Goal: Task Accomplishment & Management: Manage account settings

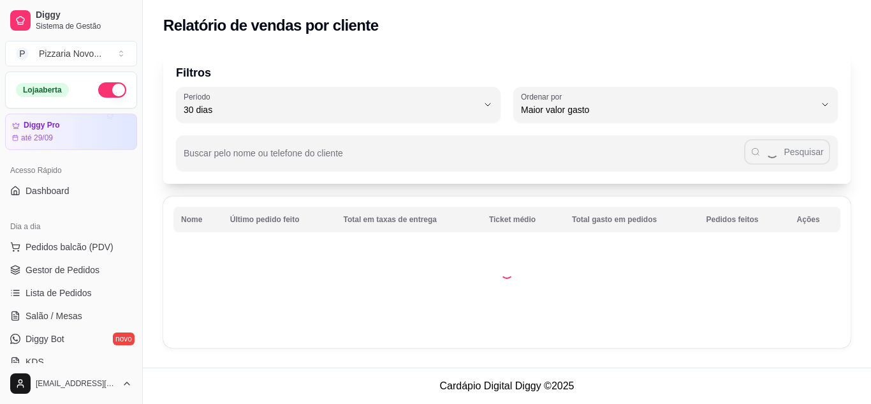
select select "30"
select select "HIGHEST_TOTAL_SPENT_WITH_ORDERS"
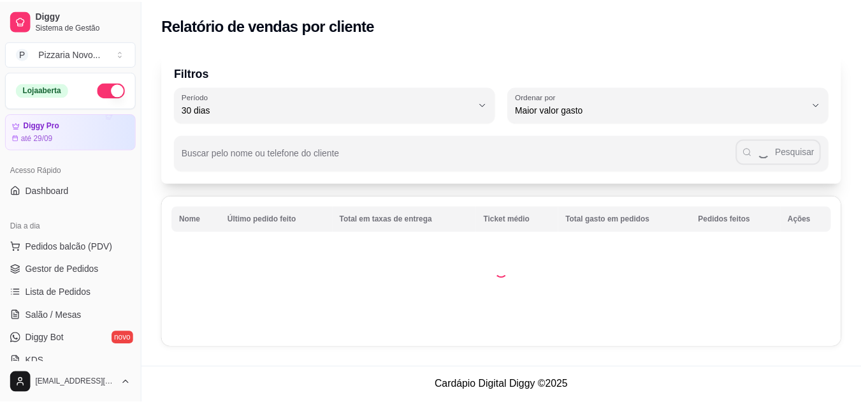
scroll to position [255, 0]
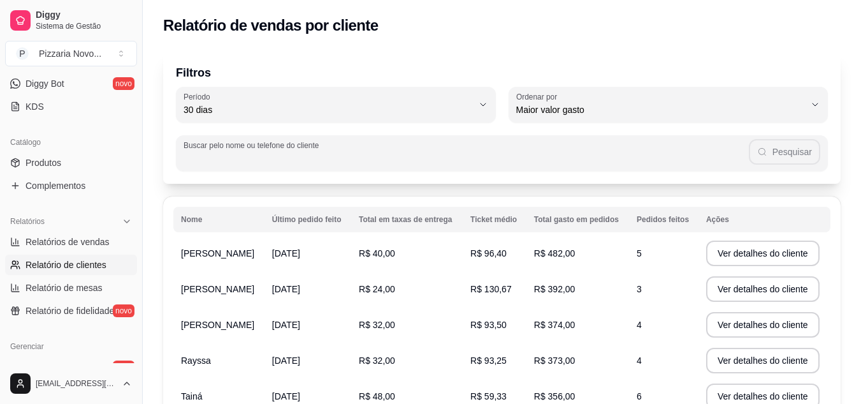
drag, startPoint x: 347, startPoint y: 160, endPoint x: 373, endPoint y: 147, distance: 29.1
click at [373, 147] on div "Pesquisar" at bounding box center [502, 153] width 637 height 26
click at [372, 152] on input "Buscar pelo nome ou telefone do cliente" at bounding box center [467, 158] width 566 height 13
click at [372, 152] on input "joao ornelas" at bounding box center [470, 158] width 558 height 13
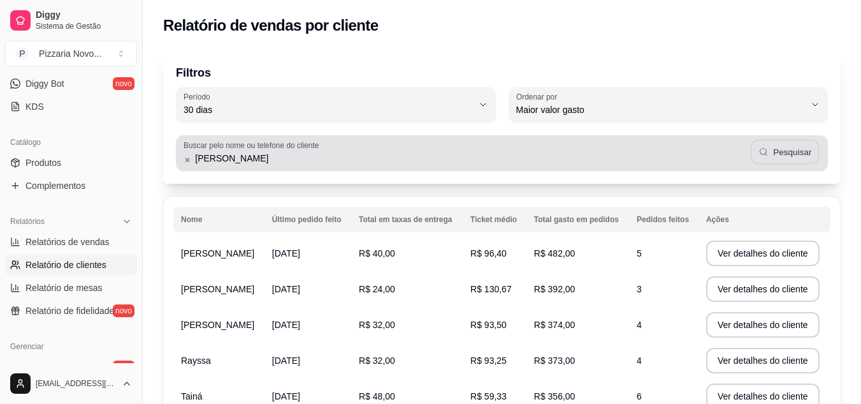
click at [783, 150] on button "Pesquisar" at bounding box center [784, 152] width 69 height 25
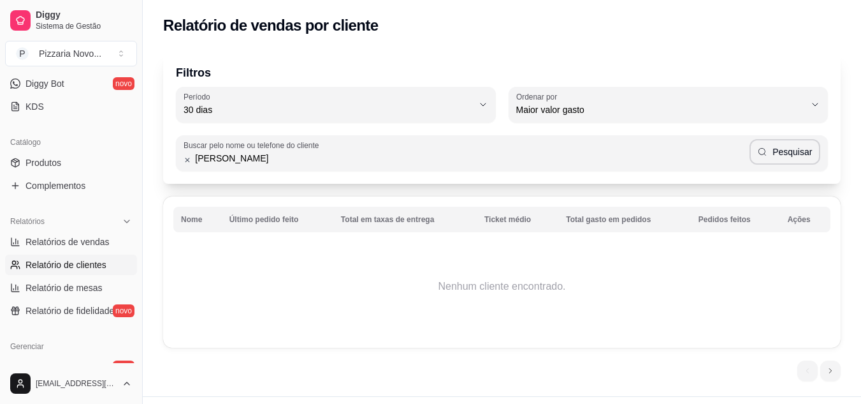
click at [325, 156] on input "joao ornelas" at bounding box center [470, 158] width 558 height 13
type input "j"
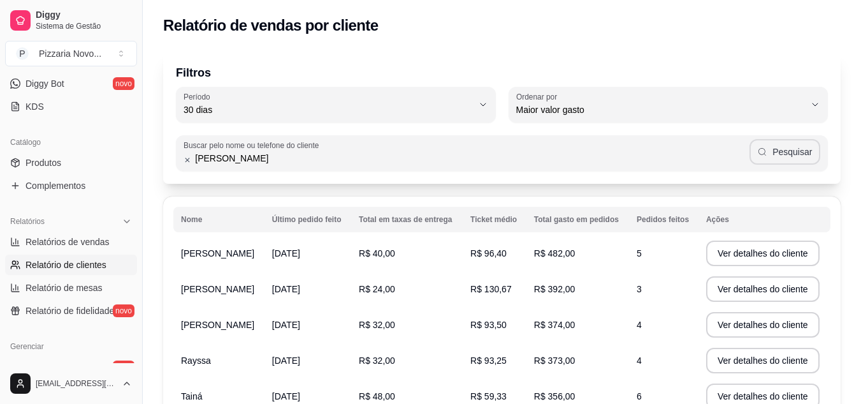
type input "[PERSON_NAME]"
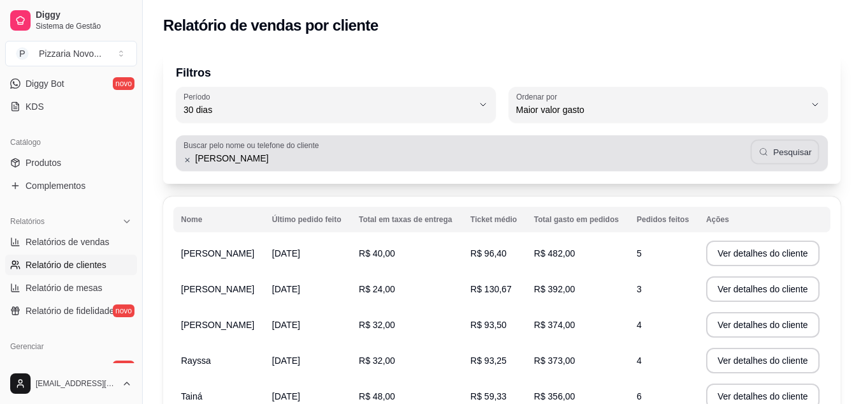
click at [788, 154] on button "Pesquisar" at bounding box center [784, 152] width 69 height 25
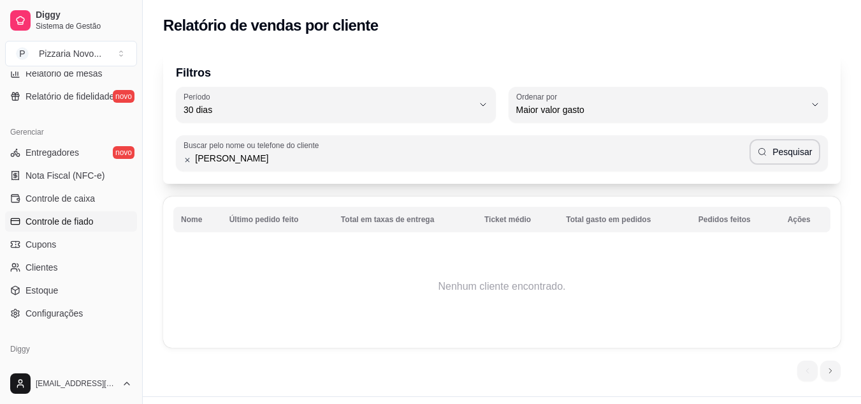
scroll to position [510, 0]
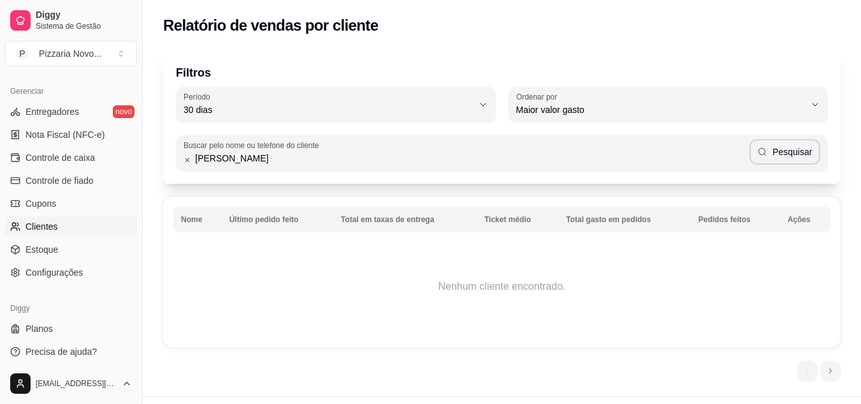
click at [85, 223] on link "Clientes" at bounding box center [71, 226] width 132 height 20
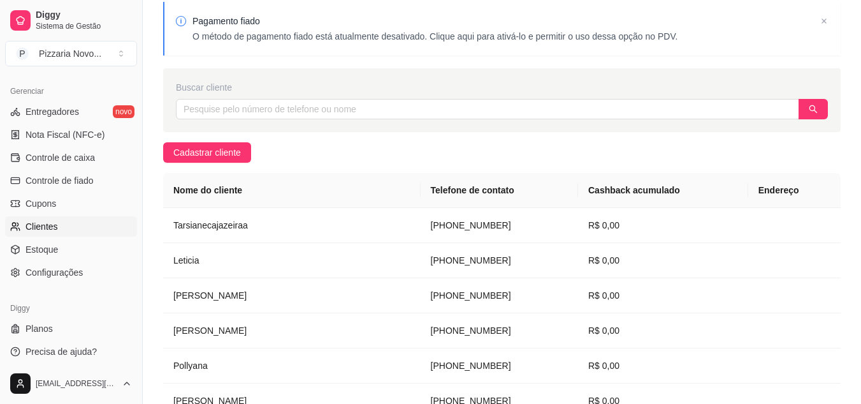
scroll to position [64, 0]
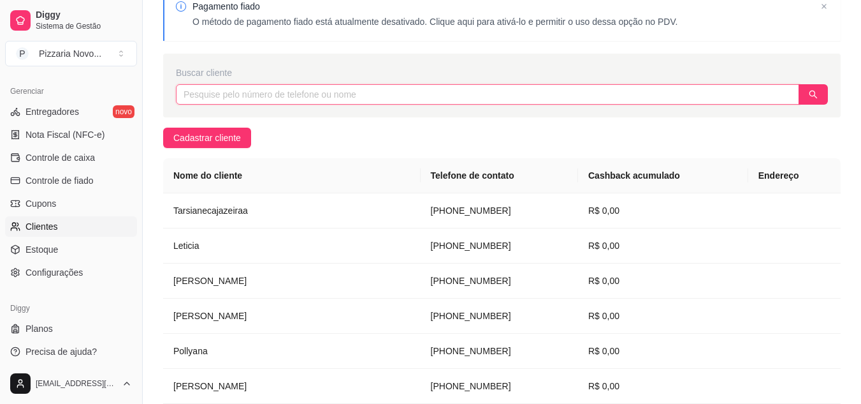
click at [374, 96] on input "text" at bounding box center [488, 94] width 624 height 20
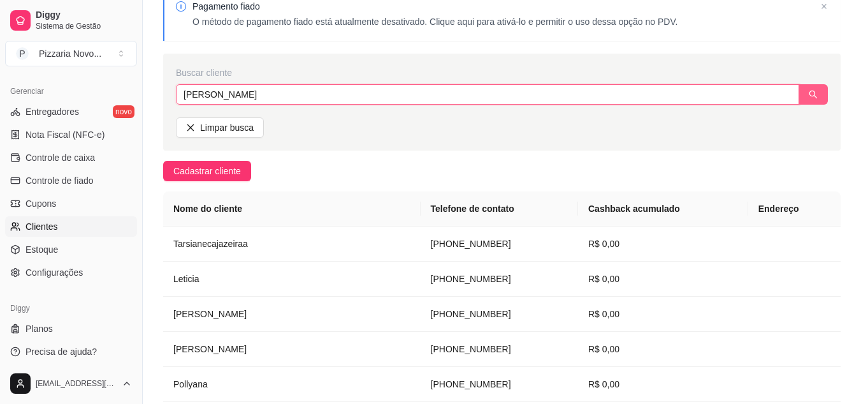
click at [818, 96] on button "button" at bounding box center [813, 94] width 29 height 20
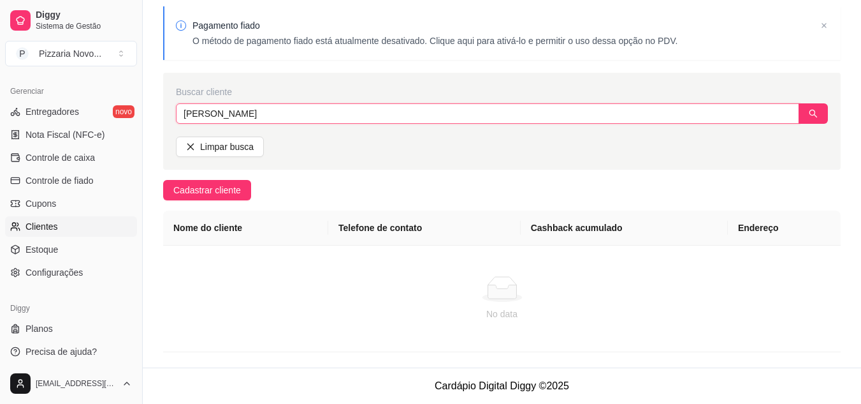
click at [295, 119] on input "[PERSON_NAME]" at bounding box center [488, 113] width 624 height 20
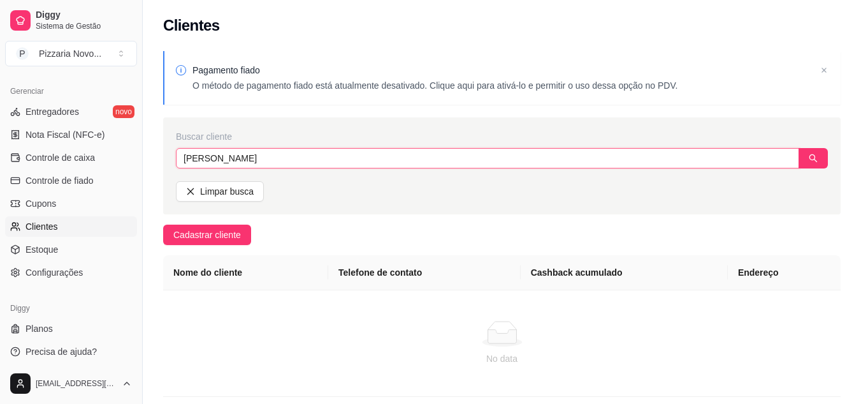
drag, startPoint x: 298, startPoint y: 150, endPoint x: 299, endPoint y: 159, distance: 8.9
click at [299, 158] on input "[PERSON_NAME]" at bounding box center [488, 158] width 624 height 20
click at [298, 161] on input "[PERSON_NAME]" at bounding box center [488, 158] width 624 height 20
type input "bruna"
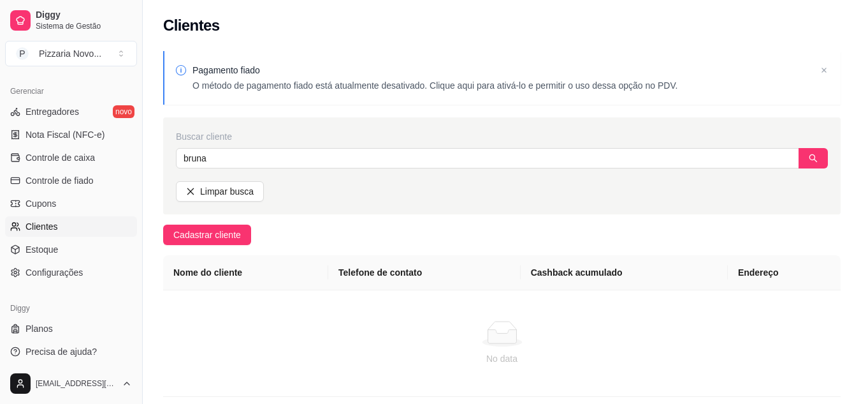
click at [829, 163] on div "Buscar cliente bruna Limpar busca" at bounding box center [502, 165] width 678 height 97
click at [822, 157] on button "button" at bounding box center [813, 158] width 29 height 20
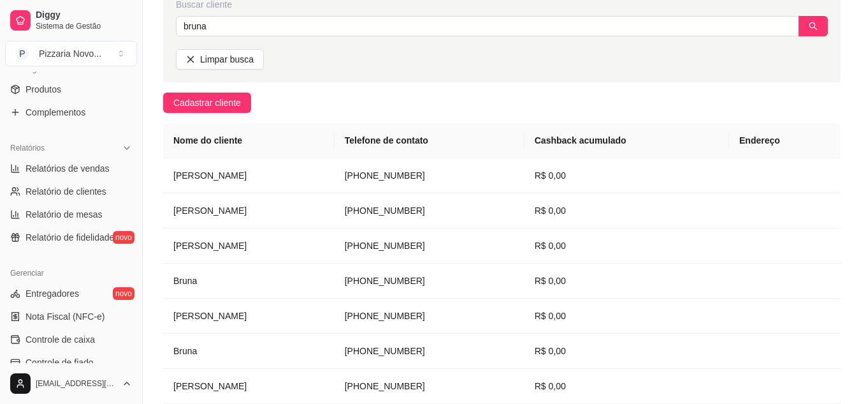
scroll to position [319, 0]
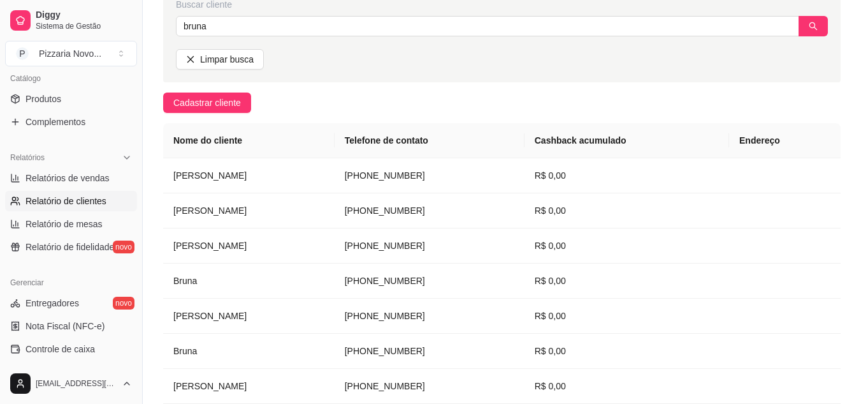
click at [78, 200] on span "Relatório de clientes" at bounding box center [66, 200] width 81 height 13
select select "30"
select select "HIGHEST_TOTAL_SPENT_WITH_ORDERS"
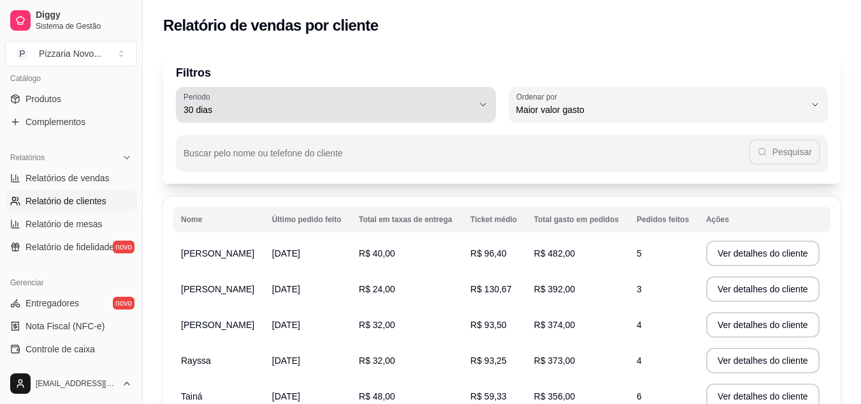
click at [483, 98] on button "Período 30 dias" at bounding box center [336, 105] width 320 height 36
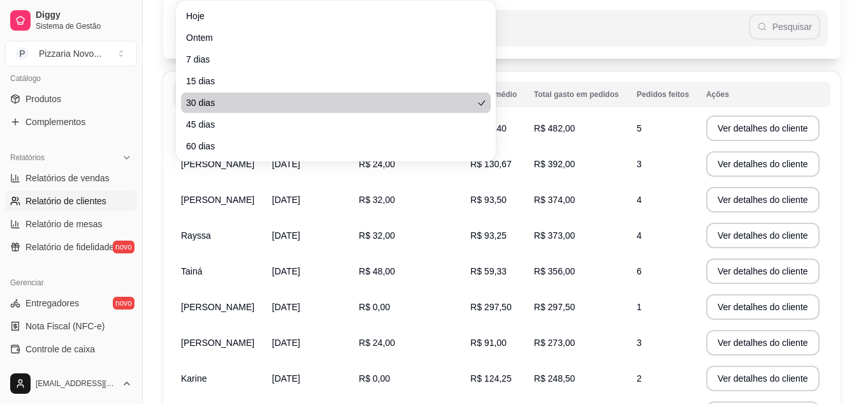
scroll to position [128, 0]
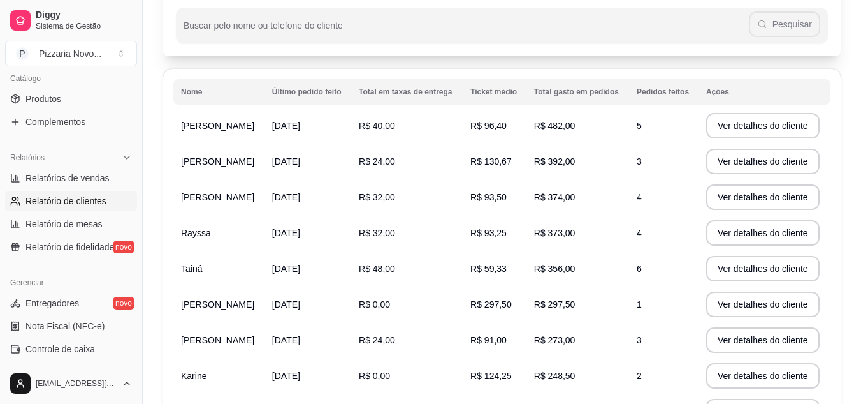
click at [226, 141] on span "60 dias" at bounding box center [329, 137] width 275 height 12
type input "60"
select select "60"
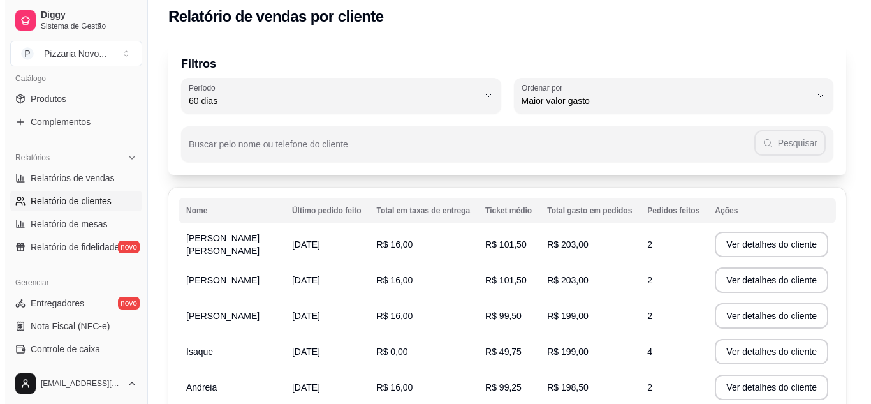
scroll to position [0, 0]
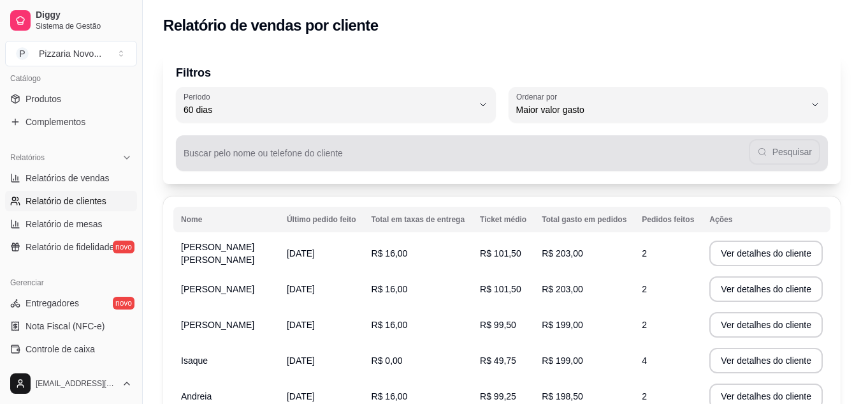
click at [265, 153] on div "Buscar pelo nome ou telefone do cliente Pesquisar" at bounding box center [502, 153] width 652 height 36
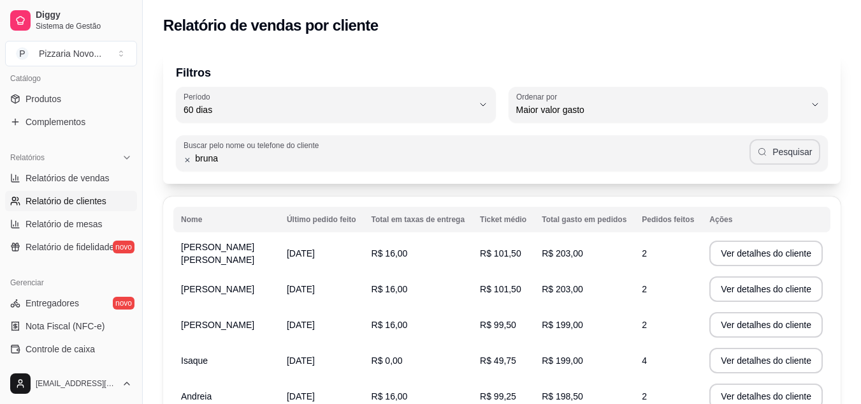
type input "bruna"
click at [791, 154] on button "Pesquisar" at bounding box center [785, 152] width 71 height 26
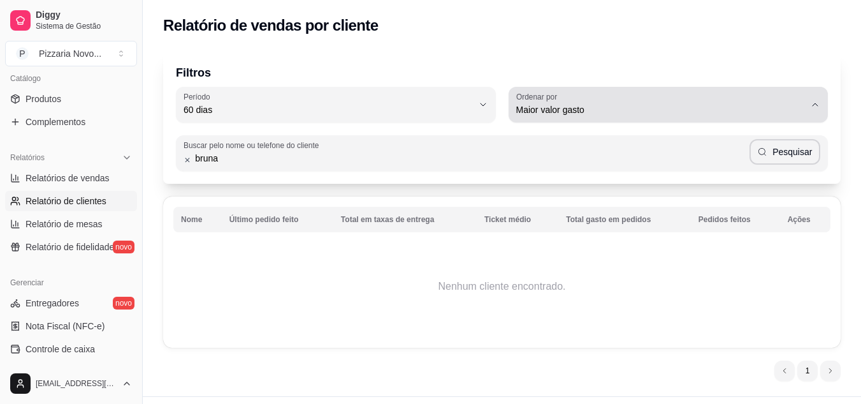
click at [599, 98] on div "Maior valor gasto" at bounding box center [660, 105] width 289 height 26
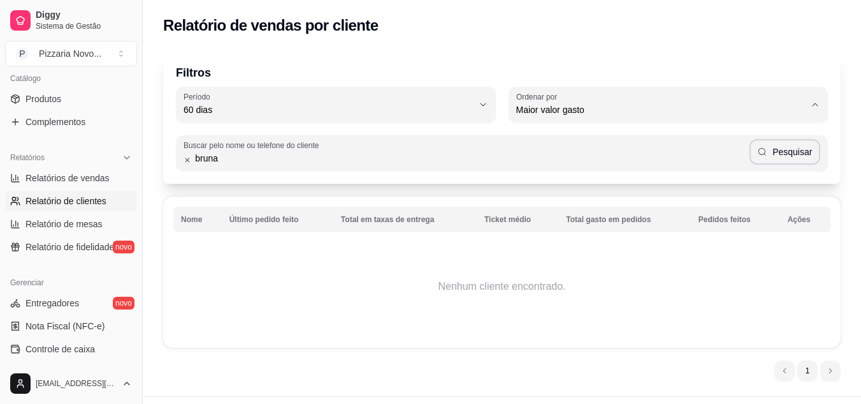
click at [586, 201] on span "Último pedido feito" at bounding box center [662, 202] width 275 height 12
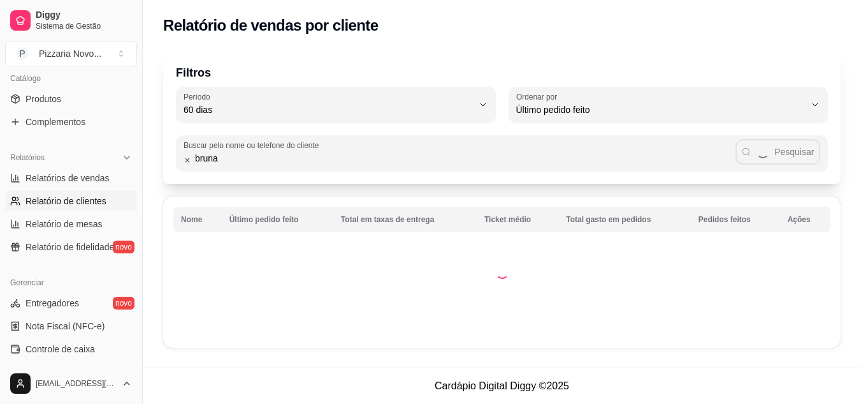
type input "LAST_ORDER_MADE_AT"
select select "LAST_ORDER_MADE_AT"
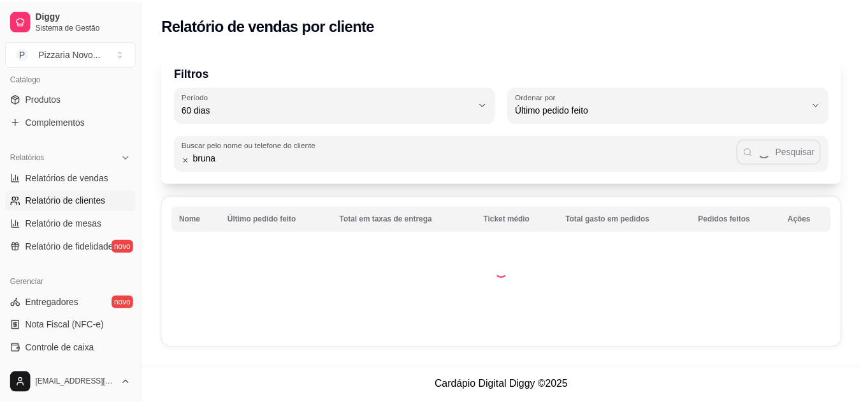
scroll to position [12, 0]
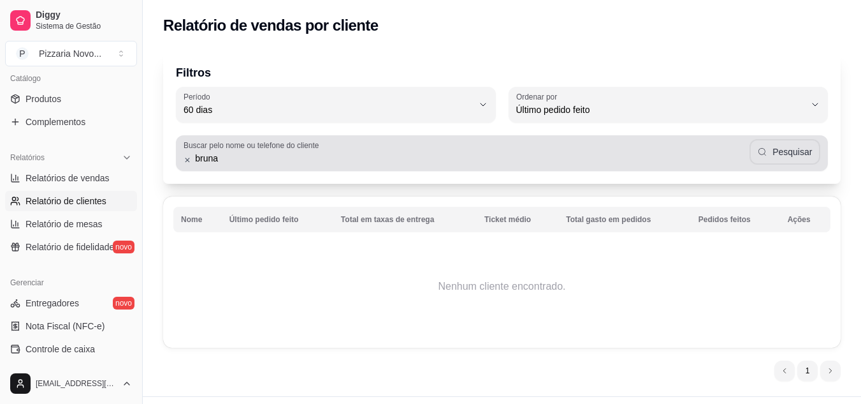
click at [800, 156] on button "Pesquisar" at bounding box center [785, 152] width 71 height 26
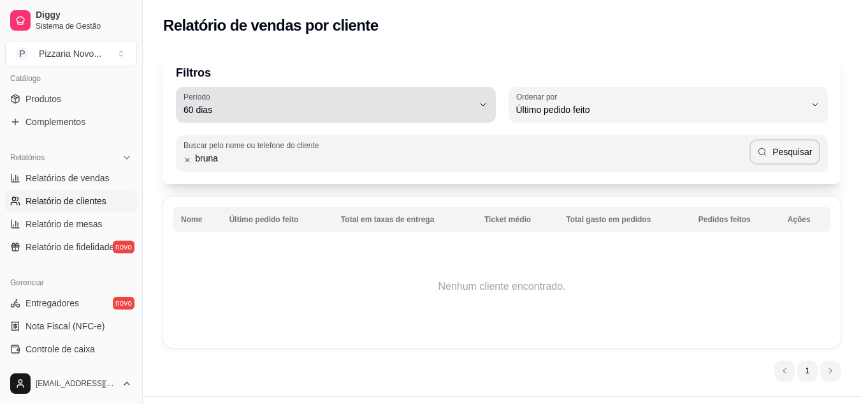
click at [212, 103] on div "60 dias" at bounding box center [328, 105] width 289 height 26
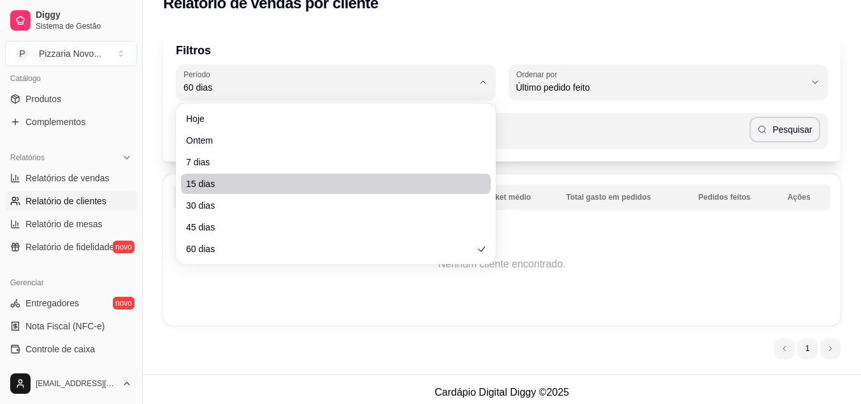
scroll to position [29, 0]
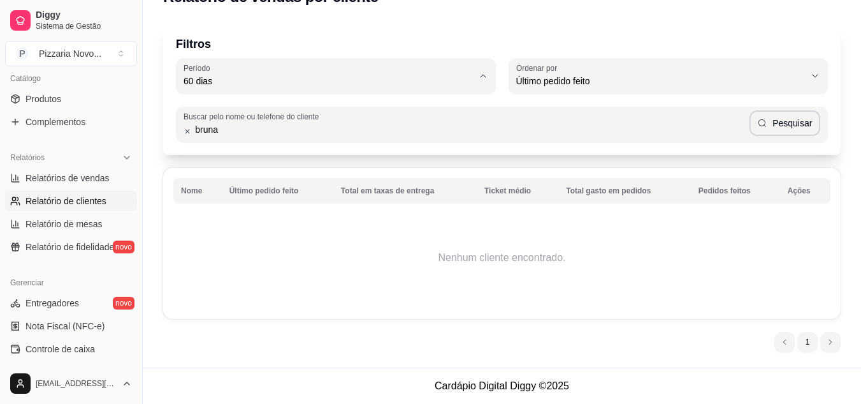
click at [221, 238] on span "60 dias" at bounding box center [329, 236] width 275 height 12
type input "0"
select select "0"
click at [77, 96] on link "Produtos" at bounding box center [71, 99] width 132 height 20
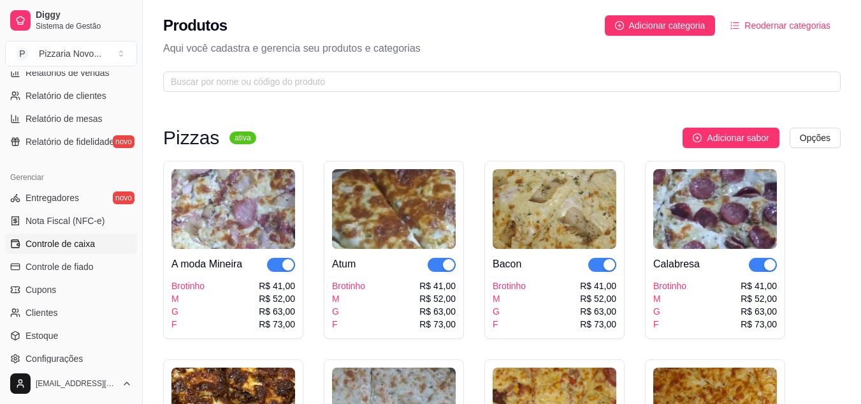
scroll to position [446, 0]
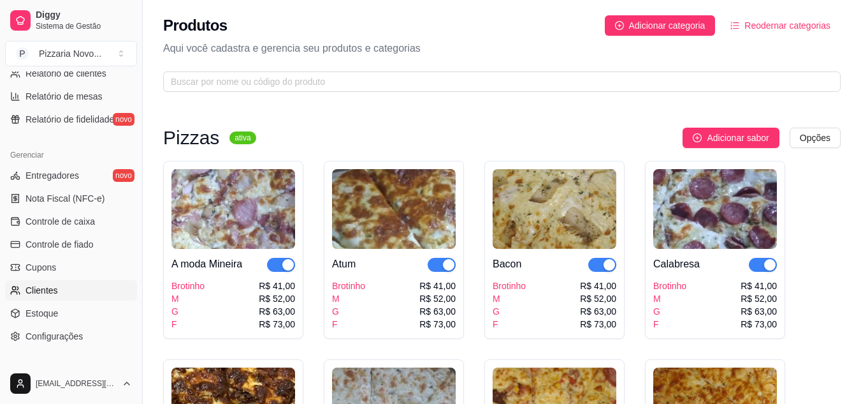
click at [43, 293] on span "Clientes" at bounding box center [42, 290] width 33 height 13
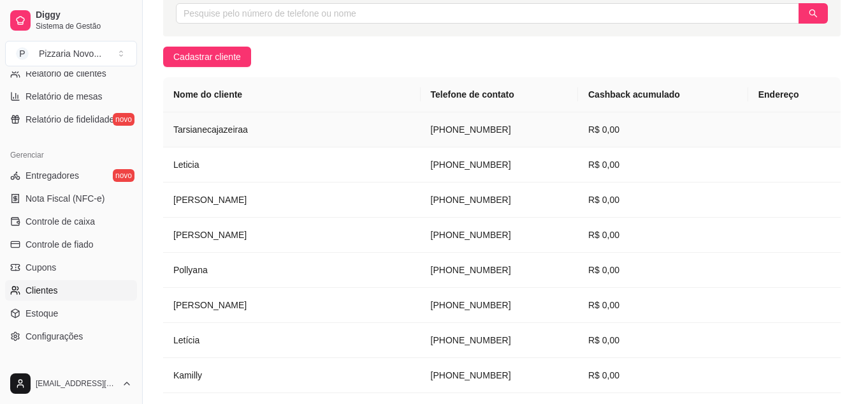
scroll to position [41, 0]
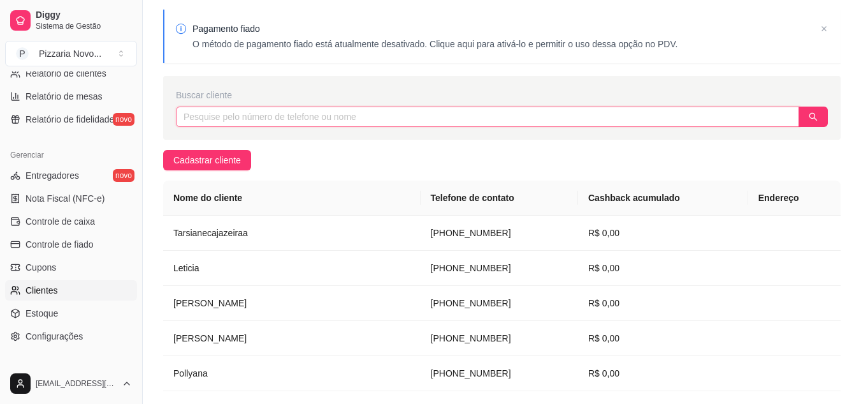
click at [222, 117] on input "text" at bounding box center [488, 116] width 624 height 20
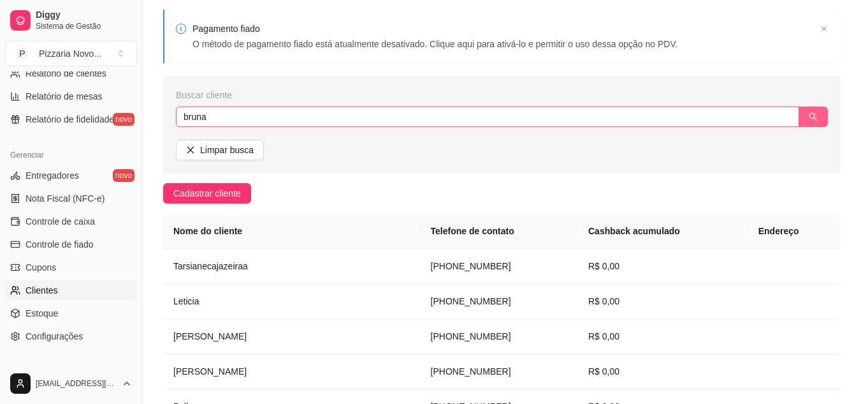
drag, startPoint x: 817, startPoint y: 119, endPoint x: 819, endPoint y: 110, distance: 8.7
click at [818, 117] on button "button" at bounding box center [813, 116] width 29 height 20
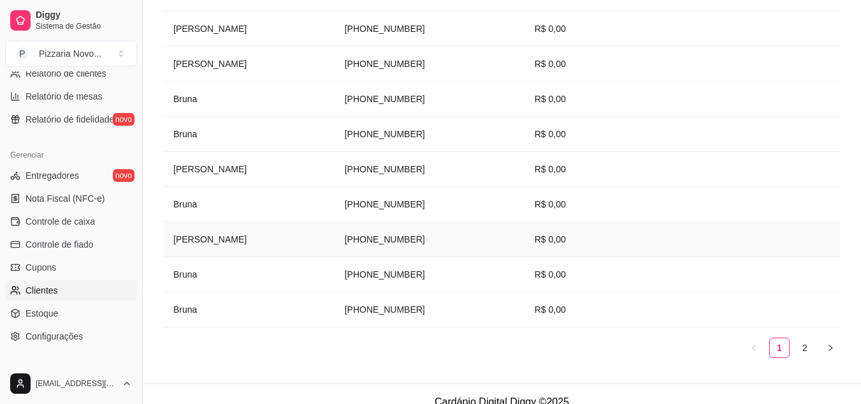
scroll to position [330, 0]
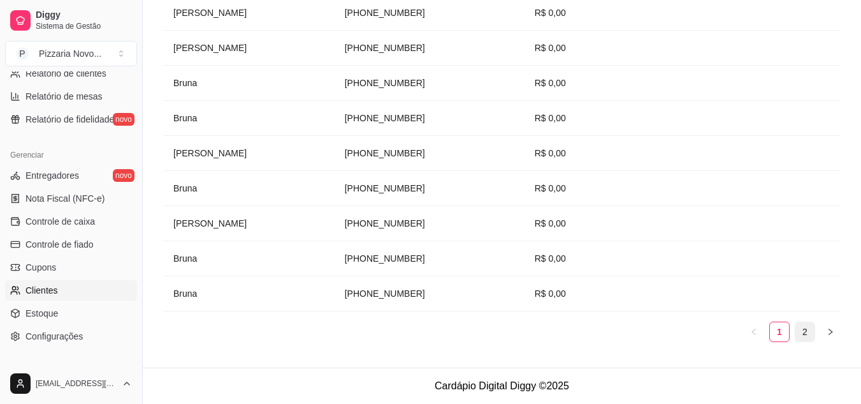
click at [807, 335] on link "2" at bounding box center [805, 331] width 19 height 19
click at [798, 330] on link "2" at bounding box center [805, 331] width 19 height 19
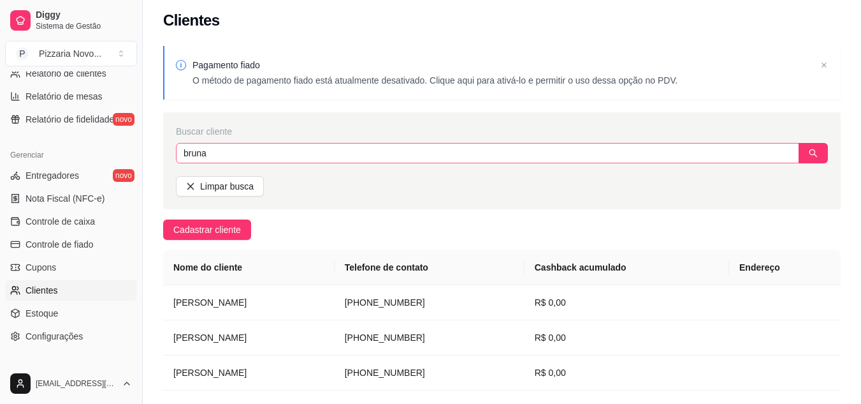
scroll to position [0, 0]
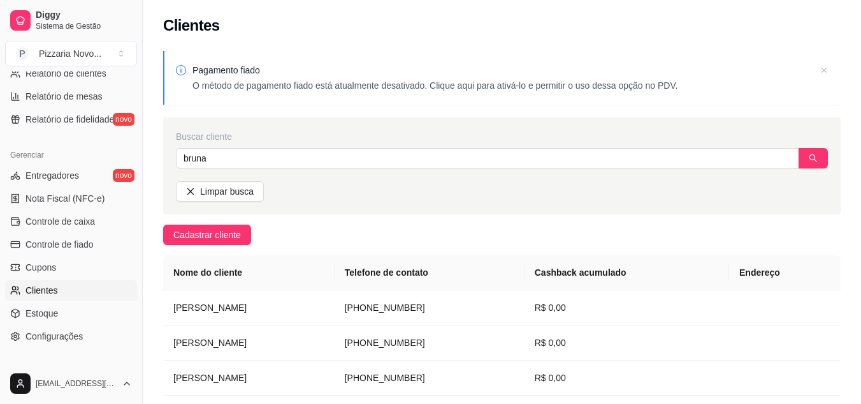
click at [824, 72] on icon at bounding box center [824, 70] width 13 height 13
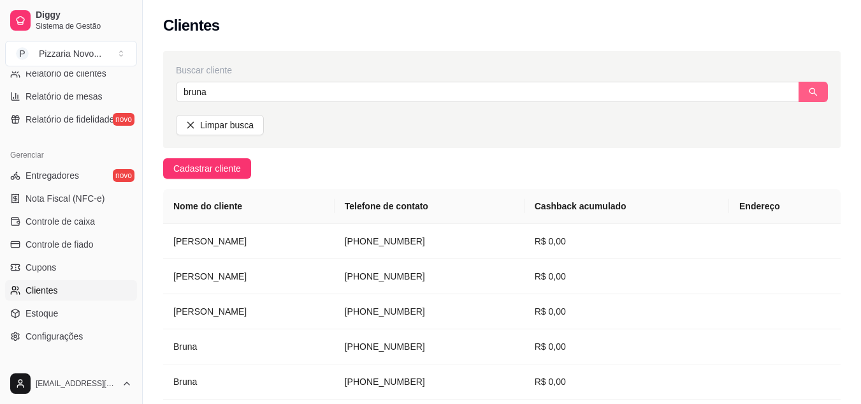
click at [818, 90] on button "button" at bounding box center [813, 92] width 29 height 20
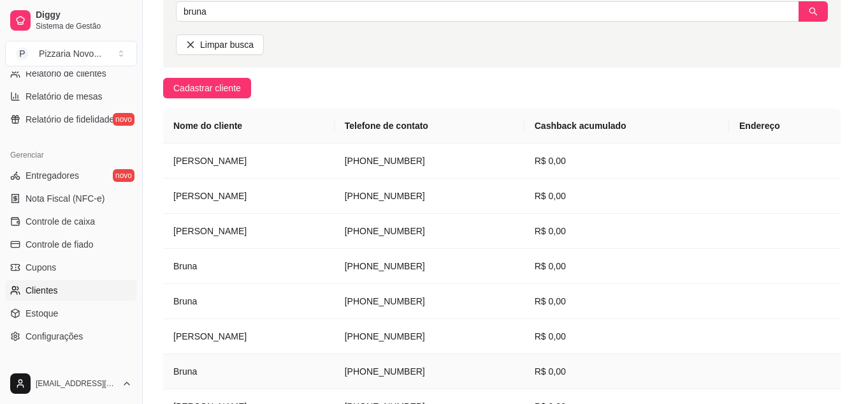
scroll to position [72, 0]
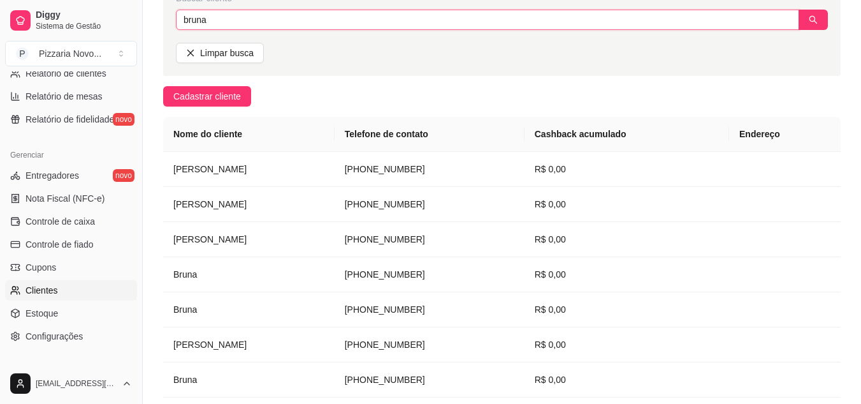
click at [284, 21] on input "bruna" at bounding box center [488, 20] width 624 height 20
type input "b"
click at [822, 26] on button "button" at bounding box center [813, 20] width 29 height 20
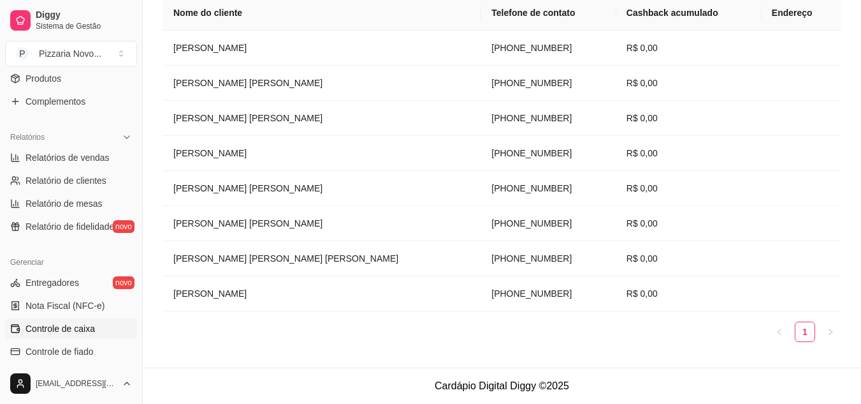
scroll to position [323, 0]
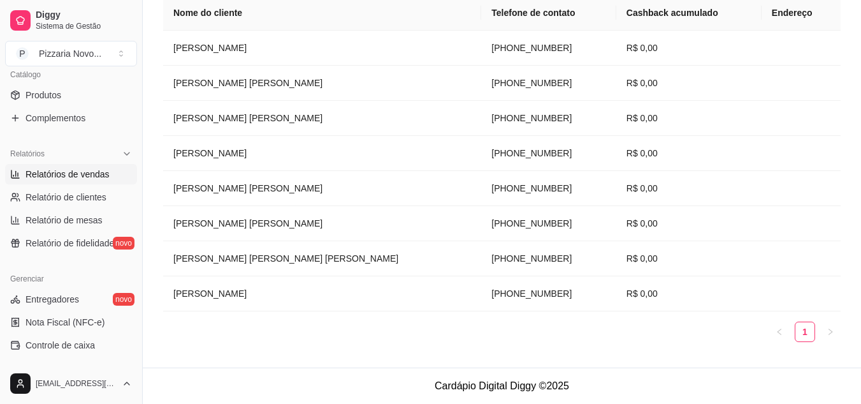
type input "mendes"
click at [96, 174] on span "Relatórios de vendas" at bounding box center [68, 174] width 84 height 13
select select "ALL"
select select "0"
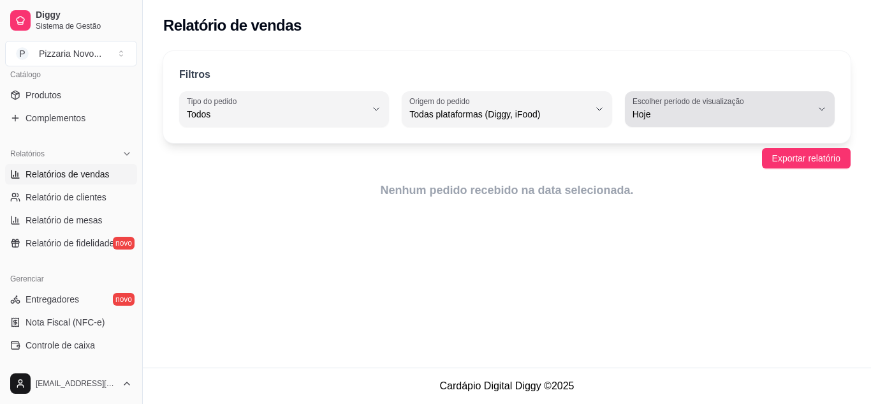
click at [708, 108] on span "Hoje" at bounding box center [721, 114] width 179 height 13
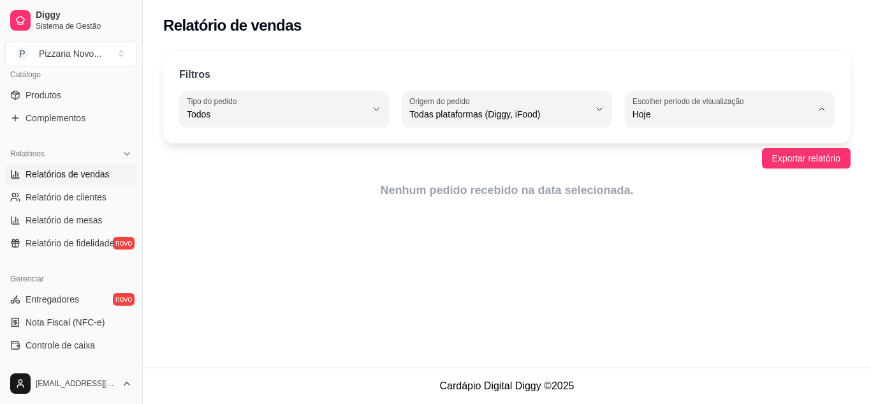
click at [669, 274] on span "Customizado" at bounding box center [724, 269] width 170 height 12
type input "-1"
select select "-1"
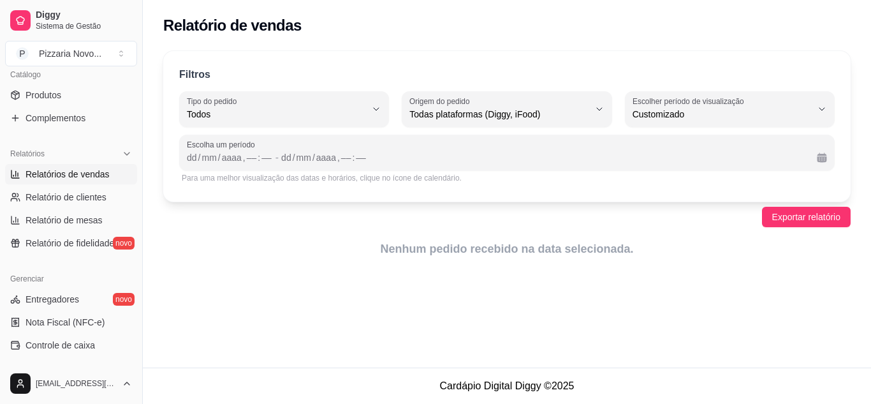
scroll to position [12, 0]
click at [200, 160] on div "/" at bounding box center [199, 157] width 5 height 13
click at [208, 157] on div "mm" at bounding box center [208, 157] width 17 height 13
click at [278, 155] on div "dd" at bounding box center [281, 157] width 13 height 13
click at [293, 156] on div "mm" at bounding box center [298, 157] width 17 height 13
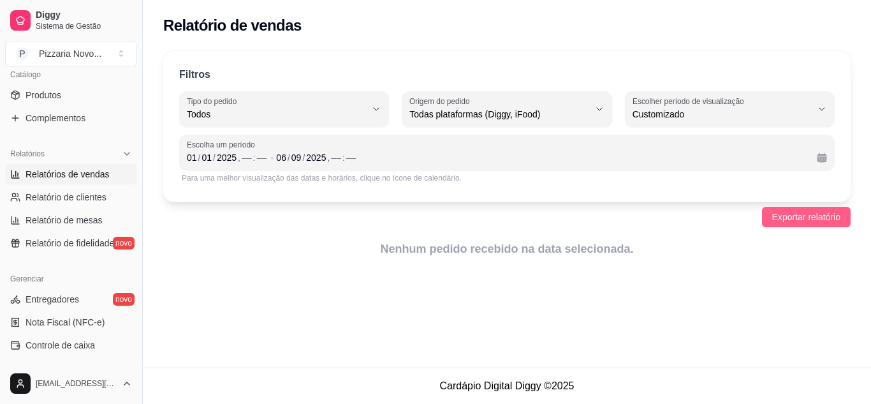
click at [819, 218] on span "Exportar relatório" at bounding box center [806, 217] width 68 height 14
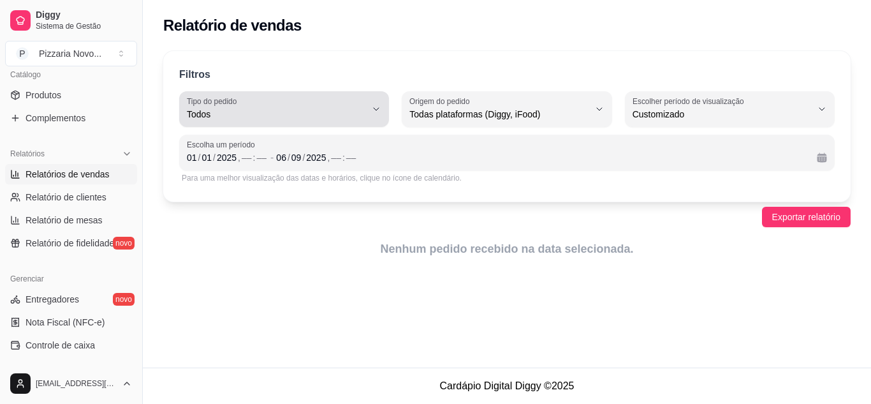
click at [312, 114] on span "Todos" at bounding box center [276, 114] width 179 height 13
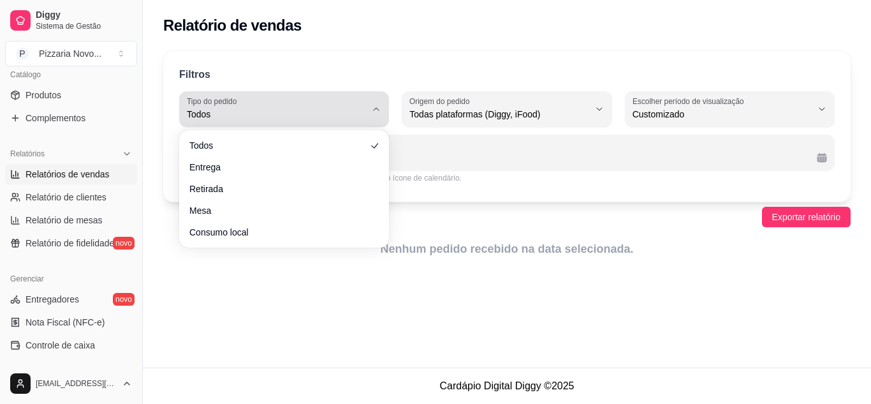
click at [312, 114] on span "Todos" at bounding box center [276, 114] width 179 height 13
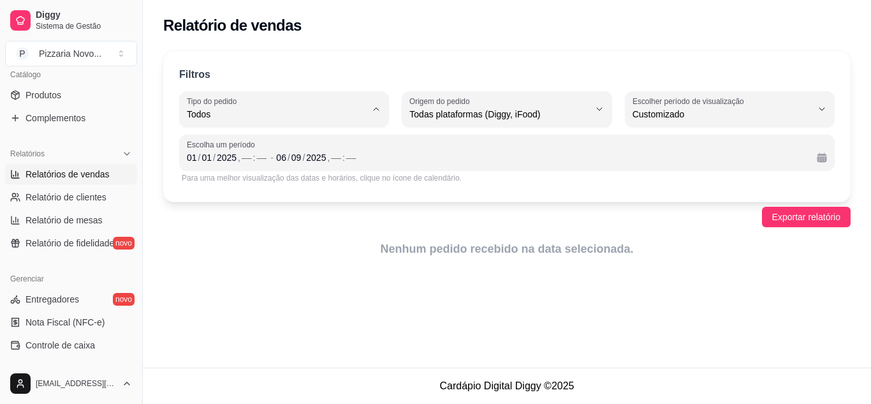
click at [220, 353] on div "Relatório de vendas Filtros ALL Tipo do pedido Todos Entrega Retirada Mesa Cons…" at bounding box center [507, 183] width 728 height 367
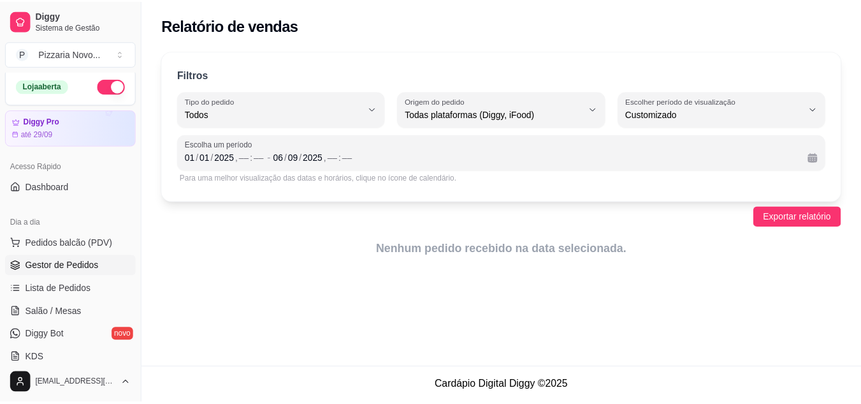
scroll to position [0, 0]
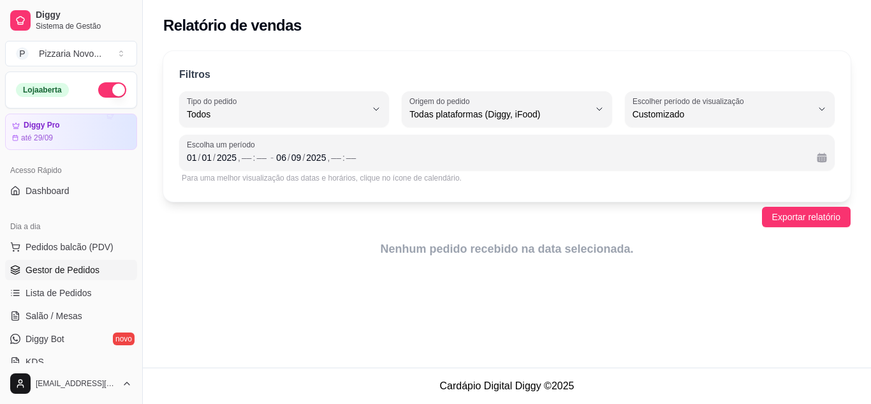
click at [75, 266] on span "Gestor de Pedidos" at bounding box center [63, 269] width 74 height 13
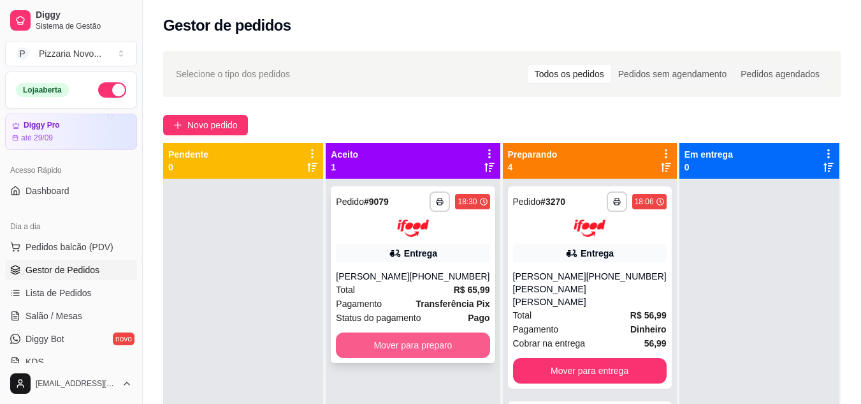
click at [468, 338] on button "Mover para preparo" at bounding box center [413, 345] width 154 height 26
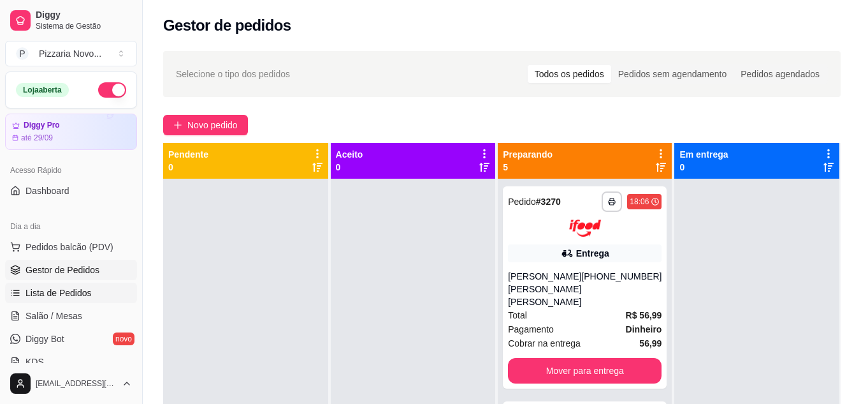
click at [63, 289] on span "Lista de Pedidos" at bounding box center [59, 292] width 66 height 13
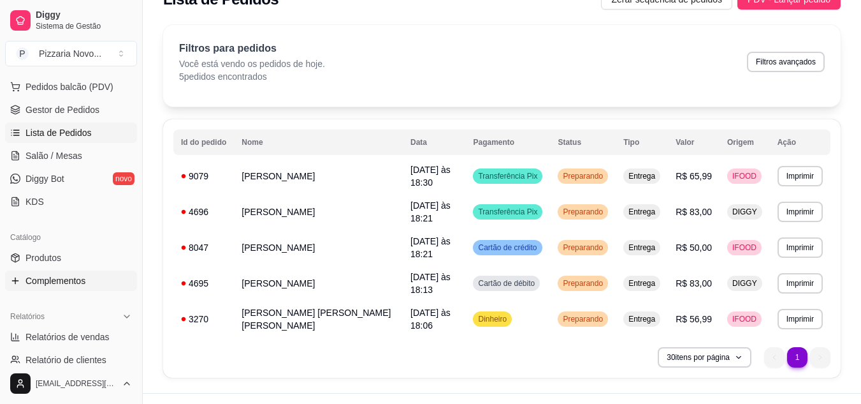
scroll to position [191, 0]
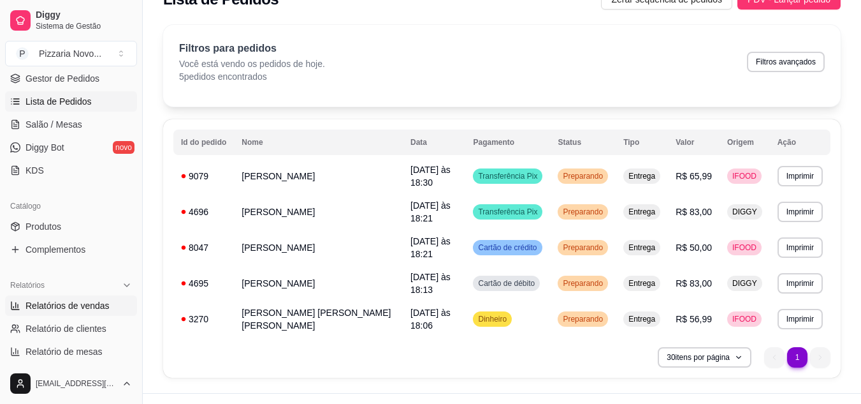
click at [77, 302] on span "Relatórios de vendas" at bounding box center [68, 305] width 84 height 13
select select "ALL"
select select "0"
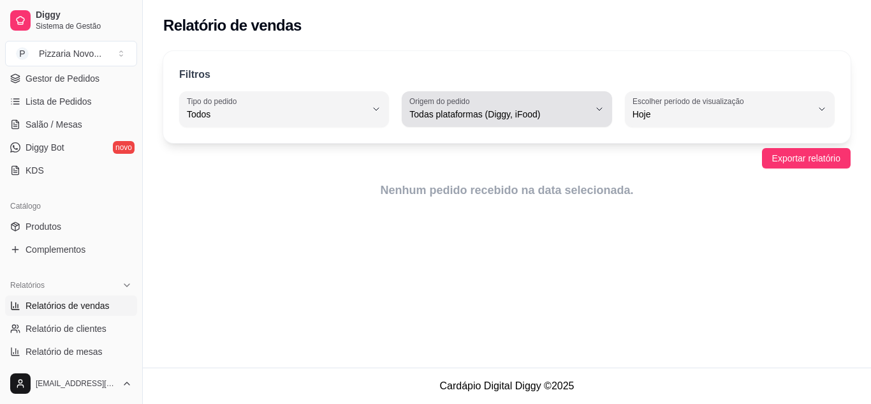
click at [544, 115] on span "Todas plataformas (Diggy, iFood)" at bounding box center [498, 114] width 179 height 13
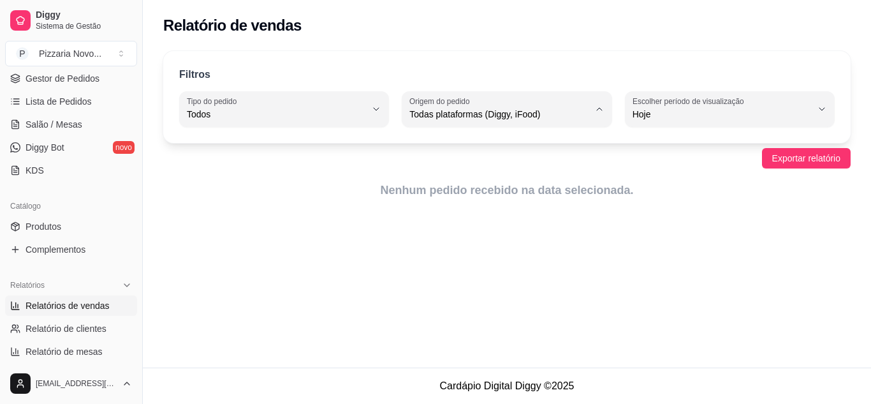
click at [480, 164] on span "Diggy" at bounding box center [501, 165] width 170 height 12
type input "DIGGY"
select select "DIGGY"
click at [819, 154] on span "Exportar relatório" at bounding box center [806, 158] width 68 height 14
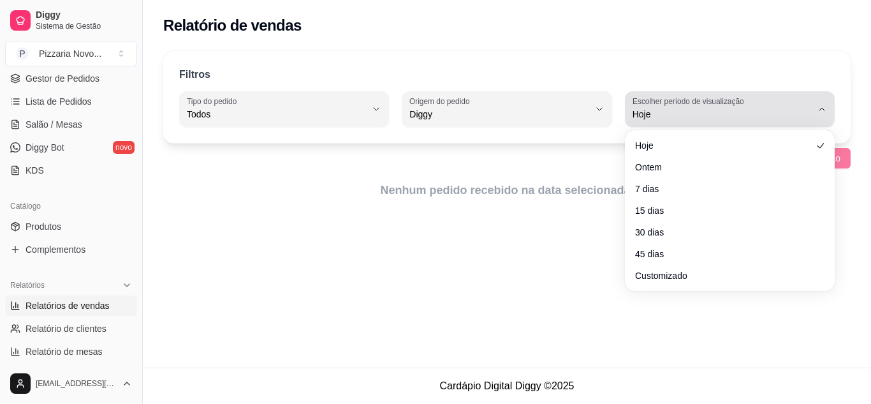
click at [792, 117] on span "Hoje" at bounding box center [721, 114] width 179 height 13
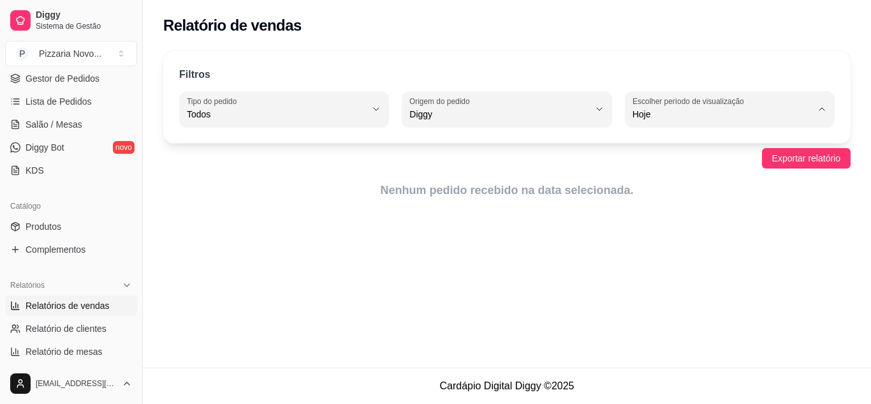
click at [657, 275] on span "Customizado" at bounding box center [724, 269] width 170 height 12
type input "-1"
select select "-1"
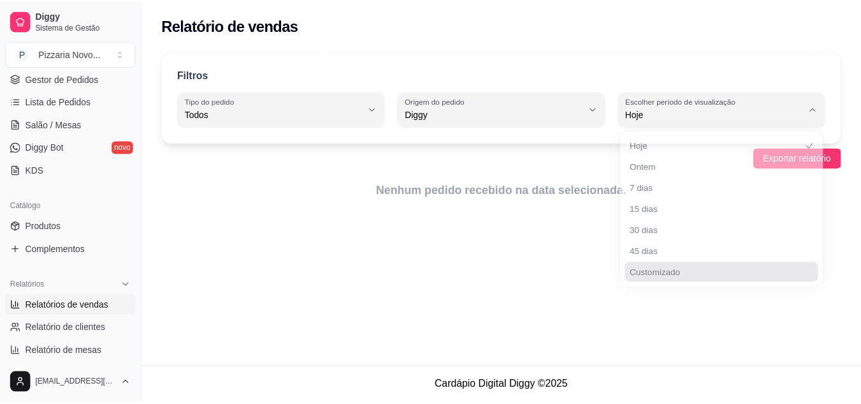
scroll to position [12, 0]
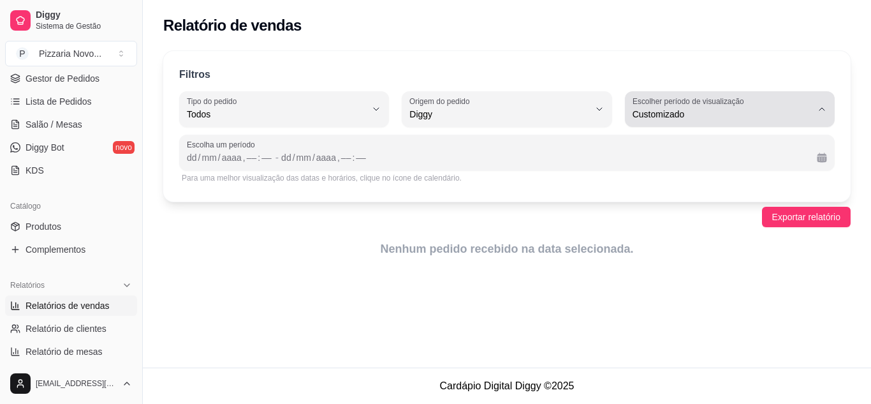
click at [736, 114] on span "Customizado" at bounding box center [721, 114] width 179 height 13
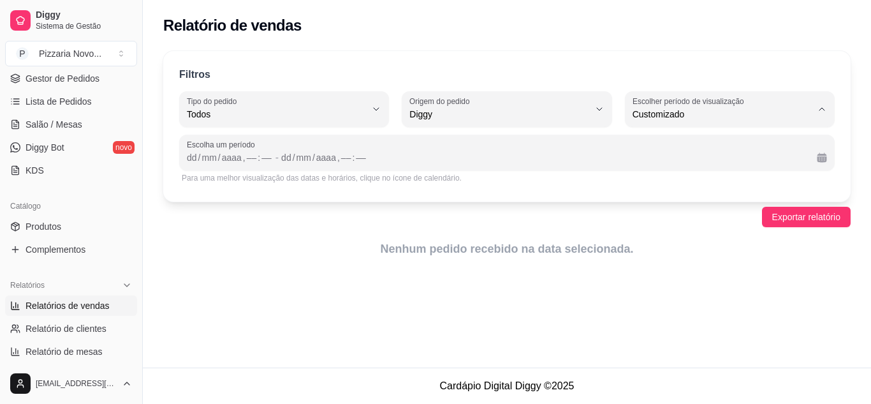
click at [679, 255] on span "45 dias" at bounding box center [724, 249] width 170 height 12
type input "45"
select select "45"
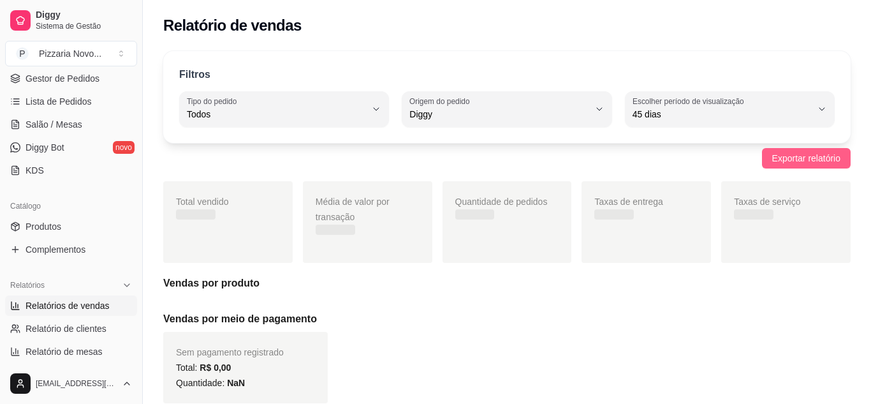
click at [822, 161] on span "Exportar relatório" at bounding box center [806, 158] width 68 height 14
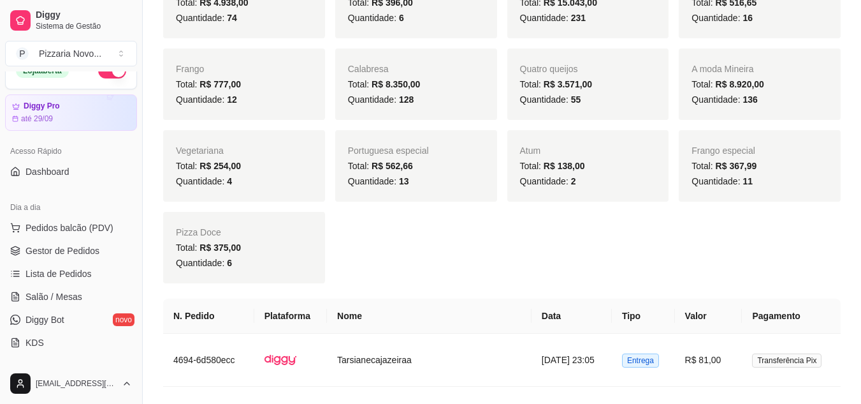
scroll to position [0, 0]
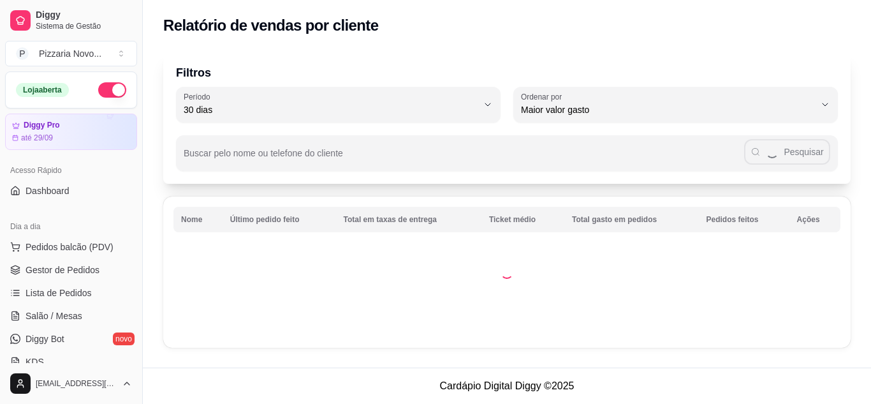
select select "30"
select select "HIGHEST_TOTAL_SPENT_WITH_ORDERS"
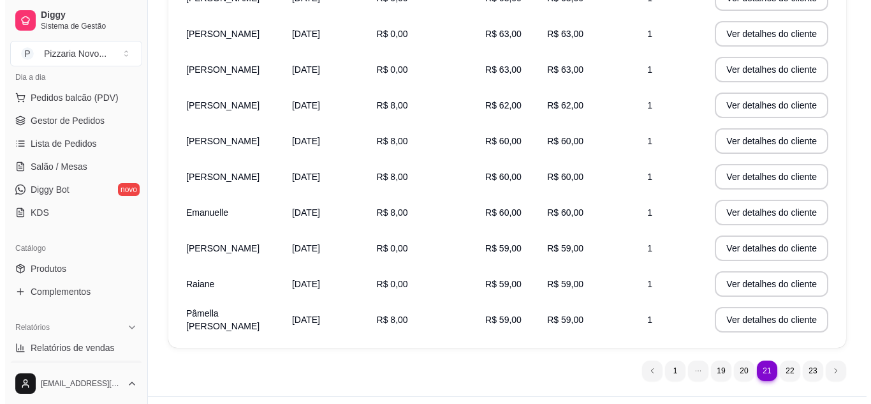
scroll to position [128, 0]
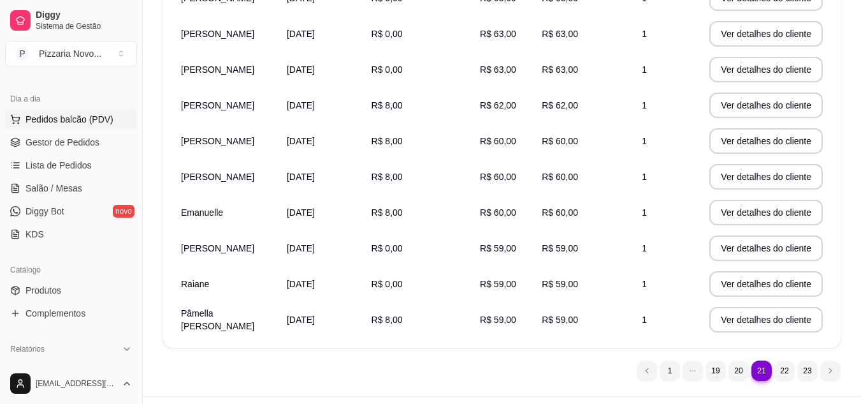
click at [91, 117] on span "Pedidos balcão (PDV)" at bounding box center [70, 119] width 88 height 13
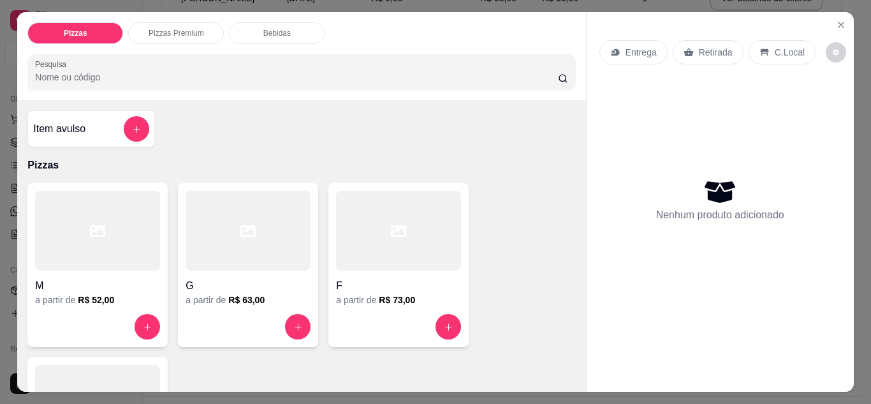
click at [635, 49] on p "Entrega" at bounding box center [640, 52] width 31 height 13
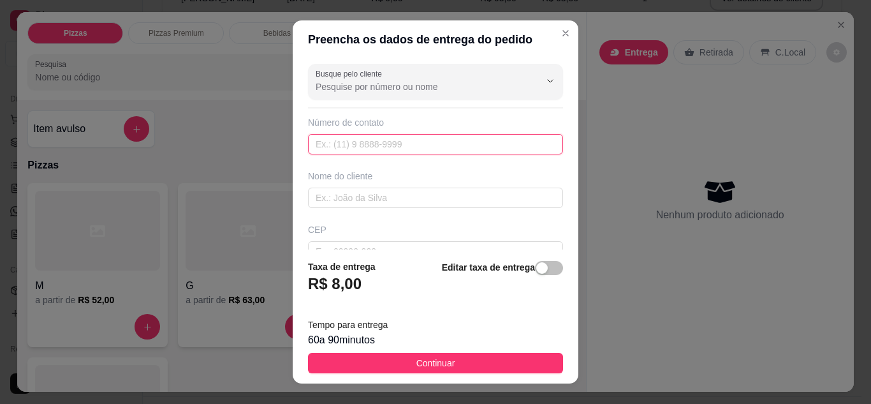
click at [342, 147] on input "text" at bounding box center [435, 144] width 255 height 20
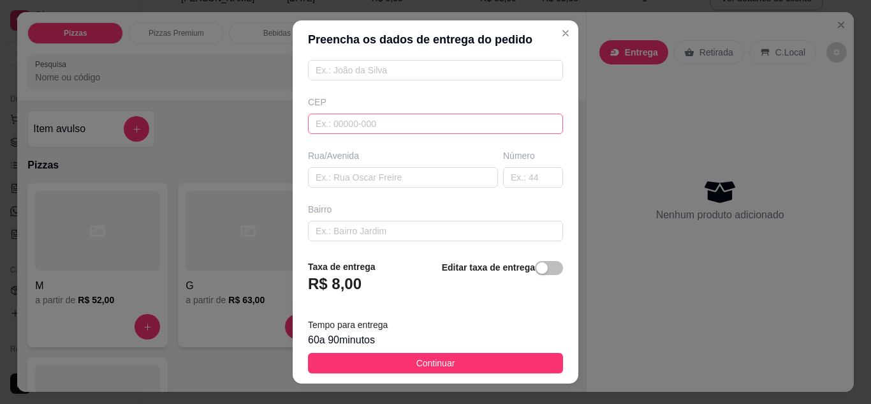
scroll to position [64, 0]
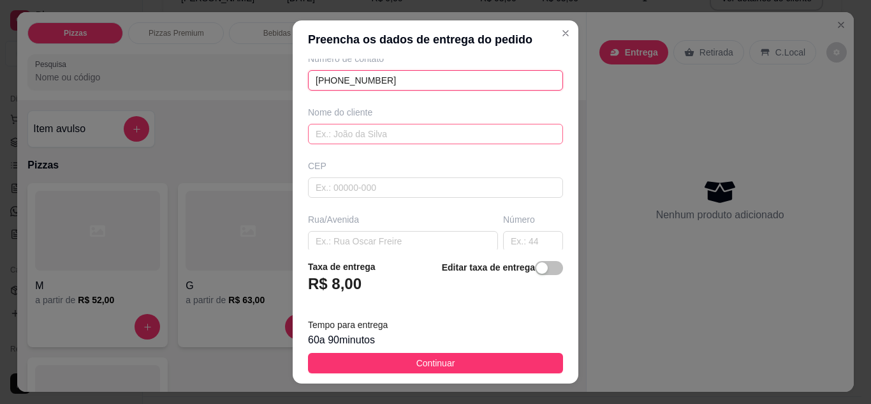
type input "[PHONE_NUMBER]"
click at [333, 133] on input "text" at bounding box center [435, 134] width 255 height 20
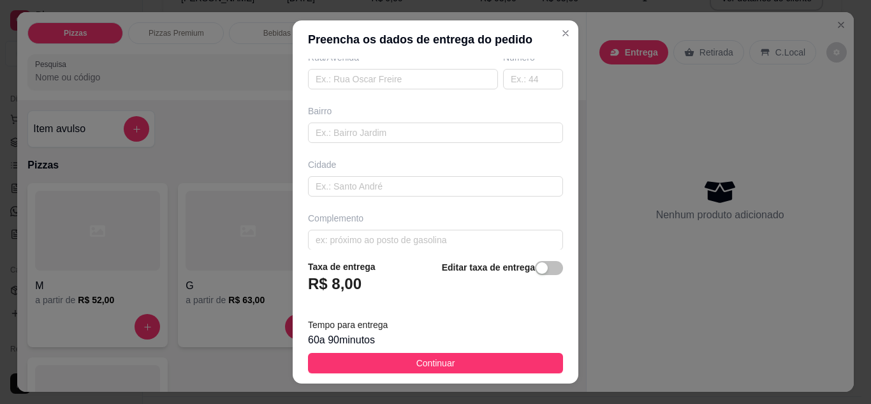
scroll to position [238, 0]
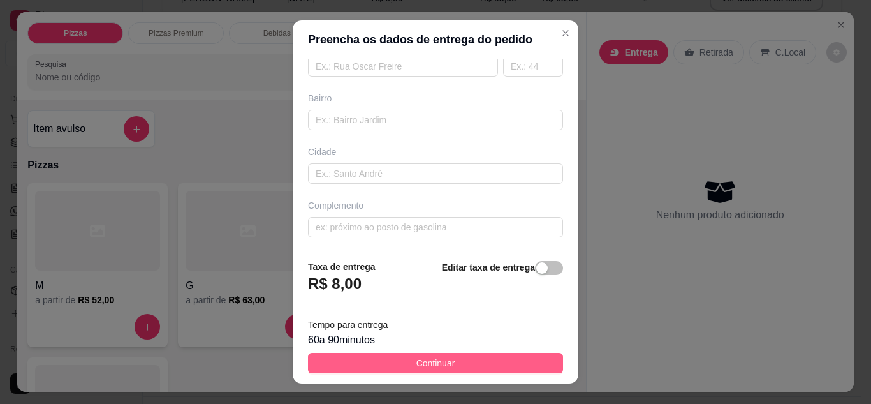
type input "b"
click at [435, 359] on span "Continuar" at bounding box center [435, 363] width 39 height 14
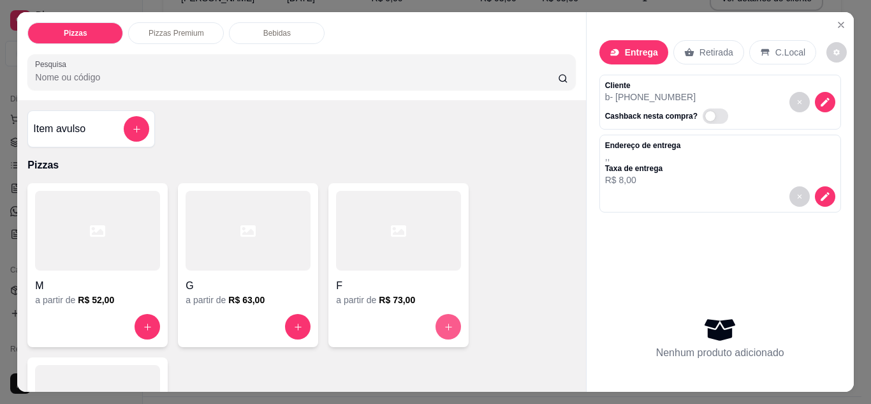
click at [435, 314] on button "increase-product-quantity" at bounding box center [448, 327] width 26 height 26
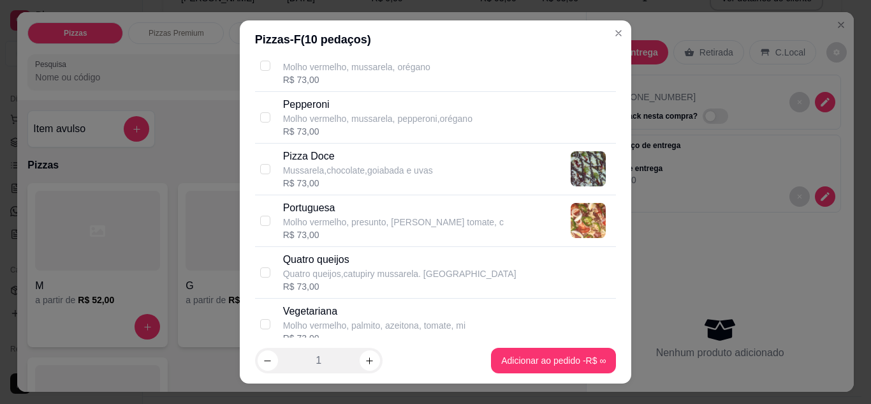
scroll to position [701, 0]
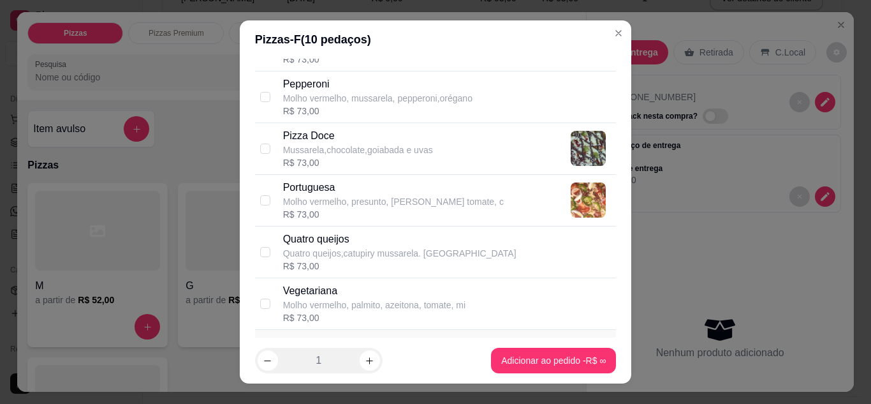
click at [442, 215] on div "R$ 73,00" at bounding box center [393, 214] width 221 height 13
checkbox input "true"
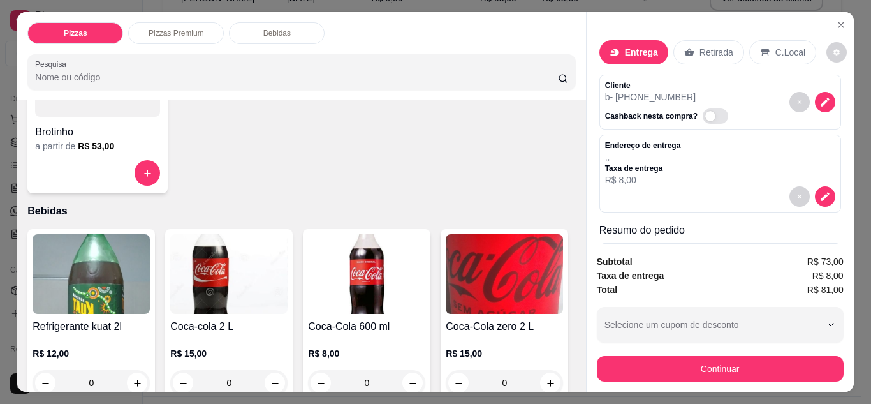
scroll to position [829, 0]
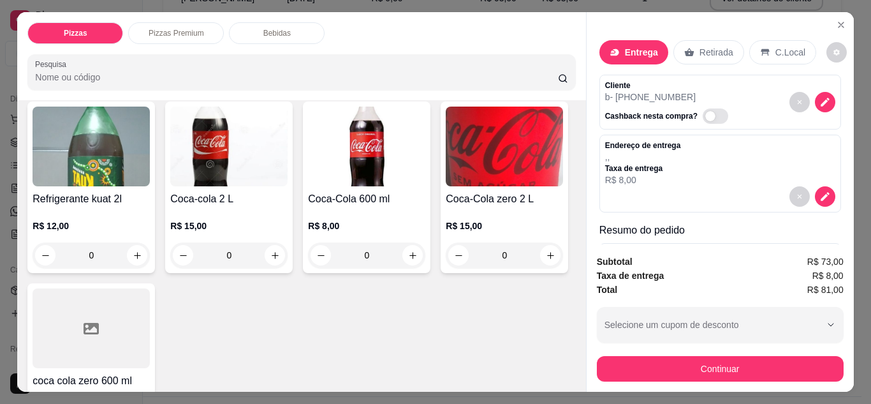
click at [129, 244] on div "0" at bounding box center [91, 255] width 117 height 26
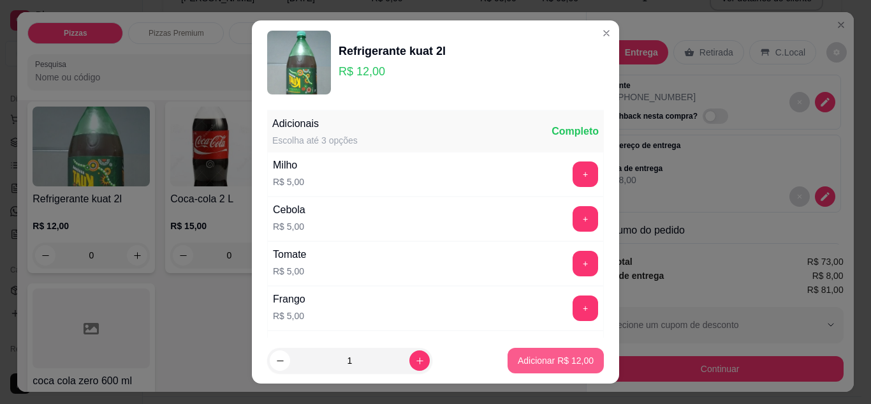
click at [543, 359] on p "Adicionar R$ 12,00" at bounding box center [556, 360] width 76 height 13
type input "1"
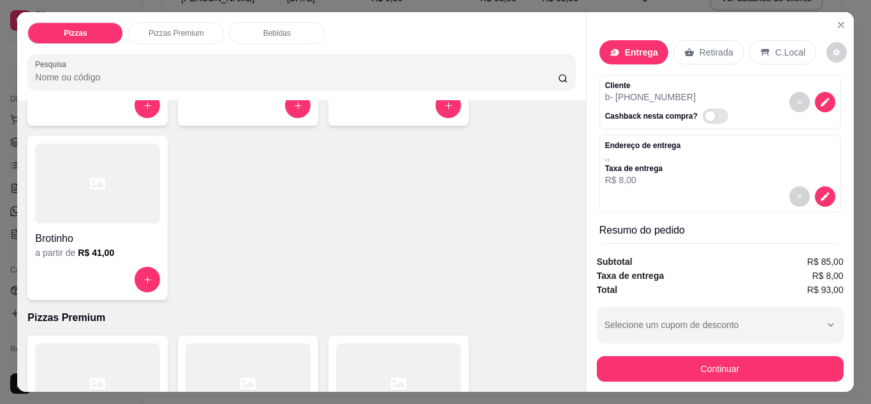
scroll to position [191, 0]
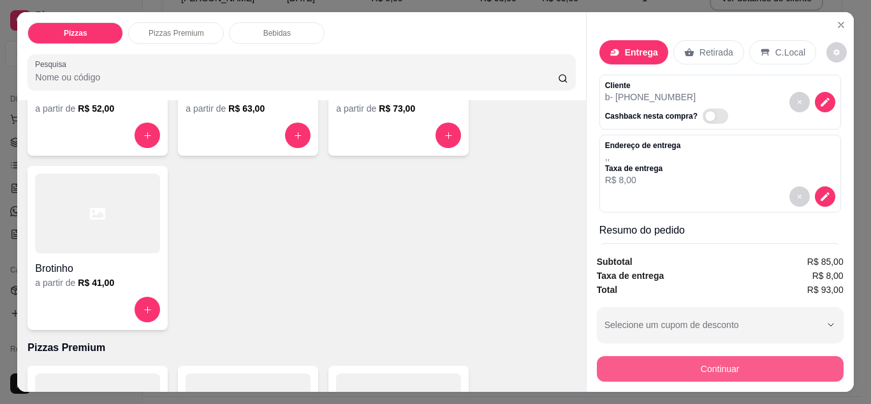
click at [703, 356] on button "Continuar" at bounding box center [720, 369] width 247 height 26
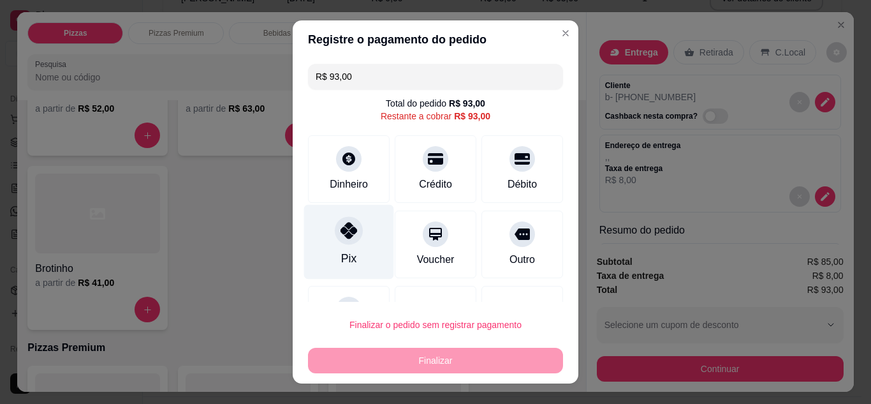
click at [341, 257] on div "Pix" at bounding box center [348, 258] width 15 height 17
type input "R$ 0,00"
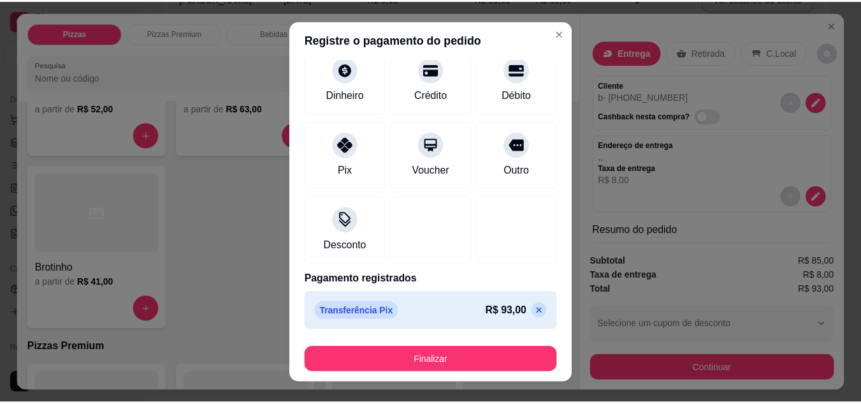
scroll to position [79, 0]
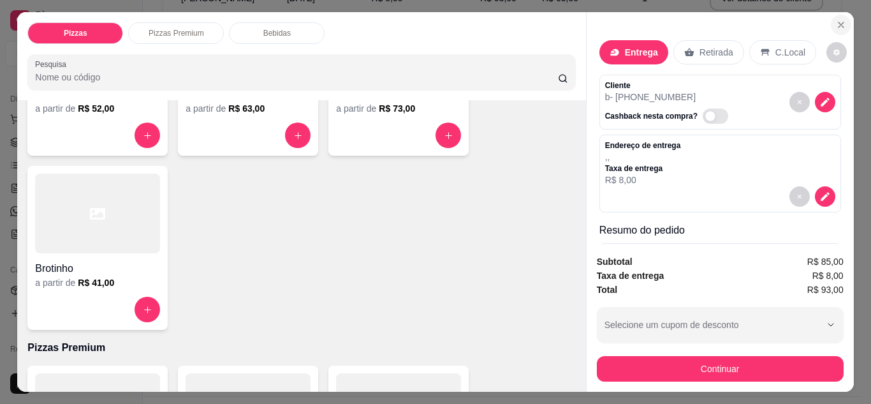
click at [836, 20] on icon "Close" at bounding box center [841, 25] width 10 height 10
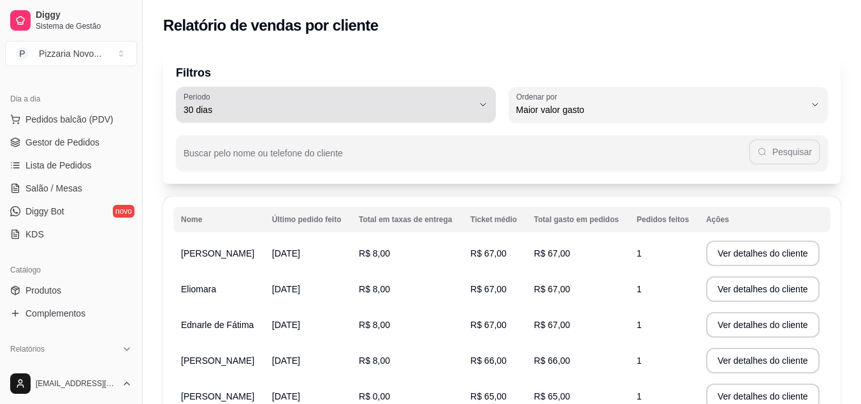
click at [257, 108] on span "30 dias" at bounding box center [328, 109] width 289 height 13
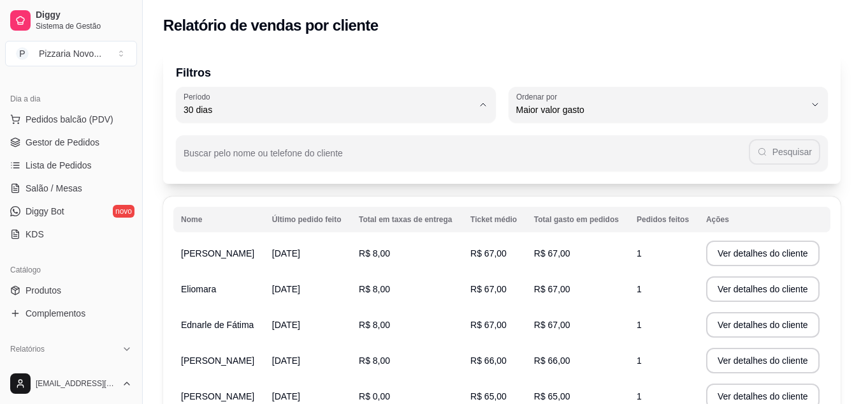
click at [209, 270] on span "60 dias" at bounding box center [329, 265] width 275 height 12
type input "60"
select select "60"
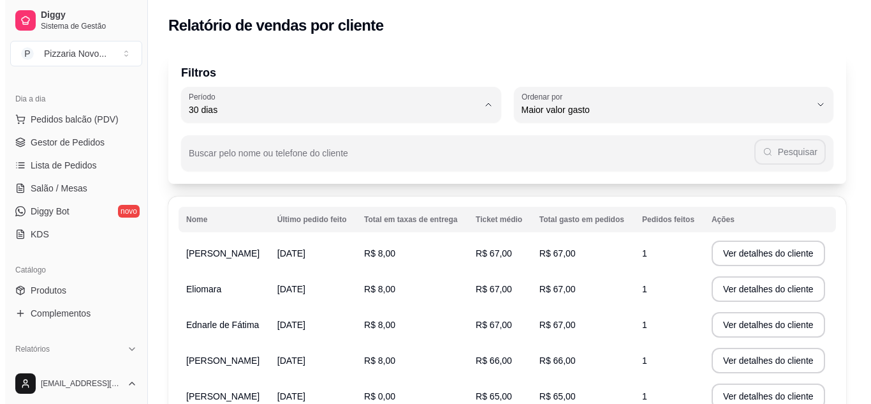
scroll to position [12, 0]
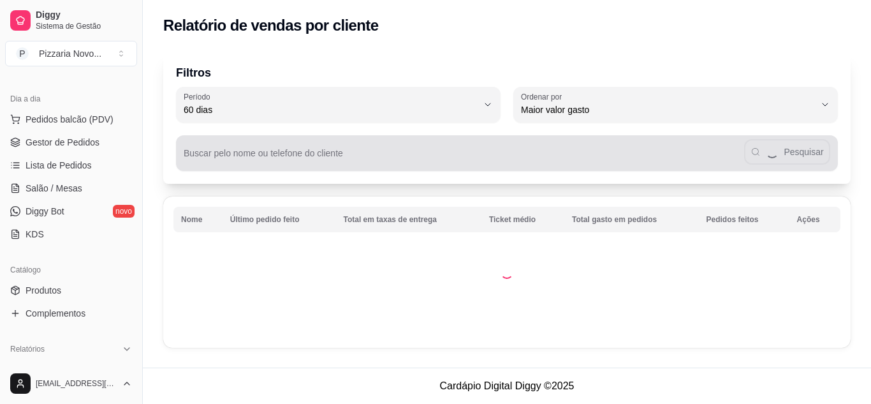
click at [231, 156] on input "Buscar pelo nome ou telefone do cliente" at bounding box center [464, 158] width 560 height 13
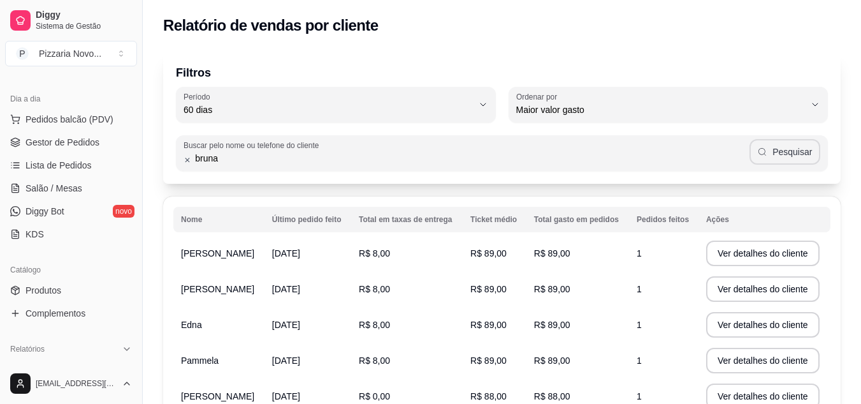
type input "bruna"
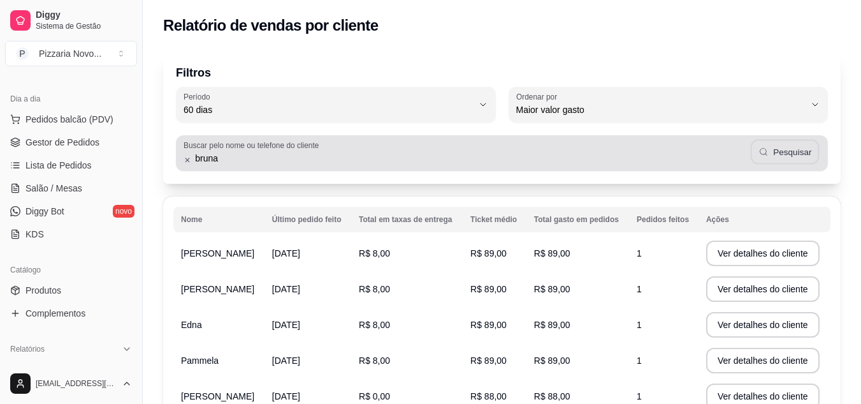
click at [775, 145] on button "Pesquisar" at bounding box center [784, 152] width 69 height 25
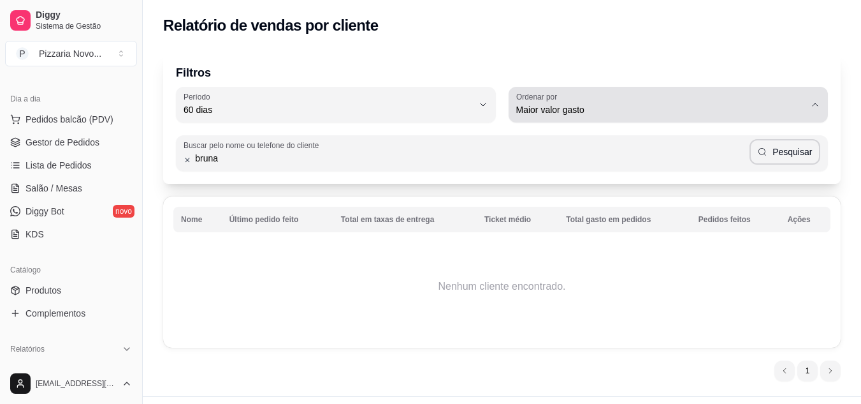
click at [662, 105] on span "Maior valor gasto" at bounding box center [660, 109] width 289 height 13
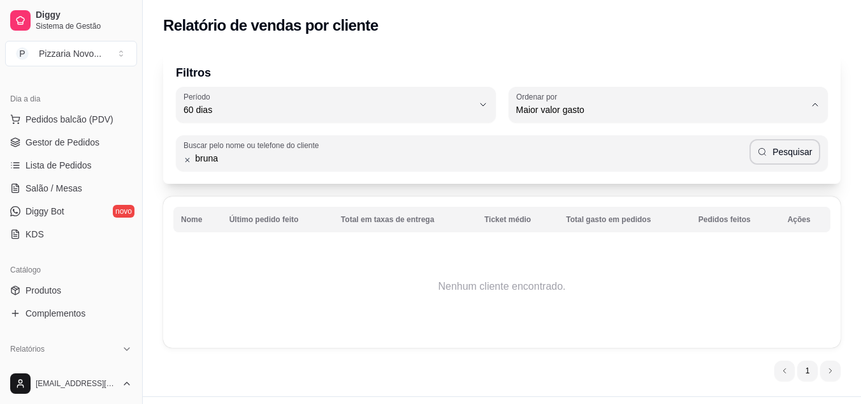
click at [625, 143] on span "Maior número de pedidos" at bounding box center [662, 140] width 275 height 12
type input "HIGHEST_ORDER_COUNT"
select select "HIGHEST_ORDER_COUNT"
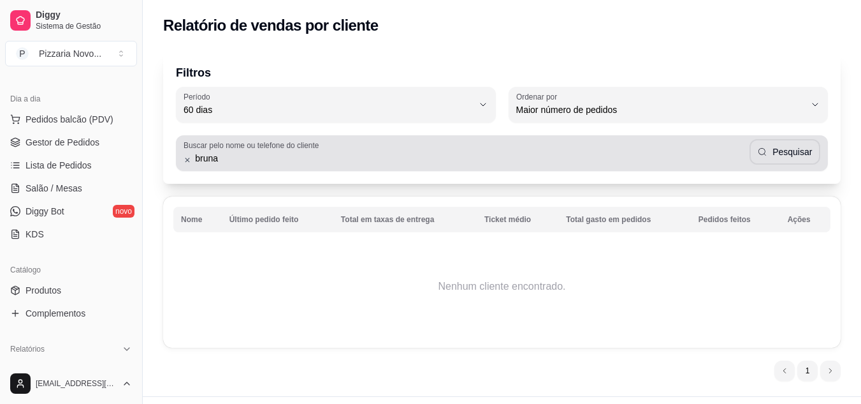
click at [281, 158] on input "bruna" at bounding box center [470, 158] width 558 height 13
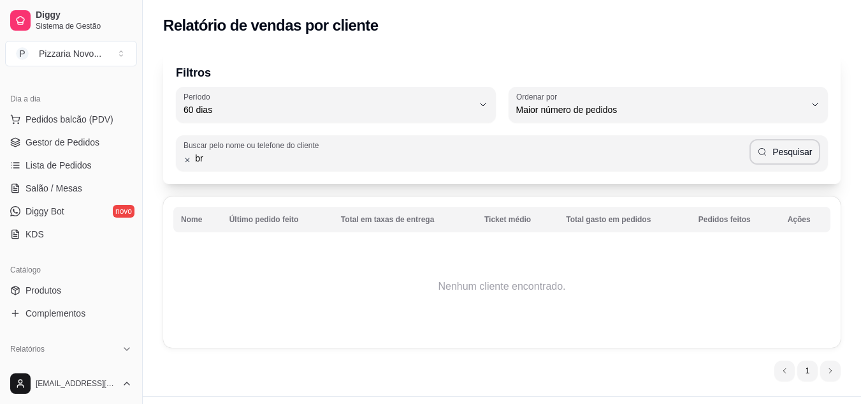
type input "b"
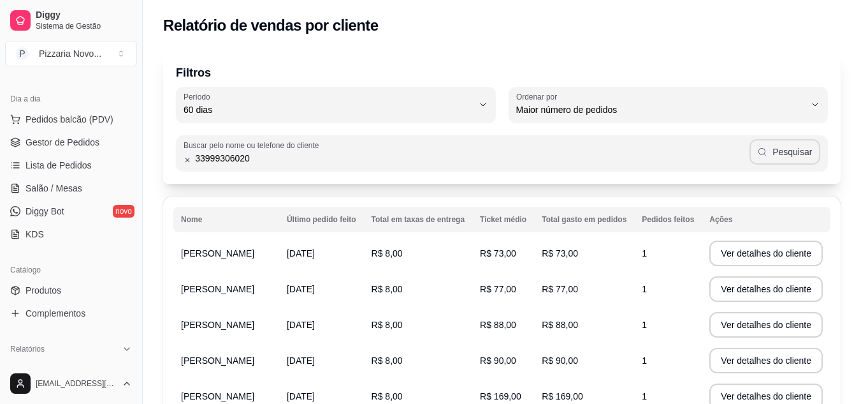
type input "33999306020"
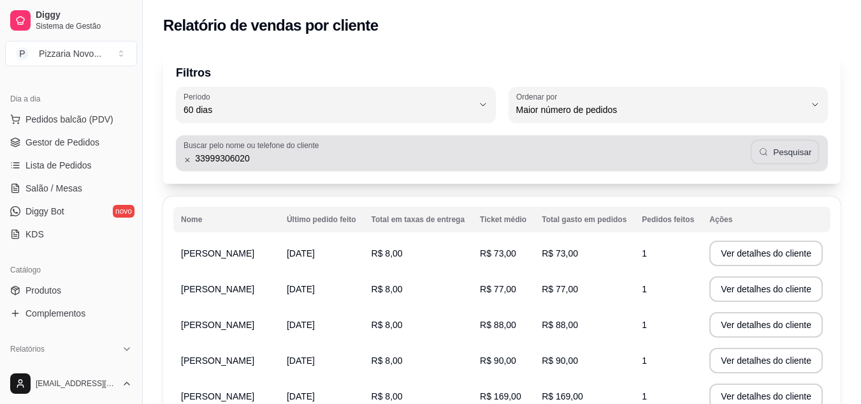
click at [785, 155] on button "Pesquisar" at bounding box center [784, 152] width 69 height 25
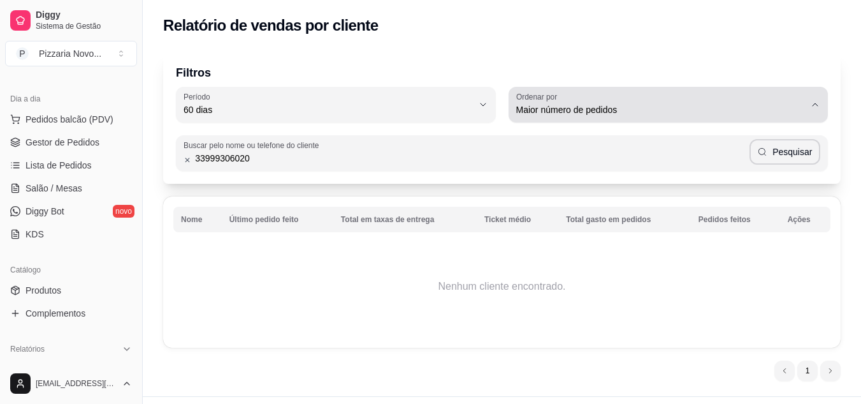
click at [606, 106] on span "Maior número de pedidos" at bounding box center [660, 109] width 289 height 13
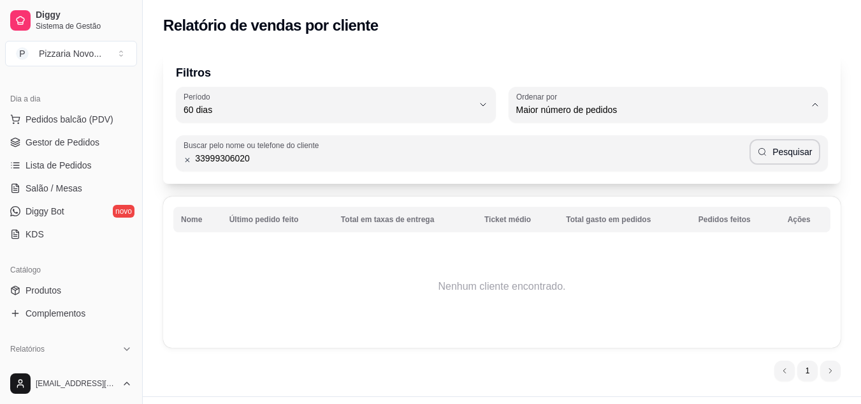
click at [571, 205] on span "Último pedido feito" at bounding box center [662, 202] width 275 height 12
type input "LAST_ORDER_MADE_AT"
select select "LAST_ORDER_MADE_AT"
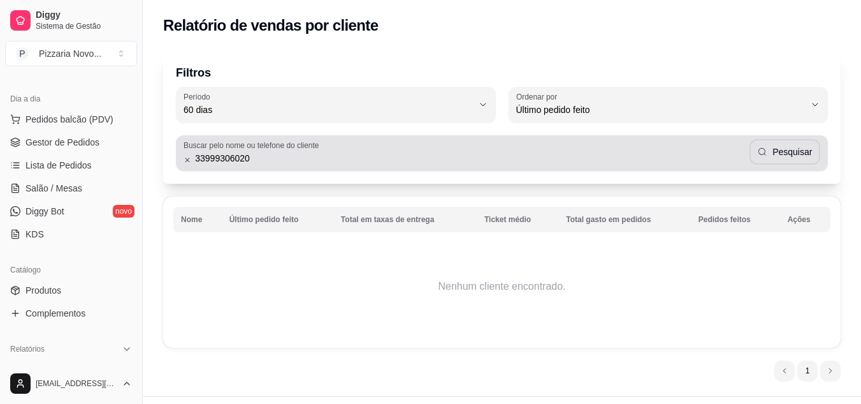
click at [203, 157] on input "33999306020" at bounding box center [470, 158] width 558 height 13
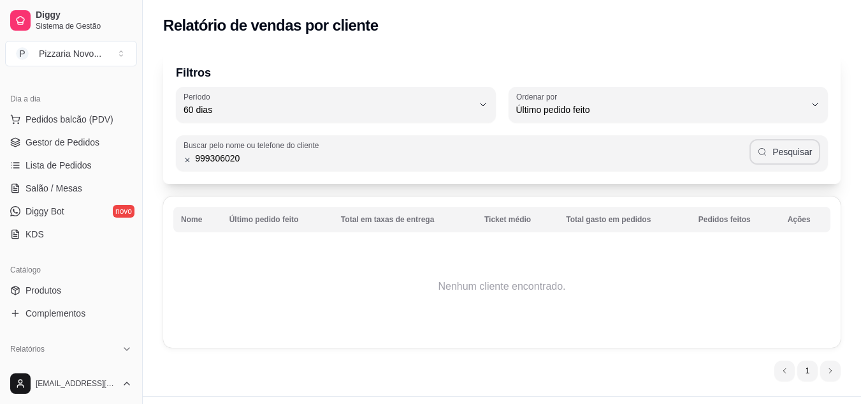
click at [775, 155] on button "Pesquisar" at bounding box center [785, 152] width 71 height 26
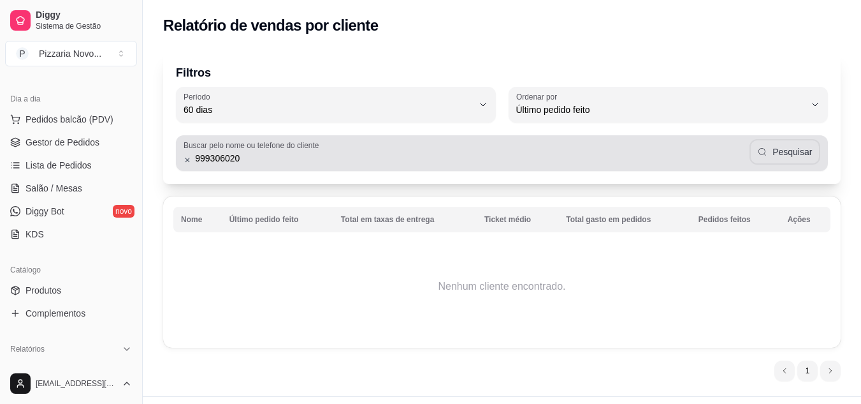
click at [775, 155] on button "Pesquisar" at bounding box center [785, 152] width 71 height 26
click at [254, 159] on input "999306020" at bounding box center [470, 158] width 558 height 13
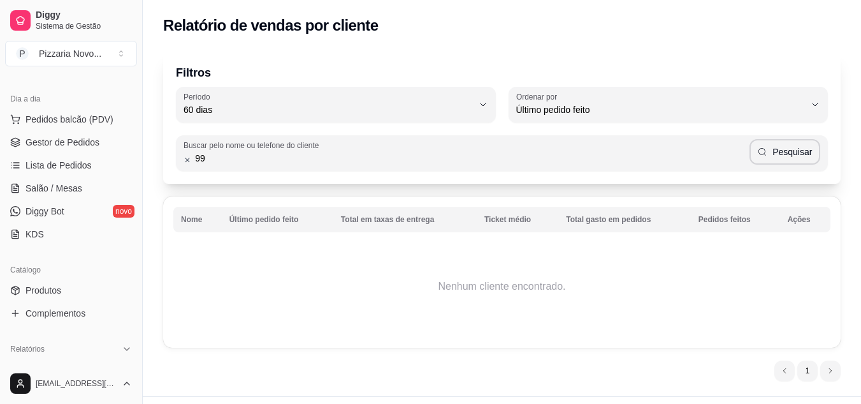
type input "9"
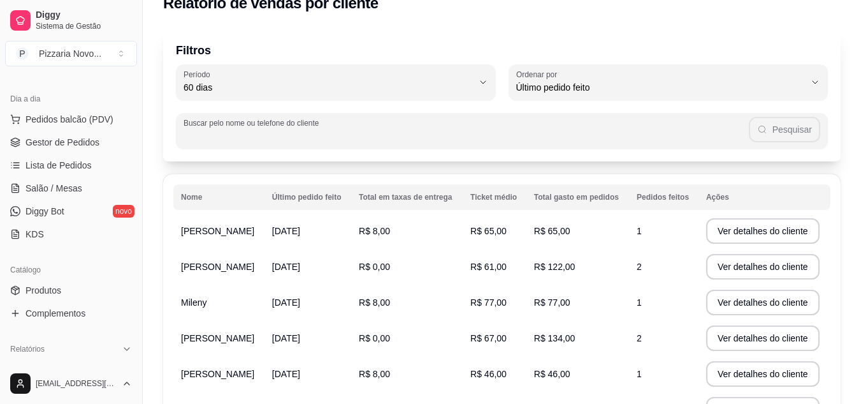
scroll to position [0, 0]
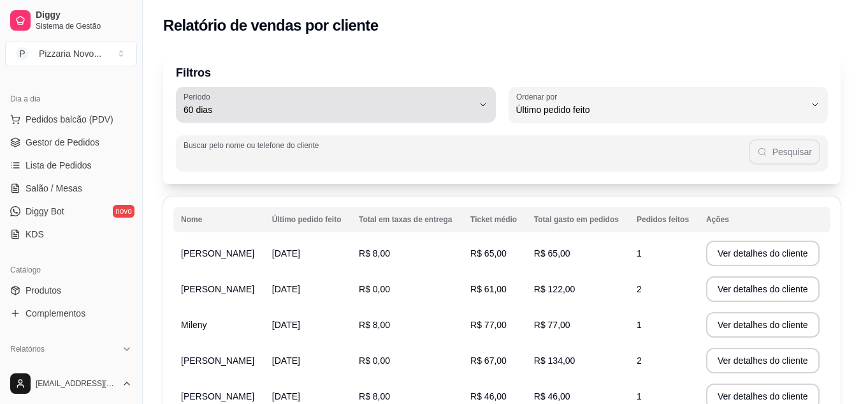
click at [407, 96] on div "60 dias" at bounding box center [328, 105] width 289 height 26
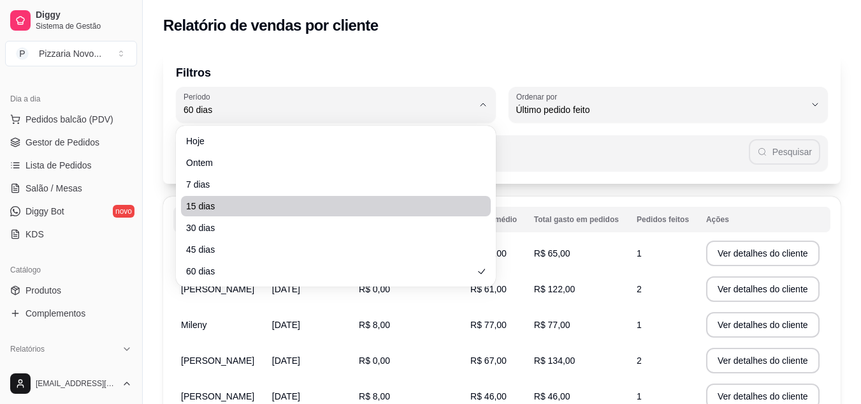
scroll to position [191, 0]
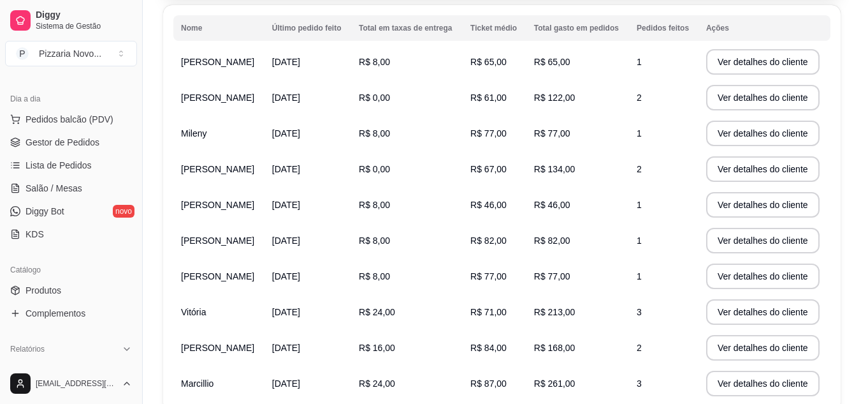
click at [254, 80] on span "60 dias" at bounding box center [329, 74] width 275 height 12
type input "0"
select select "0"
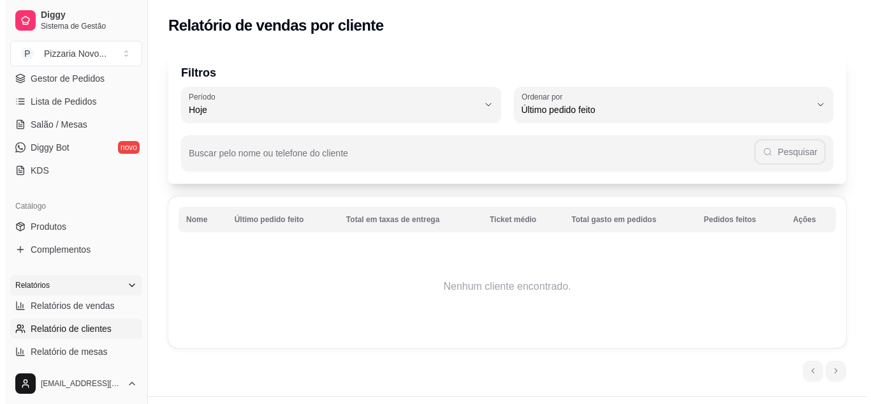
scroll to position [255, 0]
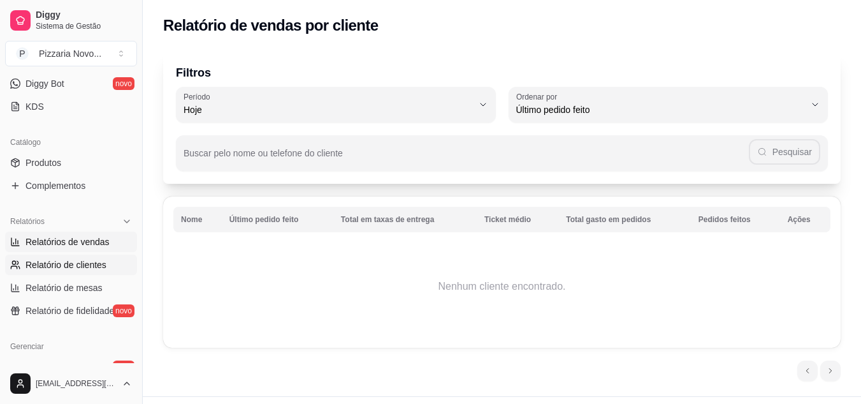
click at [86, 244] on span "Relatórios de vendas" at bounding box center [68, 241] width 84 height 13
select select "ALL"
select select "0"
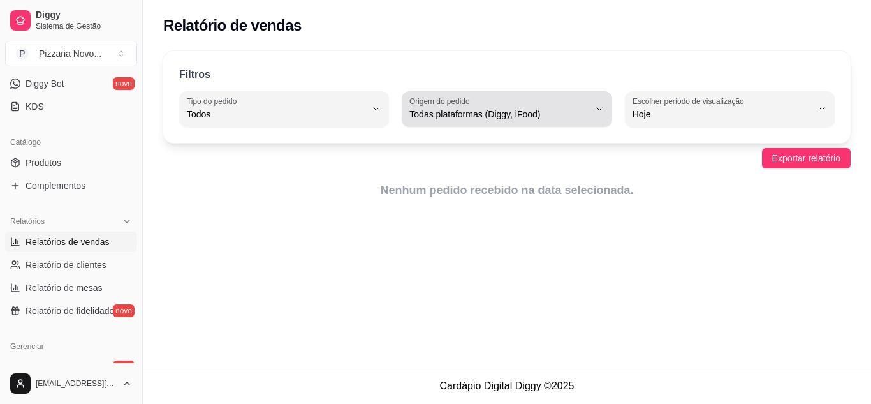
click at [504, 120] on span "Todas plataformas (Diggy, iFood)" at bounding box center [498, 114] width 179 height 13
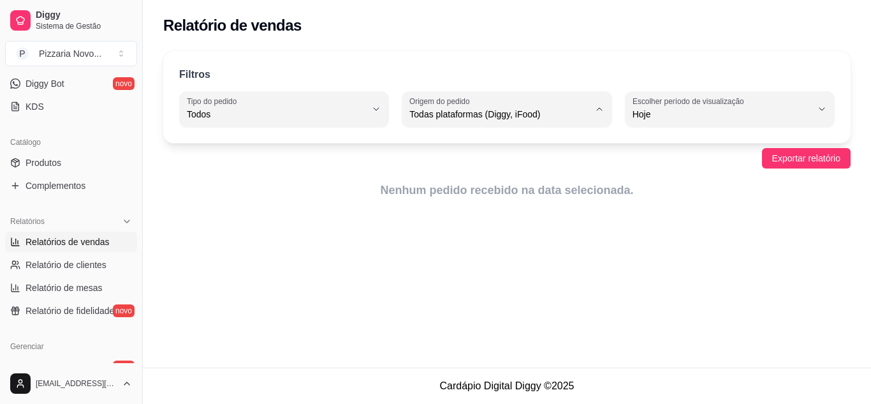
click at [478, 163] on span "Diggy" at bounding box center [501, 165] width 170 height 12
type input "DIGGY"
select select "DIGGY"
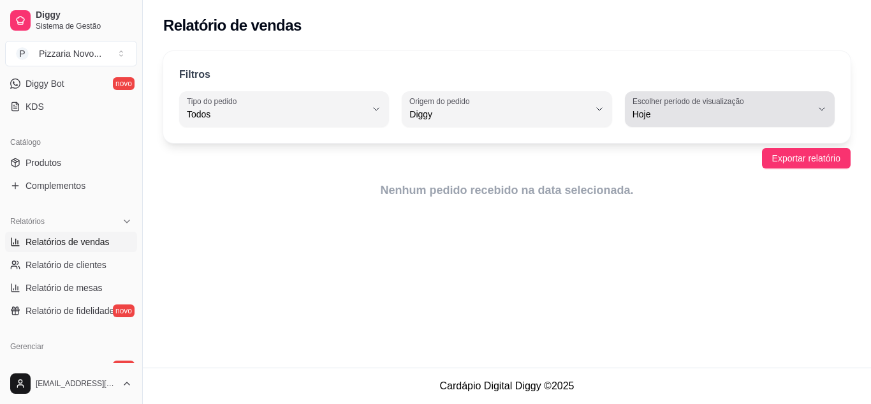
click at [732, 108] on span "Hoje" at bounding box center [721, 114] width 179 height 13
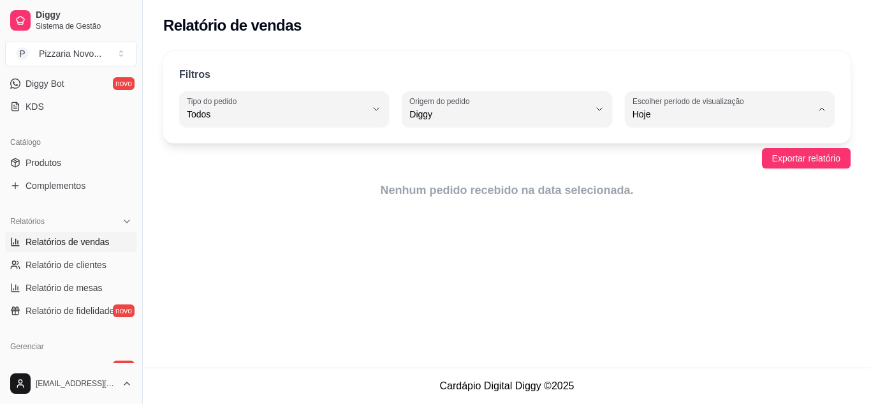
click at [690, 275] on span "Customizado" at bounding box center [724, 269] width 170 height 12
type input "-1"
select select "-1"
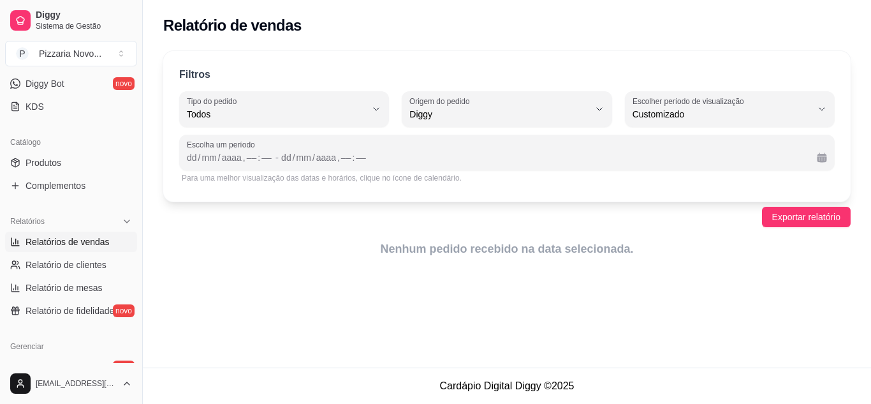
scroll to position [12, 0]
click at [198, 157] on div "/" at bounding box center [199, 157] width 5 height 13
click at [791, 217] on span "Exportar relatório" at bounding box center [806, 217] width 68 height 14
click at [784, 219] on span "Exportar relatório" at bounding box center [806, 217] width 68 height 14
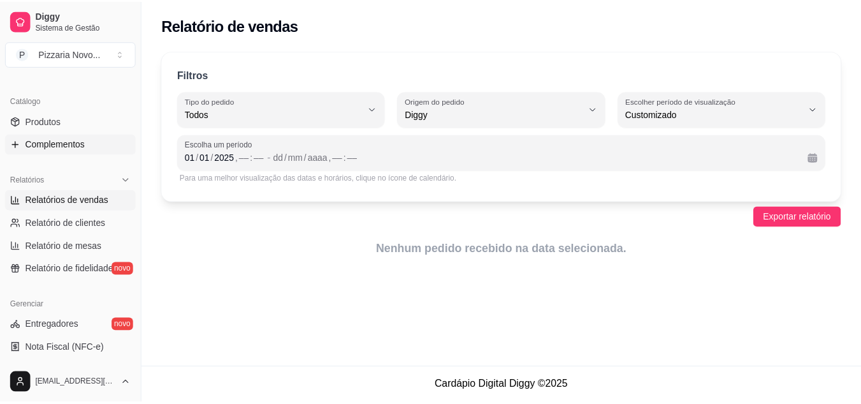
scroll to position [319, 0]
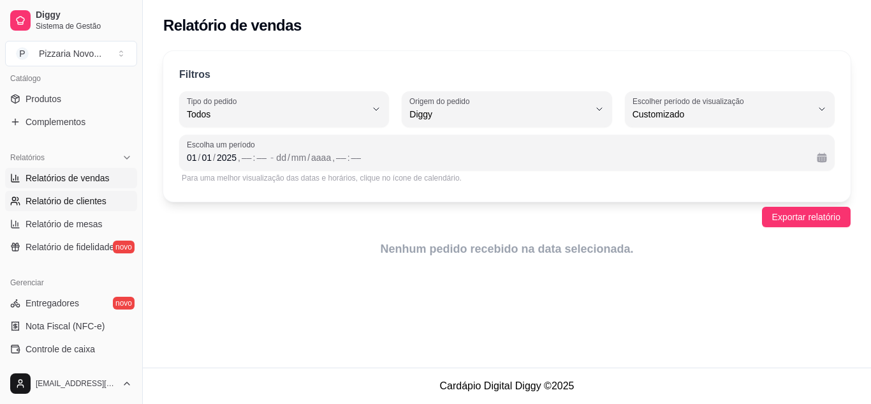
click at [87, 198] on span "Relatório de clientes" at bounding box center [66, 200] width 81 height 13
select select "30"
select select "HIGHEST_TOTAL_SPENT_WITH_ORDERS"
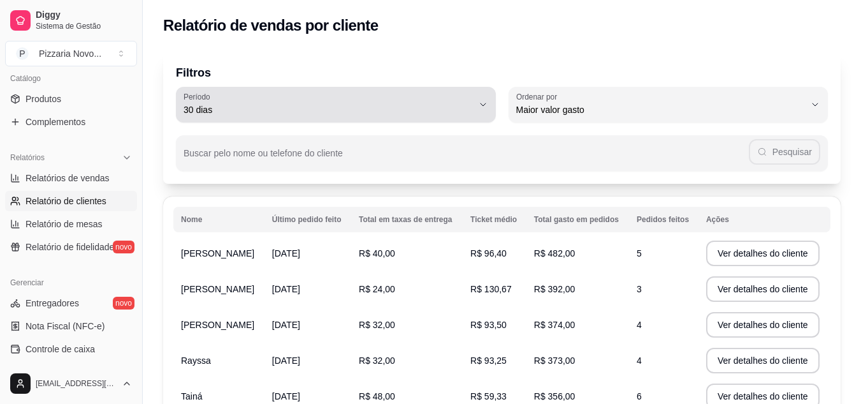
click at [314, 104] on span "30 dias" at bounding box center [328, 109] width 289 height 13
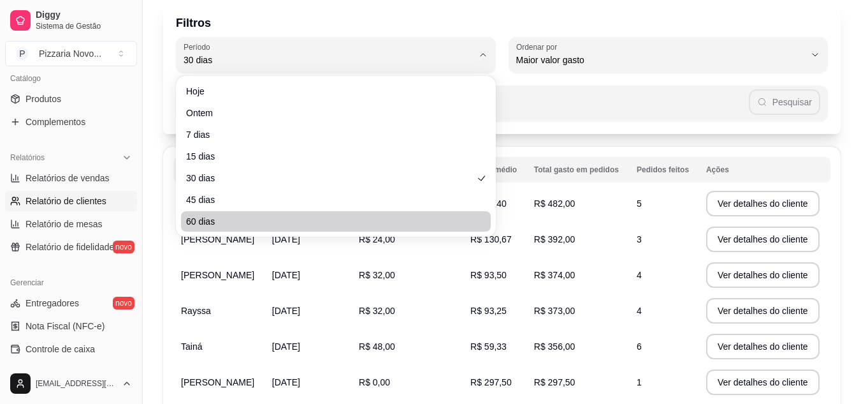
scroll to position [64, 0]
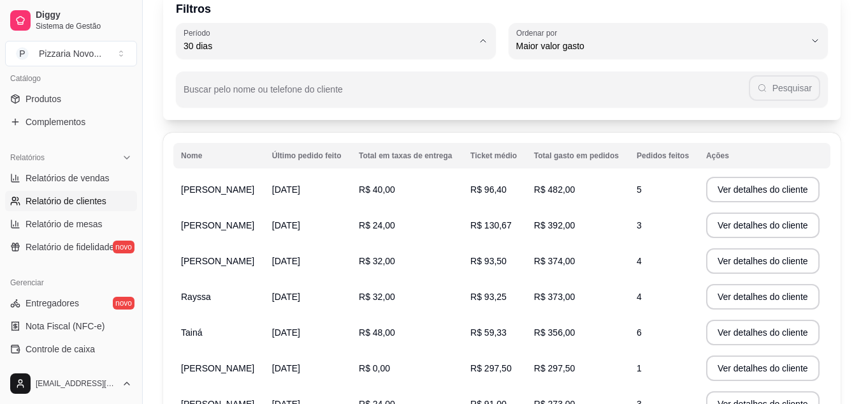
click at [291, 207] on span "60 dias" at bounding box center [329, 201] width 275 height 12
type input "60"
select select "60"
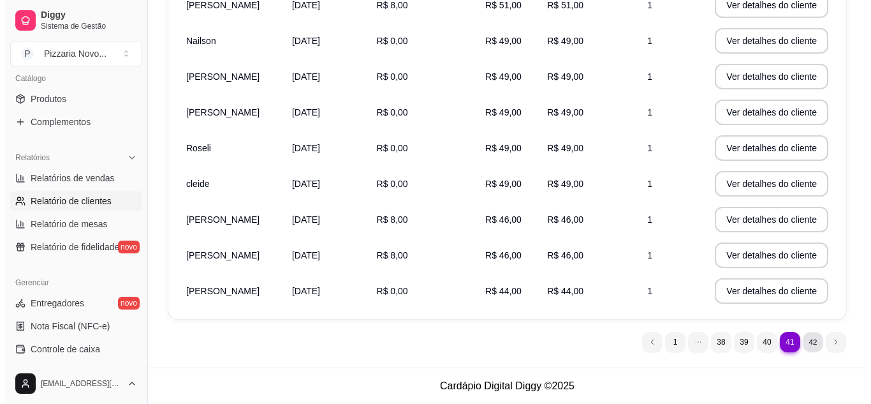
scroll to position [0, 0]
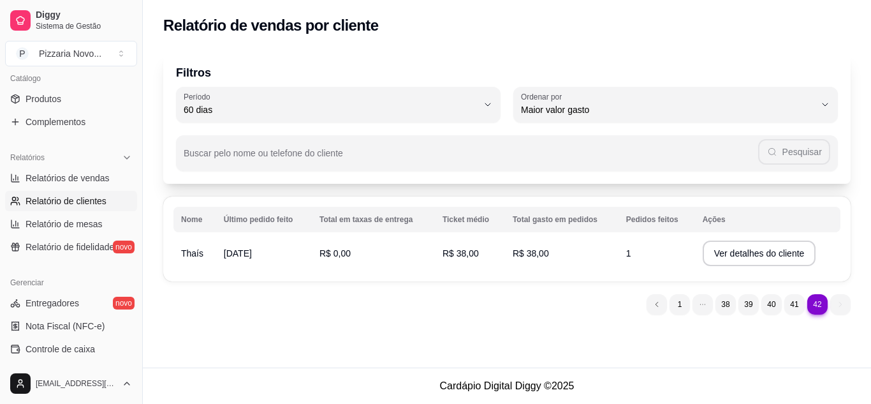
click at [822, 302] on li "42" at bounding box center [817, 304] width 20 height 20
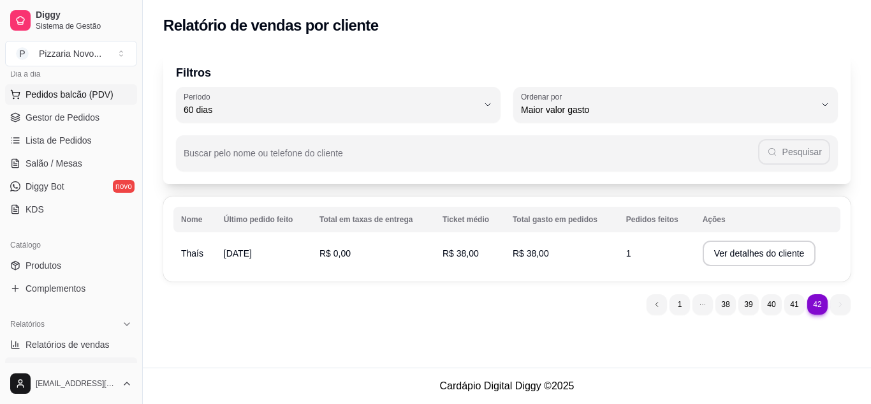
scroll to position [131, 0]
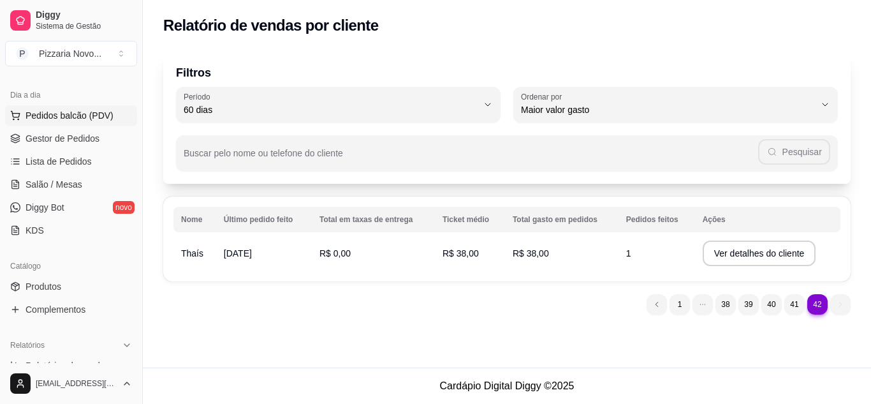
click at [70, 112] on span "Pedidos balcão (PDV)" at bounding box center [70, 115] width 88 height 13
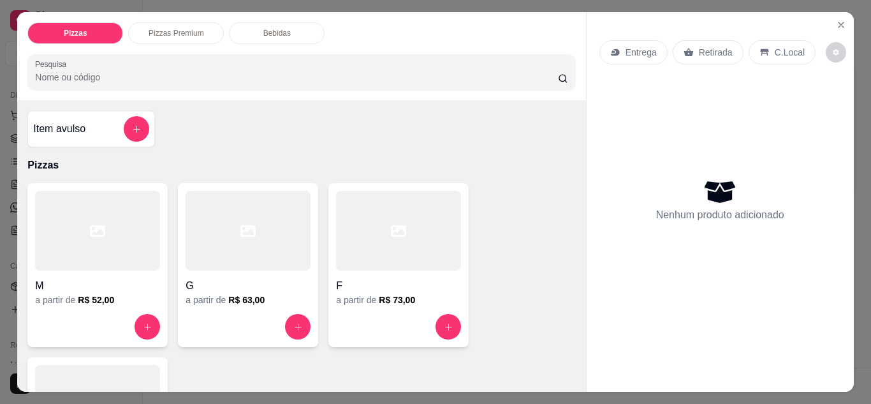
click at [781, 46] on p "C.Local" at bounding box center [790, 52] width 30 height 13
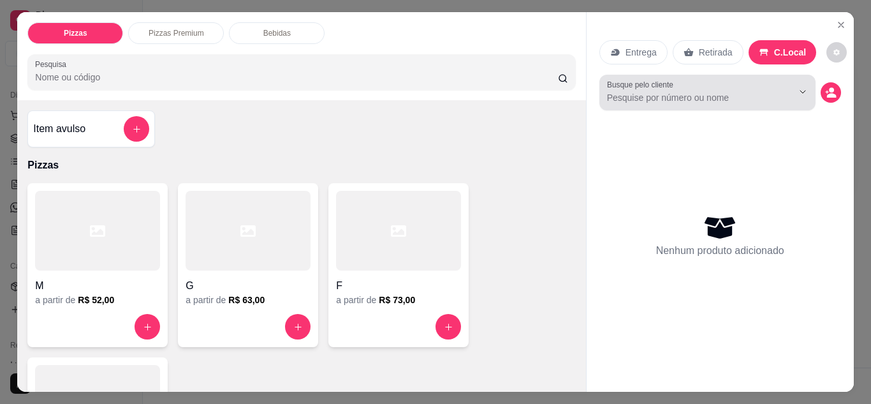
click at [704, 99] on div at bounding box center [707, 93] width 201 height 26
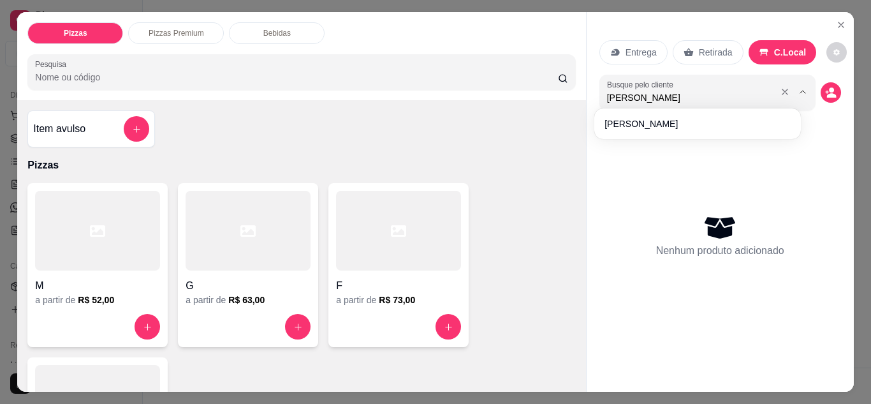
type input "[PERSON_NAME]"
click at [825, 89] on icon "decrease-product-quantity" at bounding box center [830, 92] width 11 height 11
click at [798, 89] on icon "Show suggestions" at bounding box center [803, 92] width 10 height 10
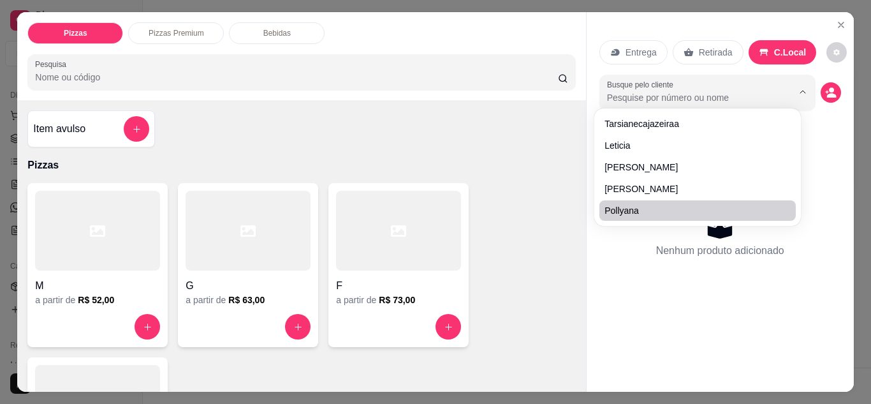
click at [622, 252] on div "Nenhum produto adicionado" at bounding box center [720, 235] width 242 height 250
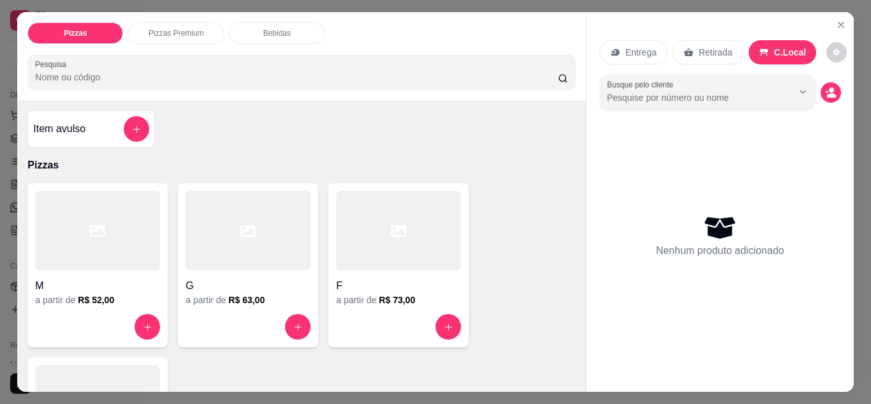
click at [631, 94] on input "Busque pelo cliente" at bounding box center [689, 97] width 165 height 13
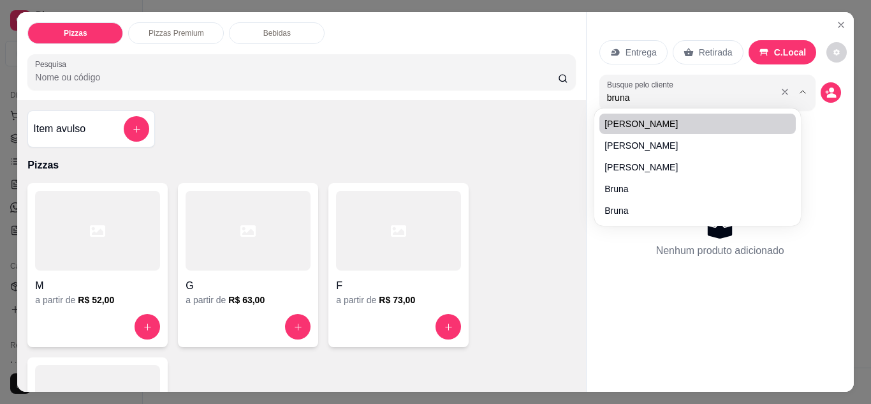
click at [645, 98] on input "bruna" at bounding box center [689, 97] width 165 height 13
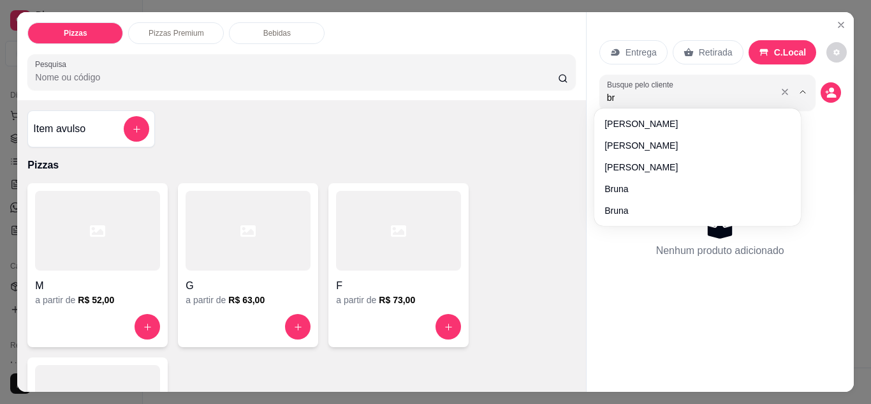
type input "b"
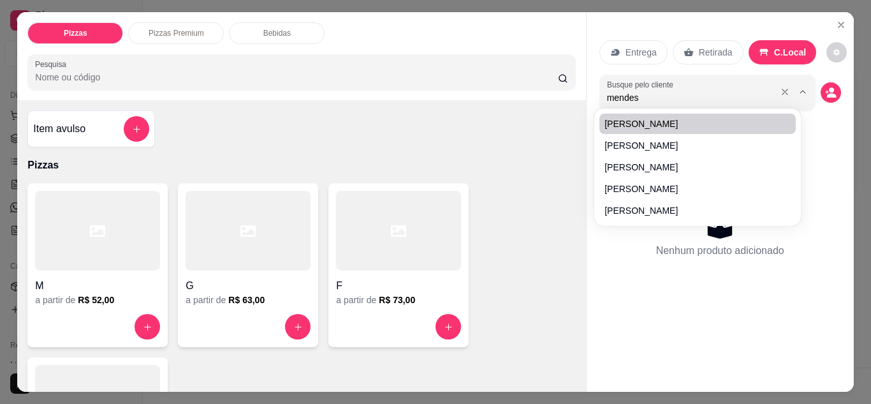
type input "mendes"
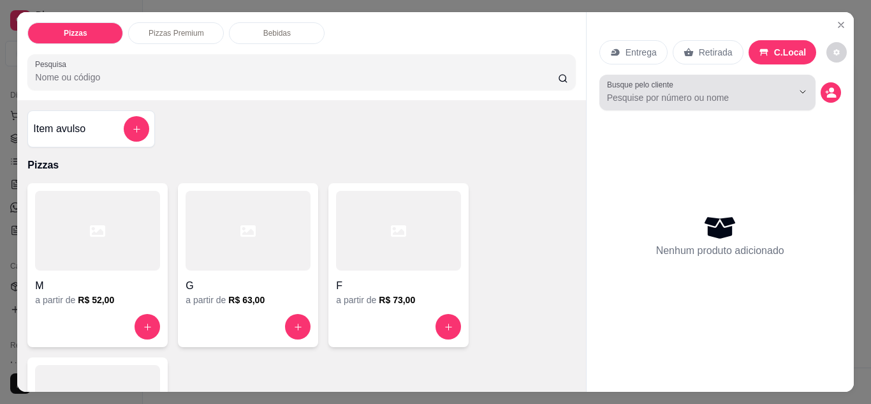
click at [669, 102] on div "Busque pelo cliente" at bounding box center [707, 93] width 216 height 36
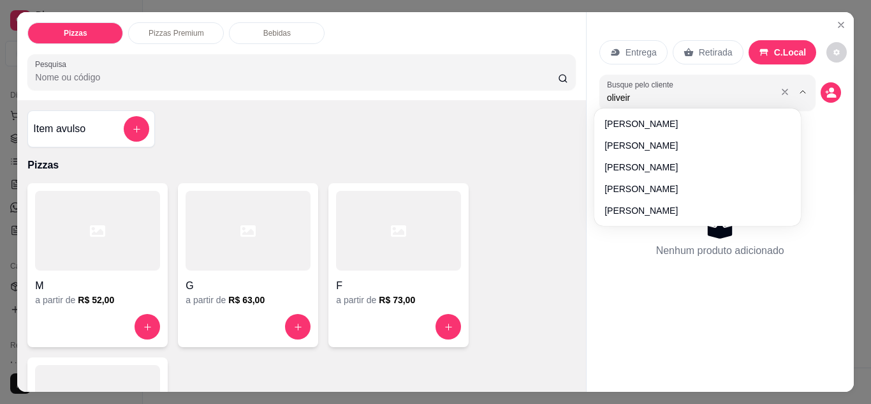
type input "oliveira"
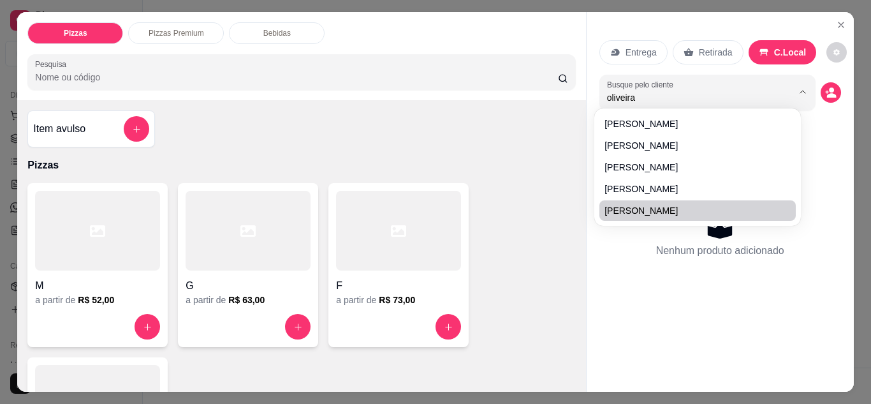
click at [707, 230] on icon at bounding box center [720, 228] width 31 height 22
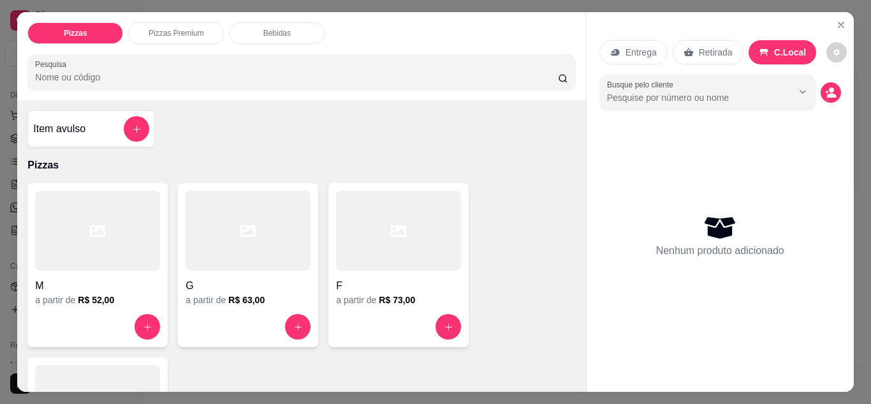
click at [714, 91] on input "Busque pelo cliente" at bounding box center [689, 97] width 165 height 13
click at [692, 92] on input "Busque pelo cliente" at bounding box center [689, 97] width 165 height 13
click at [632, 52] on p "Entrega" at bounding box center [640, 52] width 31 height 13
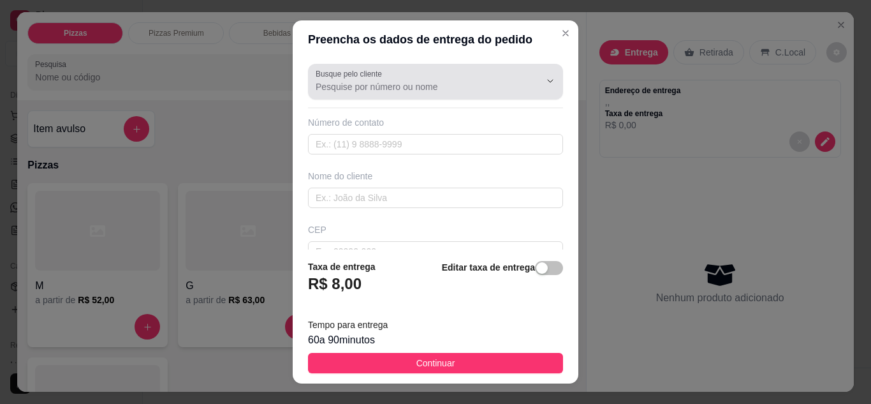
click at [379, 82] on input "Busque pelo cliente" at bounding box center [418, 86] width 204 height 13
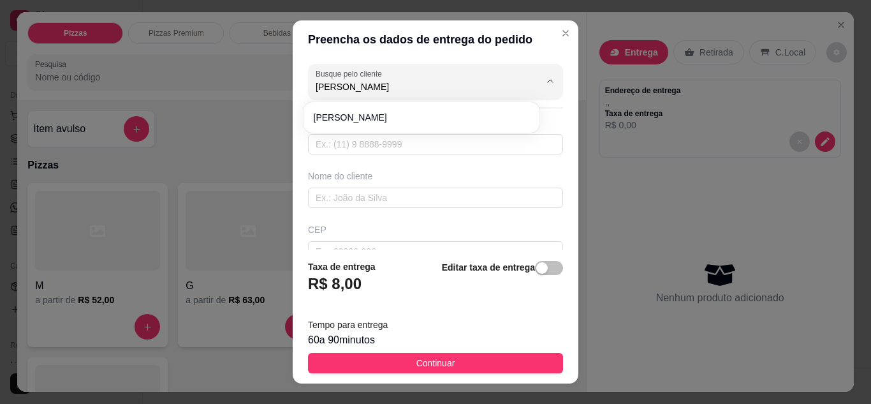
type input "[PERSON_NAME]"
click at [358, 140] on input "text" at bounding box center [435, 144] width 255 height 20
type input "33"
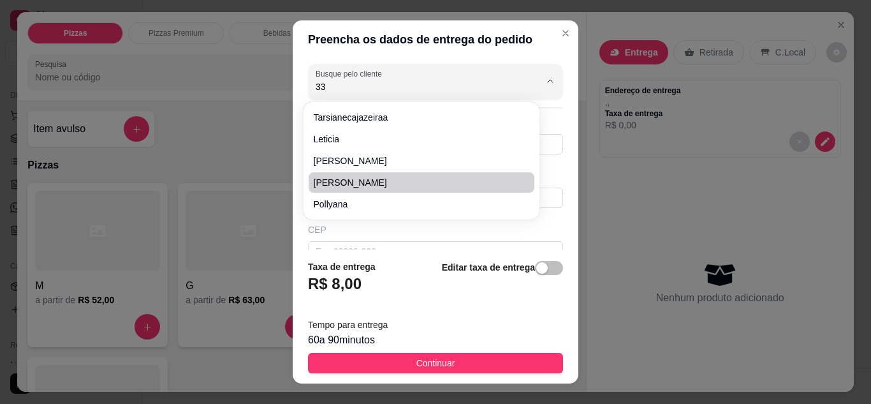
click at [270, 157] on div "Preencha os dados de entrega do pedido Busque pelo cliente 33 Número de contato…" at bounding box center [435, 202] width 871 height 404
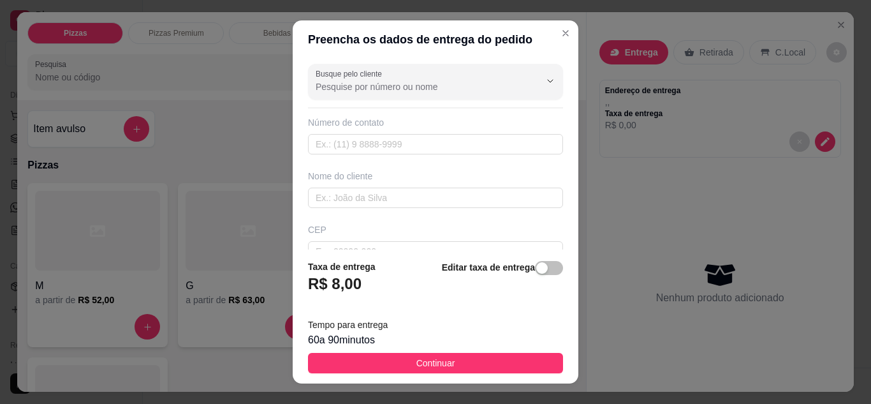
click at [347, 86] on input "Busque pelo cliente" at bounding box center [418, 86] width 204 height 13
click at [335, 89] on input "Busque pelo cliente" at bounding box center [418, 86] width 204 height 13
type input "[PERSON_NAME]"
click at [345, 148] on input "text" at bounding box center [435, 144] width 255 height 20
click at [398, 89] on input "Busque pelo cliente" at bounding box center [418, 86] width 204 height 13
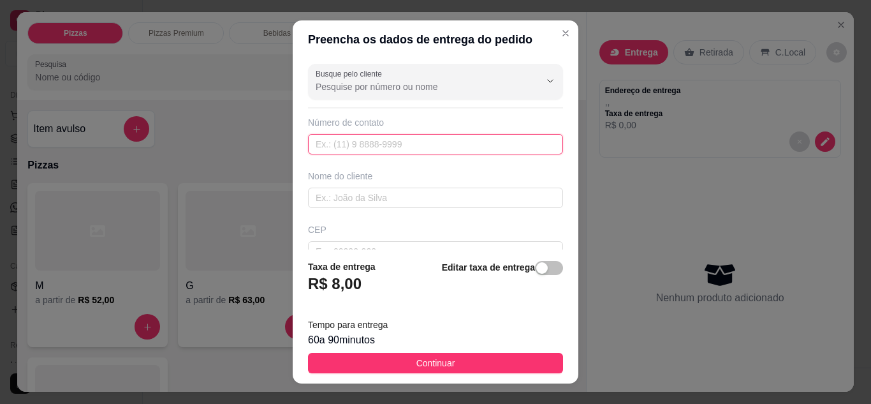
click at [328, 147] on input "text" at bounding box center [435, 144] width 255 height 20
type input "[PHONE_NUMBER]"
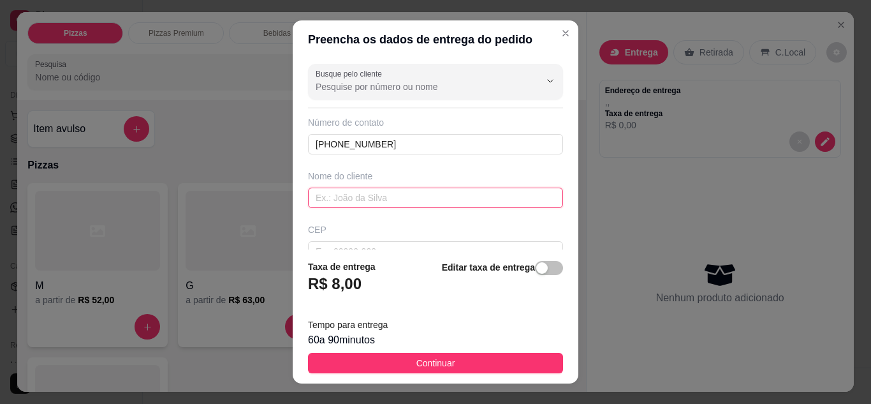
click at [336, 196] on input "text" at bounding box center [435, 197] width 255 height 20
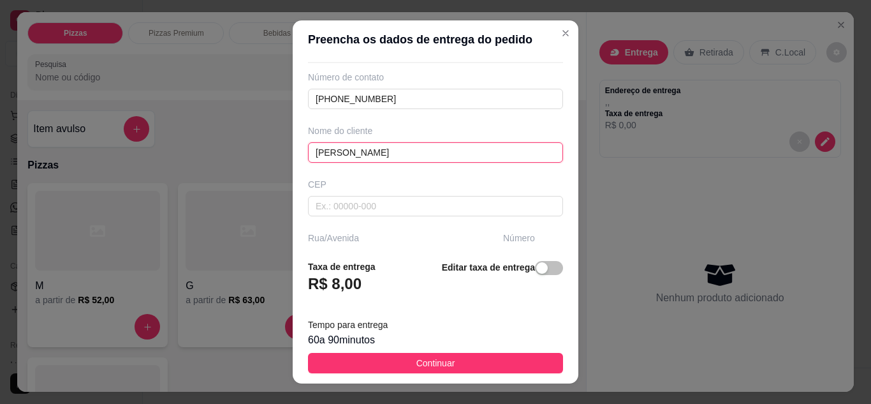
scroll to position [64, 0]
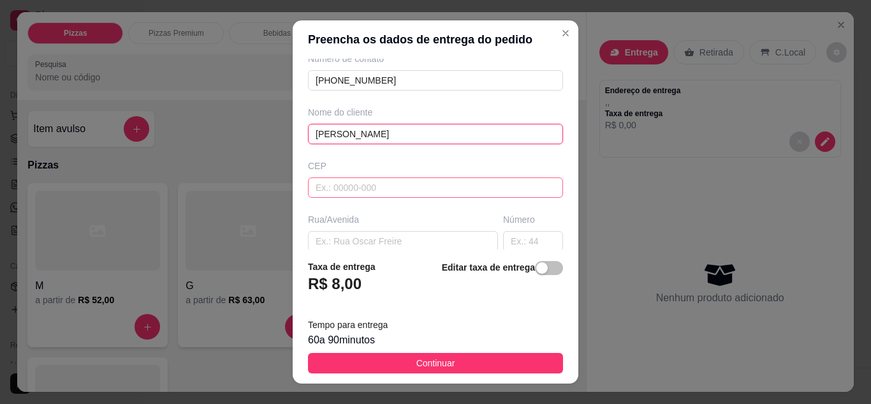
type input "[PERSON_NAME]"
click at [328, 194] on input "text" at bounding box center [435, 187] width 255 height 20
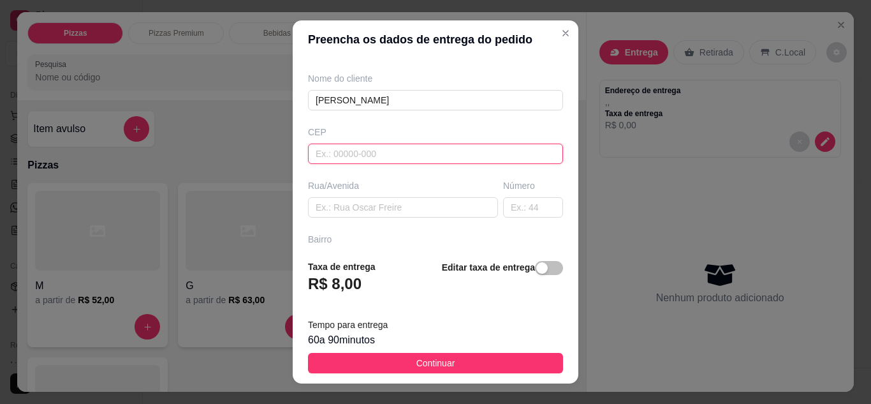
scroll to position [128, 0]
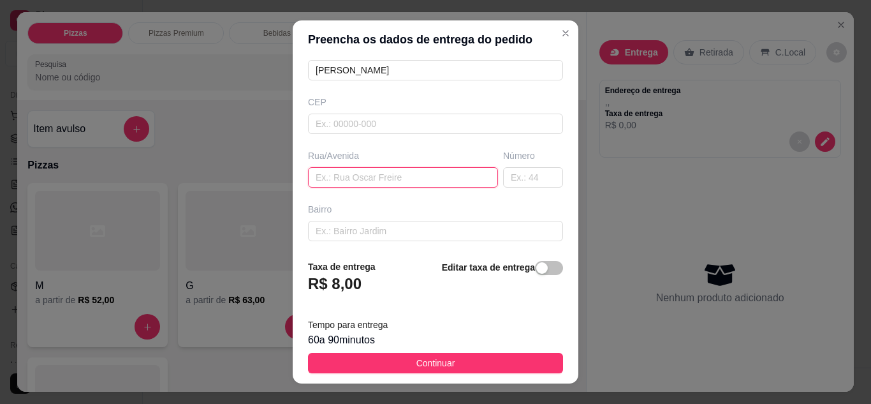
click at [321, 180] on input "text" at bounding box center [403, 177] width 190 height 20
type input "[PERSON_NAME]"
click at [503, 178] on input "text" at bounding box center [533, 177] width 60 height 20
type input "sn"
click at [348, 235] on input "text" at bounding box center [435, 231] width 255 height 20
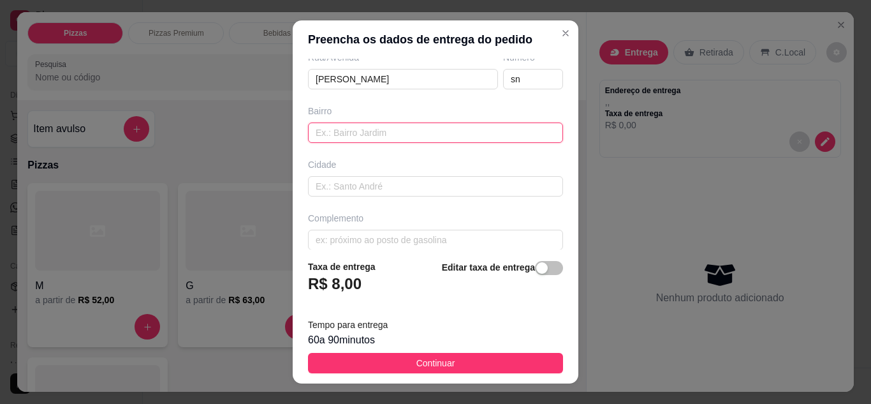
scroll to position [238, 0]
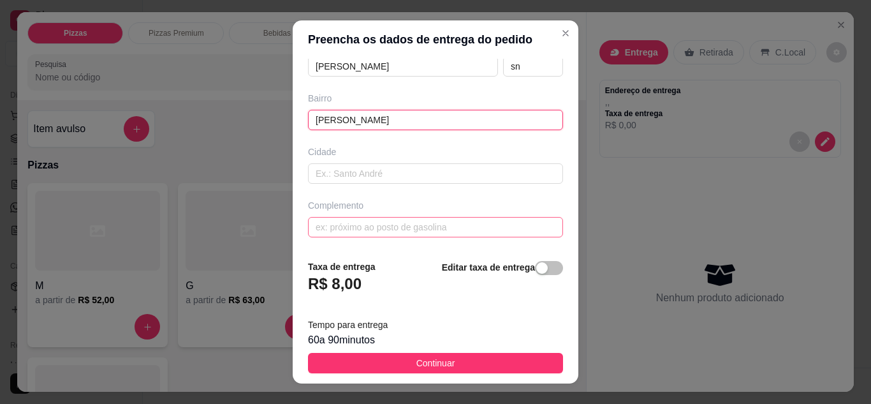
type input "[PERSON_NAME]"
click at [362, 223] on input "text" at bounding box center [435, 227] width 255 height 20
click at [367, 229] on input "text" at bounding box center [435, 227] width 255 height 20
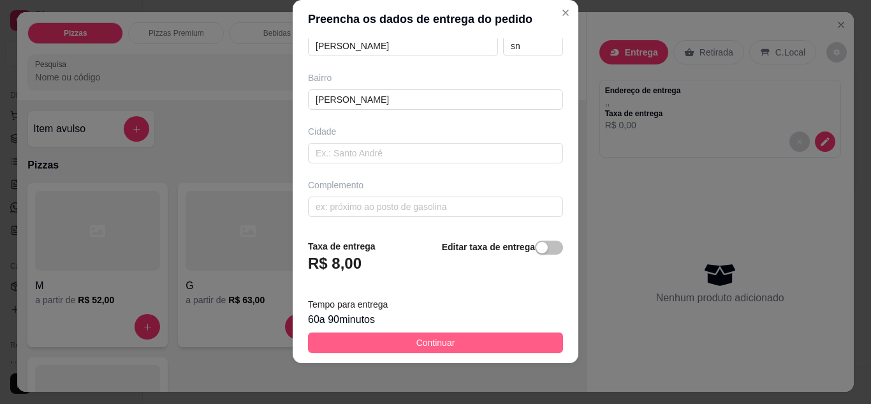
click at [402, 340] on button "Continuar" at bounding box center [435, 342] width 255 height 20
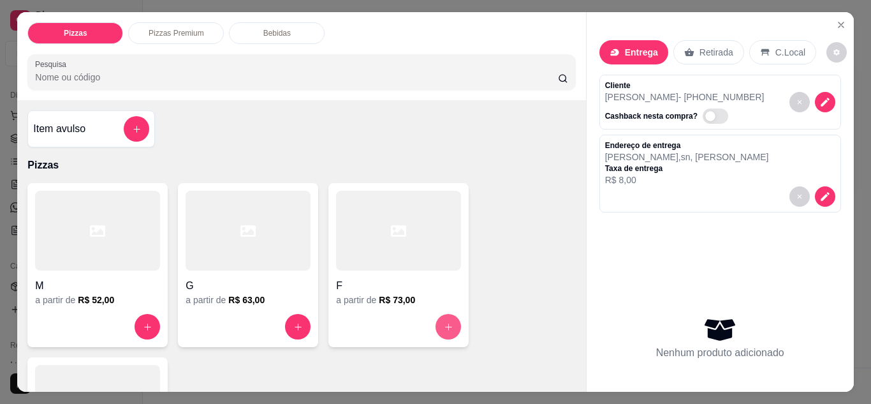
click at [438, 325] on button "increase-product-quantity" at bounding box center [448, 327] width 26 height 26
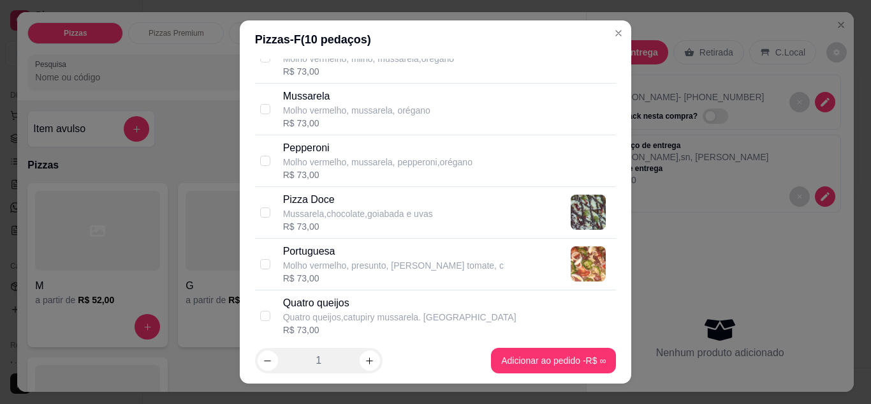
scroll to position [701, 0]
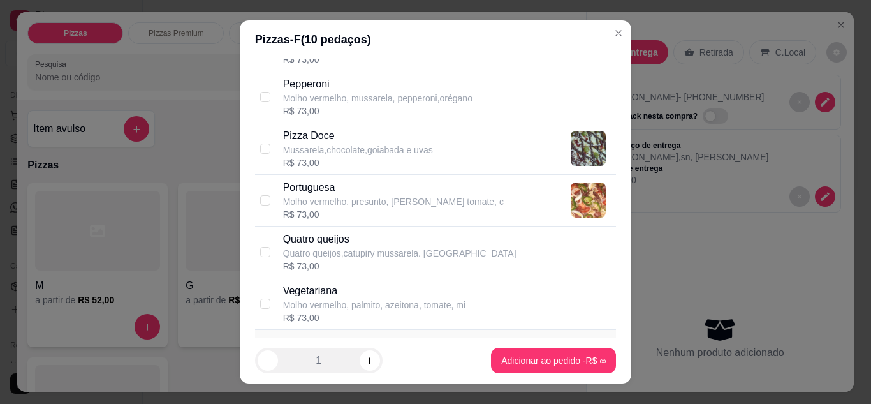
click at [393, 199] on p "Molho vermelho, presunto, [PERSON_NAME] tomate, c" at bounding box center [393, 201] width 221 height 13
checkbox input "true"
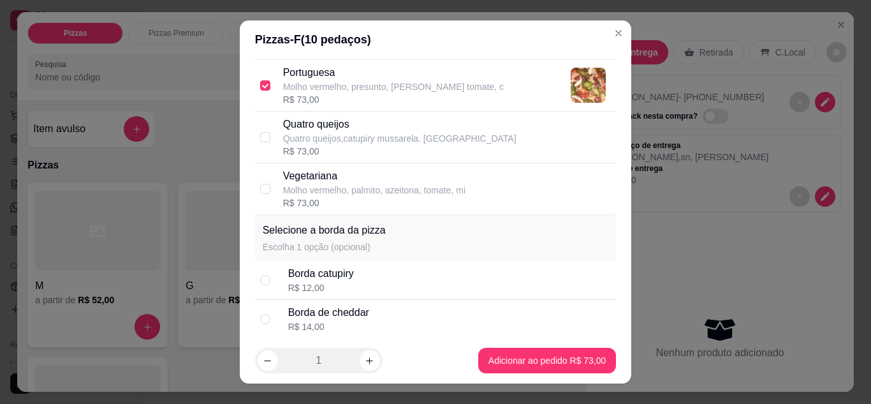
scroll to position [829, 0]
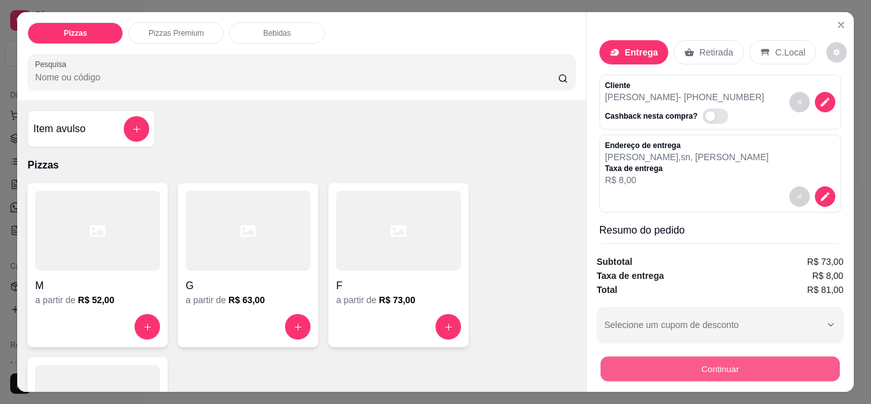
click at [688, 361] on button "Continuar" at bounding box center [719, 368] width 239 height 25
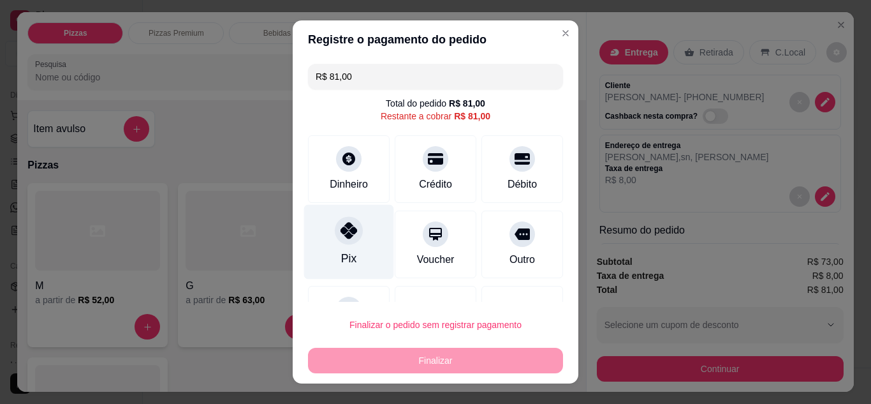
click at [342, 247] on div "Pix" at bounding box center [349, 241] width 90 height 75
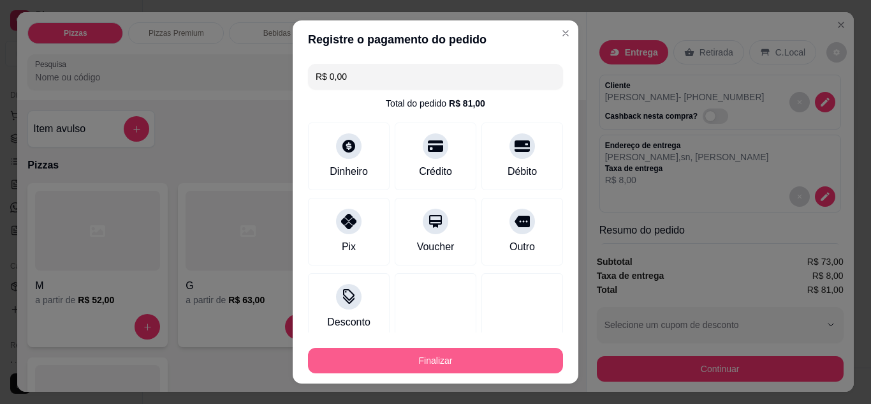
click at [441, 358] on button "Finalizar" at bounding box center [435, 360] width 255 height 26
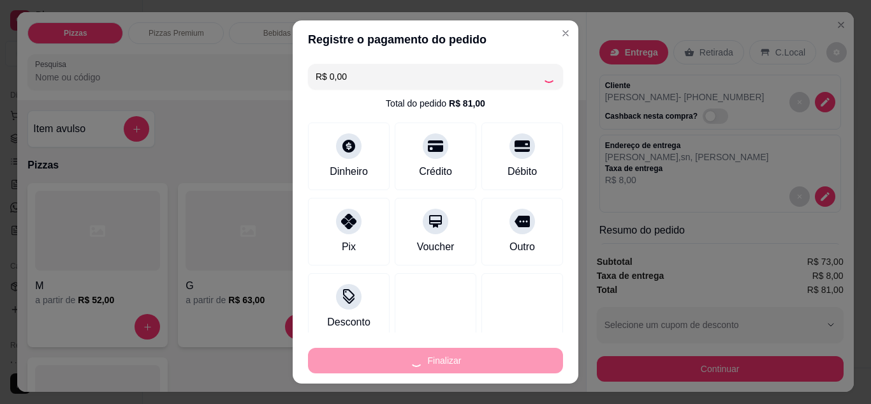
type input "-R$ 81,00"
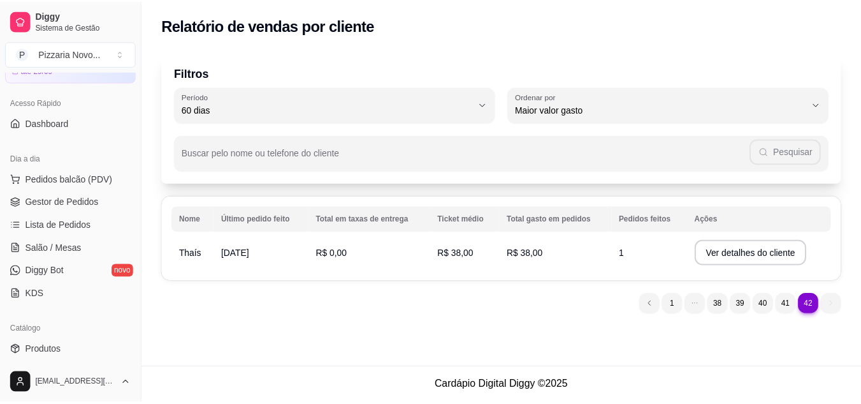
scroll to position [4, 0]
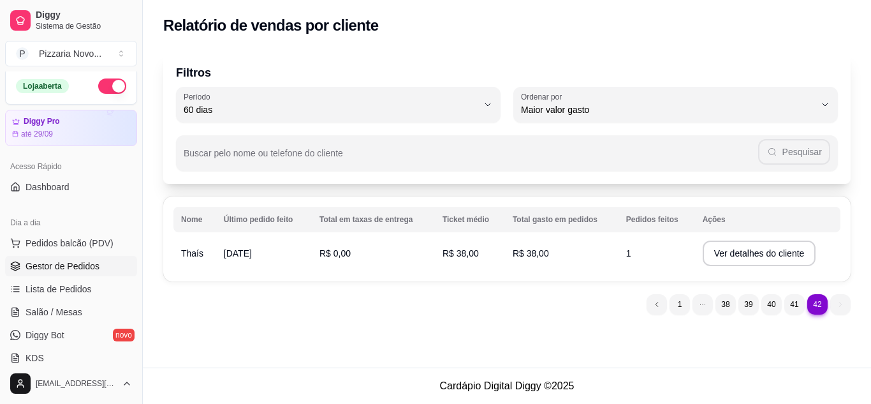
click at [77, 272] on span "Gestor de Pedidos" at bounding box center [63, 265] width 74 height 13
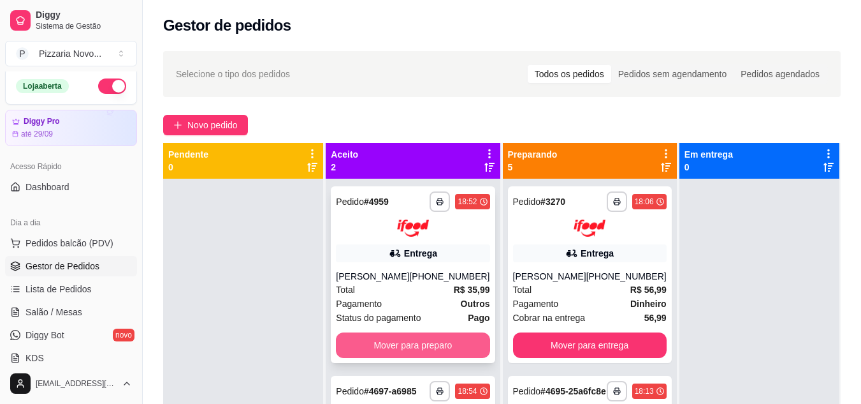
click at [426, 358] on button "Mover para preparo" at bounding box center [413, 345] width 154 height 26
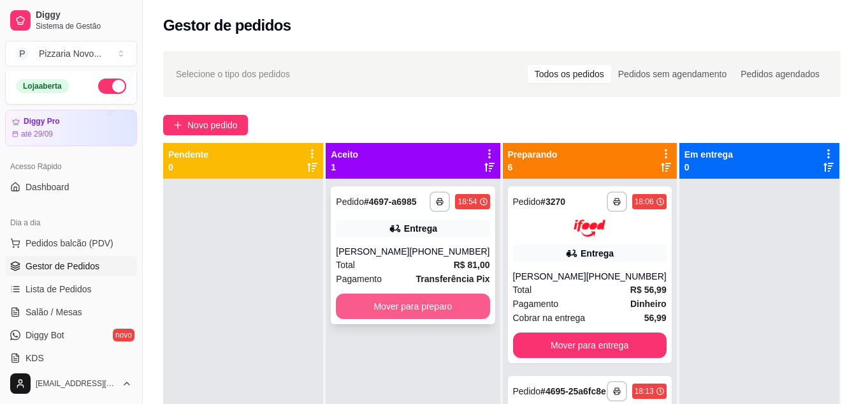
click at [410, 303] on button "Mover para preparo" at bounding box center [413, 306] width 154 height 26
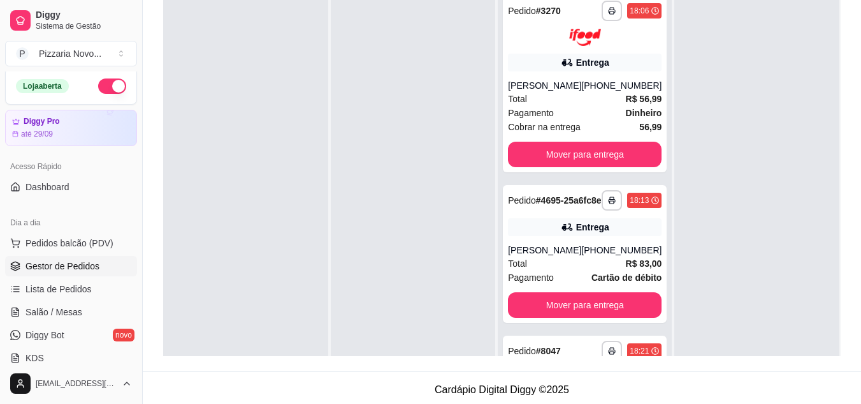
scroll to position [131, 0]
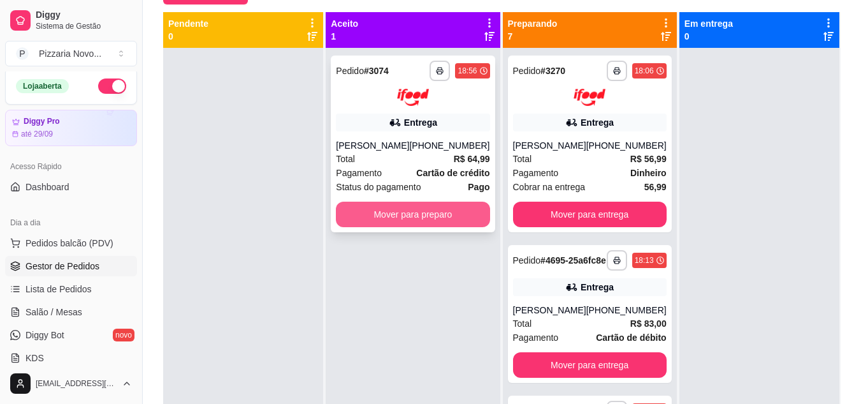
click at [471, 212] on button "Mover para preparo" at bounding box center [413, 214] width 154 height 26
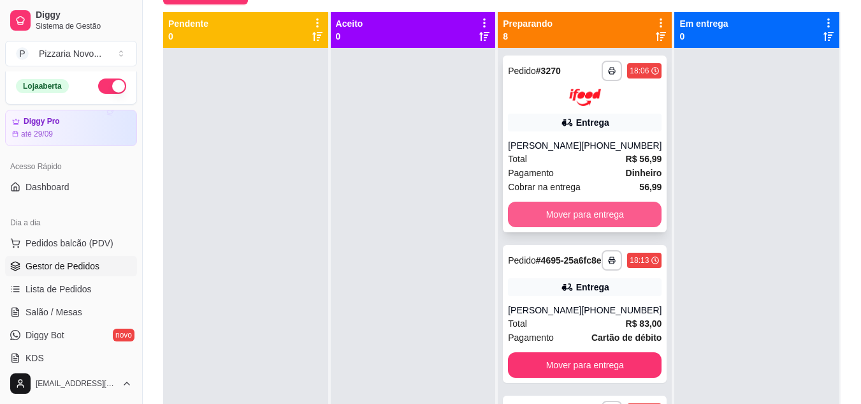
click at [543, 227] on button "Mover para entrega" at bounding box center [585, 214] width 154 height 26
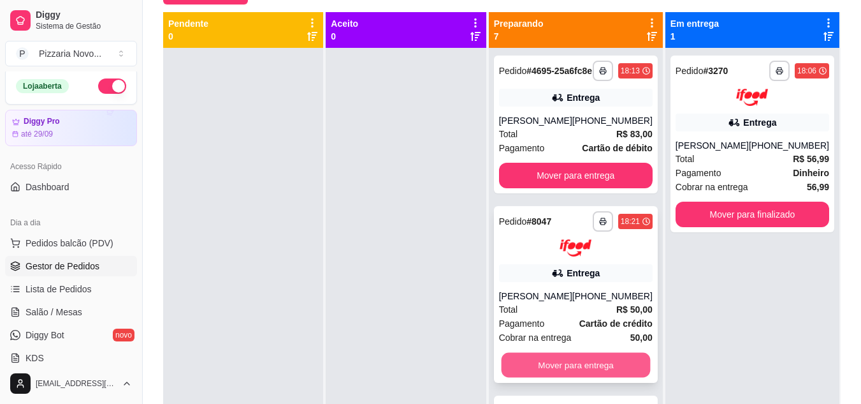
click at [587, 367] on button "Mover para entrega" at bounding box center [575, 364] width 149 height 25
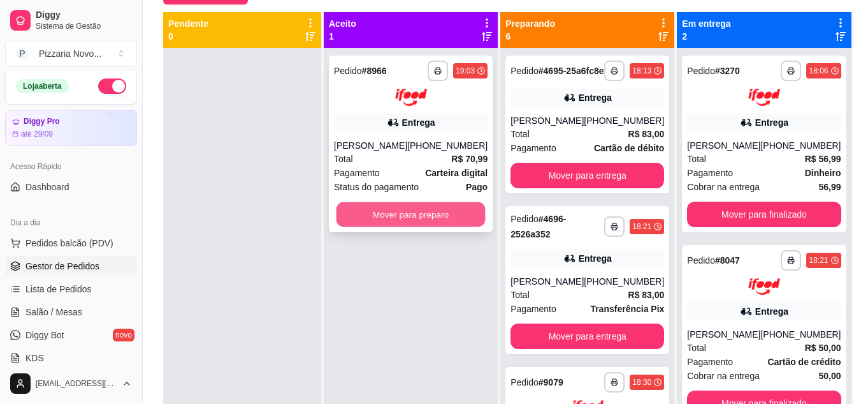
click at [424, 217] on button "Mover para preparo" at bounding box center [411, 213] width 149 height 25
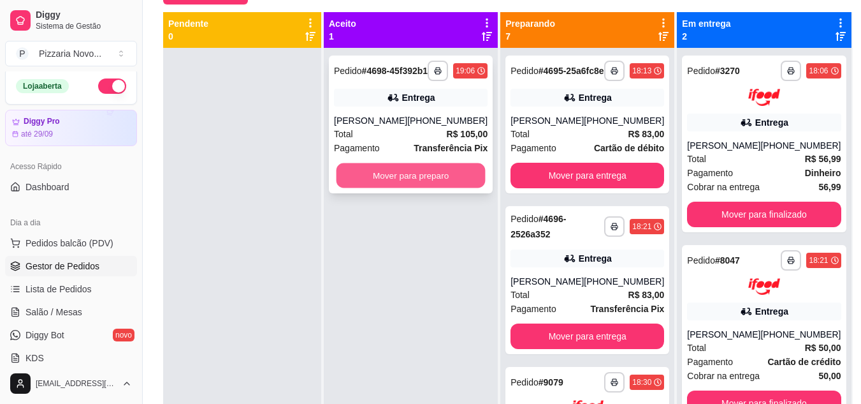
click at [432, 182] on button "Mover para preparo" at bounding box center [411, 175] width 149 height 25
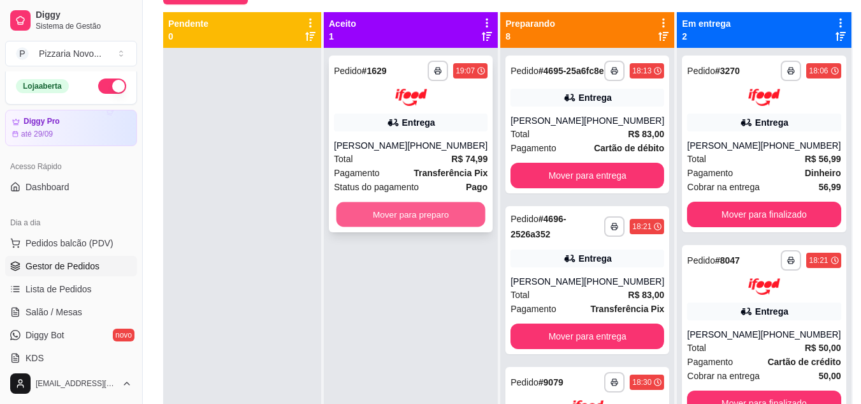
click at [410, 212] on button "Mover para preparo" at bounding box center [411, 213] width 149 height 25
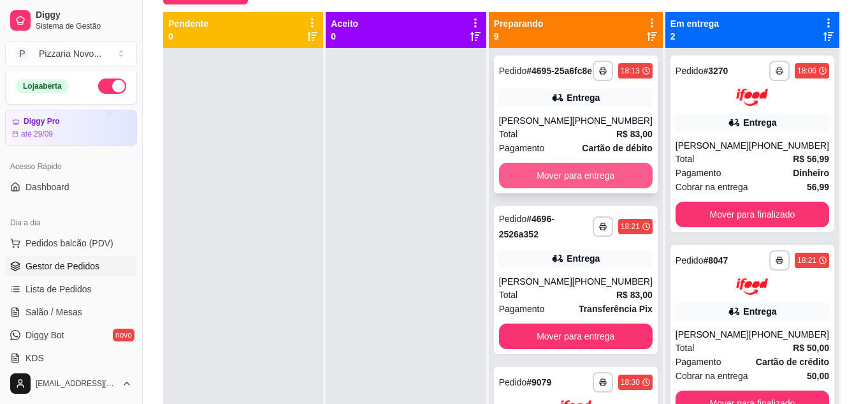
click at [544, 188] on button "Mover para entrega" at bounding box center [576, 176] width 154 height 26
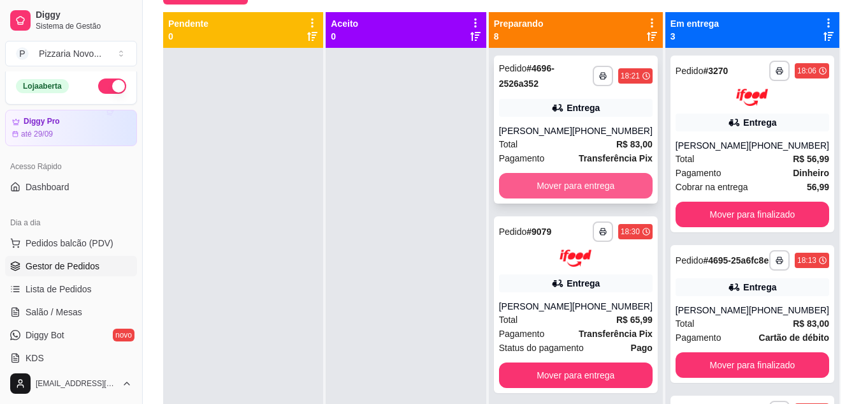
click at [554, 184] on button "Mover para entrega" at bounding box center [576, 186] width 154 height 26
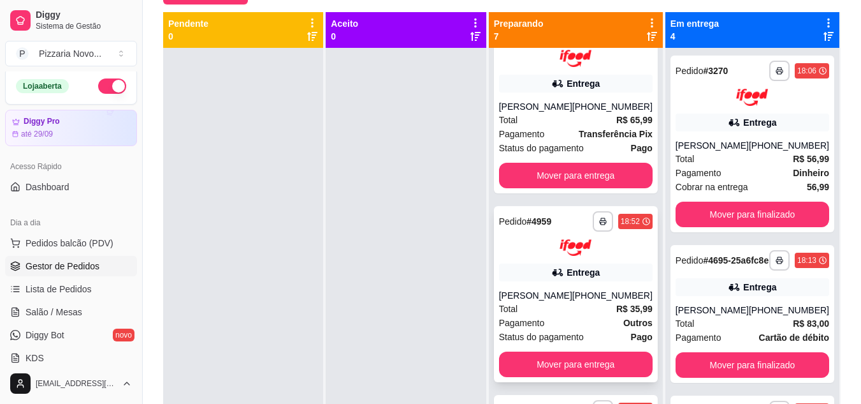
scroll to position [64, 0]
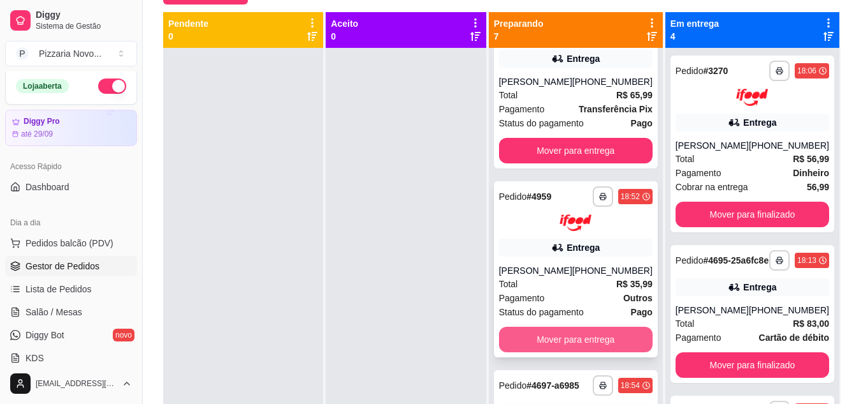
click at [592, 352] on button "Mover para entrega" at bounding box center [576, 339] width 154 height 26
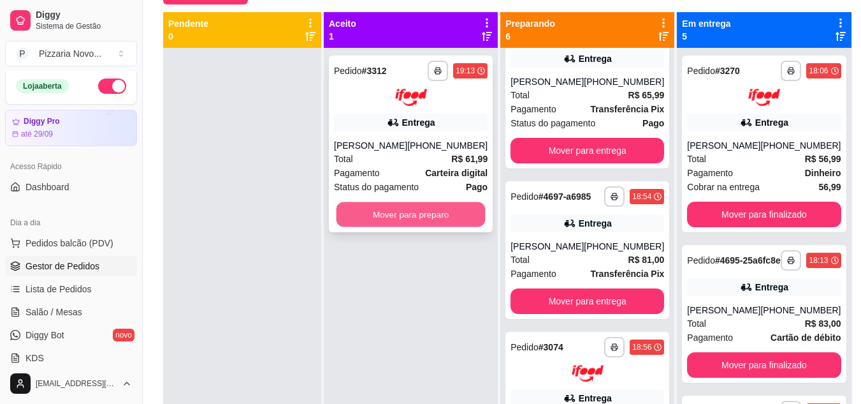
click at [460, 208] on button "Mover para preparo" at bounding box center [411, 213] width 149 height 25
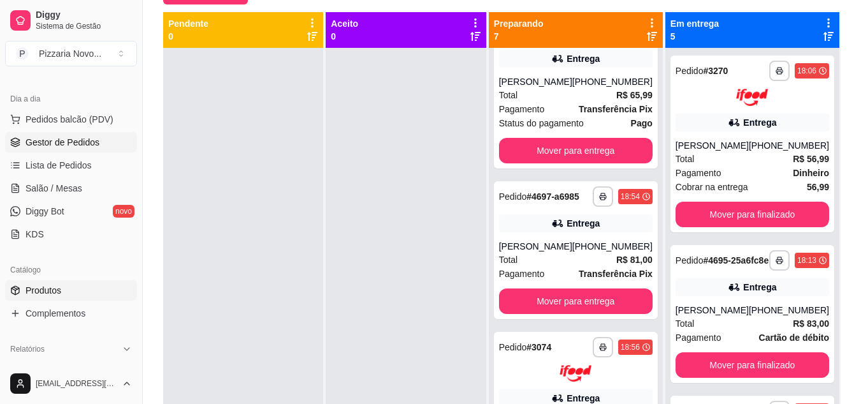
scroll to position [131, 0]
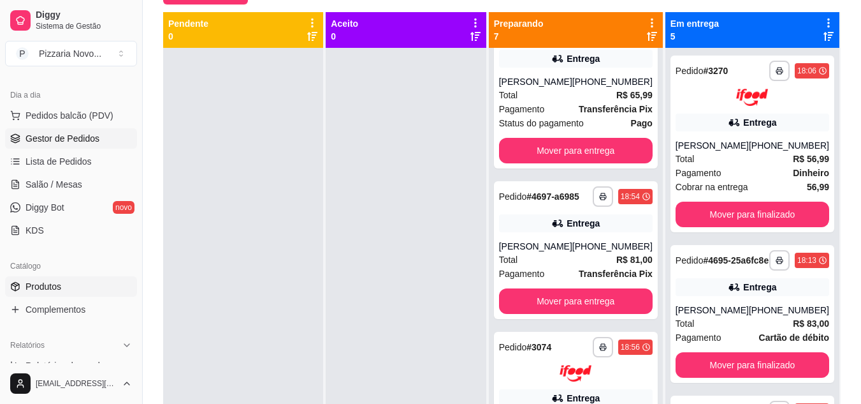
click at [57, 291] on span "Produtos" at bounding box center [44, 286] width 36 height 13
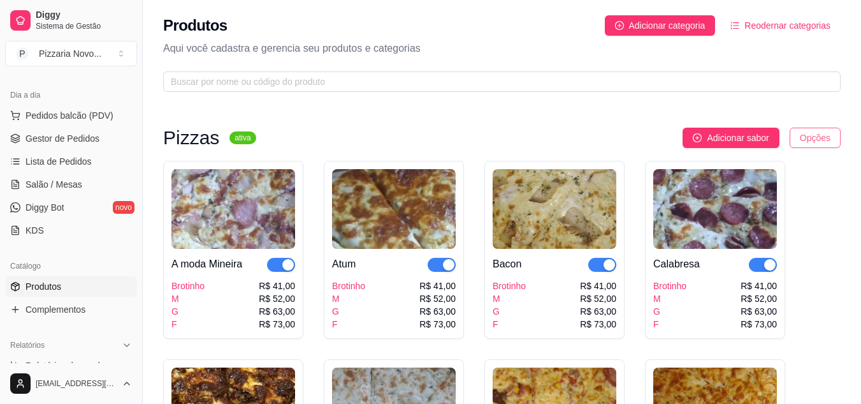
click at [808, 135] on html "Diggy Sistema de Gestão P Pizzaria Novo ... Loja aberta Diggy Pro até 29/09 Ace…" at bounding box center [430, 202] width 861 height 404
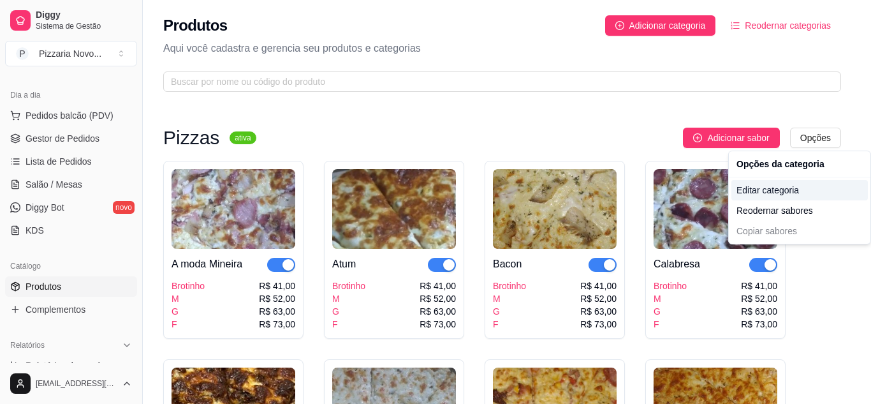
click at [773, 187] on div "Editar categoria" at bounding box center [799, 190] width 136 height 20
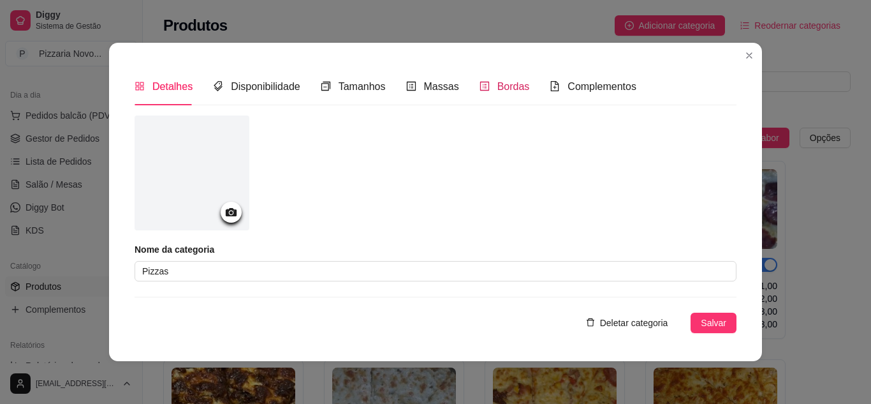
click at [494, 90] on div "Bordas" at bounding box center [504, 86] width 50 height 16
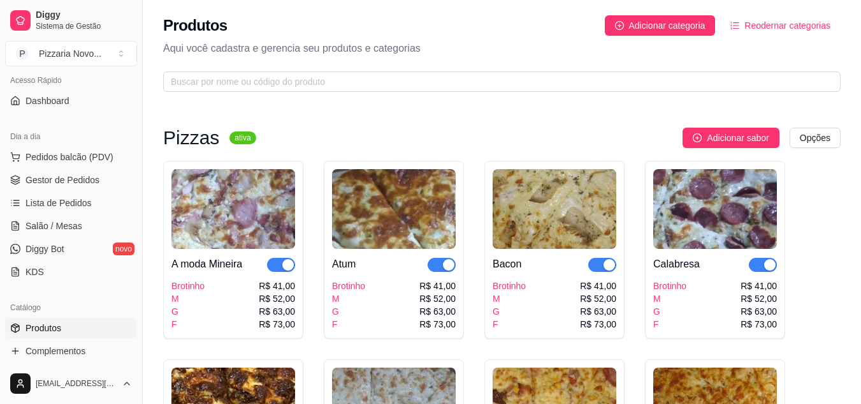
scroll to position [68, 0]
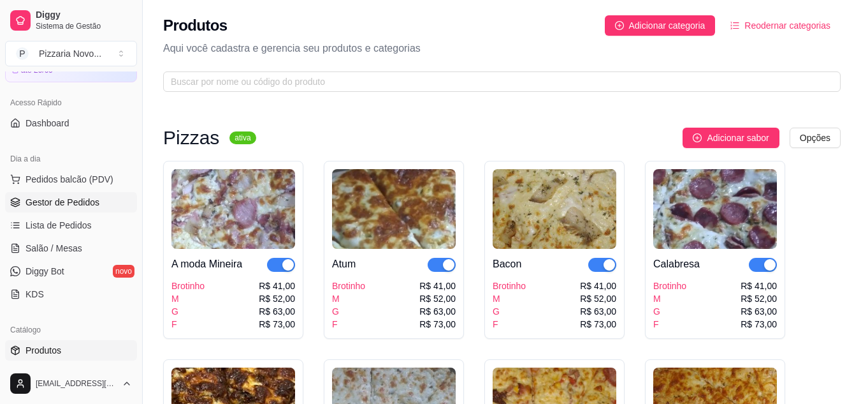
click at [75, 203] on span "Gestor de Pedidos" at bounding box center [63, 202] width 74 height 13
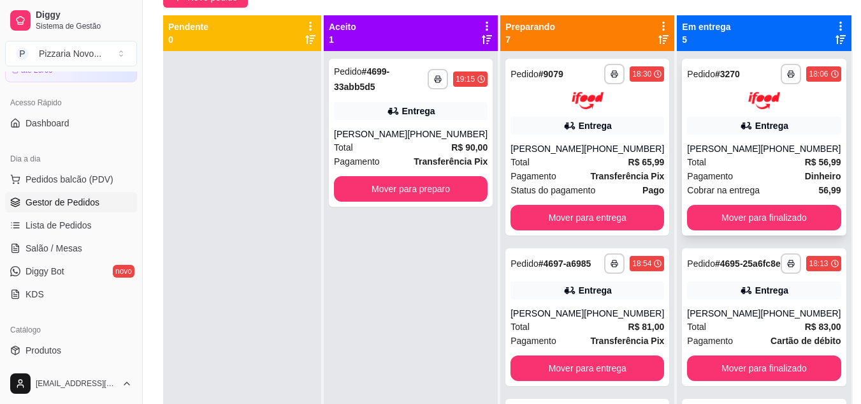
scroll to position [131, 0]
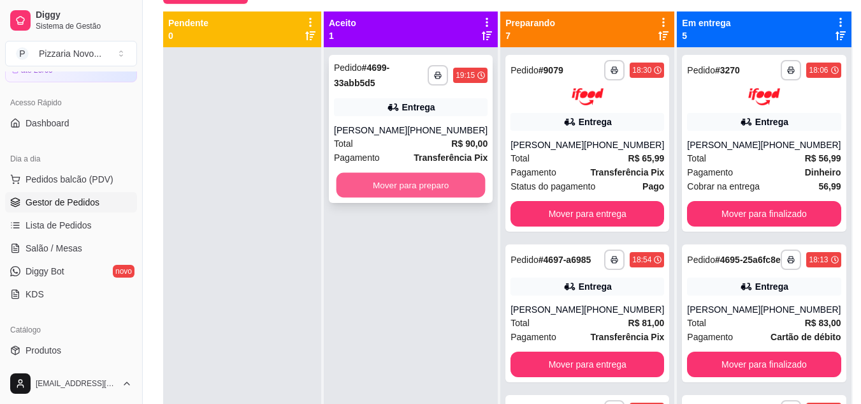
click at [460, 180] on button "Mover para preparo" at bounding box center [411, 185] width 149 height 25
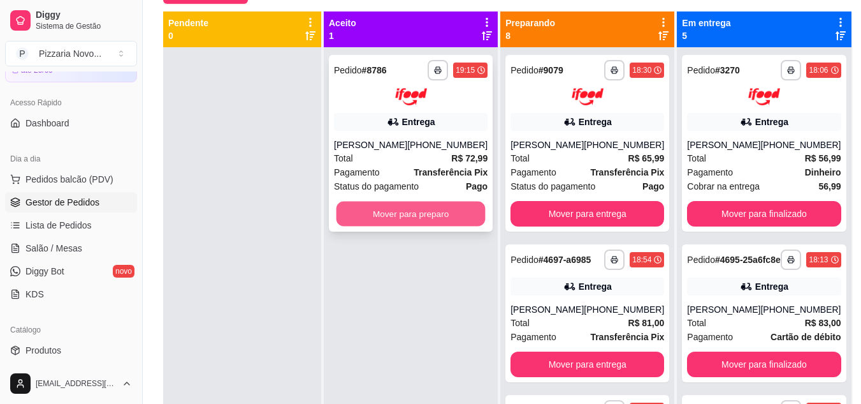
click at [433, 208] on button "Mover para preparo" at bounding box center [411, 213] width 149 height 25
click at [413, 226] on button "Mover para preparo" at bounding box center [411, 213] width 149 height 25
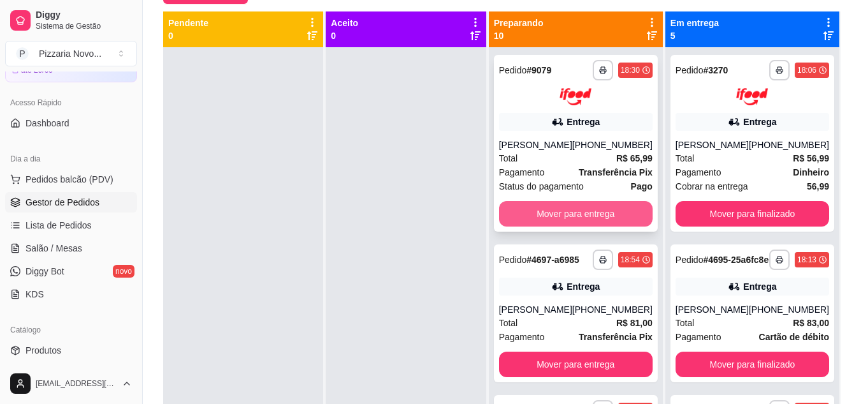
click at [554, 226] on button "Mover para entrega" at bounding box center [576, 214] width 154 height 26
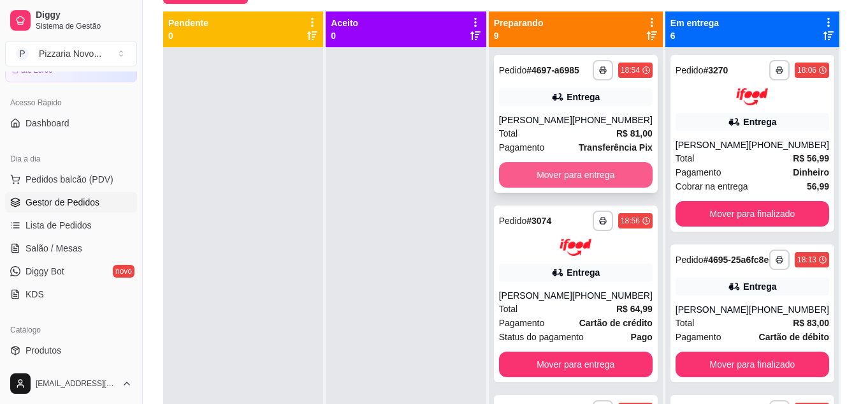
click at [562, 187] on button "Mover para entrega" at bounding box center [576, 175] width 154 height 26
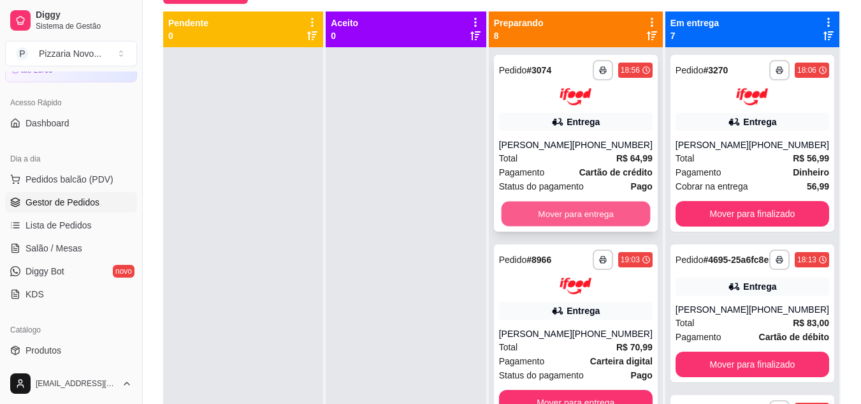
click at [558, 210] on button "Mover para entrega" at bounding box center [575, 213] width 149 height 25
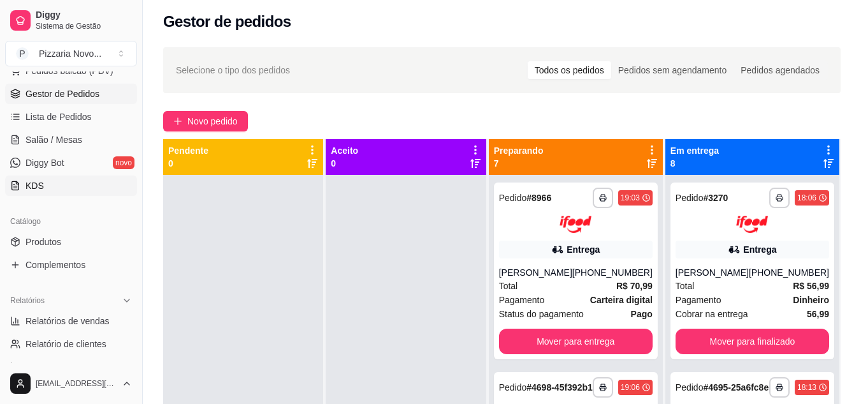
scroll to position [195, 0]
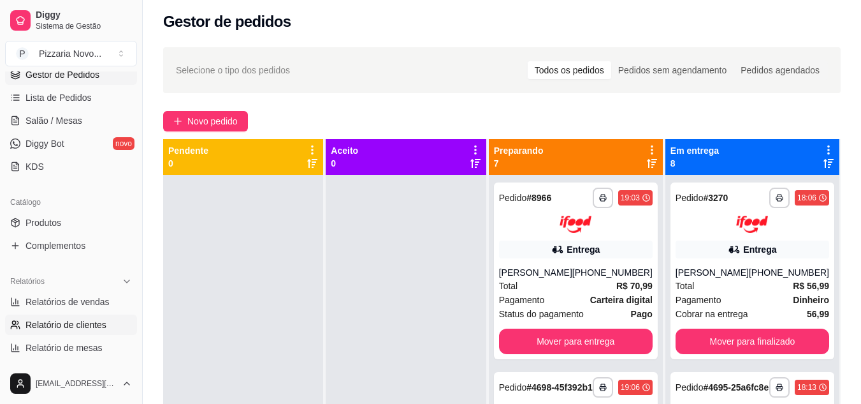
click at [76, 322] on span "Relatório de clientes" at bounding box center [66, 324] width 81 height 13
select select "30"
select select "HIGHEST_TOTAL_SPENT_WITH_ORDERS"
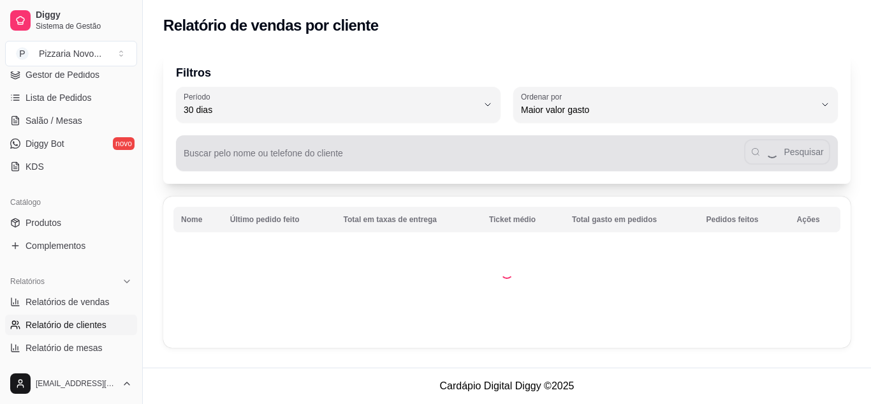
click at [231, 158] on input "Buscar pelo nome ou telefone do cliente" at bounding box center [464, 158] width 560 height 13
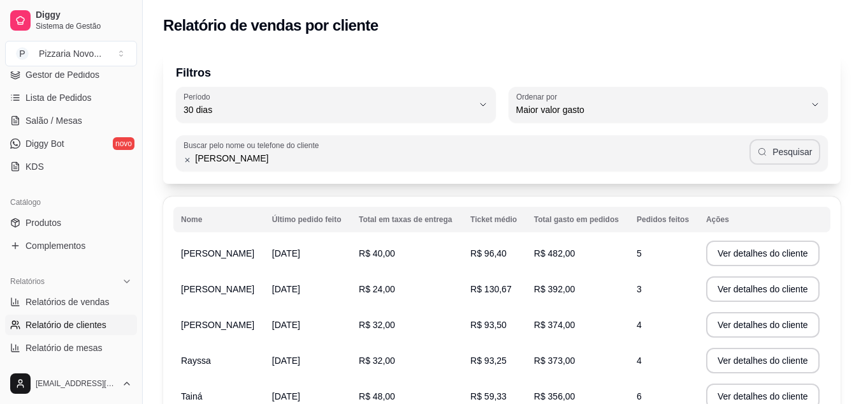
click at [798, 149] on button "Pesquisar" at bounding box center [785, 152] width 71 height 26
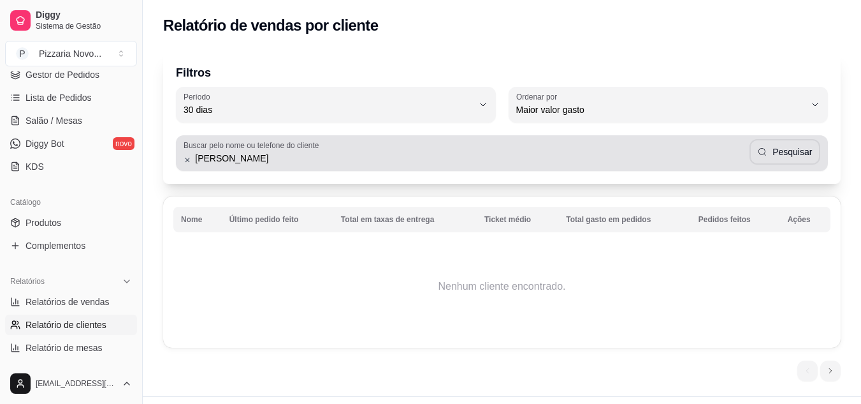
click at [284, 162] on input "[PERSON_NAME]" at bounding box center [470, 158] width 558 height 13
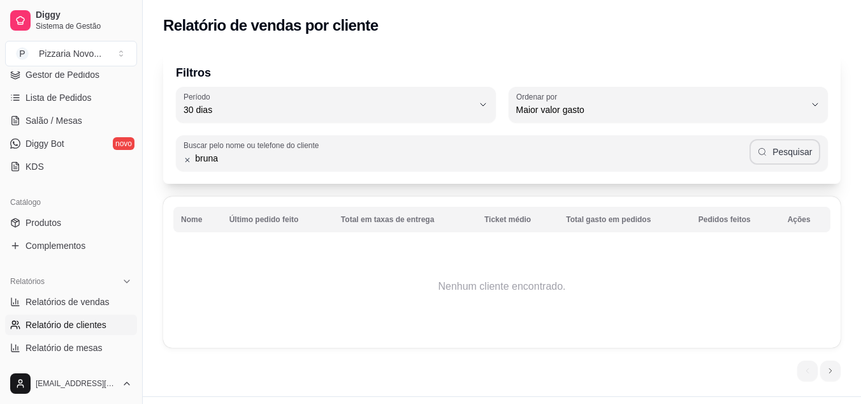
type input "bruna"
click at [769, 159] on button "Pesquisar" at bounding box center [785, 152] width 71 height 26
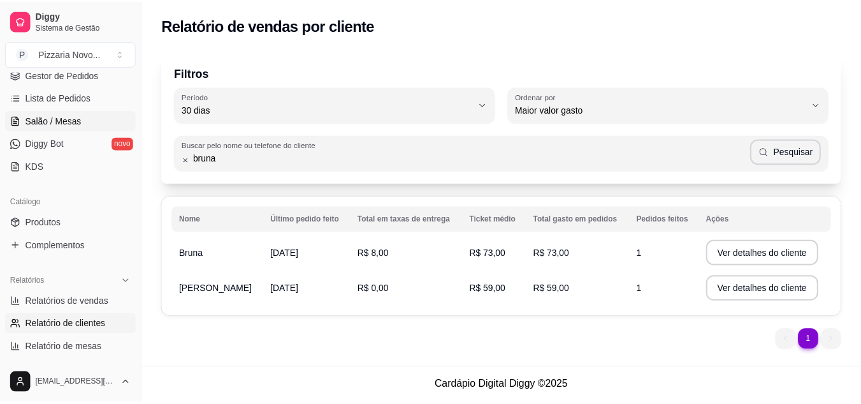
scroll to position [131, 0]
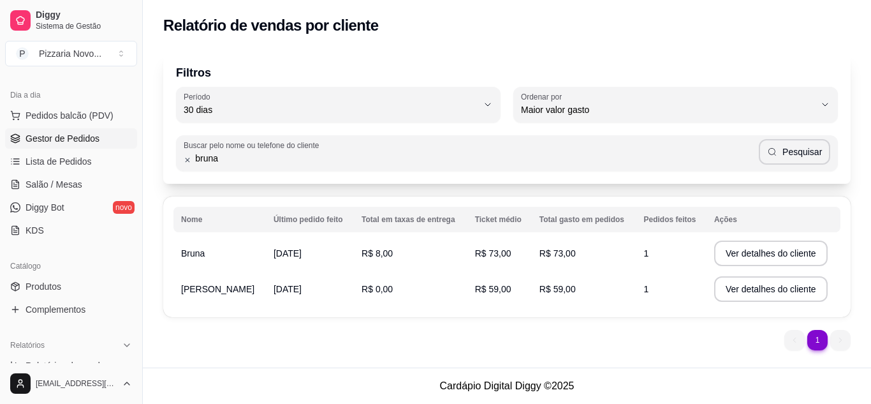
click at [80, 136] on span "Gestor de Pedidos" at bounding box center [63, 138] width 74 height 13
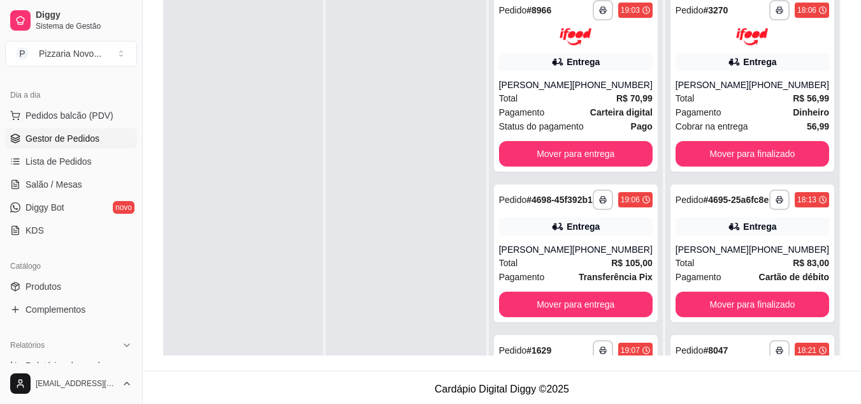
scroll to position [128, 0]
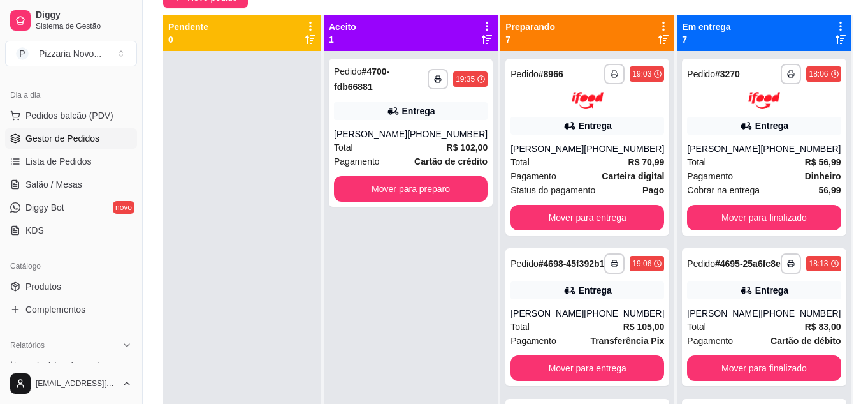
click at [286, 258] on div at bounding box center [242, 253] width 158 height 404
click at [367, 154] on div "Total R$ 102,00" at bounding box center [411, 147] width 154 height 14
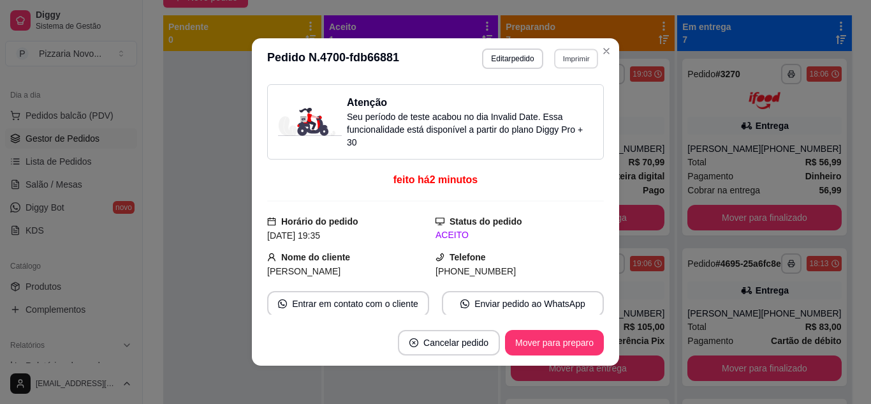
click at [566, 59] on button "Imprimir" at bounding box center [576, 58] width 44 height 20
click at [435, 150] on div "Atenção Seu período de teste acabou no dia Invalid Date . Essa funcionalidade e…" at bounding box center [435, 121] width 337 height 75
click at [567, 62] on button "Imprimir" at bounding box center [575, 58] width 45 height 20
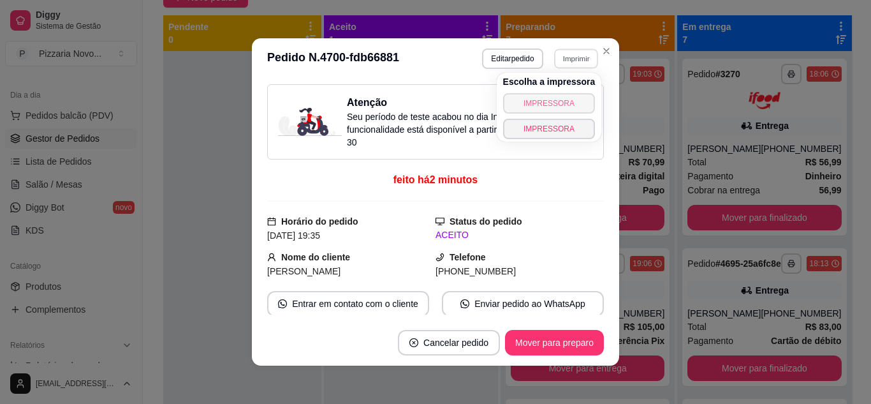
click at [562, 105] on button "IMPRESSORA" at bounding box center [549, 103] width 92 height 20
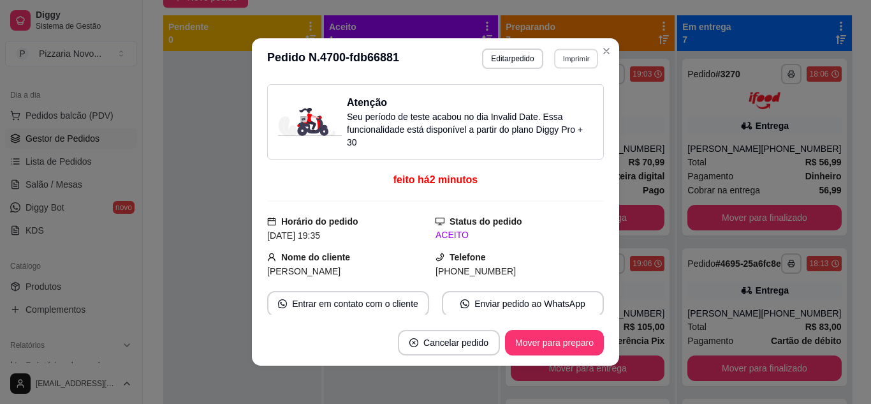
click at [580, 62] on button "Imprimir" at bounding box center [576, 58] width 44 height 20
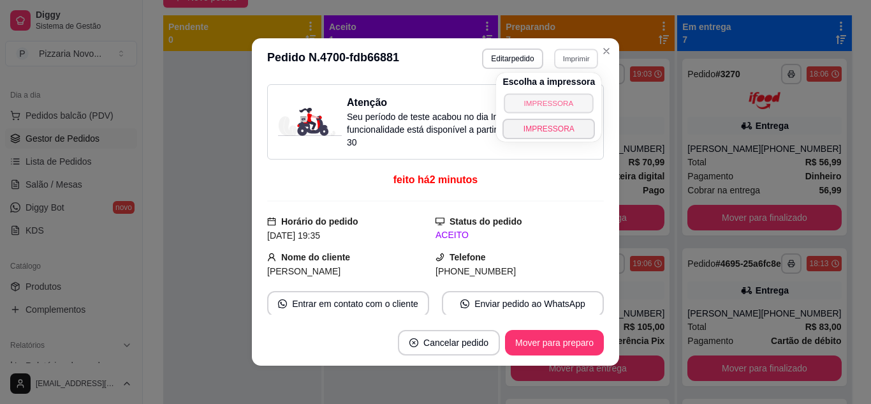
click at [580, 101] on button "IMPRESSORA" at bounding box center [548, 103] width 89 height 20
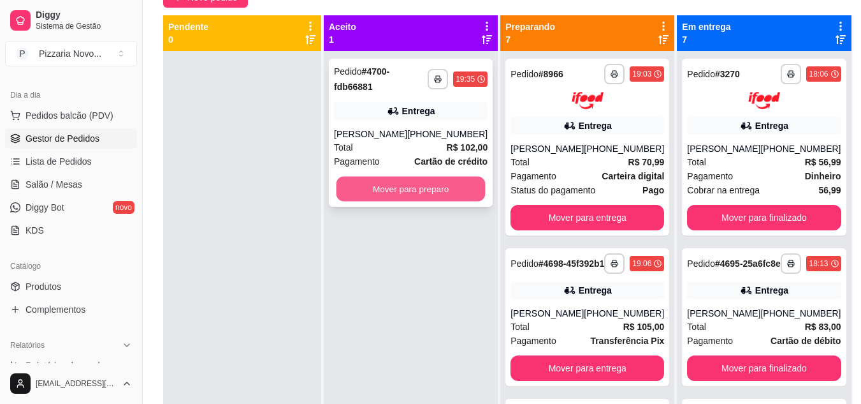
click at [461, 195] on button "Mover para preparo" at bounding box center [411, 189] width 149 height 25
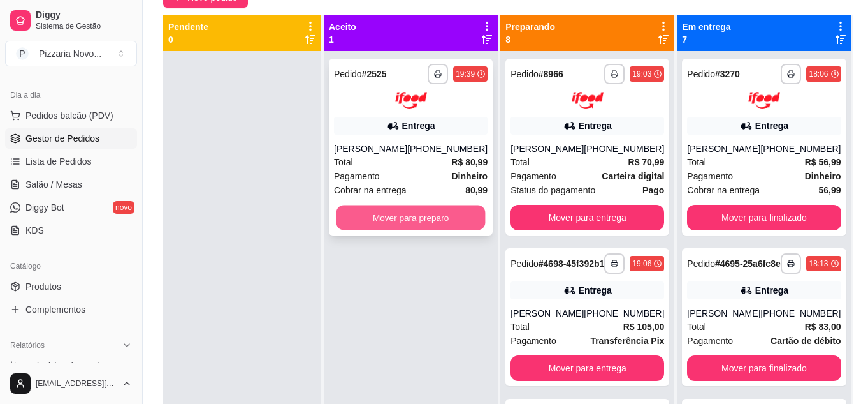
click at [454, 210] on button "Mover para preparo" at bounding box center [411, 217] width 149 height 25
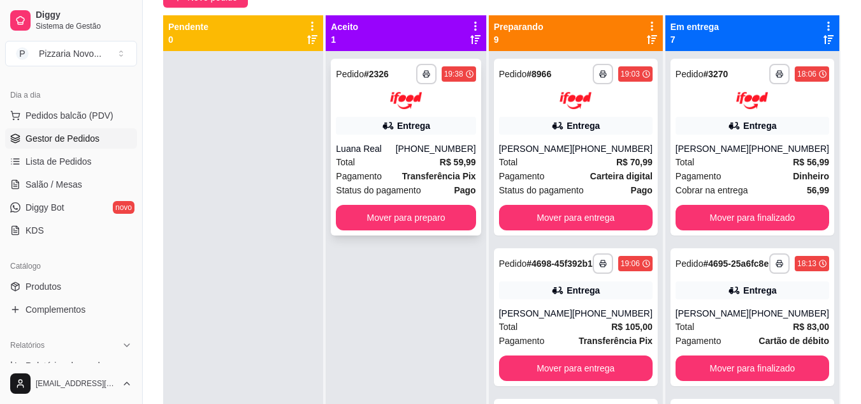
click at [435, 163] on div "Total R$ 59,99" at bounding box center [406, 162] width 140 height 14
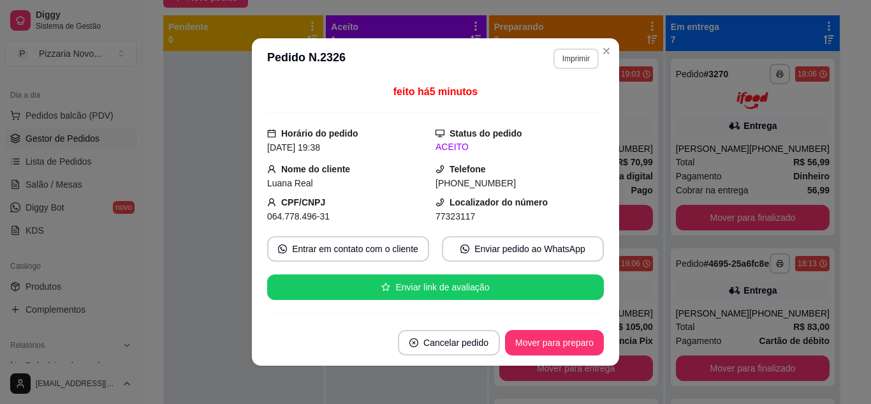
click at [583, 57] on button "Imprimir" at bounding box center [575, 58] width 45 height 20
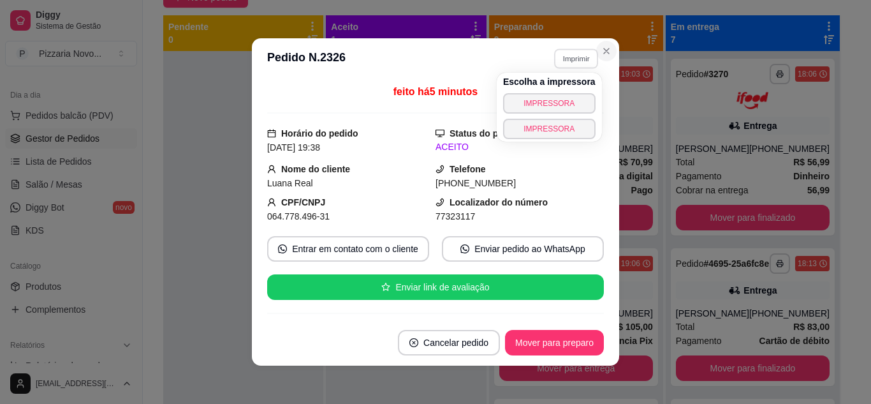
click at [601, 52] on icon "Close" at bounding box center [606, 51] width 10 height 10
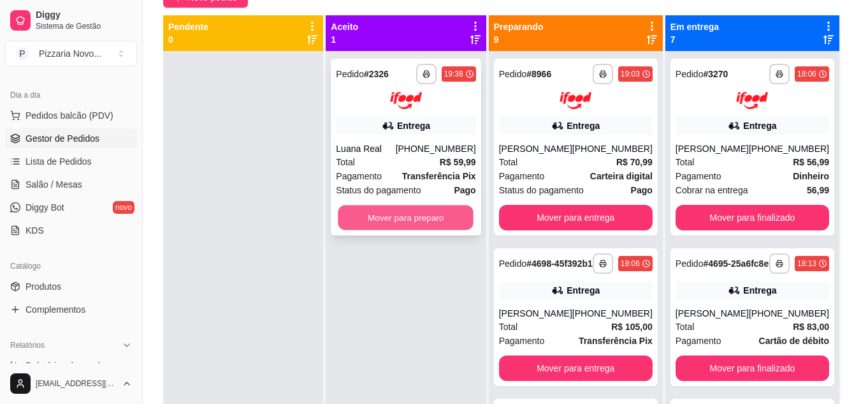
click at [446, 221] on button "Mover para preparo" at bounding box center [407, 217] width 136 height 25
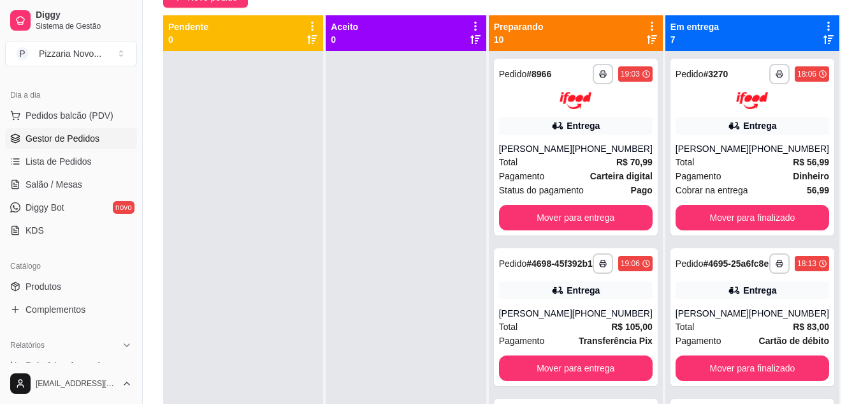
click at [412, 292] on div at bounding box center [406, 253] width 160 height 404
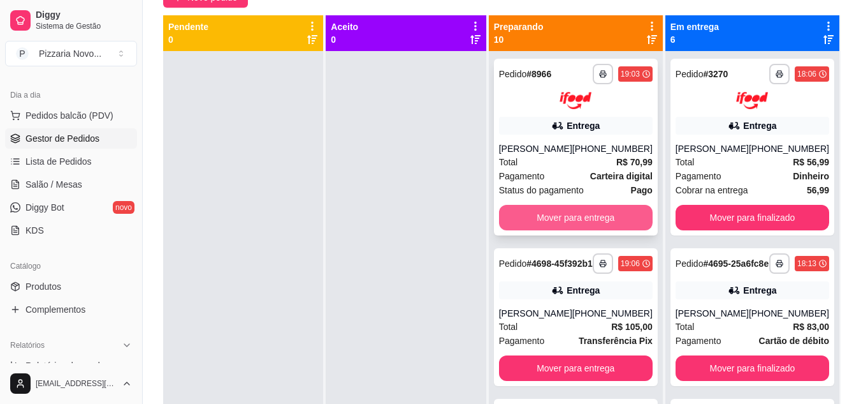
click at [601, 217] on button "Mover para entrega" at bounding box center [576, 218] width 154 height 26
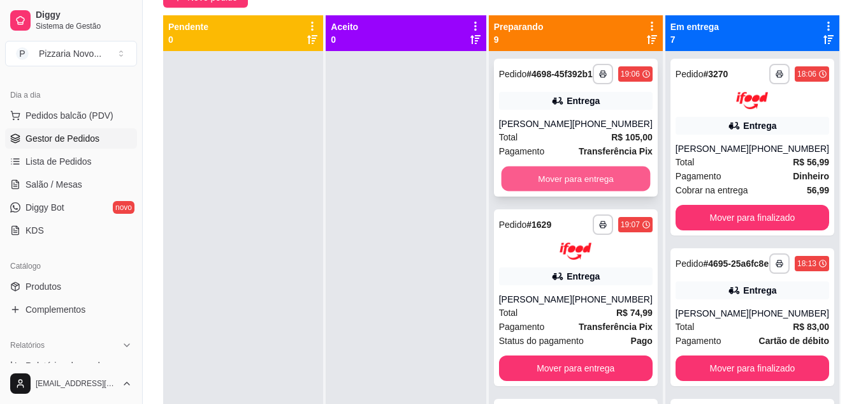
click at [593, 191] on button "Mover para entrega" at bounding box center [575, 178] width 149 height 25
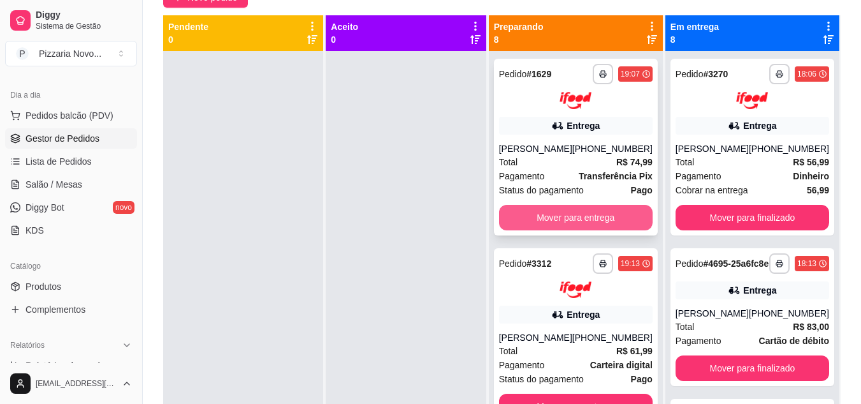
click at [573, 210] on button "Mover para entrega" at bounding box center [576, 218] width 154 height 26
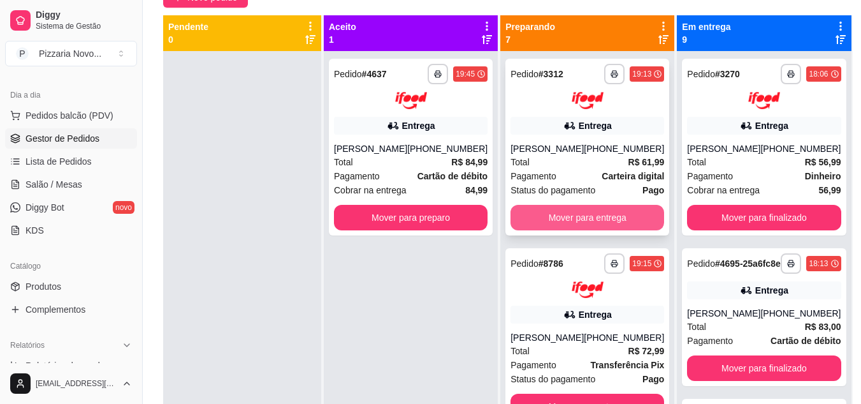
click at [560, 215] on button "Mover para entrega" at bounding box center [588, 218] width 154 height 26
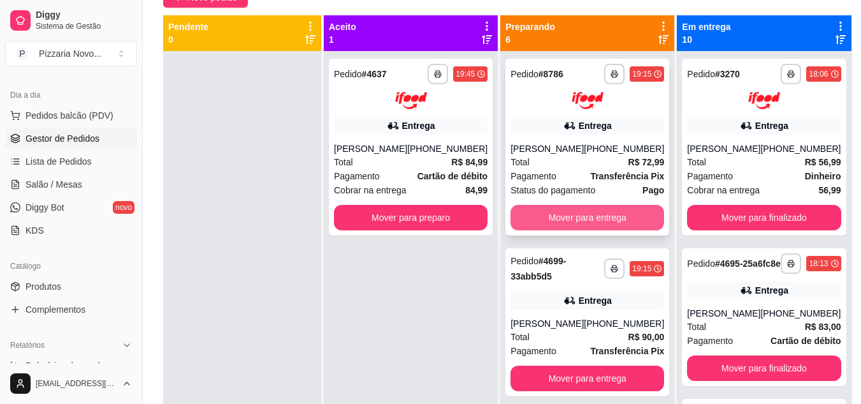
click at [536, 230] on button "Mover para entrega" at bounding box center [588, 218] width 154 height 26
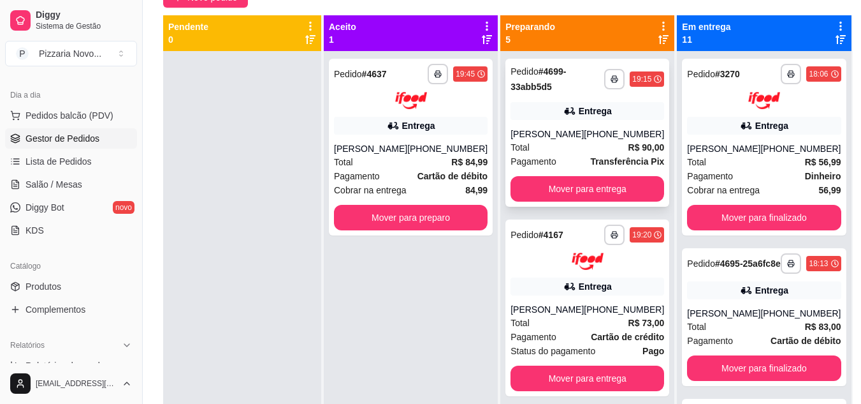
click at [576, 175] on div "**********" at bounding box center [588, 133] width 164 height 148
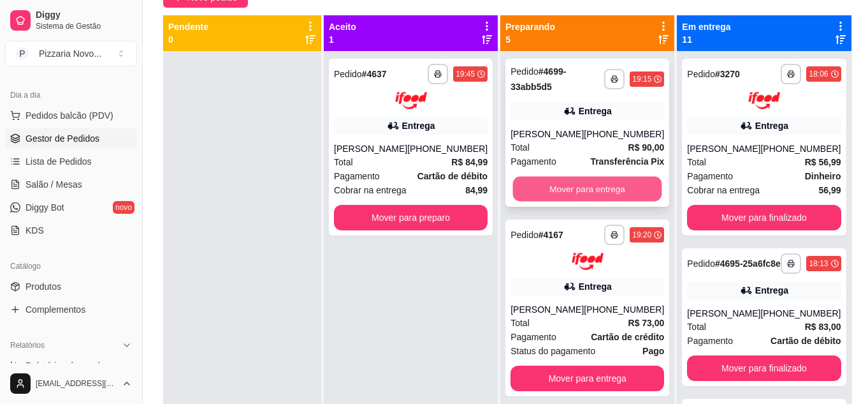
click at [588, 187] on button "Mover para entrega" at bounding box center [587, 189] width 149 height 25
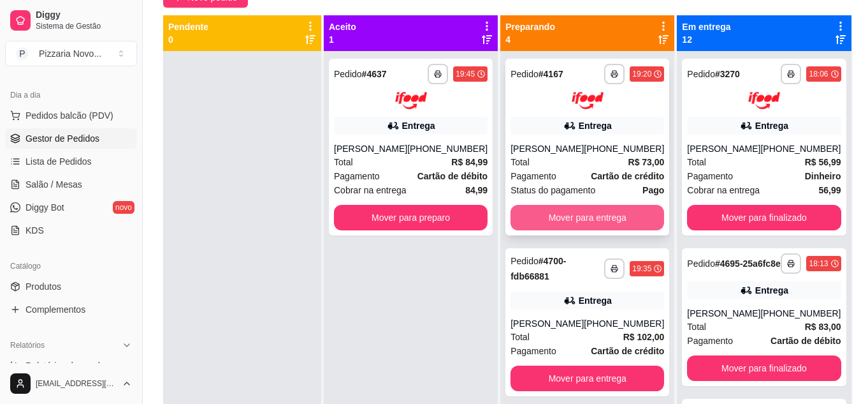
click at [588, 230] on button "Mover para entrega" at bounding box center [588, 218] width 154 height 26
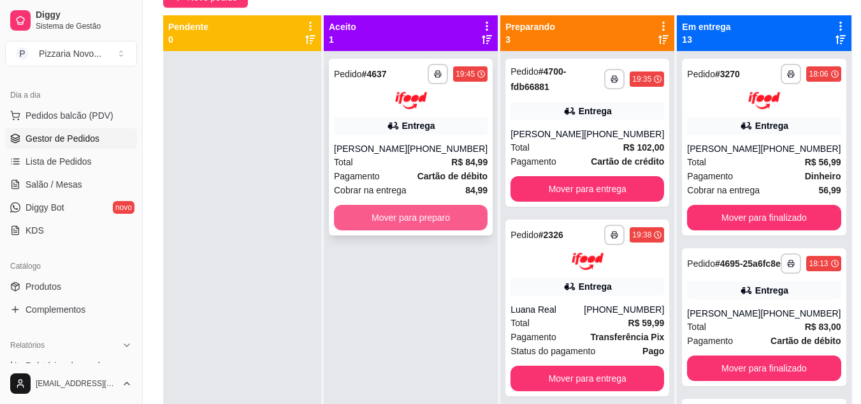
click at [449, 217] on button "Mover para preparo" at bounding box center [411, 218] width 154 height 26
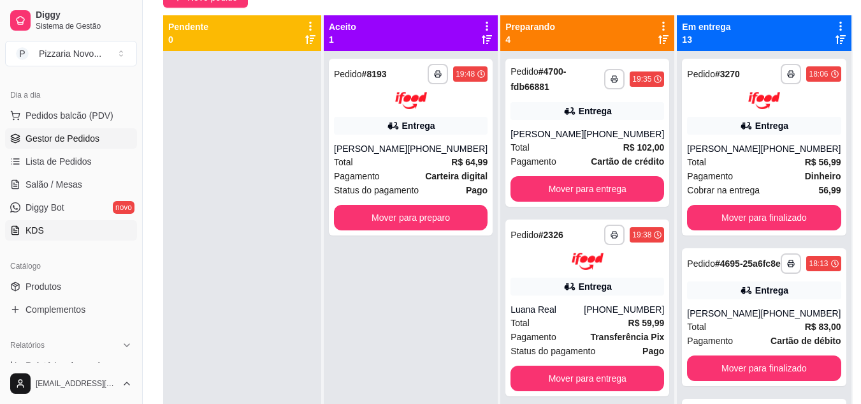
scroll to position [4, 0]
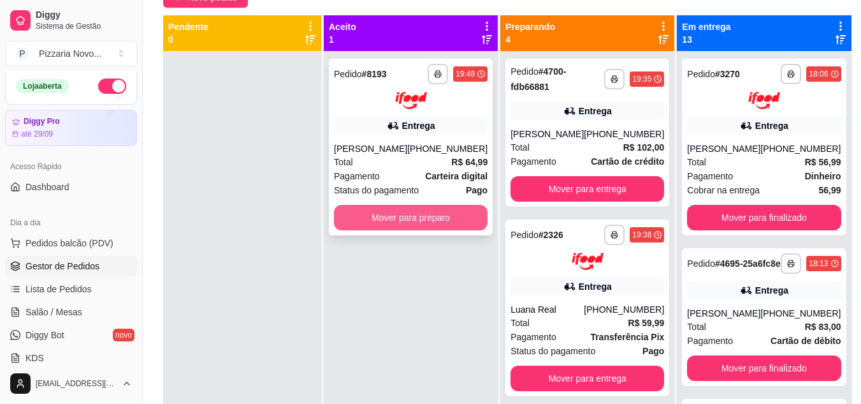
click at [393, 223] on button "Mover para preparo" at bounding box center [411, 218] width 154 height 26
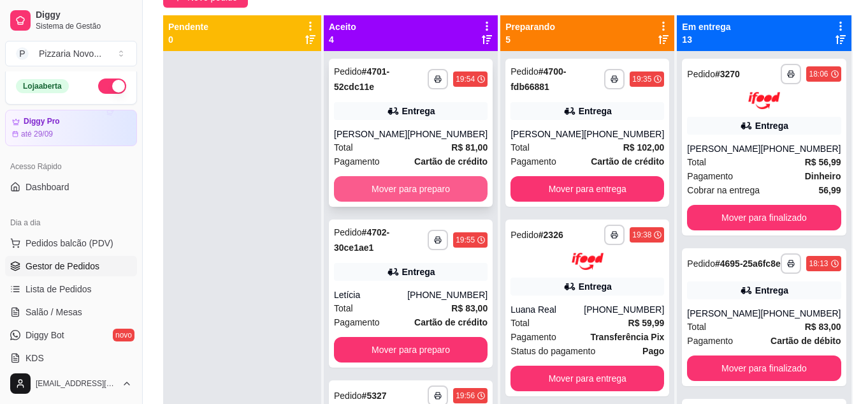
click at [365, 191] on button "Mover para preparo" at bounding box center [411, 189] width 154 height 26
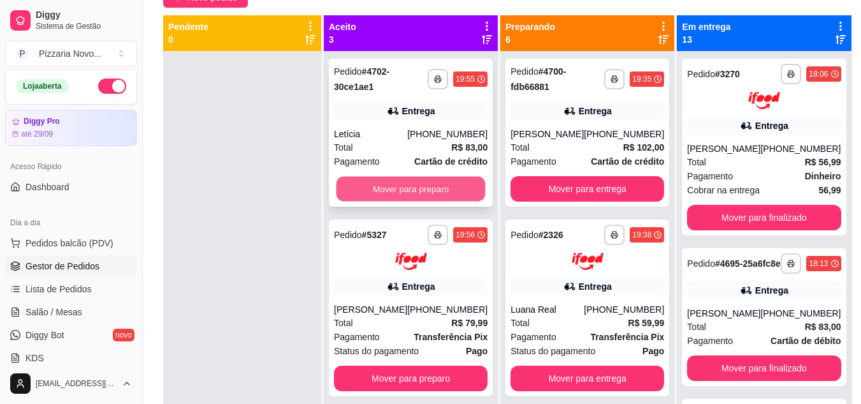
click at [370, 191] on button "Mover para preparo" at bounding box center [411, 189] width 149 height 25
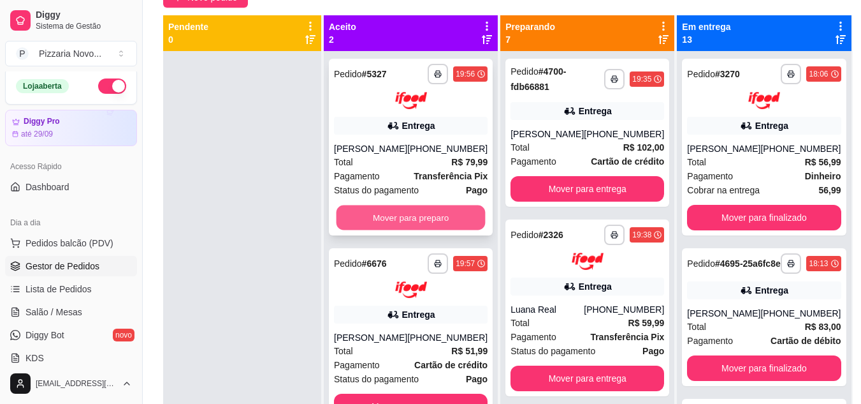
click at [375, 210] on button "Mover para preparo" at bounding box center [411, 217] width 149 height 25
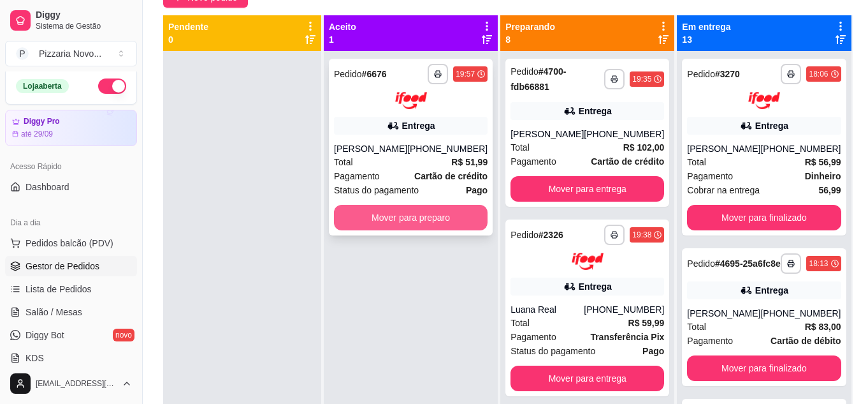
click at [382, 212] on button "Mover para preparo" at bounding box center [411, 218] width 154 height 26
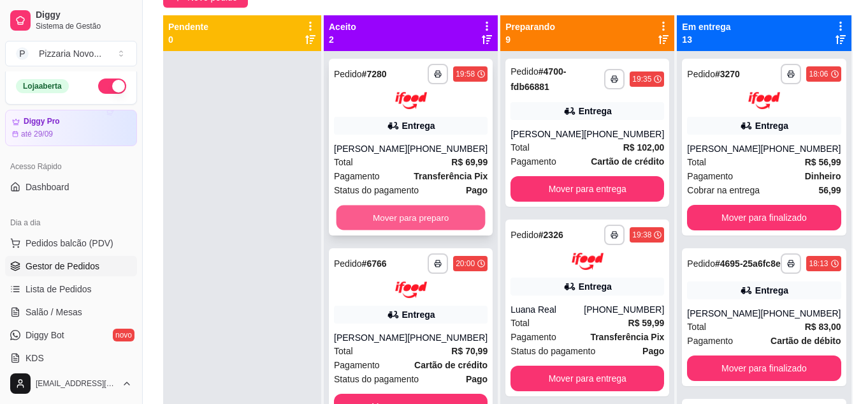
click at [397, 227] on button "Mover para preparo" at bounding box center [411, 217] width 149 height 25
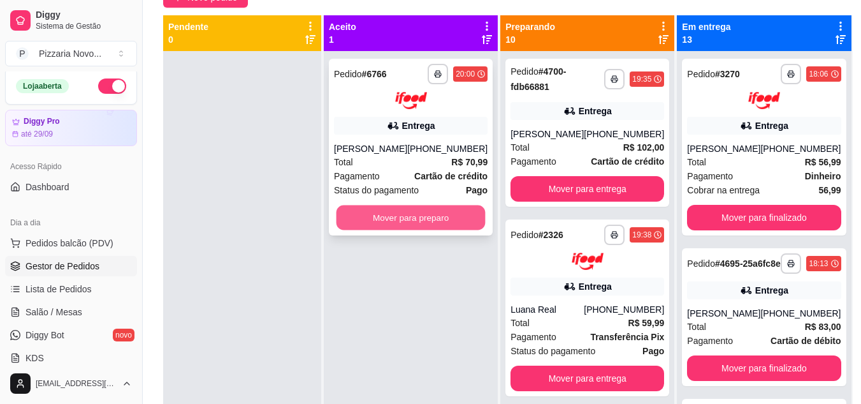
click at [404, 223] on button "Mover para preparo" at bounding box center [411, 217] width 149 height 25
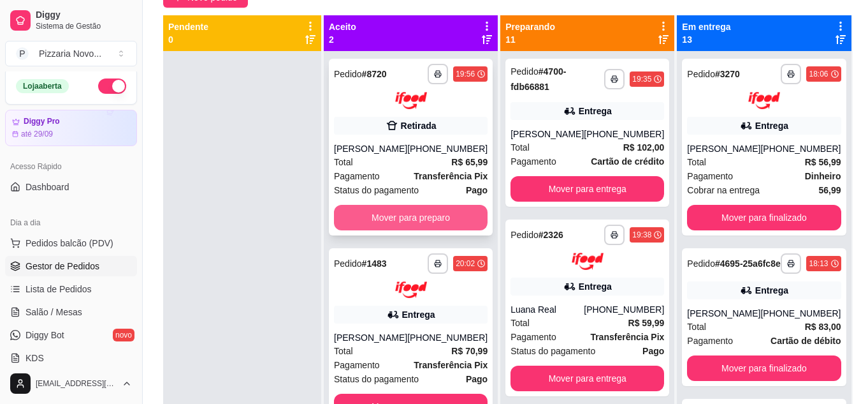
click at [407, 222] on button "Mover para preparo" at bounding box center [411, 218] width 154 height 26
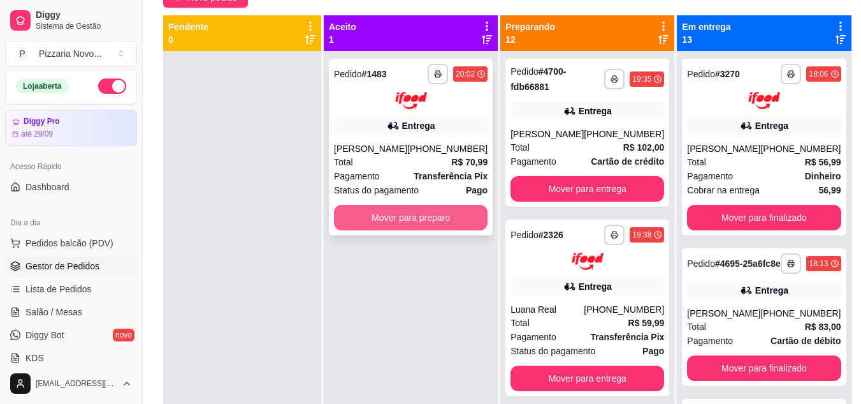
click at [421, 219] on button "Mover para preparo" at bounding box center [411, 218] width 154 height 26
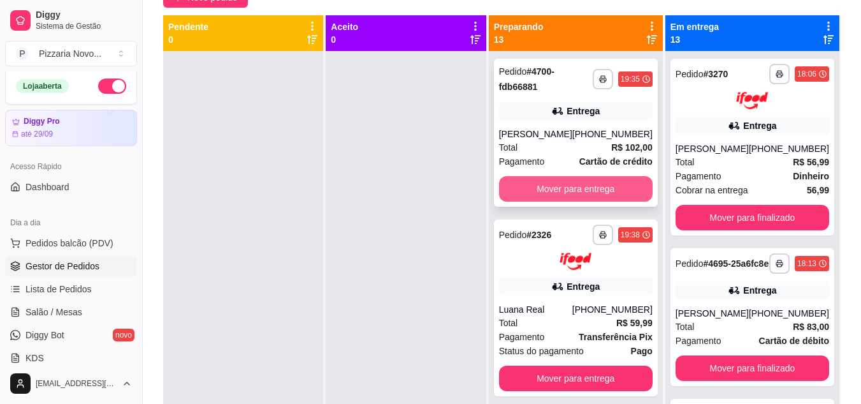
click at [559, 196] on button "Mover para entrega" at bounding box center [576, 189] width 154 height 26
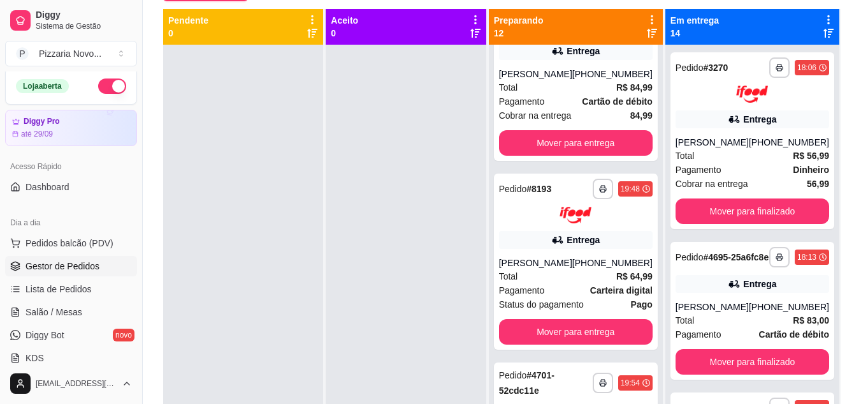
scroll to position [160, 0]
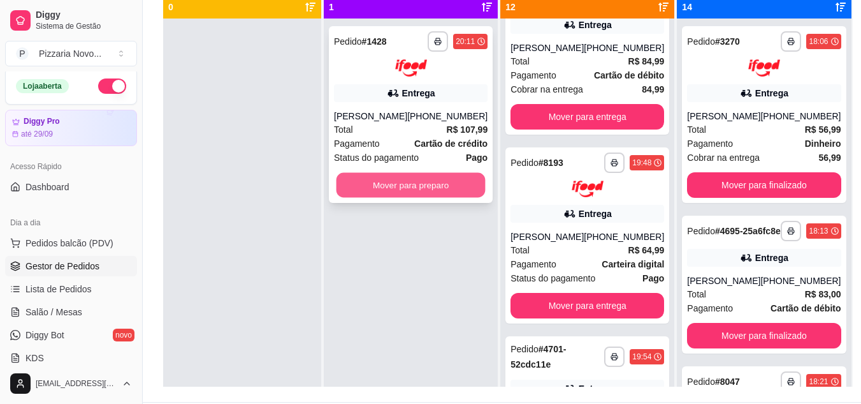
click at [445, 186] on button "Mover para preparo" at bounding box center [411, 184] width 149 height 25
click at [445, 183] on button "Mover para preparo" at bounding box center [411, 184] width 149 height 25
click at [397, 194] on button "Mover para preparo" at bounding box center [411, 185] width 154 height 26
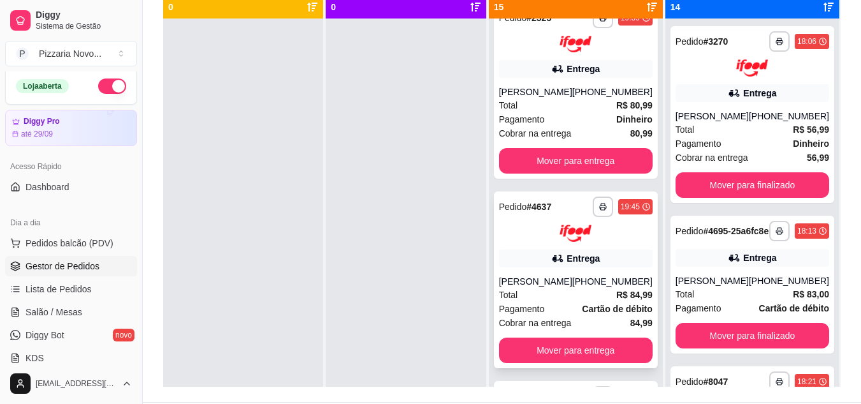
scroll to position [191, 0]
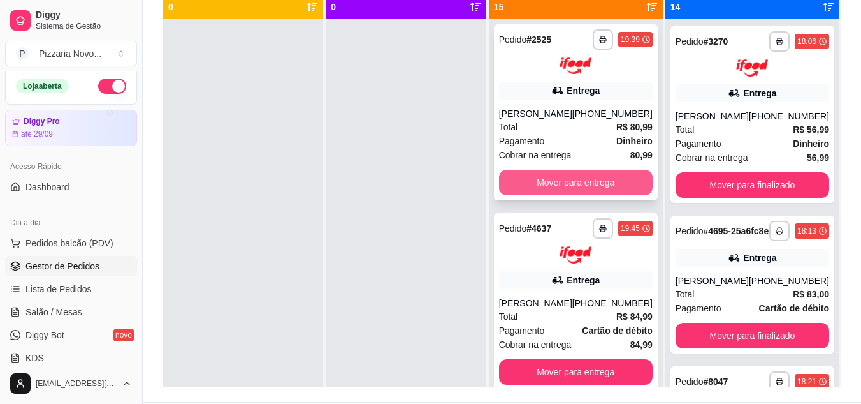
click at [574, 175] on button "Mover para entrega" at bounding box center [576, 183] width 154 height 26
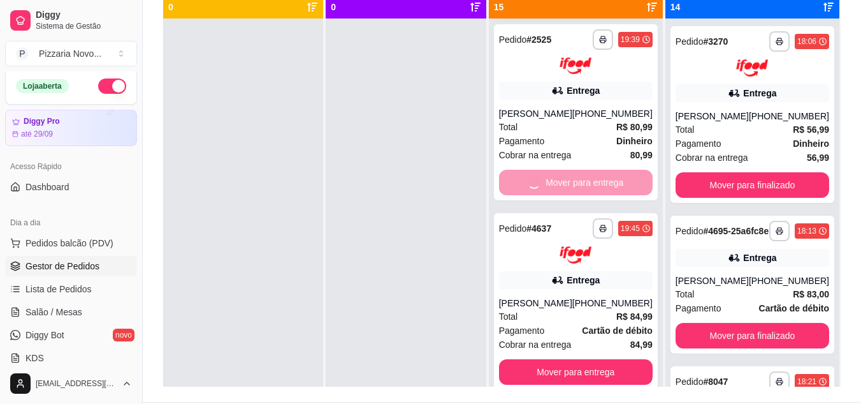
scroll to position [3, 0]
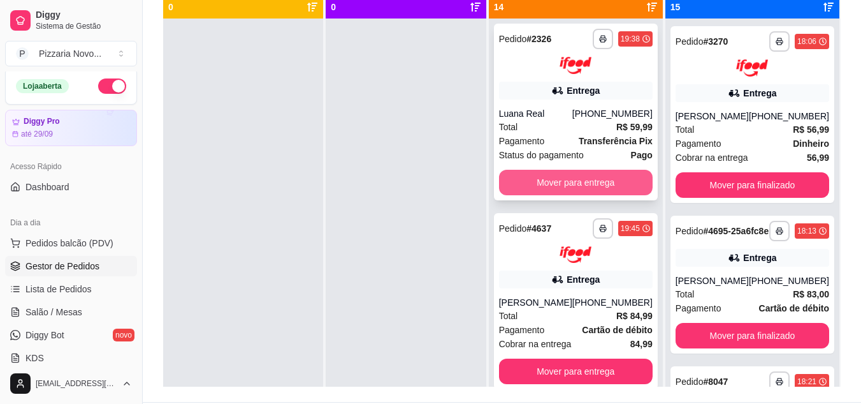
click at [566, 179] on button "Mover para entrega" at bounding box center [576, 183] width 154 height 26
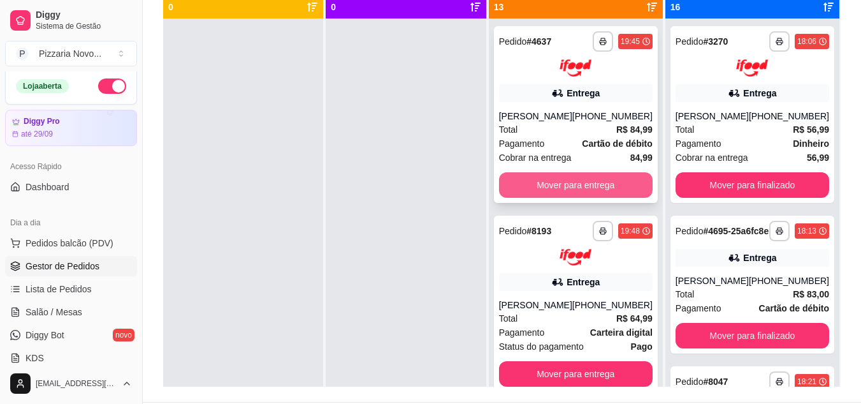
click at [560, 186] on button "Mover para entrega" at bounding box center [576, 185] width 154 height 26
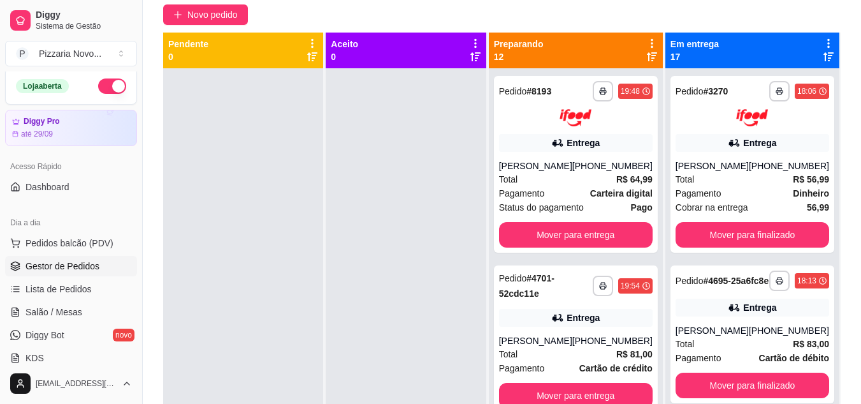
scroll to position [33, 0]
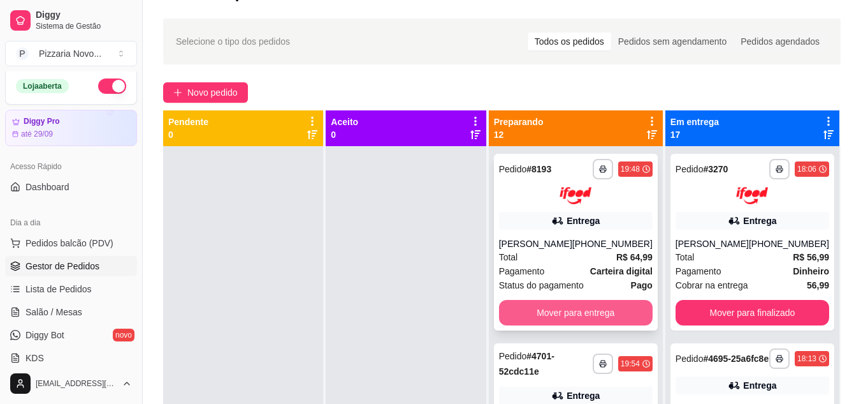
click at [564, 302] on button "Mover para entrega" at bounding box center [576, 313] width 154 height 26
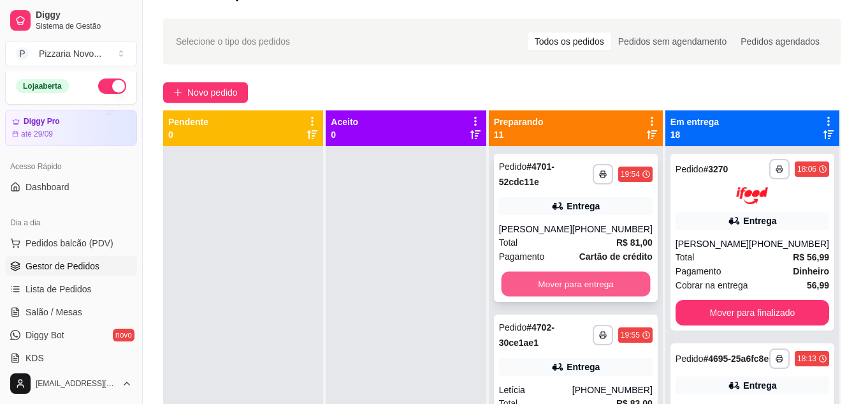
click at [572, 282] on button "Mover para entrega" at bounding box center [575, 284] width 149 height 25
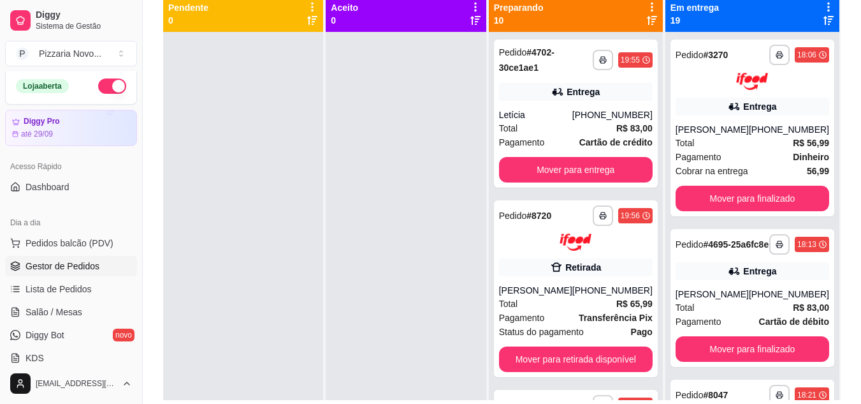
scroll to position [194, 0]
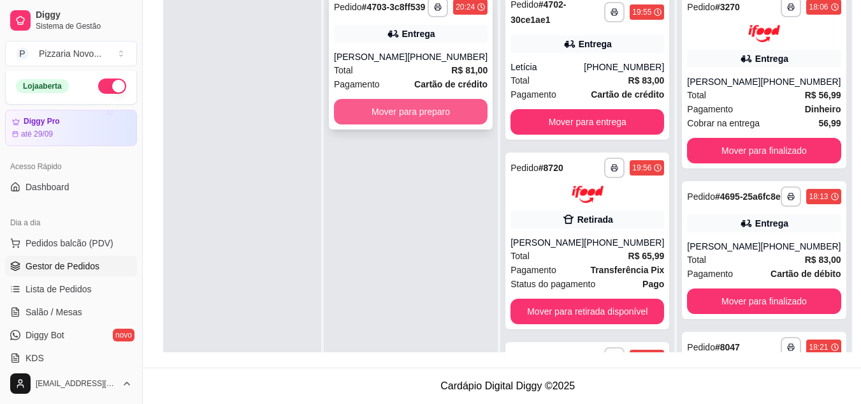
click at [441, 124] on button "Mover para preparo" at bounding box center [411, 112] width 154 height 26
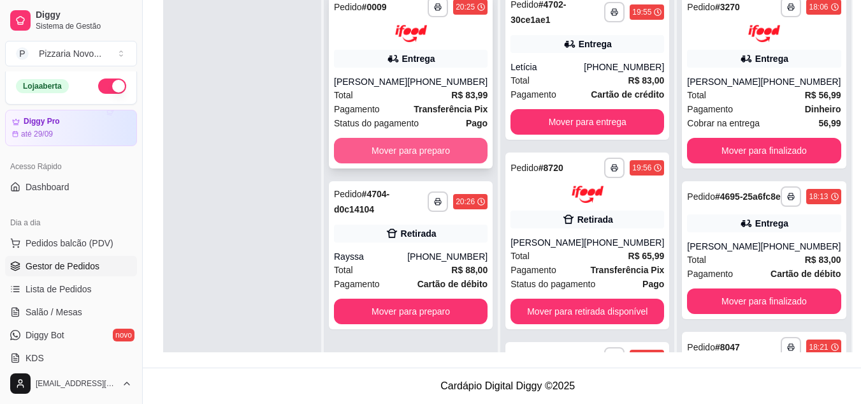
click at [404, 162] on button "Mover para preparo" at bounding box center [411, 151] width 154 height 26
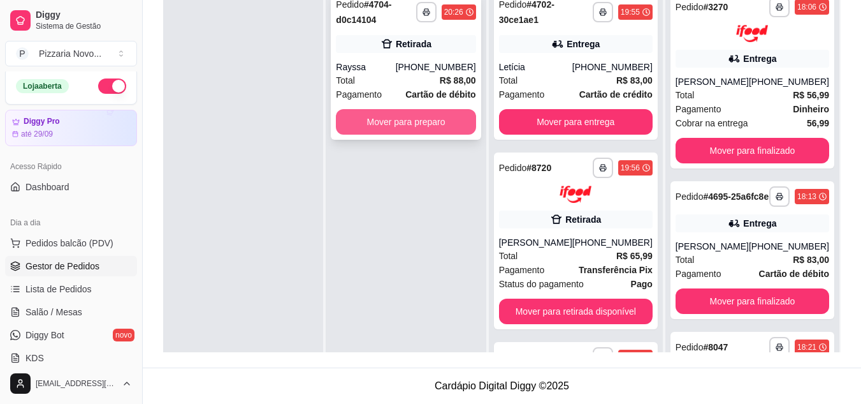
click at [442, 117] on button "Mover para preparo" at bounding box center [406, 122] width 140 height 26
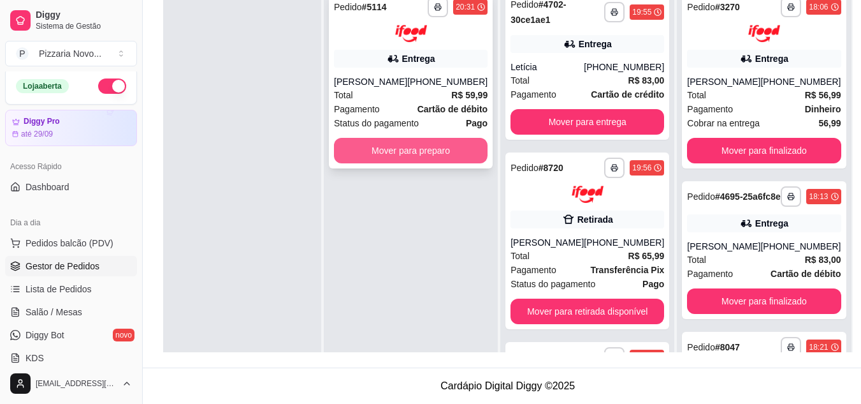
click at [371, 155] on button "Mover para preparo" at bounding box center [411, 151] width 154 height 26
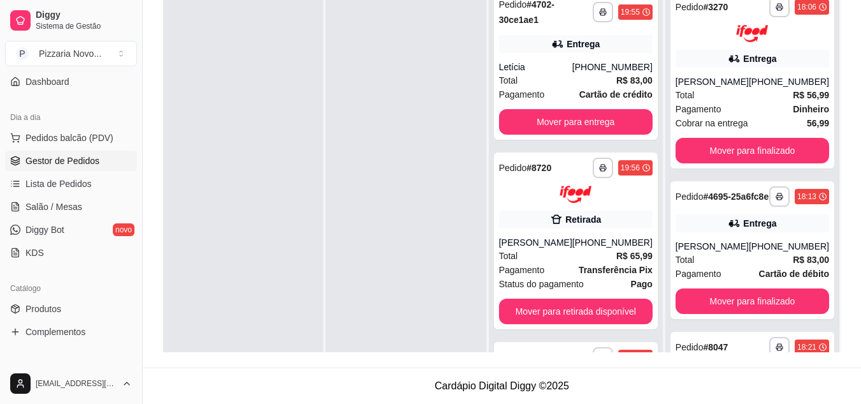
scroll to position [131, 0]
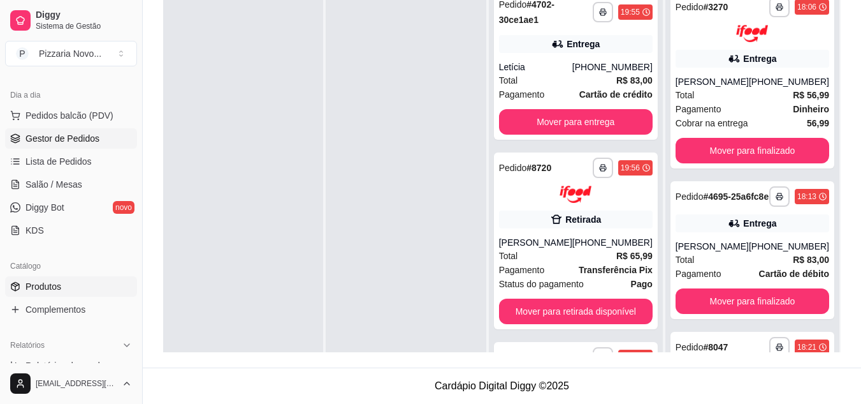
click at [64, 278] on link "Produtos" at bounding box center [71, 286] width 132 height 20
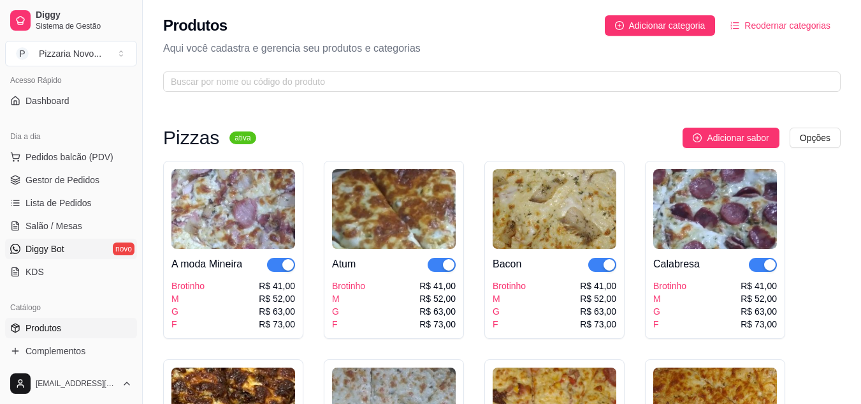
scroll to position [68, 0]
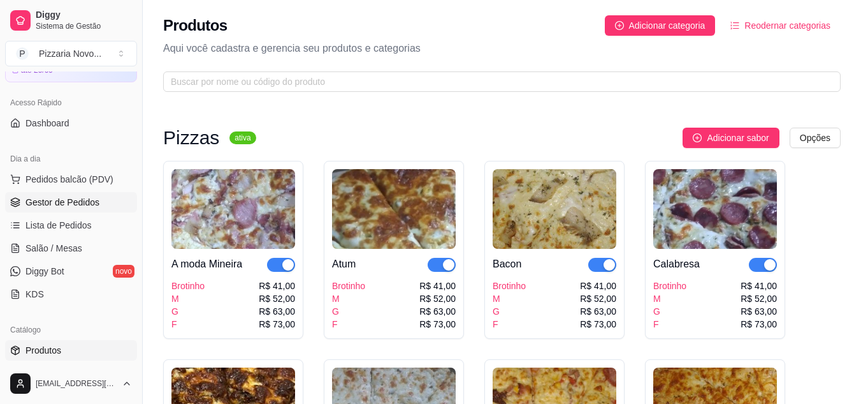
click at [61, 198] on span "Gestor de Pedidos" at bounding box center [63, 202] width 74 height 13
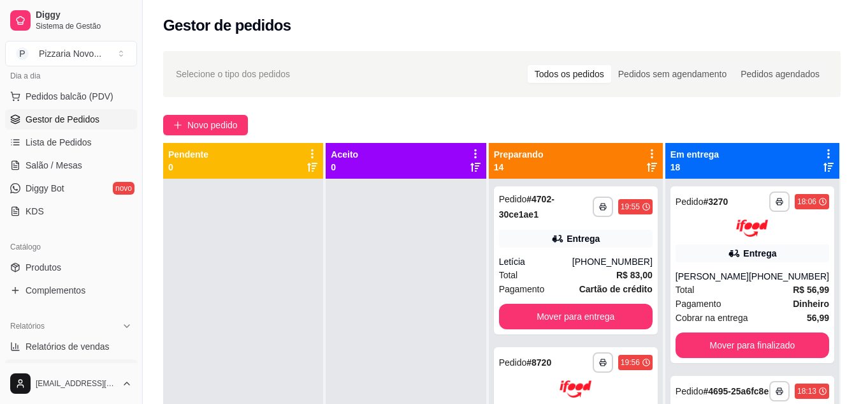
scroll to position [195, 0]
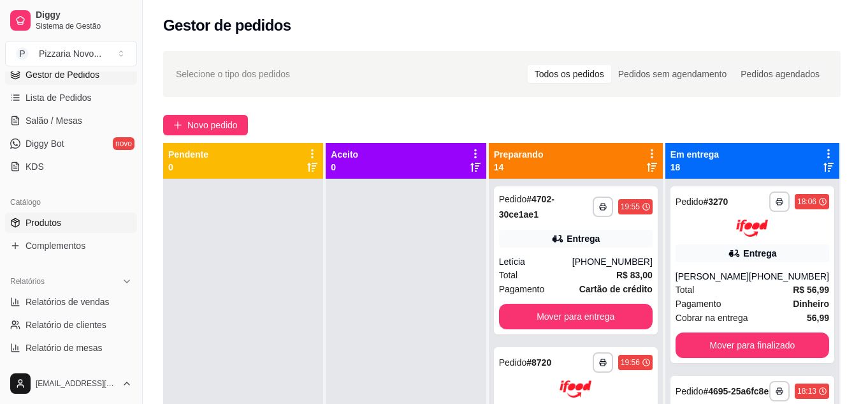
click at [46, 221] on span "Produtos" at bounding box center [44, 222] width 36 height 13
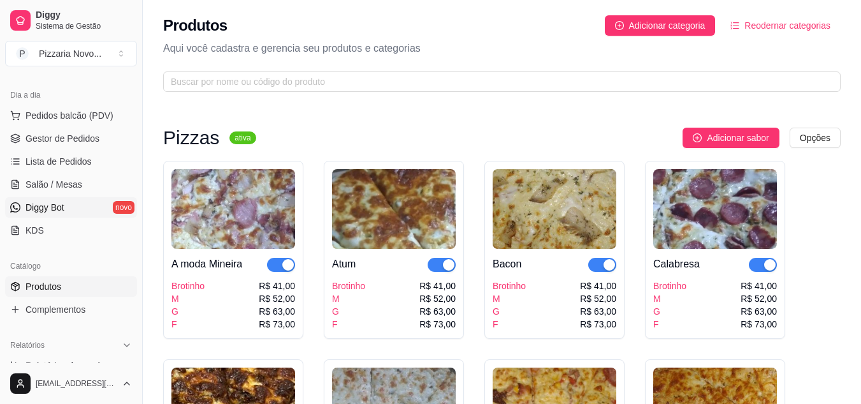
scroll to position [68, 0]
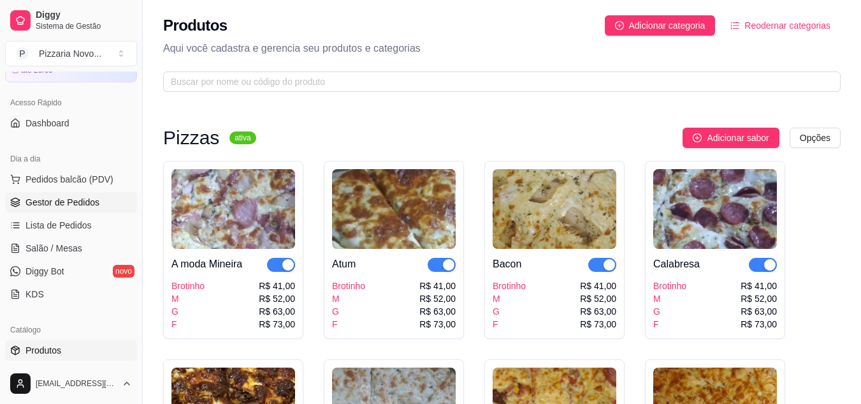
click at [65, 202] on span "Gestor de Pedidos" at bounding box center [63, 202] width 74 height 13
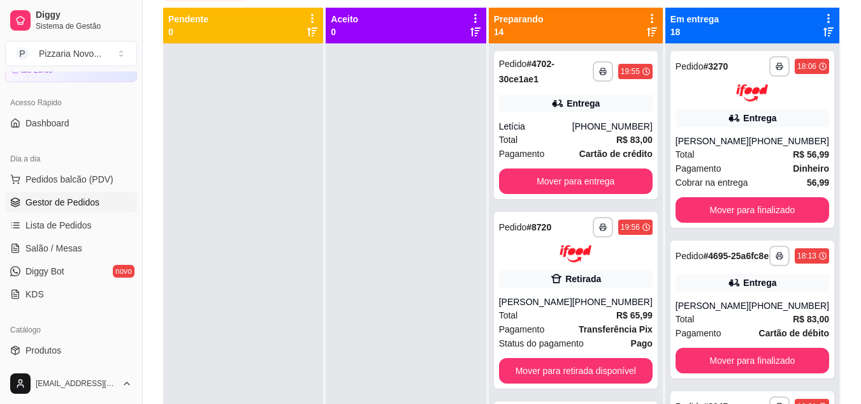
scroll to position [144, 0]
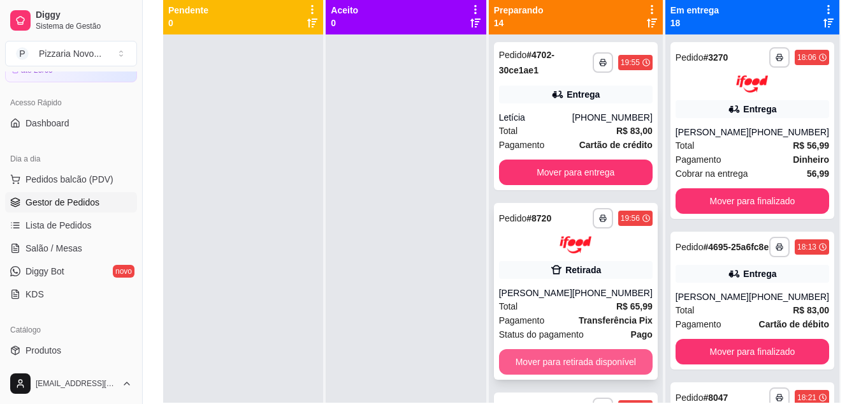
click at [564, 358] on button "Mover para retirada disponível" at bounding box center [576, 362] width 154 height 26
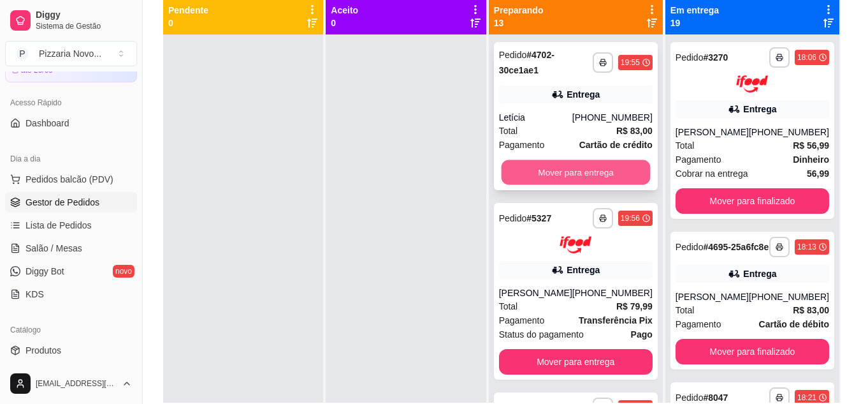
click at [593, 164] on button "Mover para entrega" at bounding box center [575, 172] width 149 height 25
click at [580, 166] on button "Mover para entrega" at bounding box center [575, 172] width 149 height 25
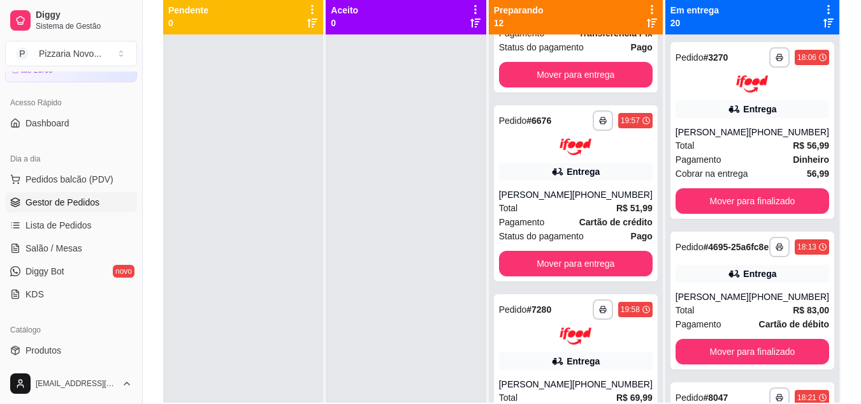
scroll to position [128, 0]
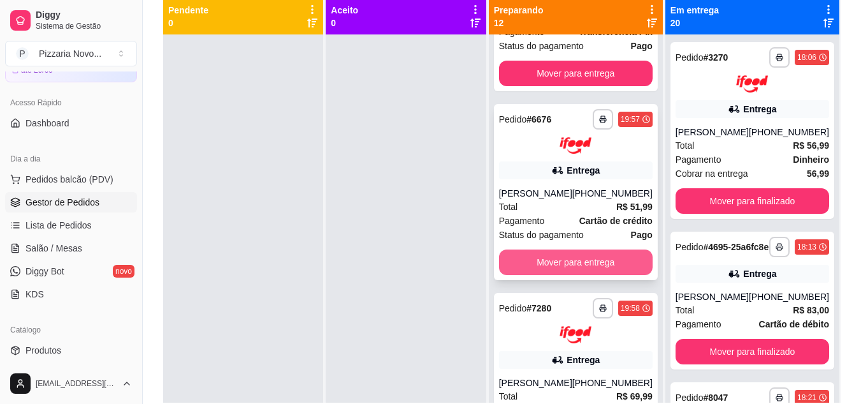
click at [569, 256] on button "Mover para entrega" at bounding box center [576, 262] width 154 height 26
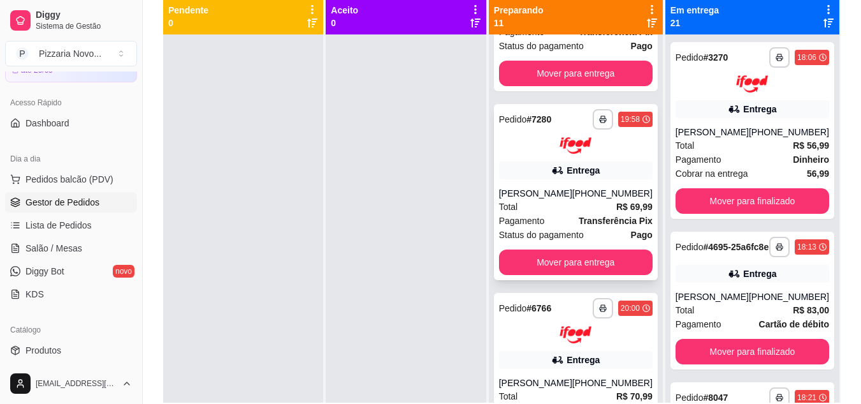
scroll to position [0, 0]
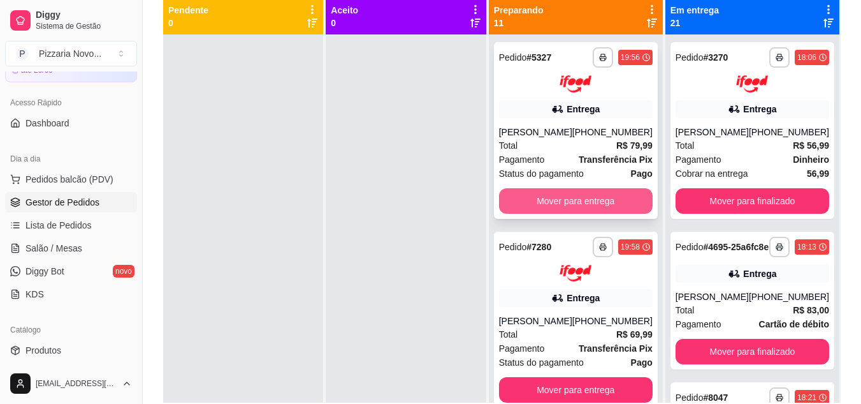
click at [600, 193] on button "Mover para entrega" at bounding box center [576, 201] width 154 height 26
click at [606, 207] on button "Mover para entrega" at bounding box center [575, 200] width 149 height 25
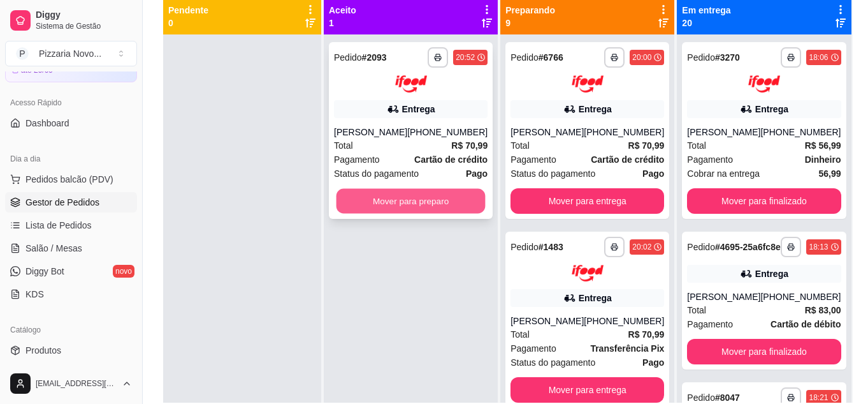
click at [413, 201] on button "Mover para preparo" at bounding box center [411, 200] width 149 height 25
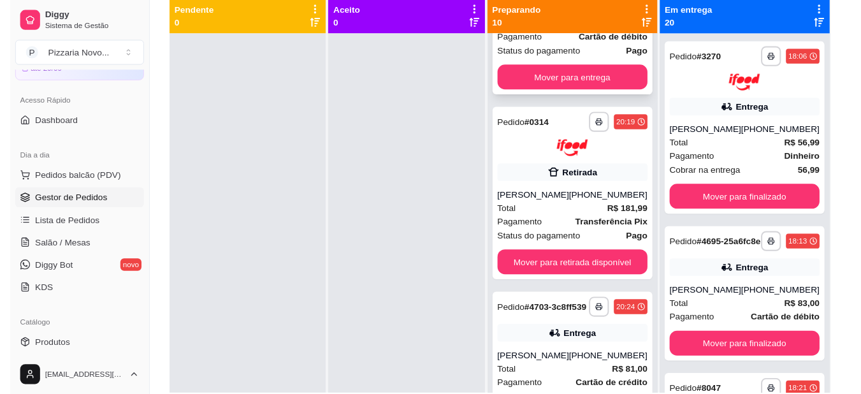
scroll to position [701, 0]
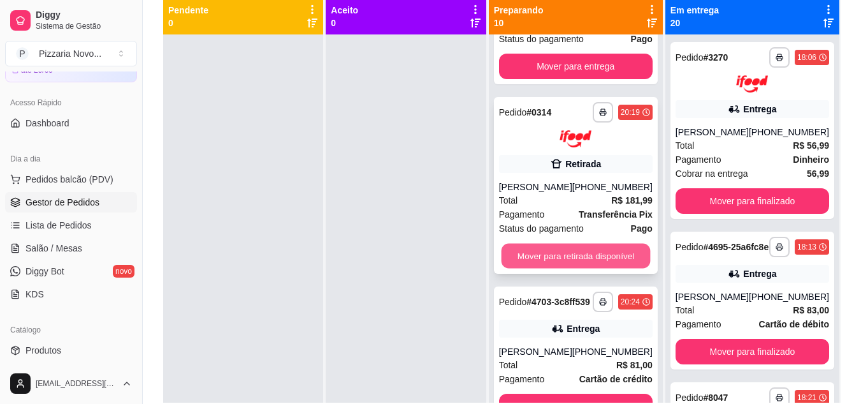
click at [581, 267] on button "Mover para retirada disponível" at bounding box center [575, 256] width 149 height 25
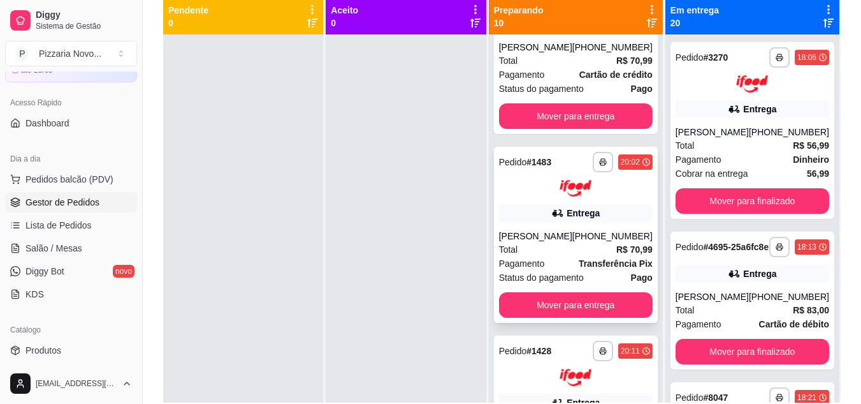
scroll to position [66, 0]
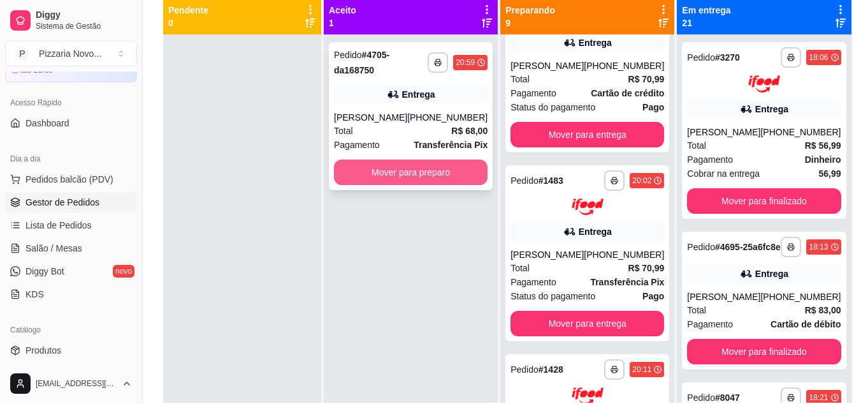
click at [435, 173] on button "Mover para preparo" at bounding box center [411, 172] width 154 height 26
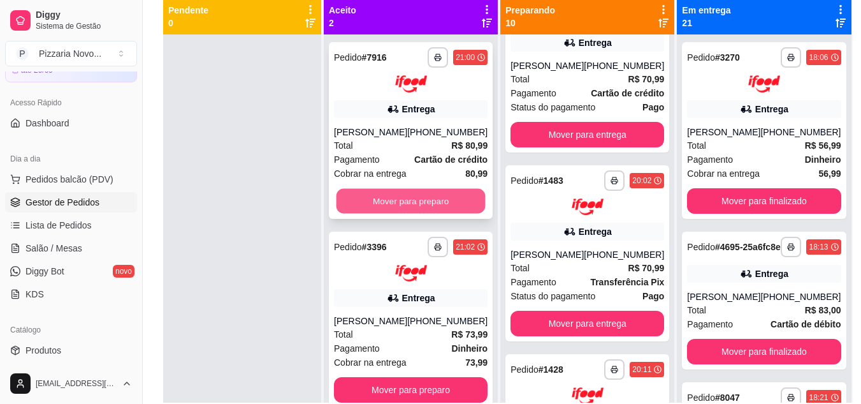
click at [395, 192] on button "Mover para preparo" at bounding box center [411, 200] width 149 height 25
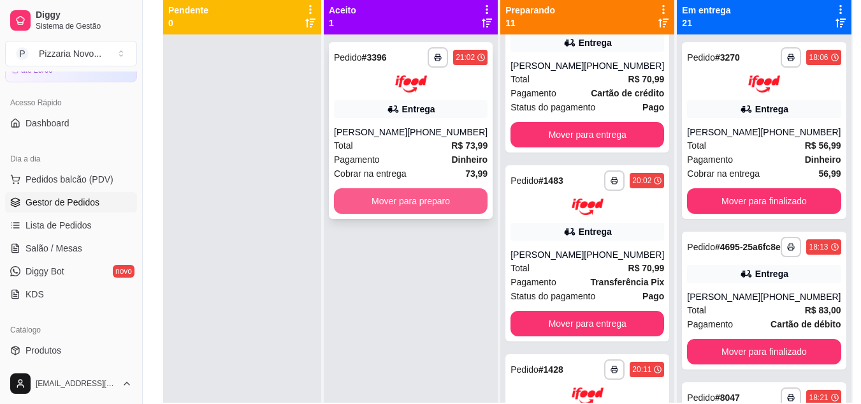
click at [399, 198] on button "Mover para preparo" at bounding box center [411, 201] width 154 height 26
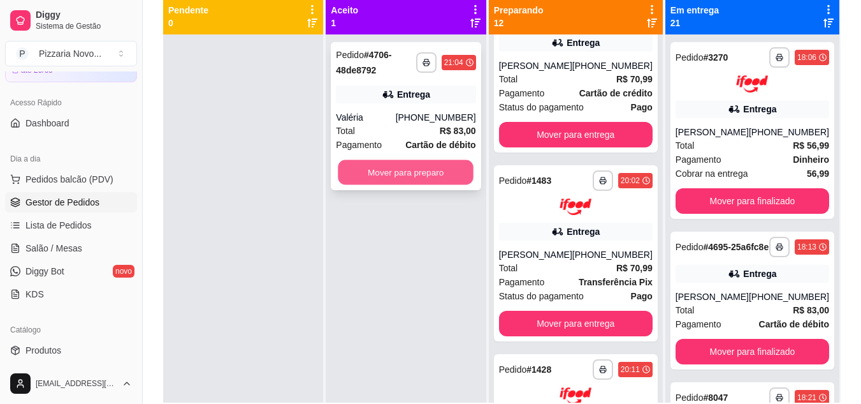
click at [414, 166] on button "Mover para preparo" at bounding box center [407, 172] width 136 height 25
click at [416, 175] on button "Mover para preparo" at bounding box center [407, 172] width 136 height 25
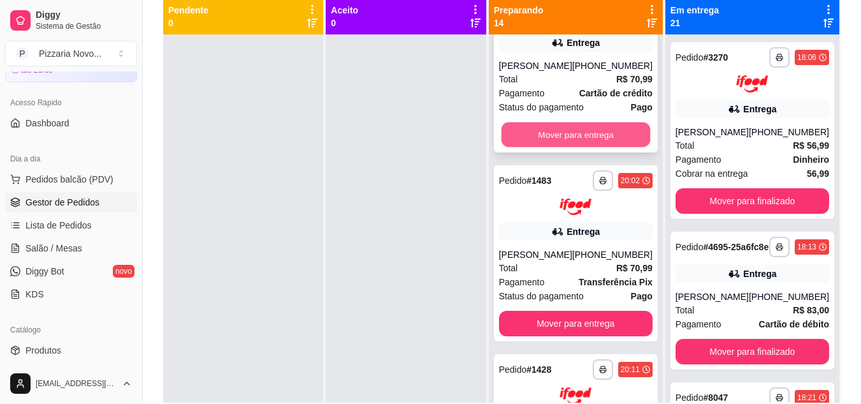
click at [575, 143] on button "Mover para entrega" at bounding box center [575, 134] width 149 height 25
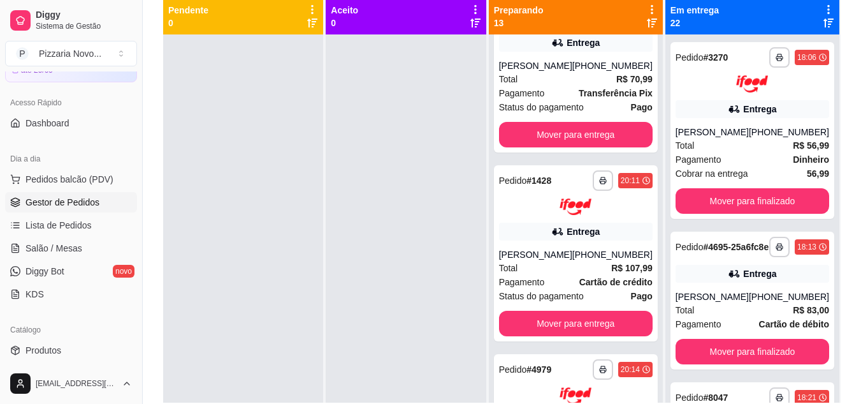
scroll to position [0, 0]
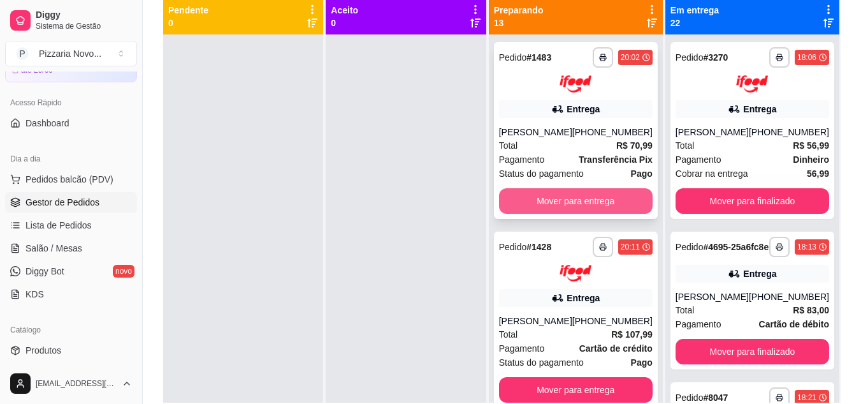
click at [564, 207] on button "Mover para entrega" at bounding box center [576, 201] width 154 height 26
click at [569, 203] on button "Mover para entrega" at bounding box center [576, 201] width 154 height 26
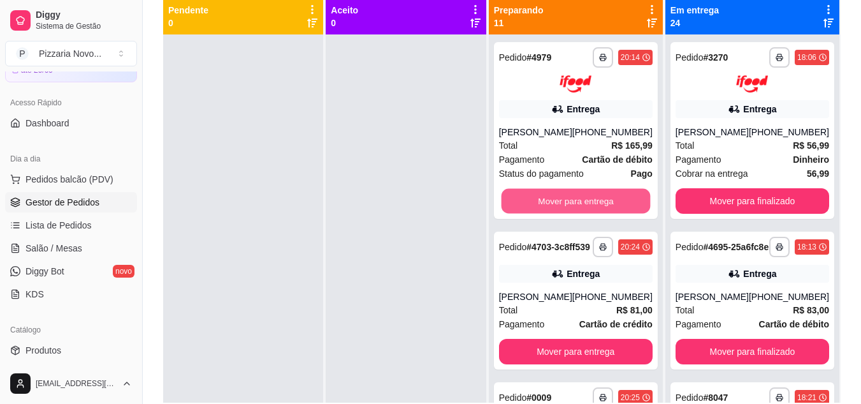
click at [569, 203] on button "Mover para entrega" at bounding box center [575, 200] width 149 height 25
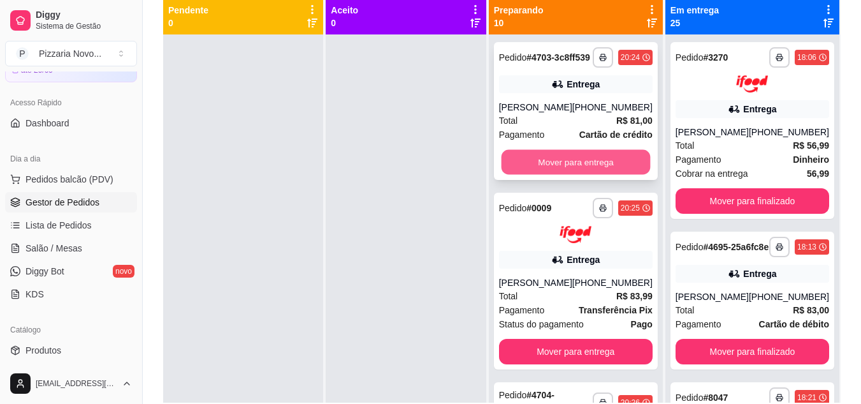
click at [598, 164] on button "Mover para entrega" at bounding box center [575, 162] width 149 height 25
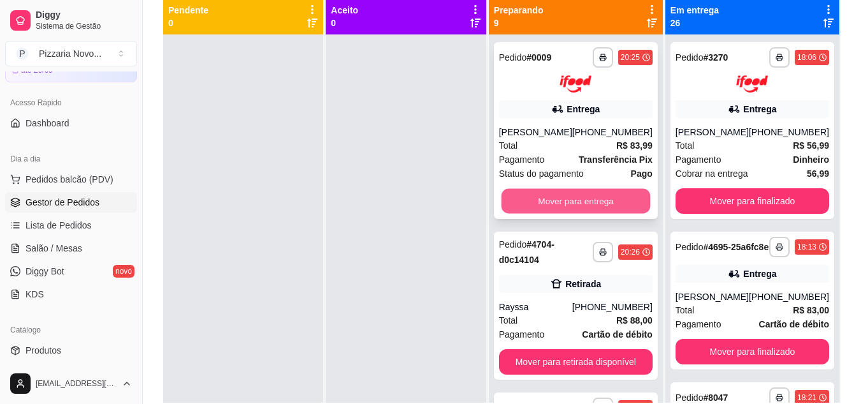
click at [581, 205] on button "Mover para entrega" at bounding box center [575, 200] width 149 height 25
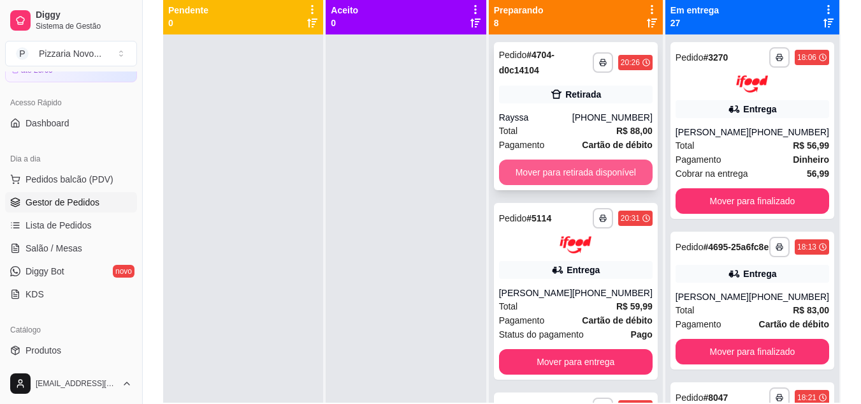
click at [564, 166] on button "Mover para retirada disponível" at bounding box center [576, 172] width 154 height 26
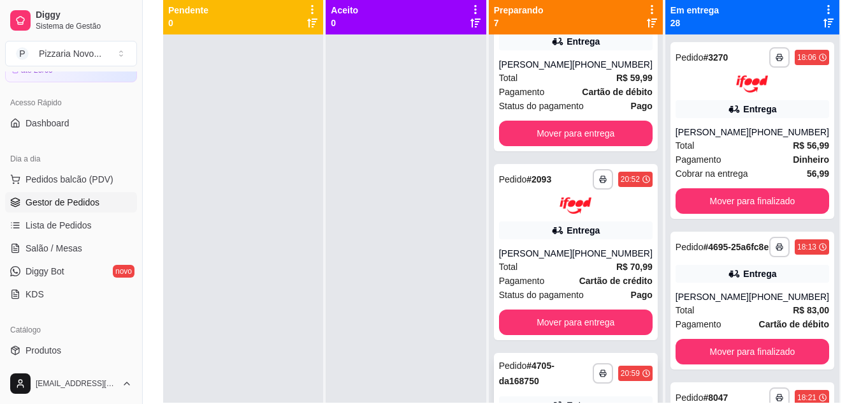
scroll to position [18, 0]
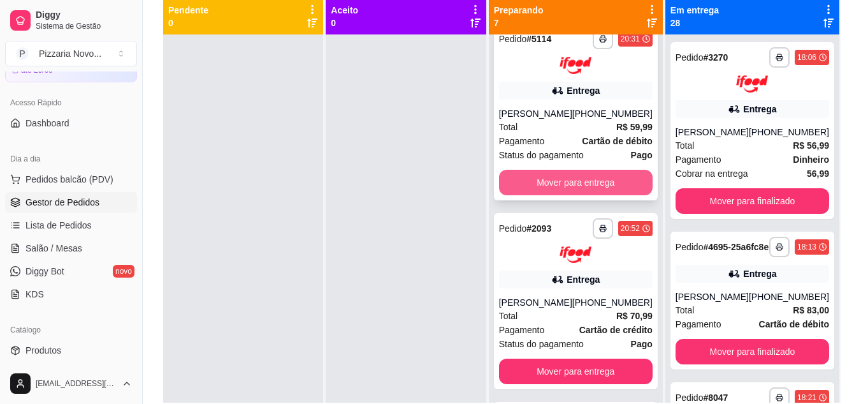
click at [571, 182] on button "Mover para entrega" at bounding box center [576, 183] width 154 height 26
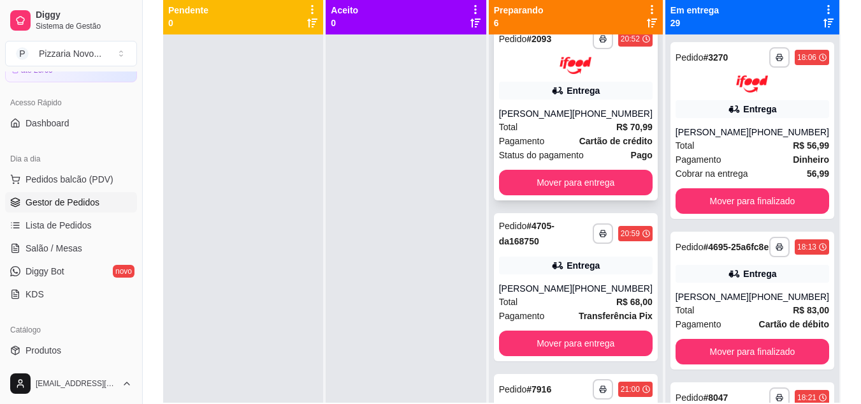
scroll to position [0, 0]
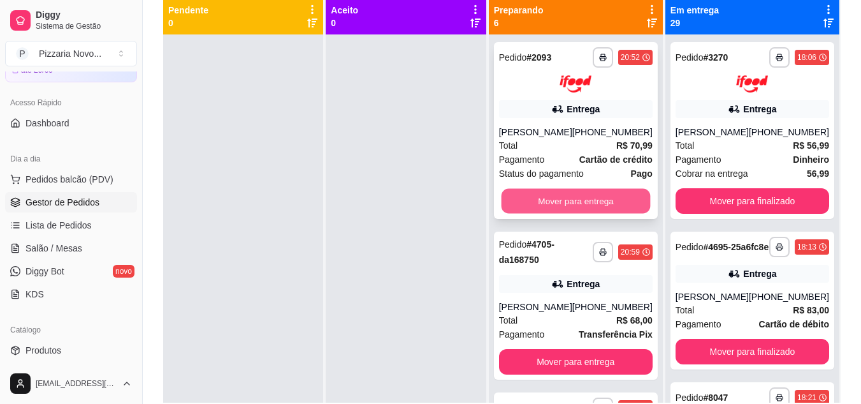
click at [561, 196] on button "Mover para entrega" at bounding box center [575, 200] width 149 height 25
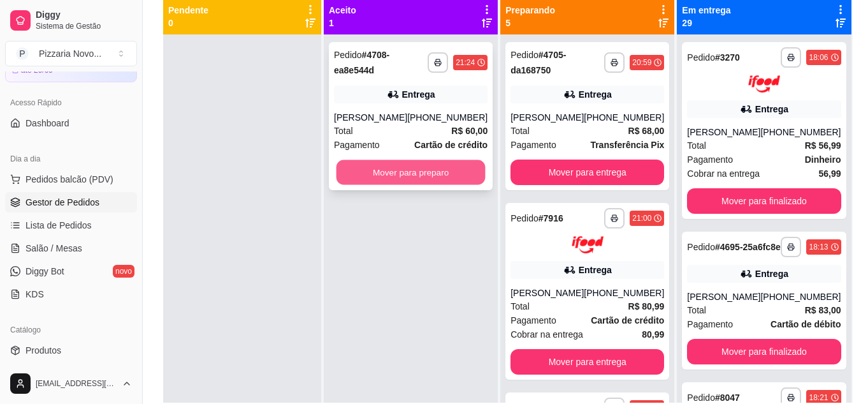
click at [444, 171] on button "Mover para preparo" at bounding box center [411, 172] width 149 height 25
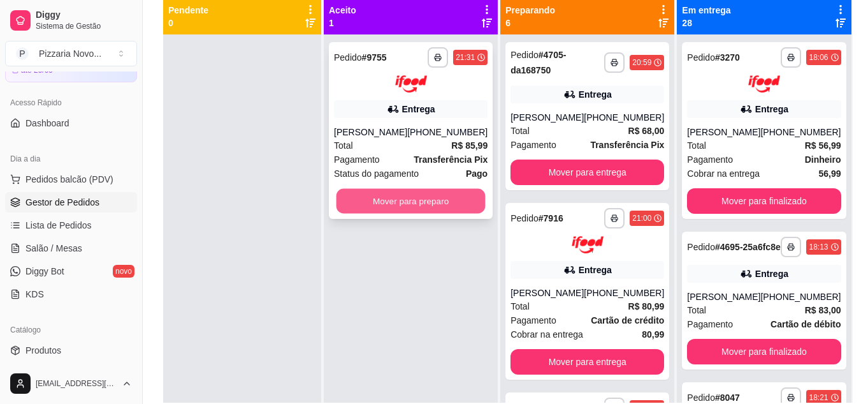
click at [444, 198] on button "Mover para preparo" at bounding box center [411, 200] width 149 height 25
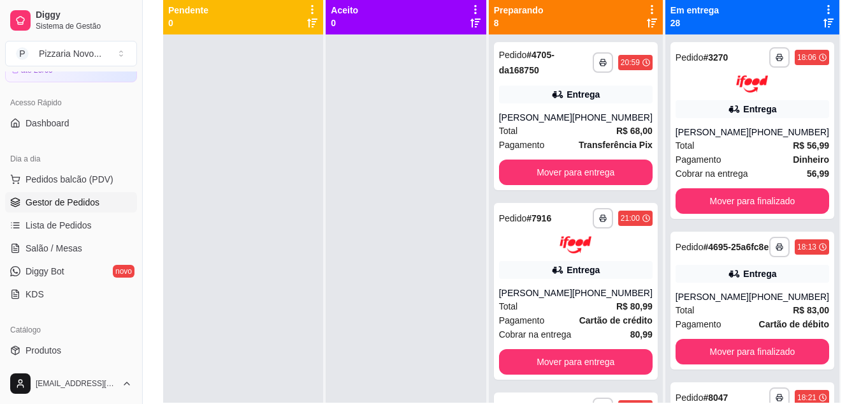
click at [446, 199] on div at bounding box center [406, 236] width 160 height 404
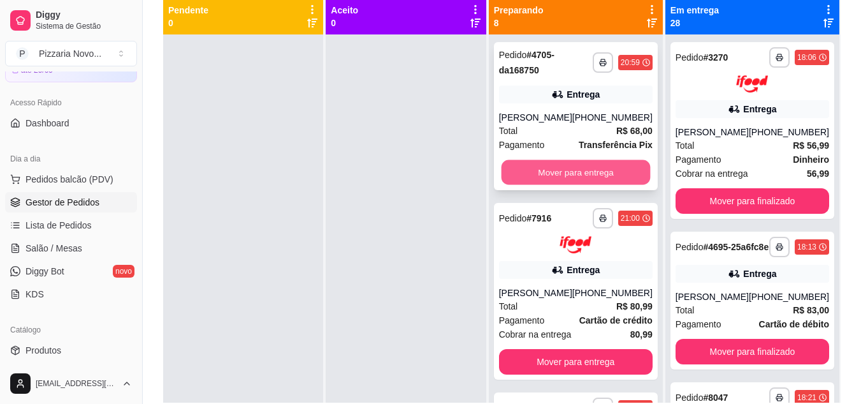
click at [553, 168] on button "Mover para entrega" at bounding box center [575, 172] width 149 height 25
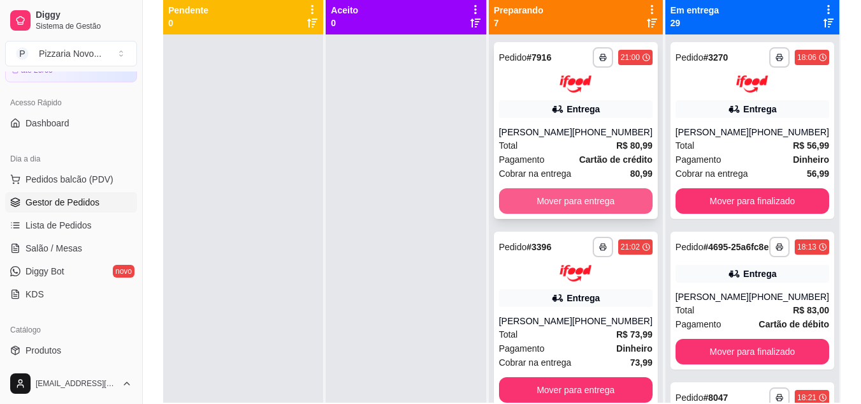
click at [576, 200] on button "Mover para entrega" at bounding box center [576, 201] width 154 height 26
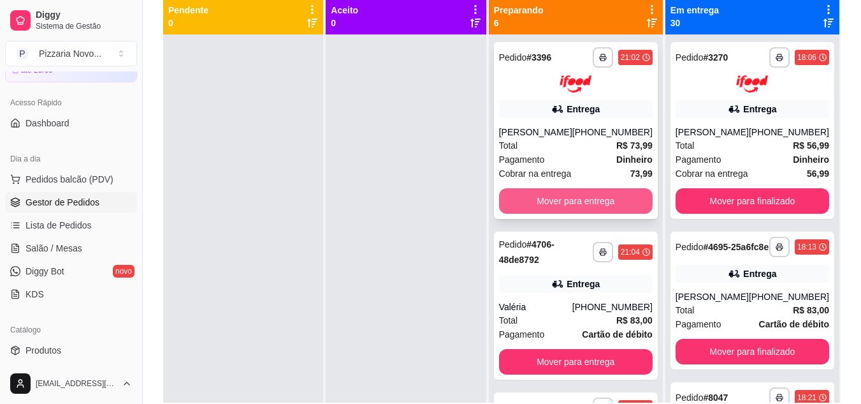
click at [567, 197] on button "Mover para entrega" at bounding box center [576, 201] width 154 height 26
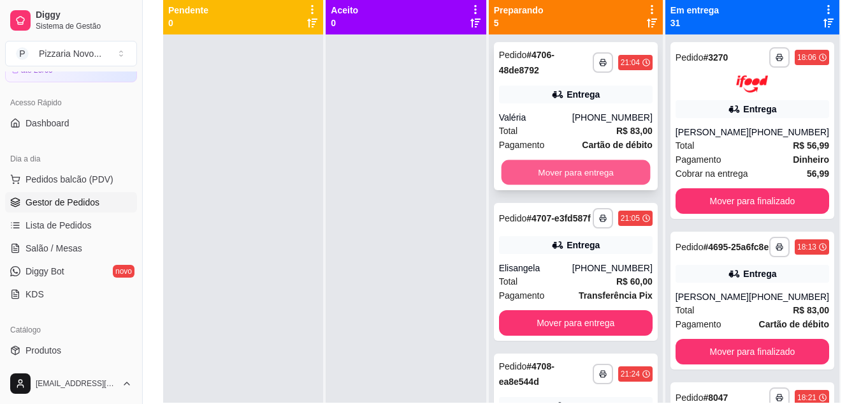
click at [567, 178] on button "Mover para entrega" at bounding box center [575, 172] width 149 height 25
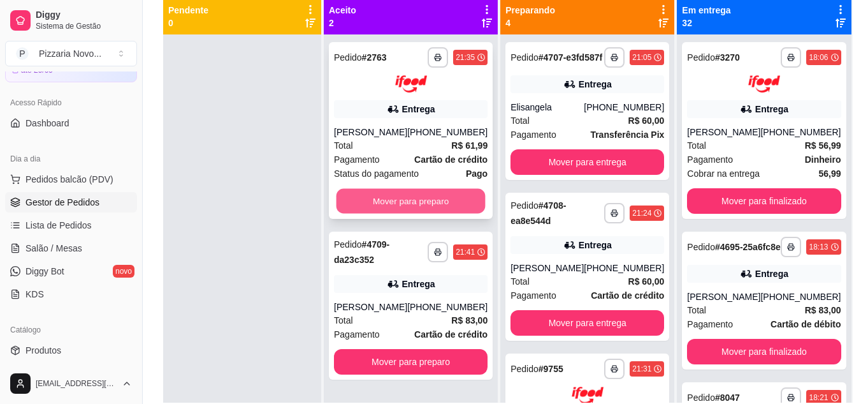
click at [443, 210] on button "Mover para preparo" at bounding box center [411, 200] width 149 height 25
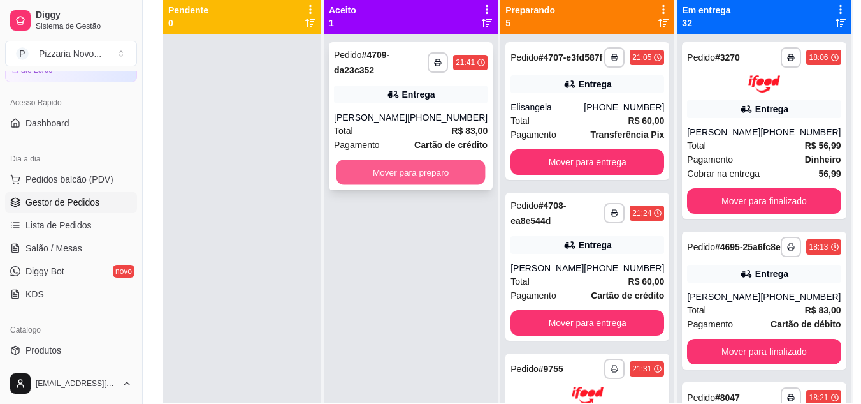
click at [442, 185] on button "Mover para preparo" at bounding box center [411, 172] width 149 height 25
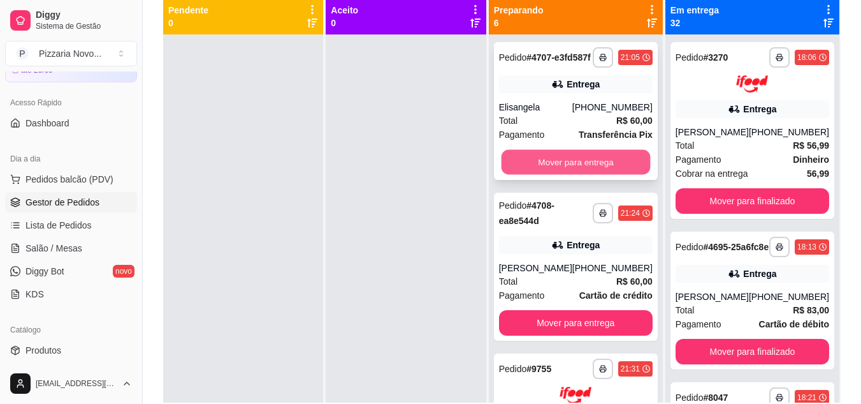
click at [559, 173] on button "Mover para entrega" at bounding box center [575, 162] width 149 height 25
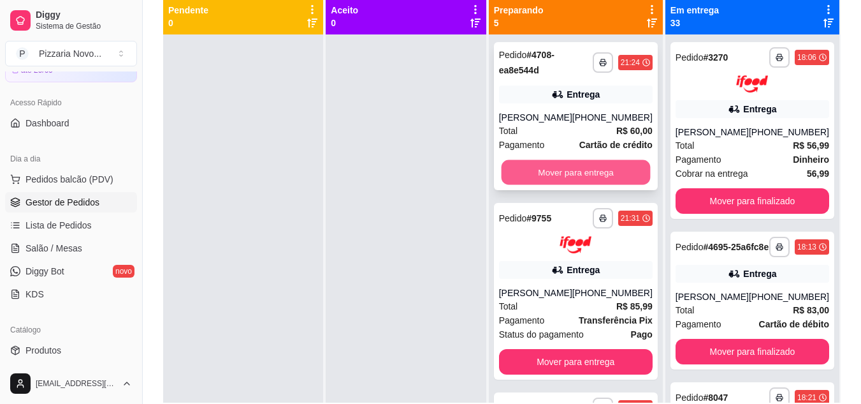
click at [549, 168] on button "Mover para entrega" at bounding box center [575, 172] width 149 height 25
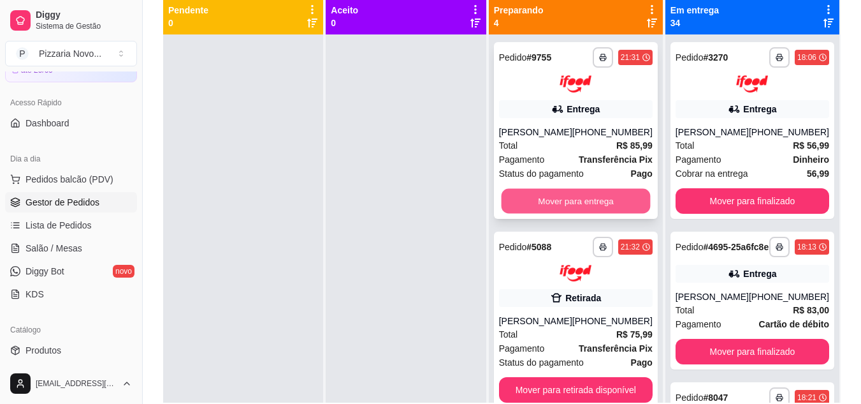
click at [573, 213] on button "Mover para entrega" at bounding box center [575, 200] width 149 height 25
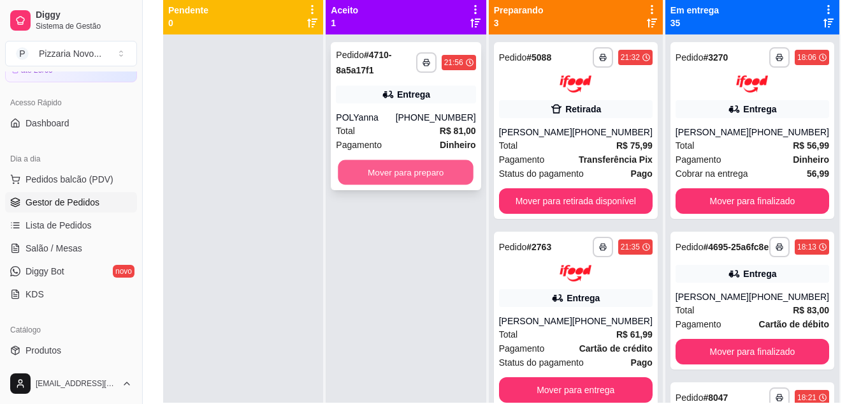
click at [421, 173] on button "Mover para preparo" at bounding box center [407, 172] width 136 height 25
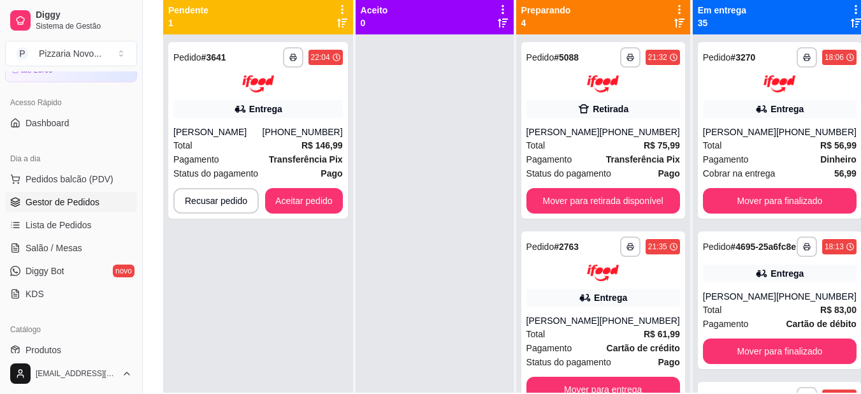
click at [421, 173] on div at bounding box center [435, 231] width 158 height 394
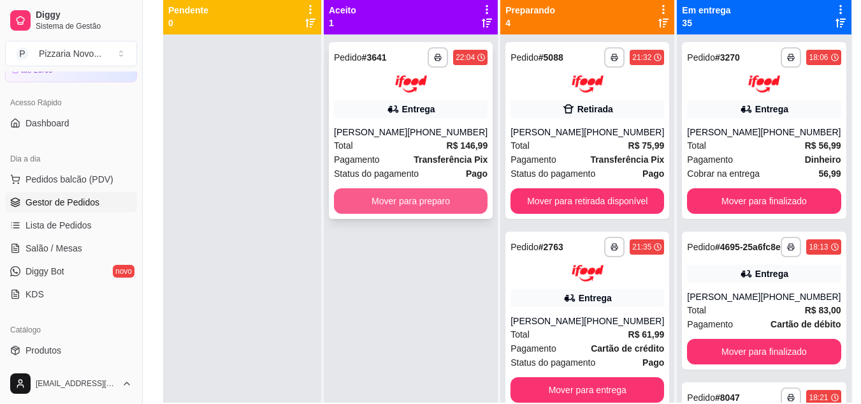
click at [382, 207] on button "Mover para preparo" at bounding box center [411, 201] width 154 height 26
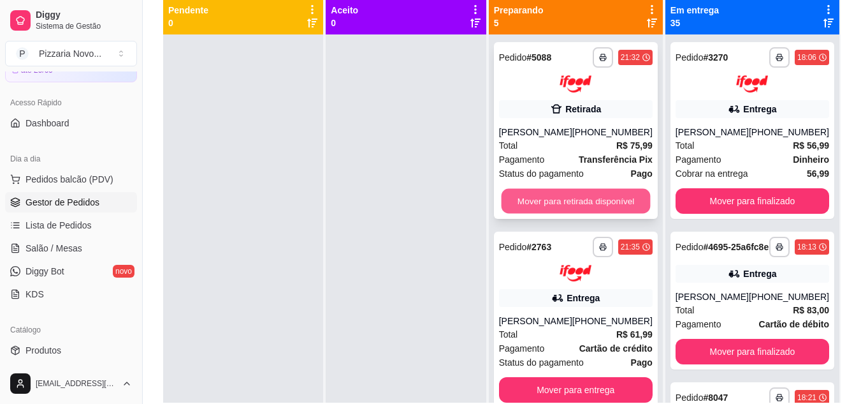
click at [572, 201] on button "Mover para retirada disponível" at bounding box center [575, 200] width 149 height 25
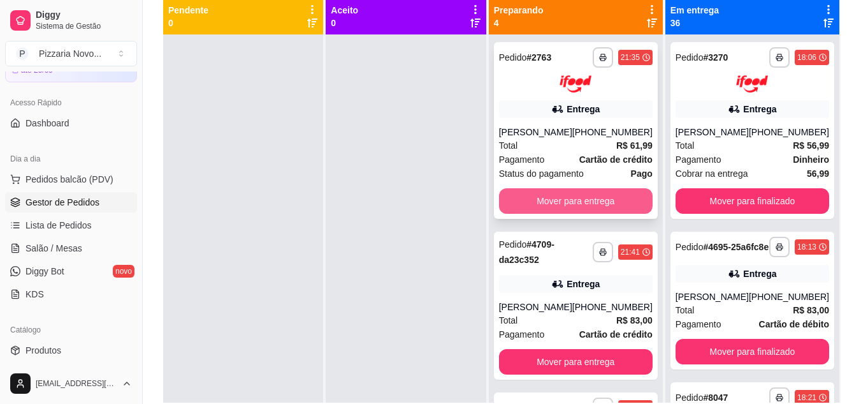
click at [566, 211] on button "Mover para entrega" at bounding box center [576, 201] width 154 height 26
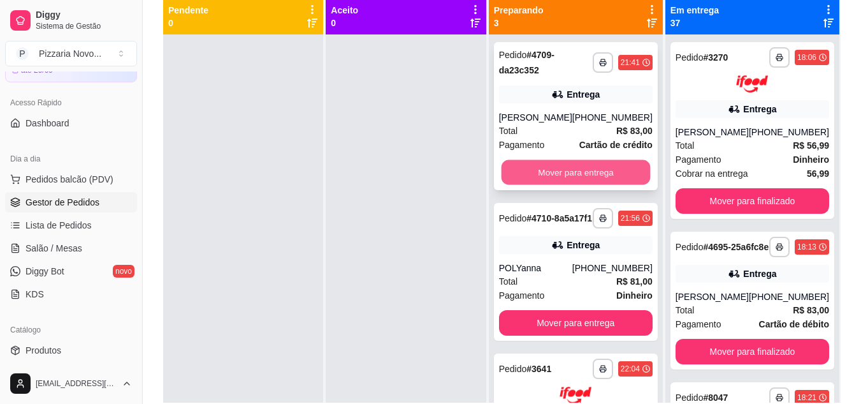
click at [574, 183] on button "Mover para entrega" at bounding box center [575, 172] width 149 height 25
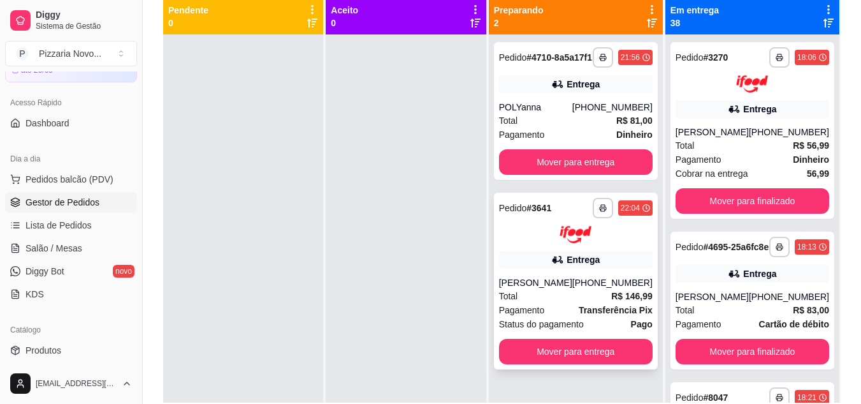
click at [608, 243] on div at bounding box center [576, 234] width 154 height 17
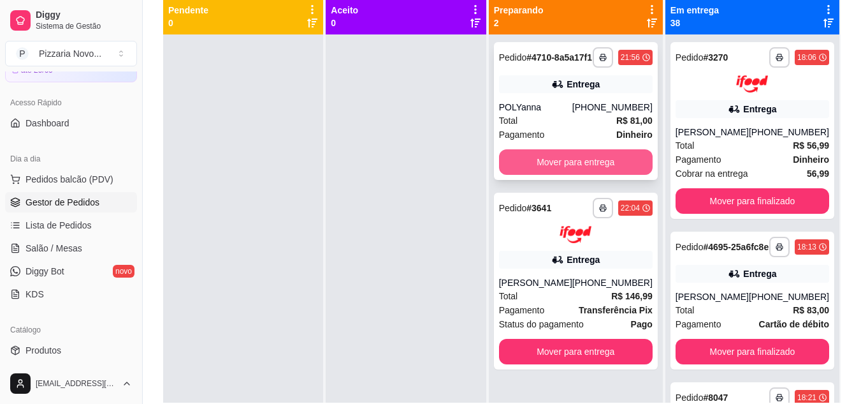
click at [611, 175] on button "Mover para entrega" at bounding box center [576, 162] width 154 height 26
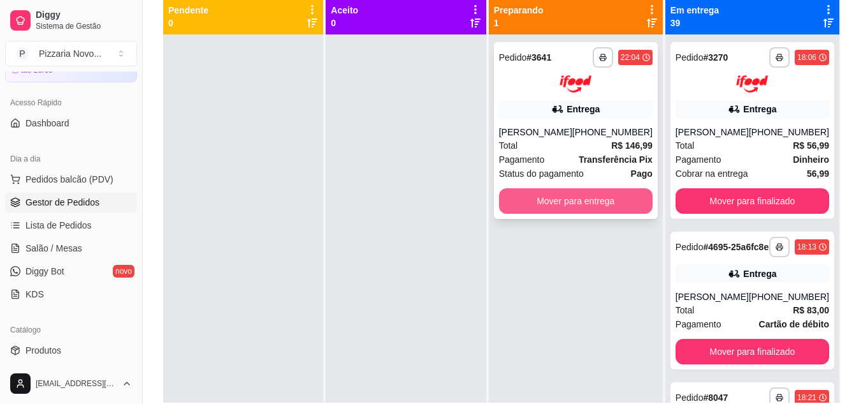
click at [559, 197] on button "Mover para entrega" at bounding box center [576, 201] width 154 height 26
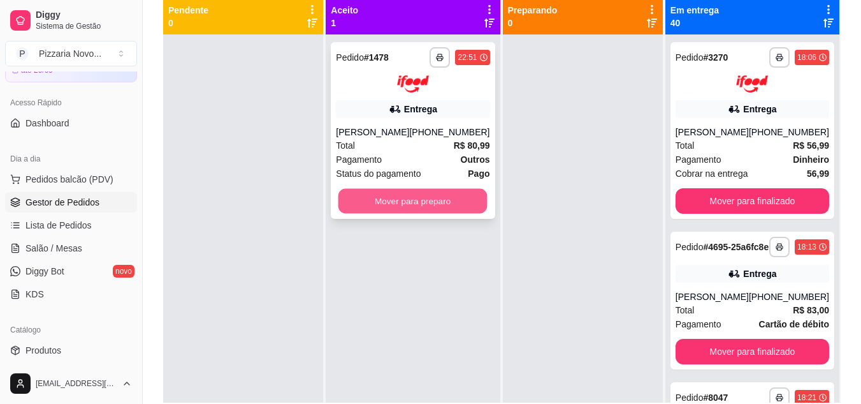
click at [374, 198] on button "Mover para preparo" at bounding box center [413, 200] width 149 height 25
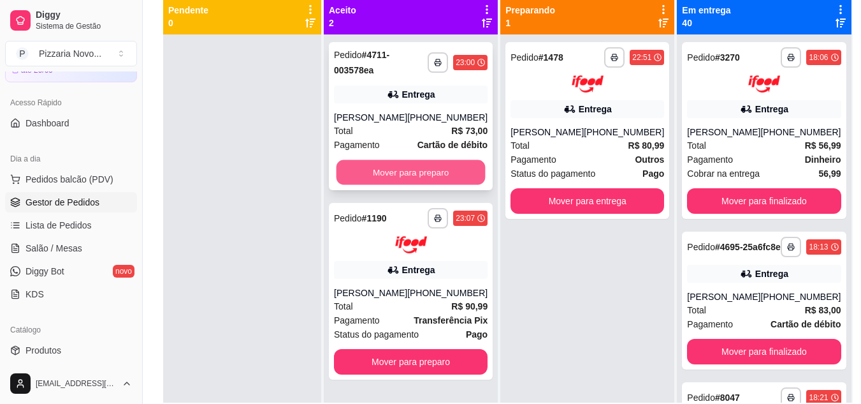
click at [437, 173] on button "Mover para preparo" at bounding box center [411, 172] width 149 height 25
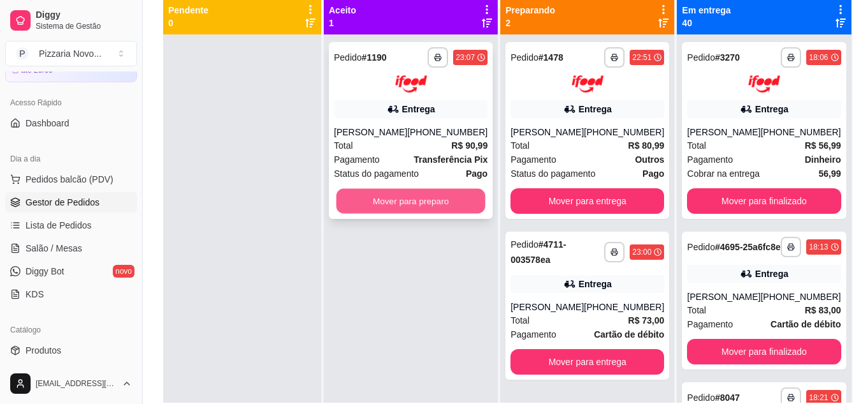
click at [425, 213] on button "Mover para preparo" at bounding box center [411, 200] width 149 height 25
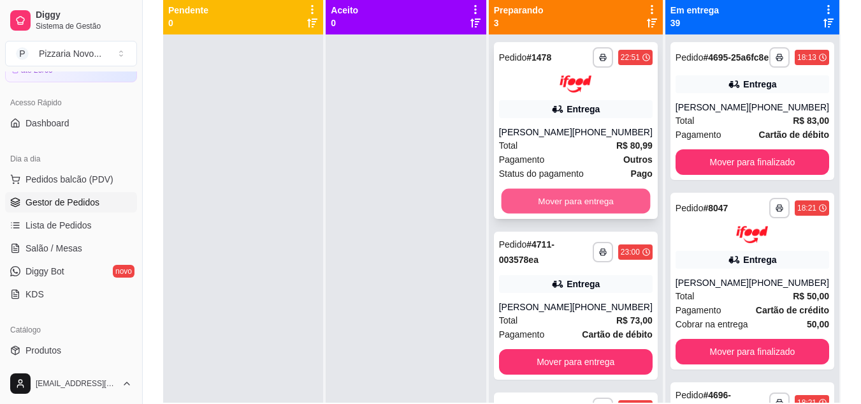
click at [589, 193] on button "Mover para entrega" at bounding box center [575, 200] width 149 height 25
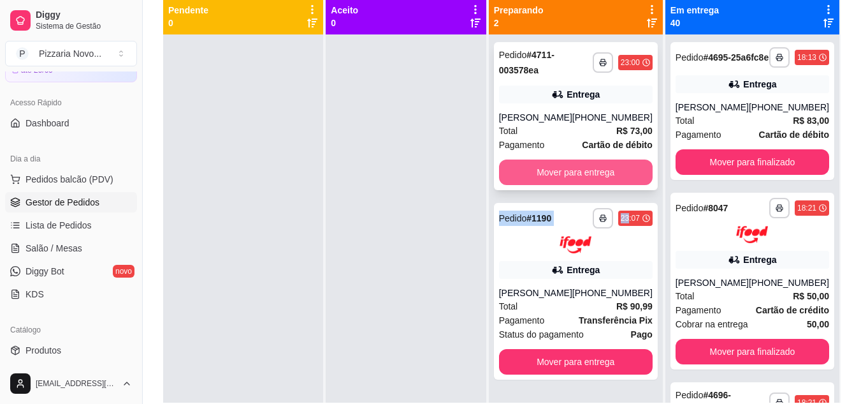
drag, startPoint x: 589, startPoint y: 193, endPoint x: 572, endPoint y: 170, distance: 28.2
click at [572, 170] on div "**********" at bounding box center [576, 236] width 174 height 404
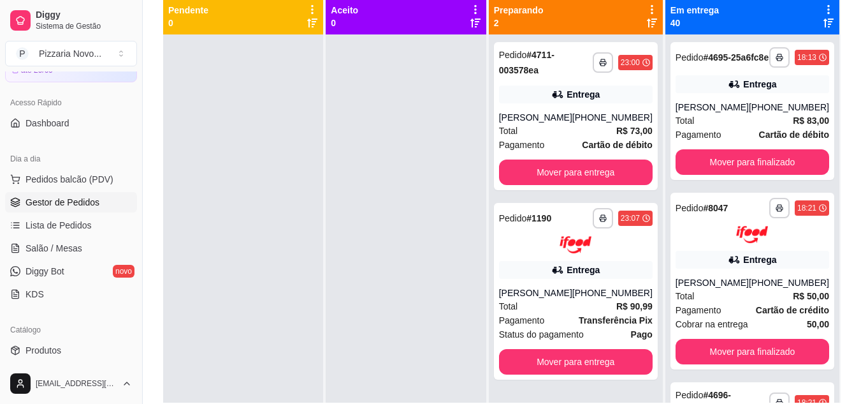
click at [421, 273] on div at bounding box center [406, 236] width 160 height 404
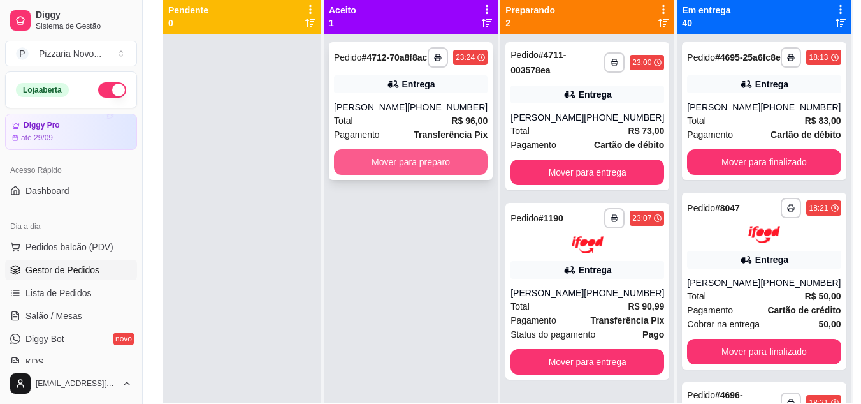
click at [396, 172] on button "Mover para preparo" at bounding box center [411, 162] width 154 height 26
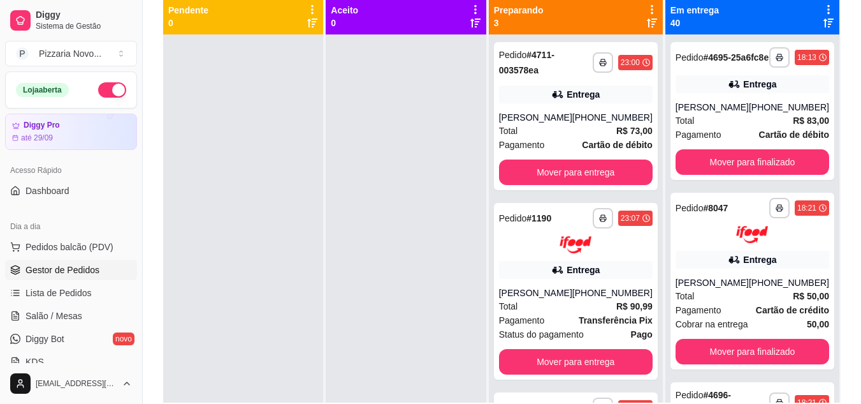
click at [396, 172] on div at bounding box center [406, 236] width 160 height 404
click at [101, 94] on button "button" at bounding box center [112, 89] width 28 height 15
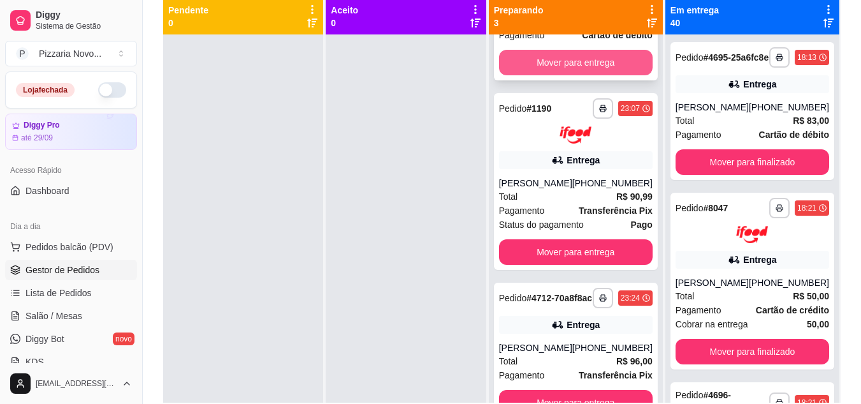
scroll to position [133, 0]
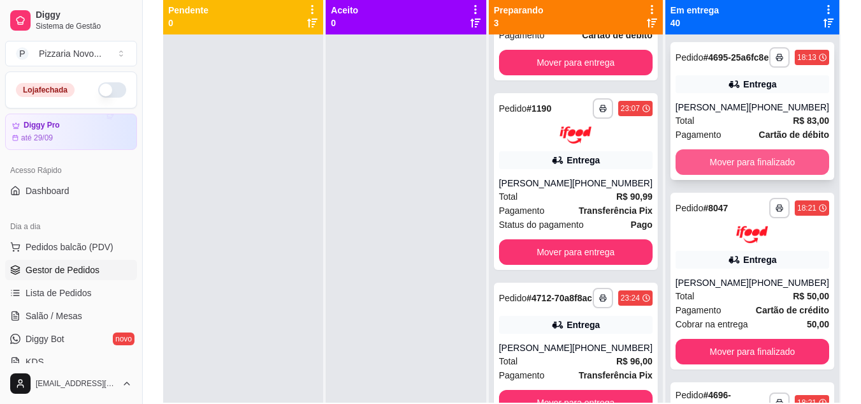
click at [754, 175] on button "Mover para finalizado" at bounding box center [753, 162] width 154 height 26
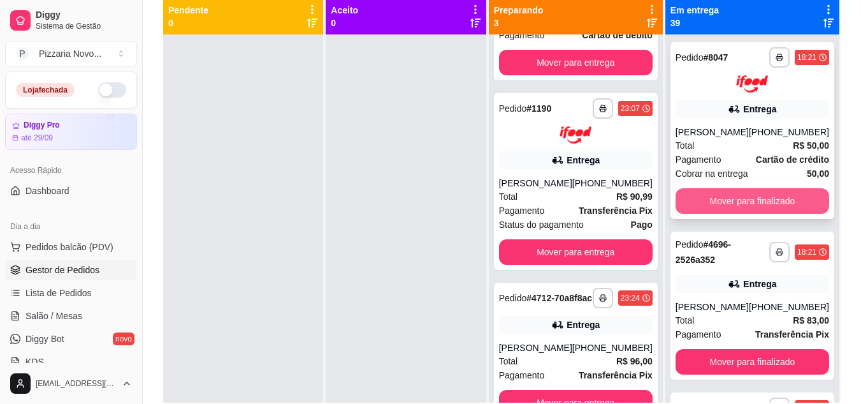
click at [749, 203] on button "Mover para finalizado" at bounding box center [753, 201] width 154 height 26
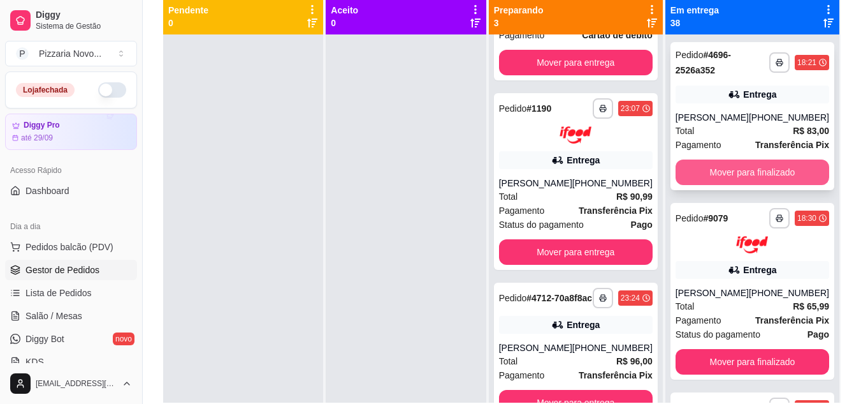
click at [758, 178] on button "Mover para finalizado" at bounding box center [753, 172] width 154 height 26
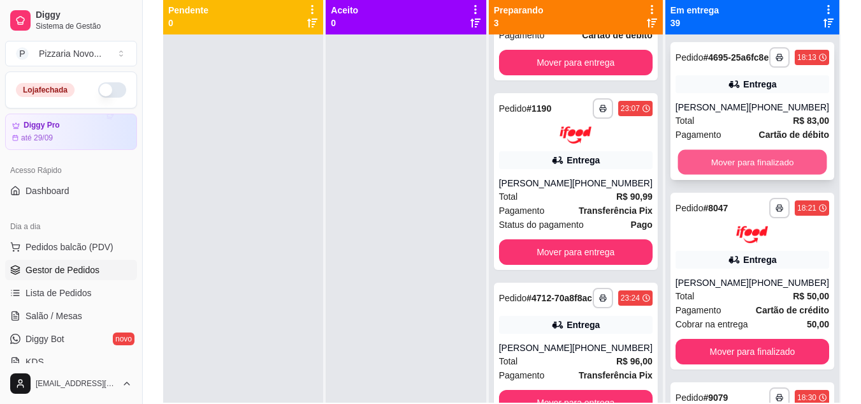
click at [762, 173] on button "Mover para finalizado" at bounding box center [752, 162] width 149 height 25
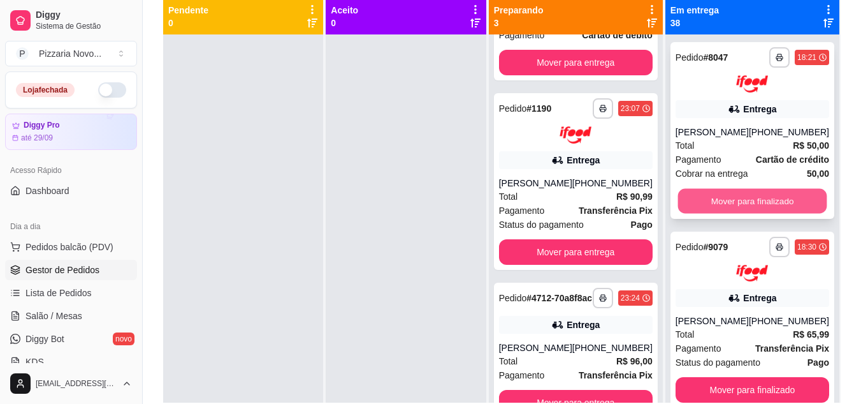
click at [759, 196] on button "Mover para finalizado" at bounding box center [752, 200] width 149 height 25
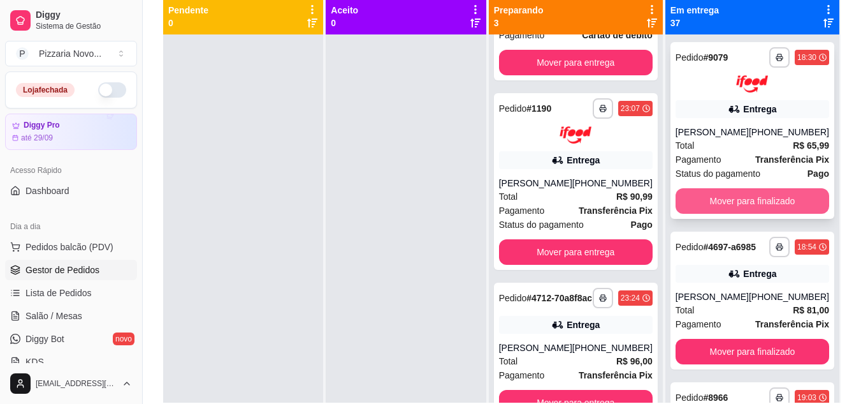
click at [762, 214] on button "Mover para finalizado" at bounding box center [753, 201] width 154 height 26
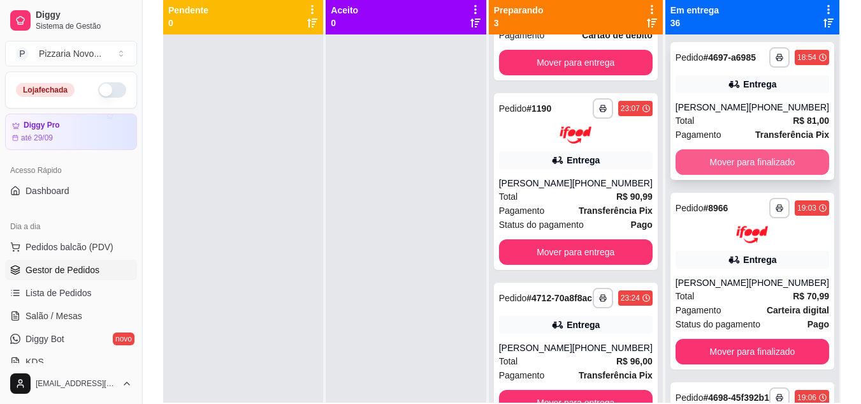
click at [765, 175] on button "Mover para finalizado" at bounding box center [753, 162] width 154 height 26
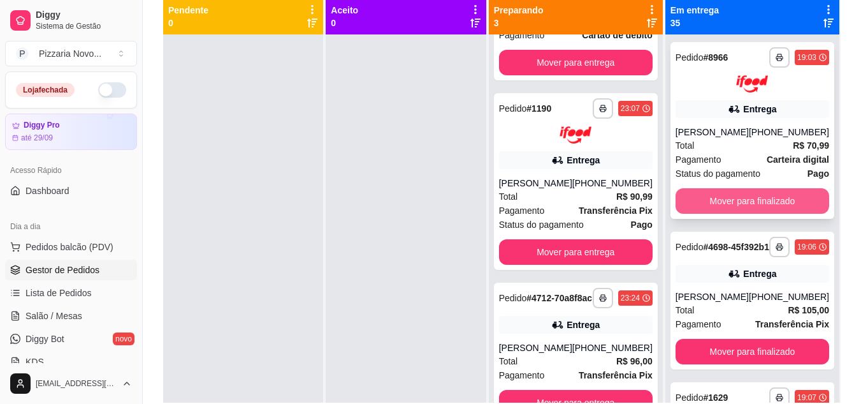
click at [764, 193] on button "Mover para finalizado" at bounding box center [753, 201] width 154 height 26
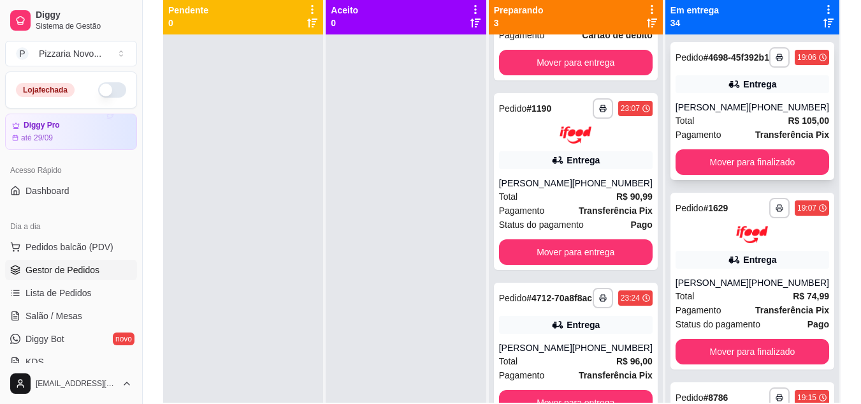
click at [764, 157] on div "**********" at bounding box center [753, 111] width 164 height 138
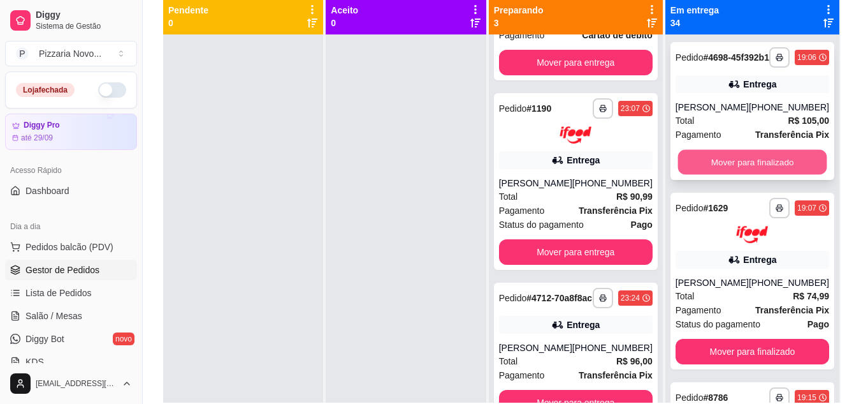
click at [765, 170] on button "Mover para finalizado" at bounding box center [752, 162] width 149 height 25
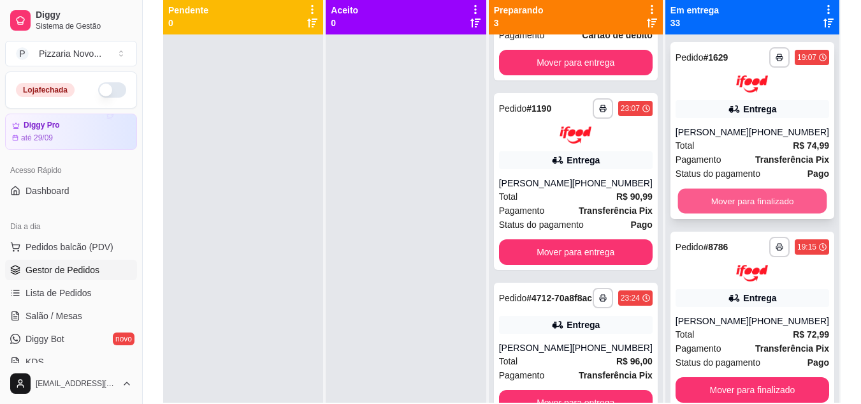
click at [759, 193] on button "Mover para finalizado" at bounding box center [752, 200] width 149 height 25
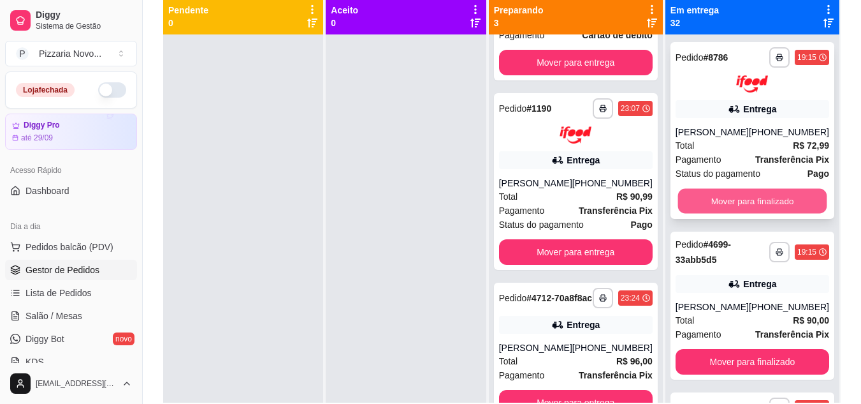
click at [759, 200] on div "Mover para finalizado" at bounding box center [753, 201] width 154 height 26
click at [749, 210] on button "Mover para finalizado" at bounding box center [753, 201] width 154 height 26
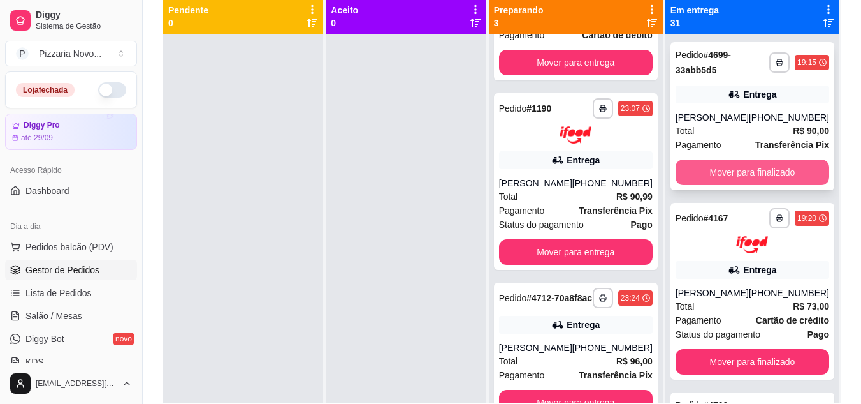
click at [749, 177] on button "Mover para finalizado" at bounding box center [753, 172] width 154 height 26
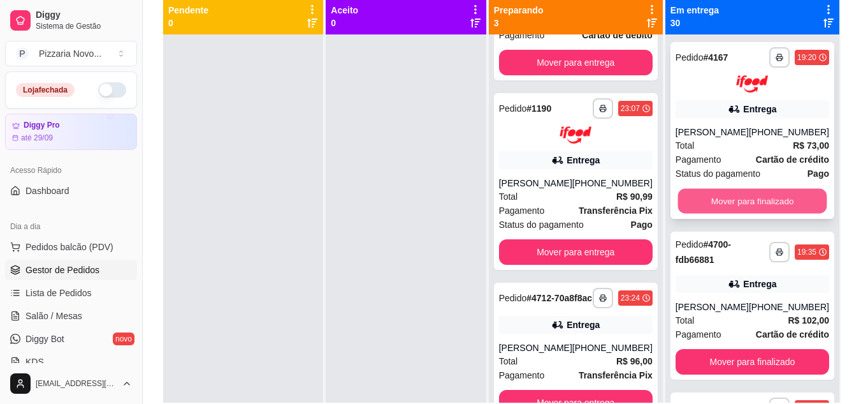
click at [744, 213] on button "Mover para finalizado" at bounding box center [752, 200] width 149 height 25
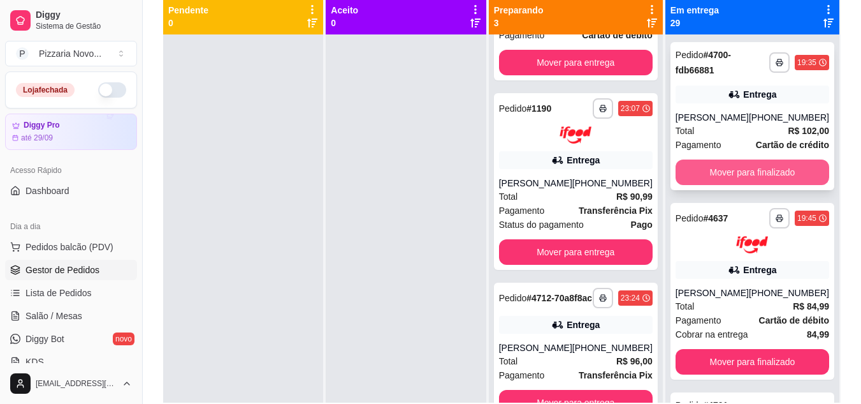
click at [756, 185] on button "Mover para finalizado" at bounding box center [753, 172] width 154 height 26
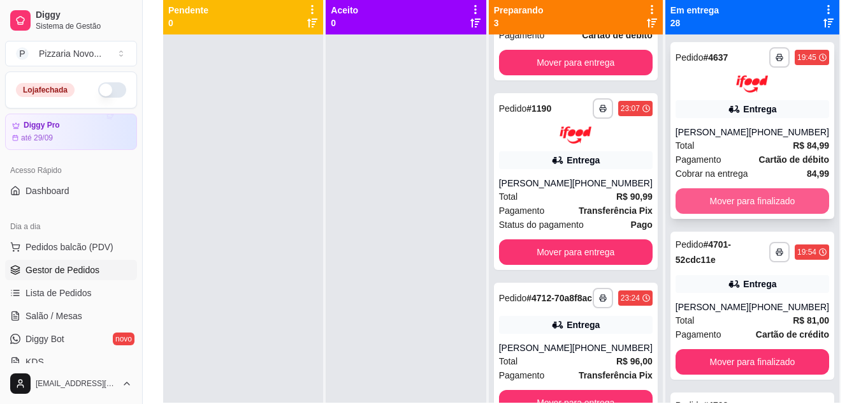
click at [753, 196] on button "Mover para finalizado" at bounding box center [753, 201] width 154 height 26
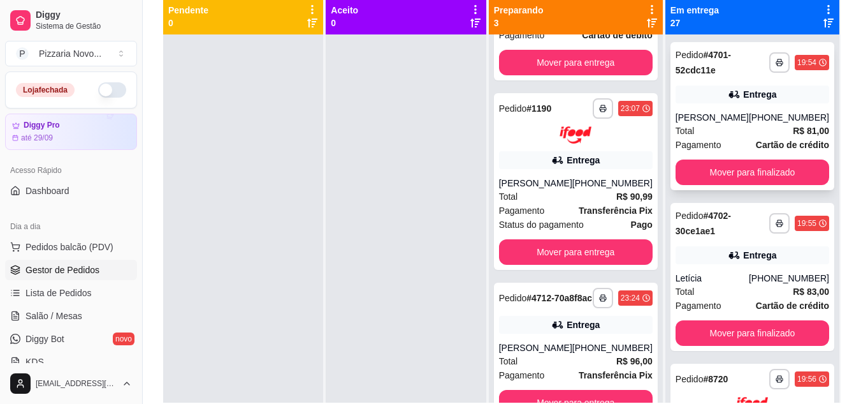
click at [778, 185] on div "**********" at bounding box center [753, 116] width 164 height 148
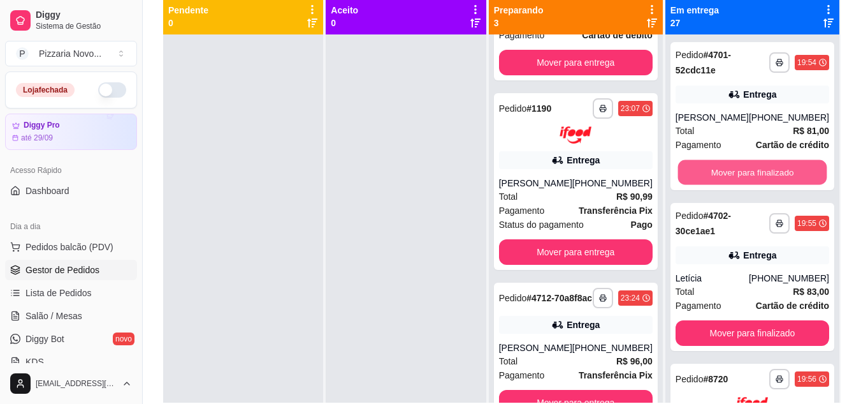
click at [779, 175] on button "Mover para finalizado" at bounding box center [752, 172] width 149 height 25
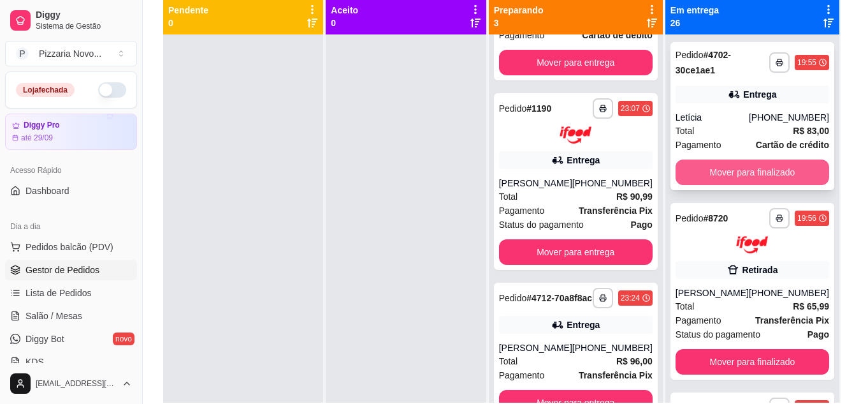
click at [777, 176] on button "Mover para finalizado" at bounding box center [753, 172] width 154 height 26
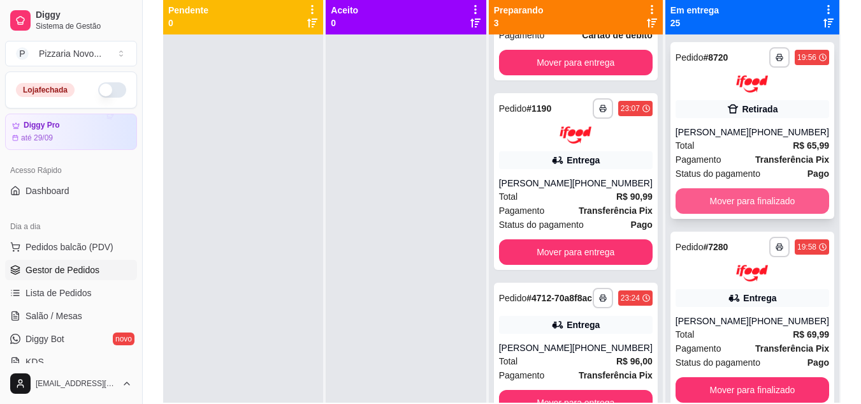
click at [773, 190] on button "Mover para finalizado" at bounding box center [753, 201] width 154 height 26
click at [772, 209] on button "Mover para finalizado" at bounding box center [753, 201] width 154 height 26
click at [777, 198] on button "Mover para finalizado" at bounding box center [752, 200] width 149 height 25
click at [777, 207] on button "Mover para finalizado" at bounding box center [753, 201] width 154 height 26
click at [777, 199] on button "Mover para finalizado" at bounding box center [753, 201] width 154 height 26
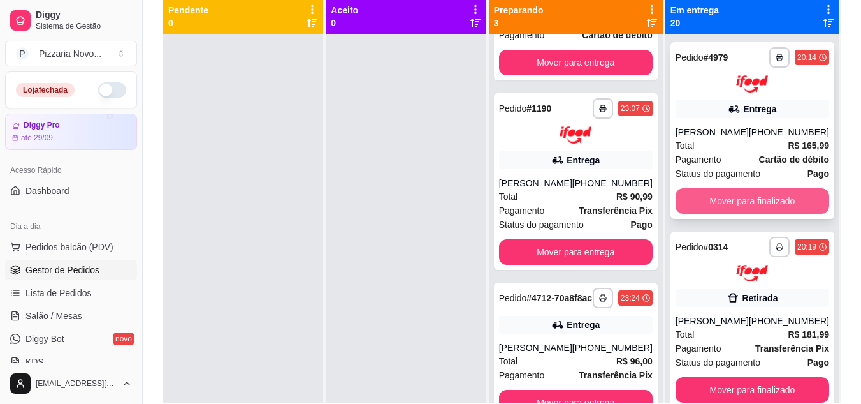
click at [780, 201] on button "Mover para finalizado" at bounding box center [753, 201] width 154 height 26
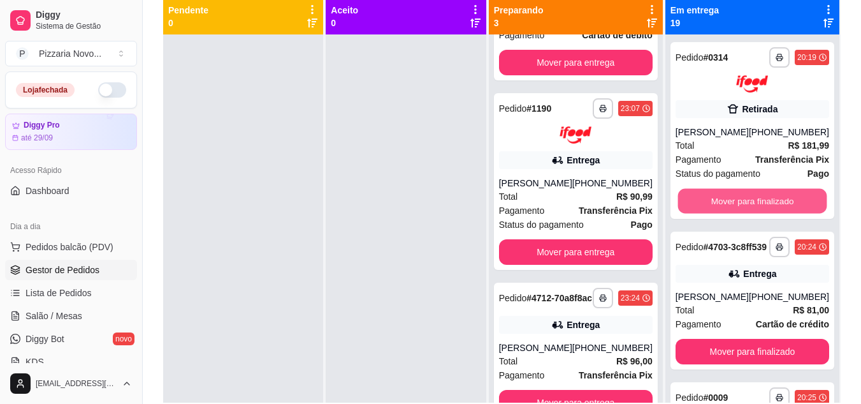
click at [778, 201] on button "Mover para finalizado" at bounding box center [752, 200] width 149 height 25
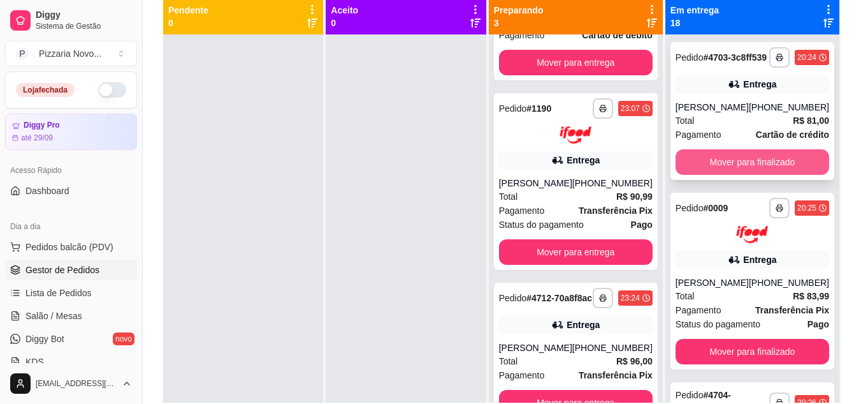
click at [787, 175] on button "Mover para finalizado" at bounding box center [753, 162] width 154 height 26
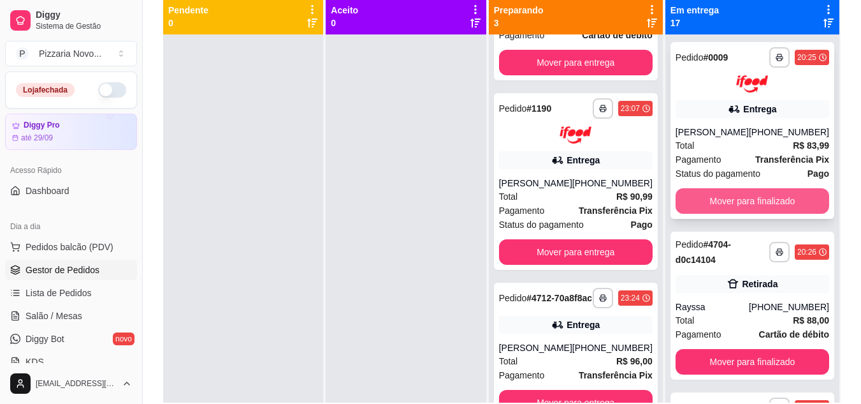
click at [774, 205] on button "Mover para finalizado" at bounding box center [753, 201] width 154 height 26
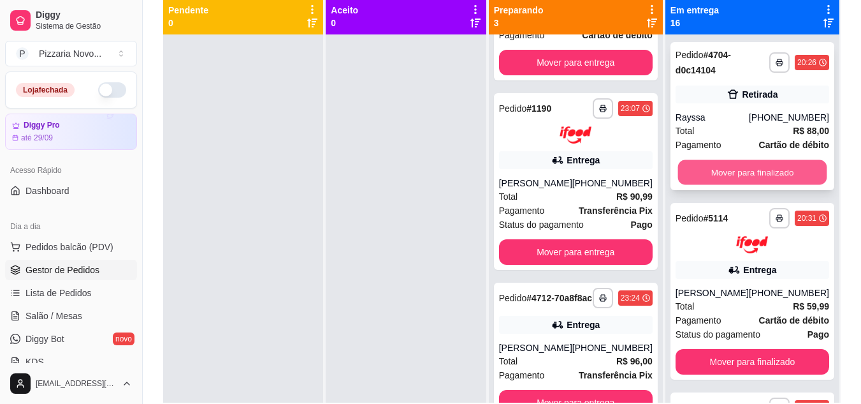
click at [777, 172] on button "Mover para finalizado" at bounding box center [752, 172] width 149 height 25
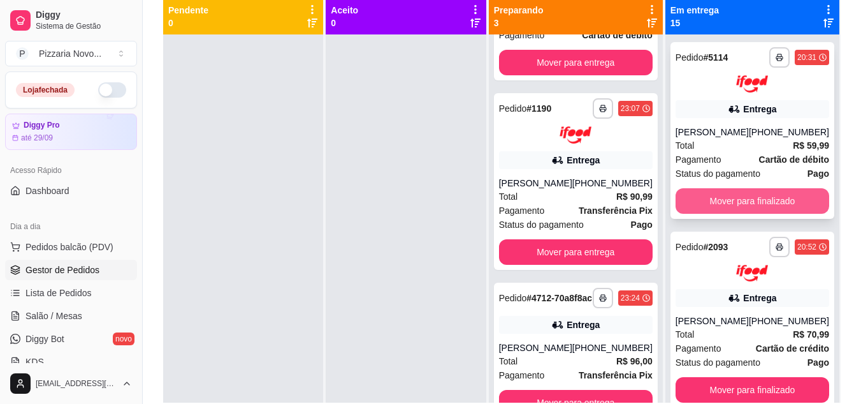
click at [768, 194] on button "Mover para finalizado" at bounding box center [753, 201] width 154 height 26
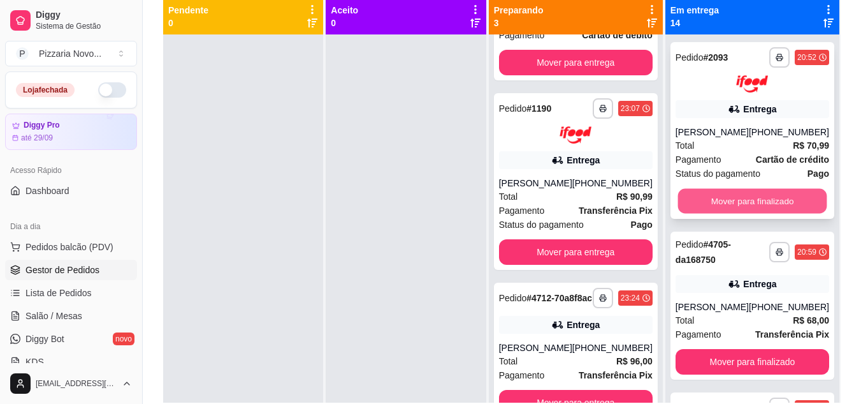
click at [768, 194] on button "Mover para finalizado" at bounding box center [752, 200] width 149 height 25
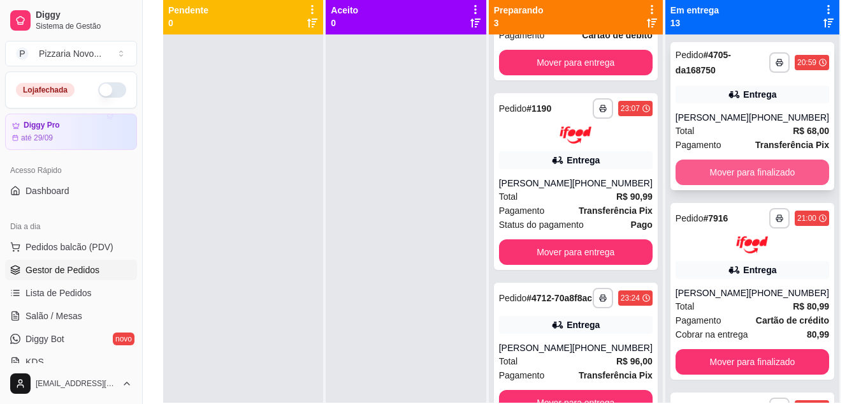
click at [775, 172] on button "Mover para finalizado" at bounding box center [753, 172] width 154 height 26
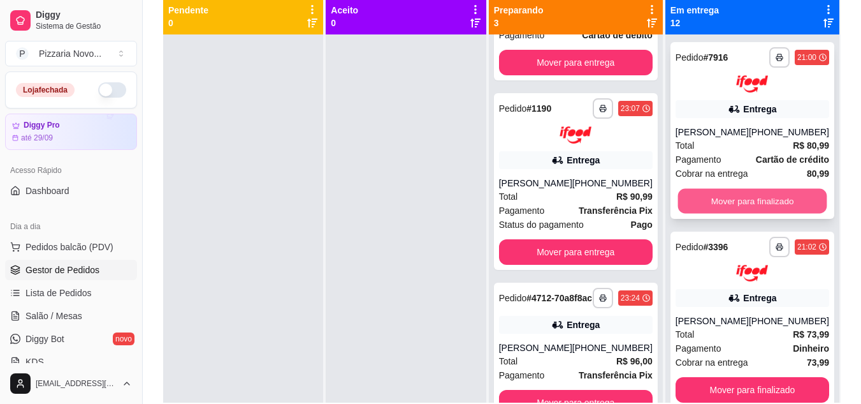
click at [766, 203] on button "Mover para finalizado" at bounding box center [752, 200] width 149 height 25
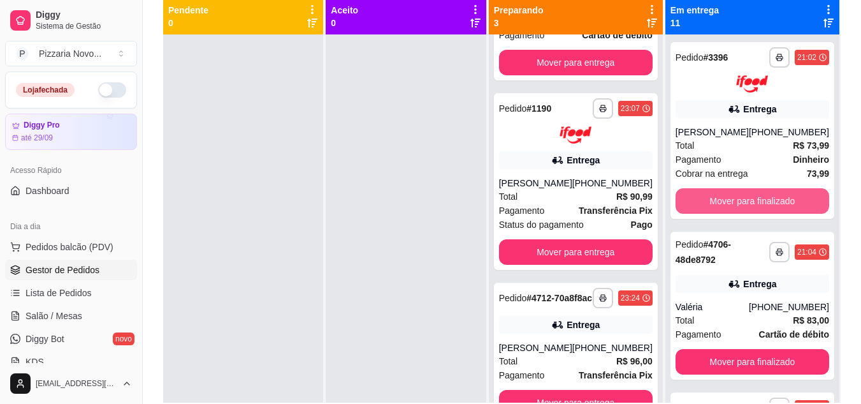
click at [767, 200] on button "Mover para finalizado" at bounding box center [753, 201] width 154 height 26
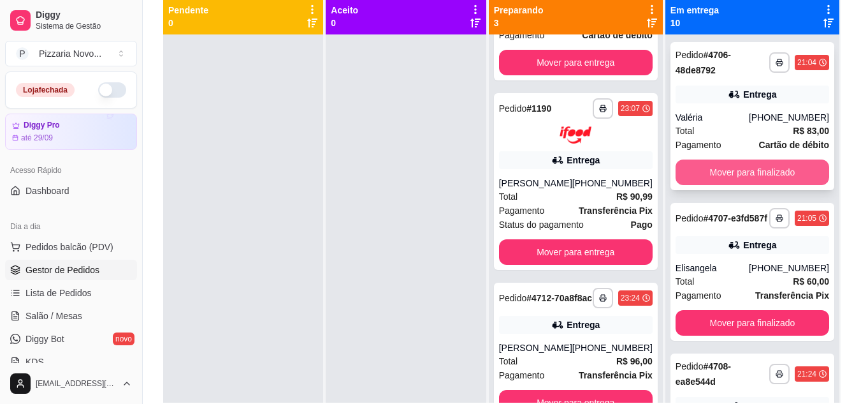
click at [752, 175] on button "Mover para finalizado" at bounding box center [753, 172] width 154 height 26
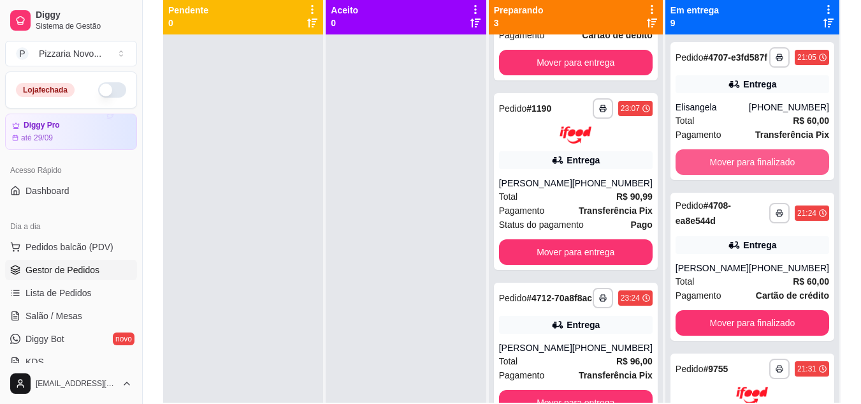
click at [752, 172] on button "Mover para finalizado" at bounding box center [753, 162] width 154 height 26
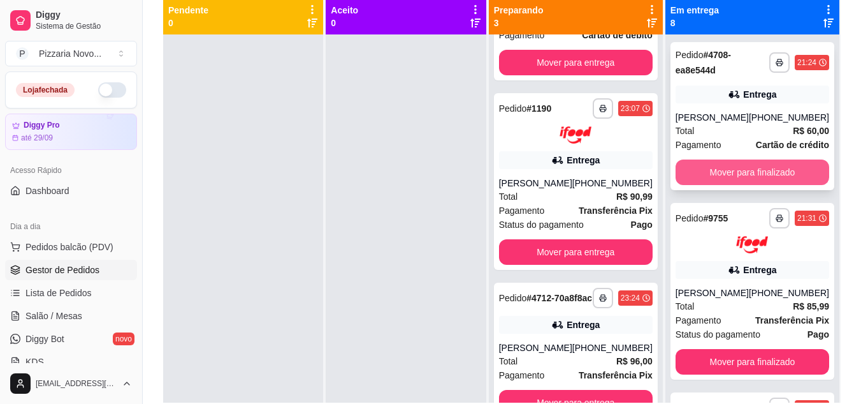
click at [751, 167] on button "Mover para finalizado" at bounding box center [753, 172] width 154 height 26
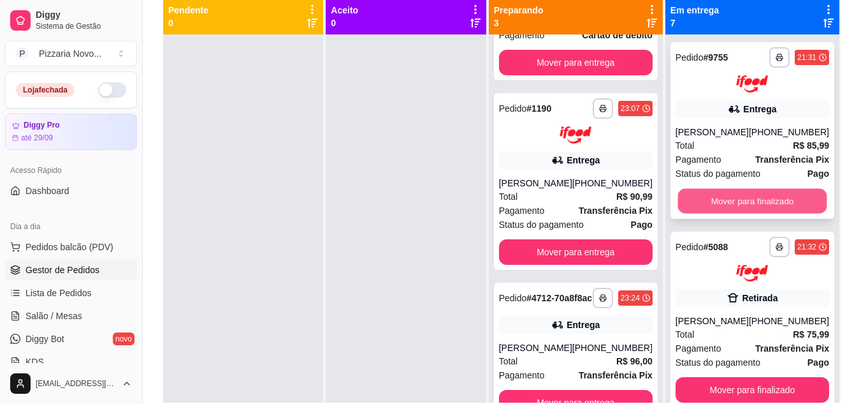
click at [745, 207] on button "Mover para finalizado" at bounding box center [752, 200] width 149 height 25
click at [747, 201] on button "Mover para finalizado" at bounding box center [752, 200] width 149 height 25
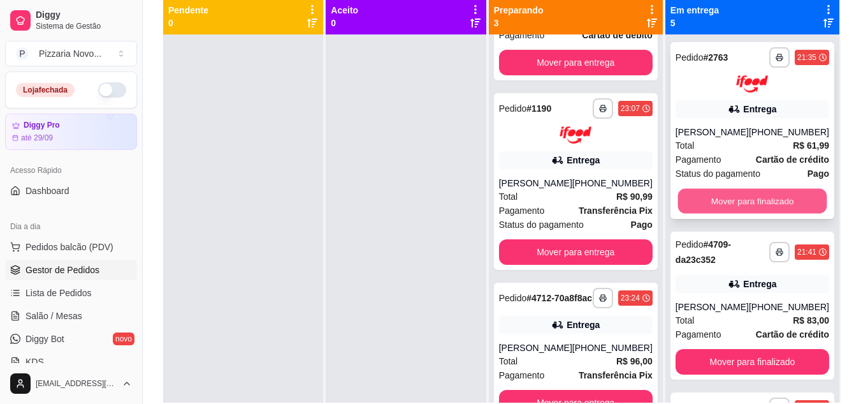
click at [755, 207] on button "Mover para finalizado" at bounding box center [752, 200] width 149 height 25
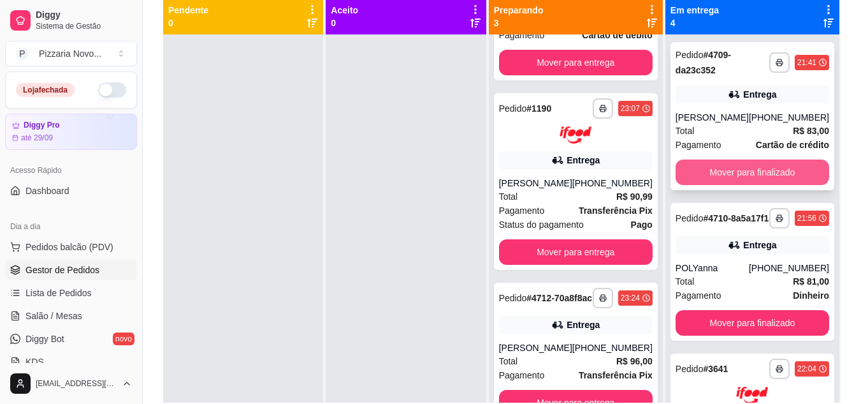
click at [759, 185] on button "Mover para finalizado" at bounding box center [753, 172] width 154 height 26
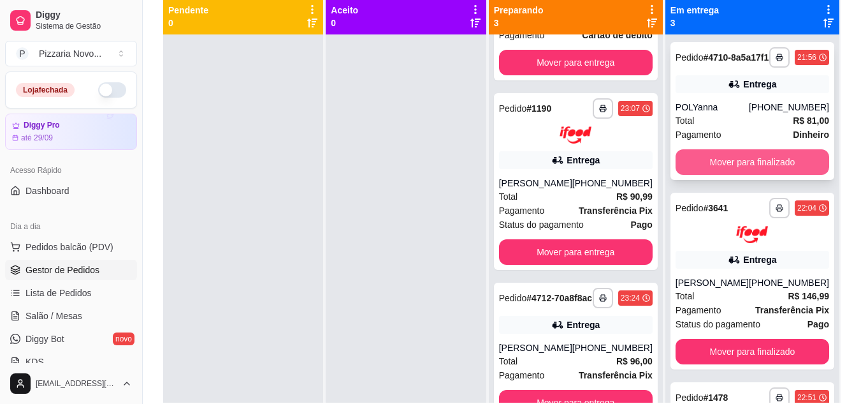
click at [762, 175] on button "Mover para finalizado" at bounding box center [753, 162] width 154 height 26
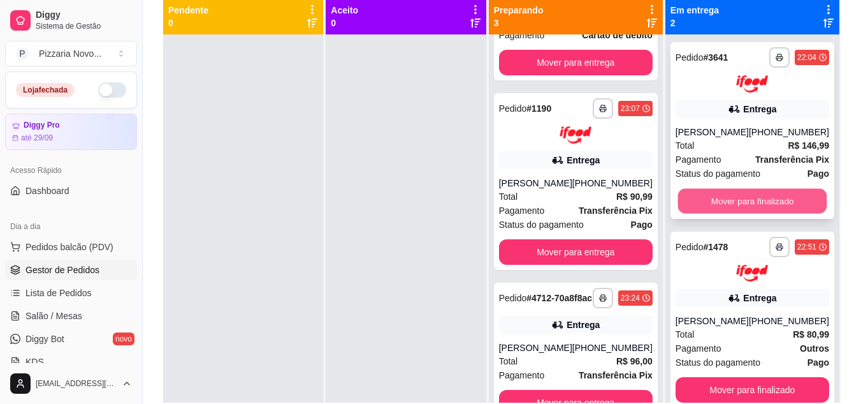
click at [761, 196] on button "Mover para finalizado" at bounding box center [752, 200] width 149 height 25
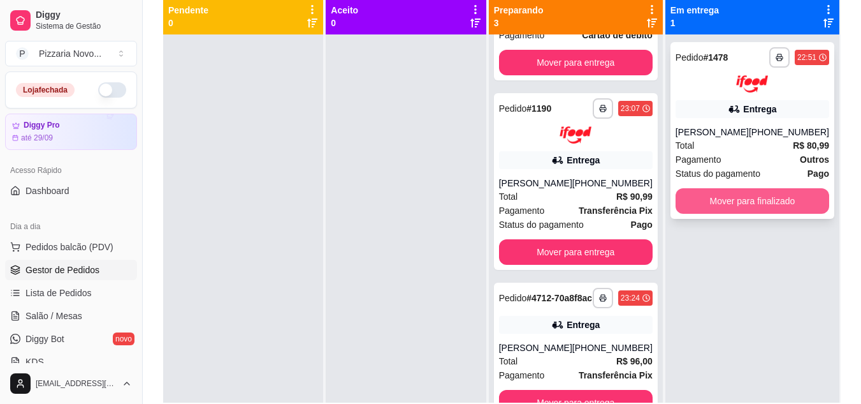
click at [762, 193] on button "Mover para finalizado" at bounding box center [753, 201] width 154 height 26
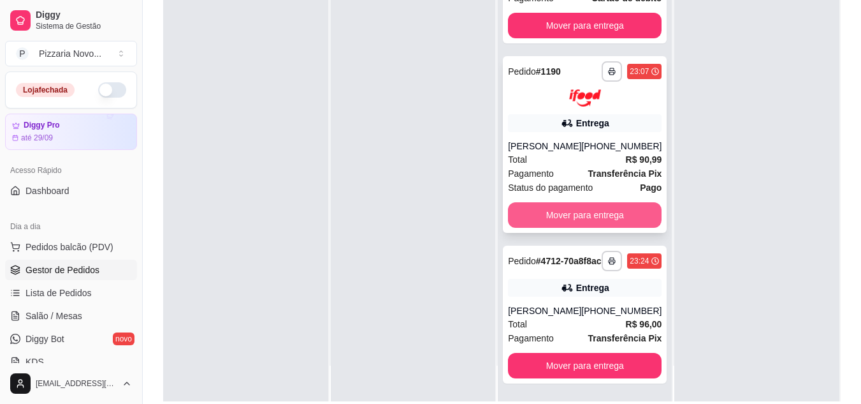
click at [590, 205] on button "Mover para entrega" at bounding box center [585, 215] width 154 height 26
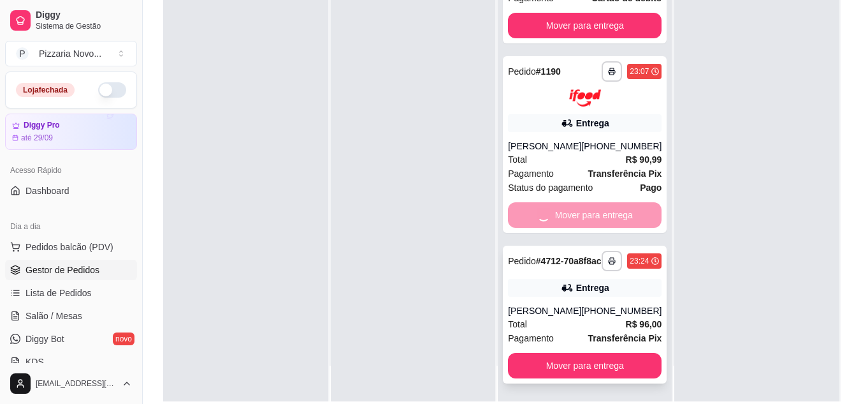
scroll to position [0, 0]
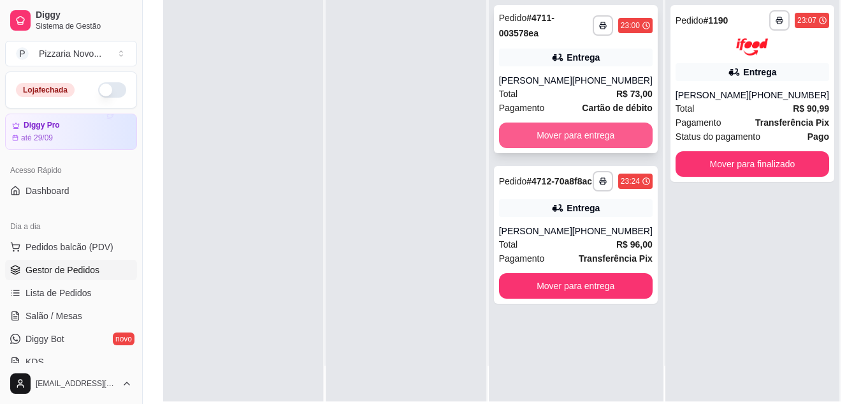
click at [586, 135] on button "Mover para entrega" at bounding box center [576, 135] width 154 height 26
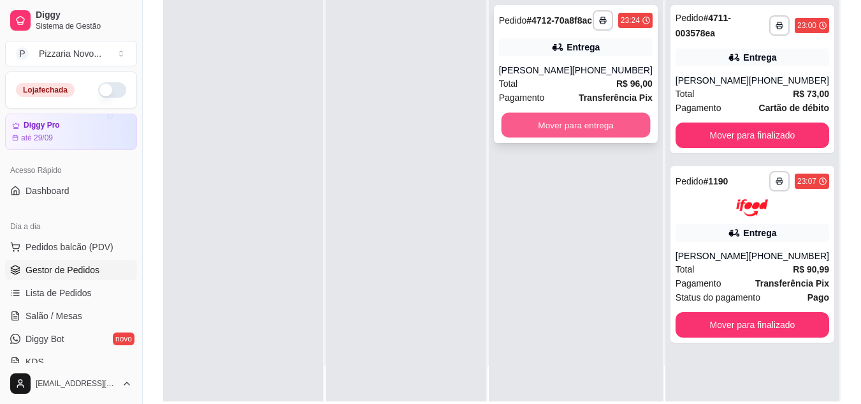
click at [583, 129] on button "Mover para entrega" at bounding box center [575, 125] width 149 height 25
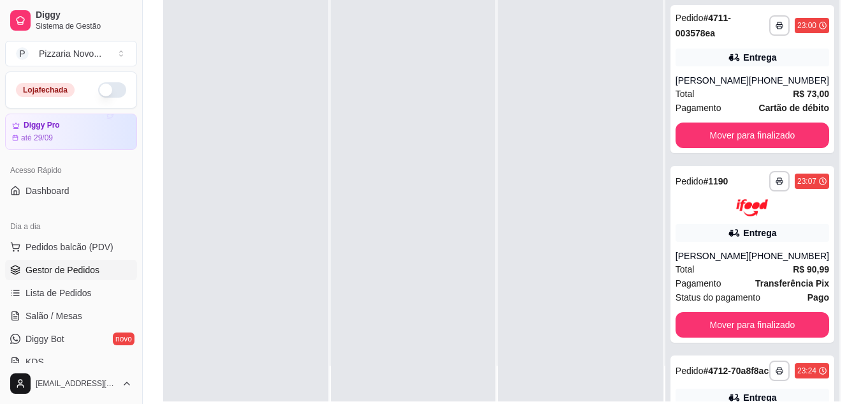
click at [515, 111] on div at bounding box center [580, 199] width 165 height 404
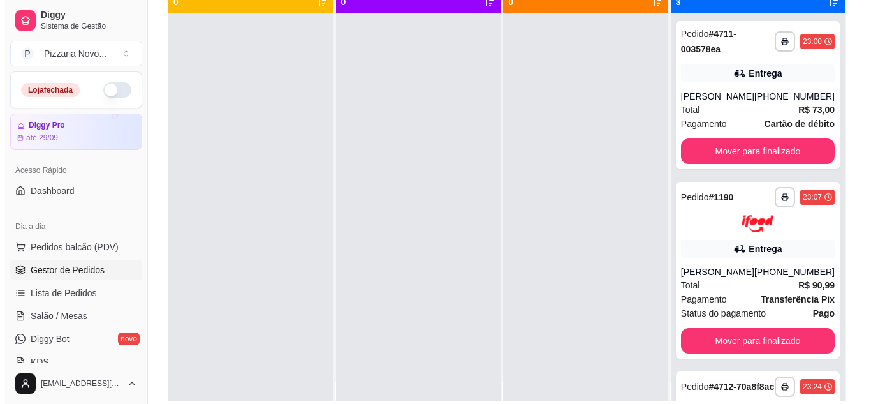
scroll to position [36, 0]
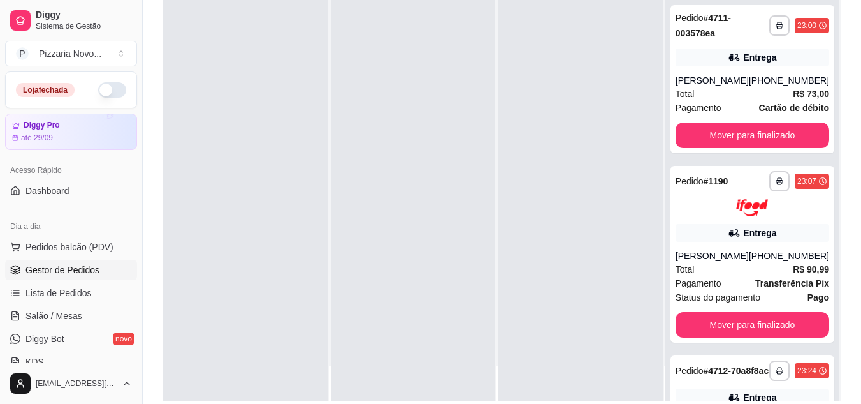
click at [332, 6] on div at bounding box center [413, 199] width 165 height 404
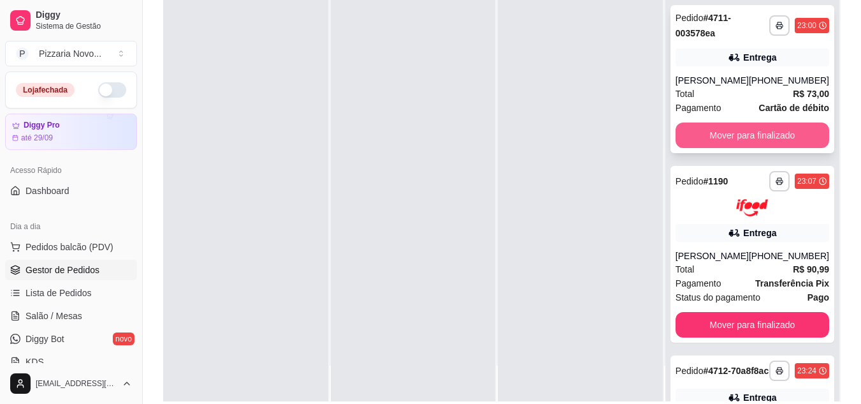
click at [717, 133] on button "Mover para finalizado" at bounding box center [753, 135] width 154 height 26
click at [770, 133] on button "Mover para finalizado" at bounding box center [753, 135] width 154 height 26
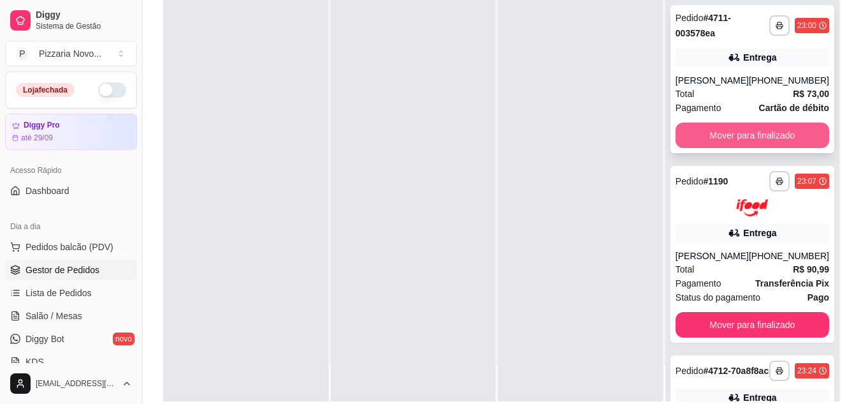
click at [770, 133] on button "Mover para finalizado" at bounding box center [753, 135] width 154 height 26
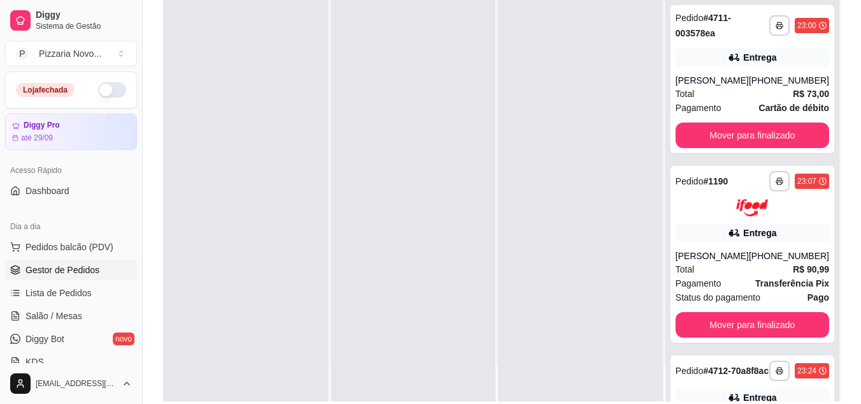
drag, startPoint x: 770, startPoint y: 133, endPoint x: 597, endPoint y: 279, distance: 225.8
click at [597, 279] on div "**********" at bounding box center [502, 199] width 678 height 404
click at [511, 278] on div at bounding box center [580, 199] width 165 height 404
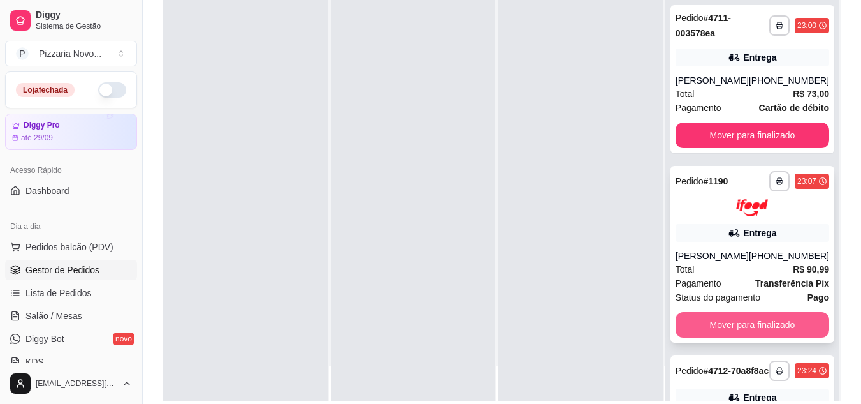
click at [735, 337] on button "Mover para finalizado" at bounding box center [753, 325] width 154 height 26
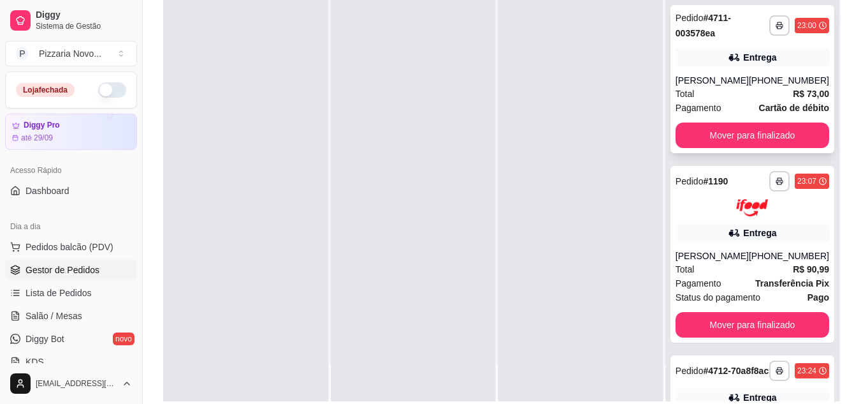
click at [759, 121] on div "**********" at bounding box center [753, 79] width 164 height 148
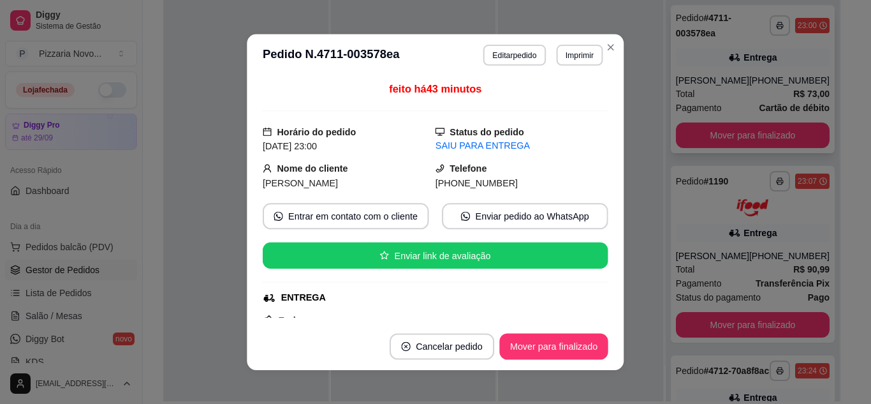
click at [759, 121] on div "**********" at bounding box center [436, 202] width 894 height 414
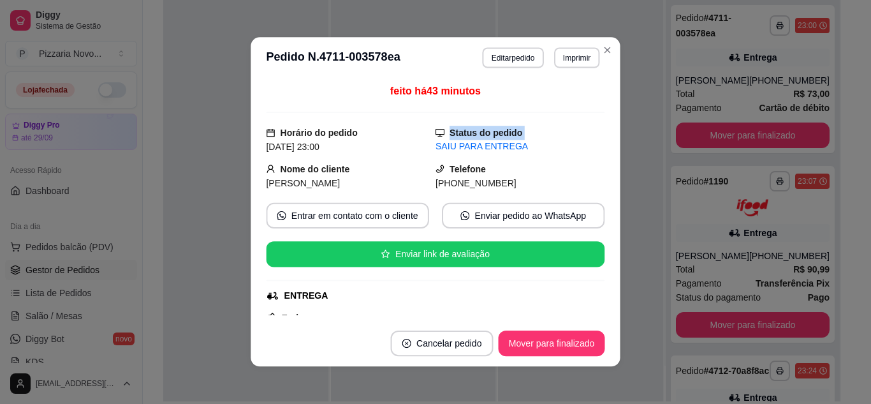
click at [759, 121] on div "**********" at bounding box center [435, 202] width 876 height 406
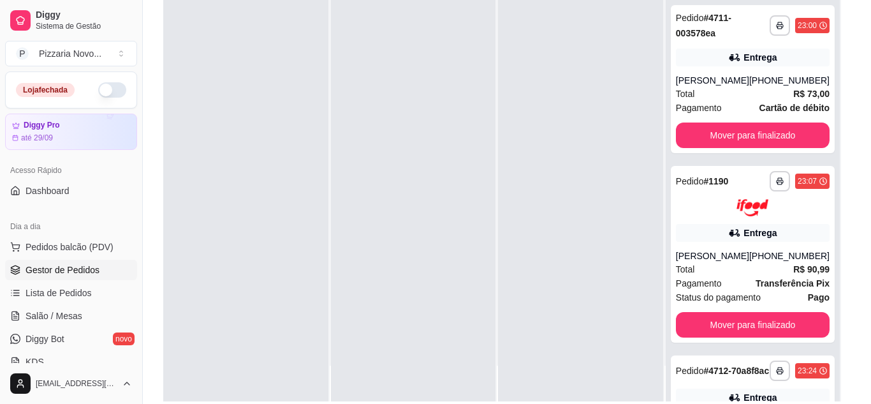
click at [759, 121] on div "**********" at bounding box center [435, 202] width 871 height 404
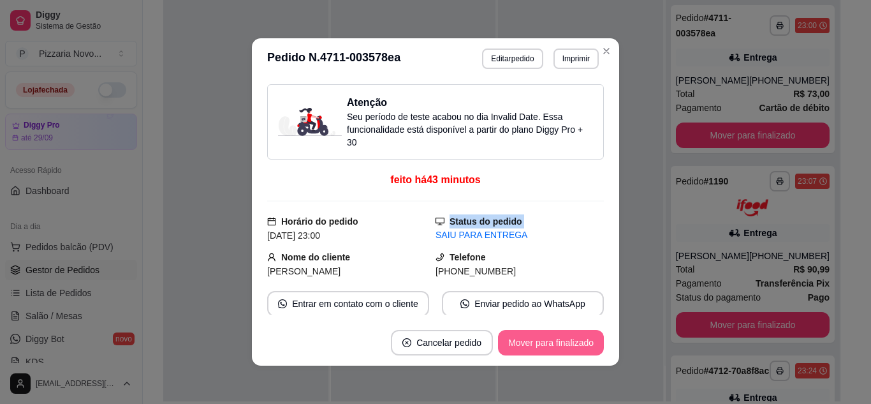
click at [558, 339] on button "Mover para finalizado" at bounding box center [551, 343] width 106 height 26
click at [583, 339] on button "Mover para finalizado" at bounding box center [551, 343] width 106 height 26
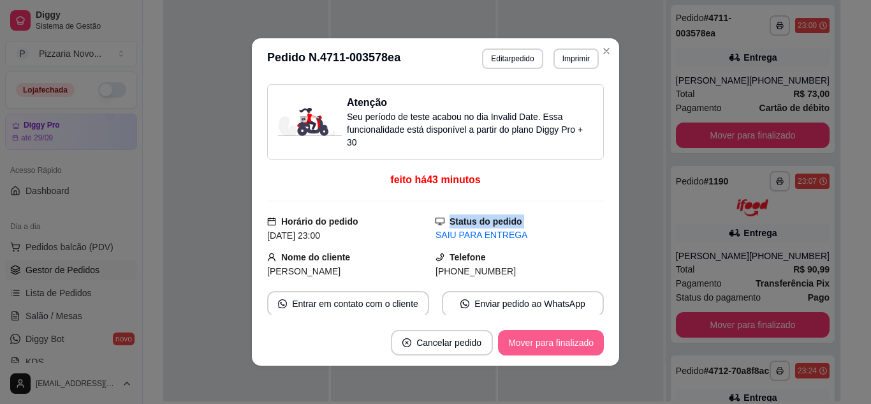
click at [583, 339] on button "Mover para finalizado" at bounding box center [551, 343] width 106 height 26
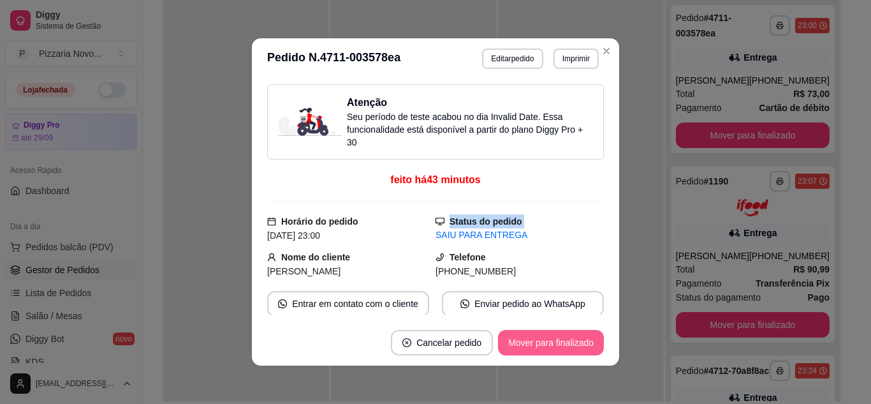
drag, startPoint x: 583, startPoint y: 339, endPoint x: 546, endPoint y: 344, distance: 37.3
click at [546, 344] on button "Mover para finalizado" at bounding box center [551, 343] width 106 height 26
click at [569, 335] on button "Mover para finalizado" at bounding box center [551, 343] width 106 height 26
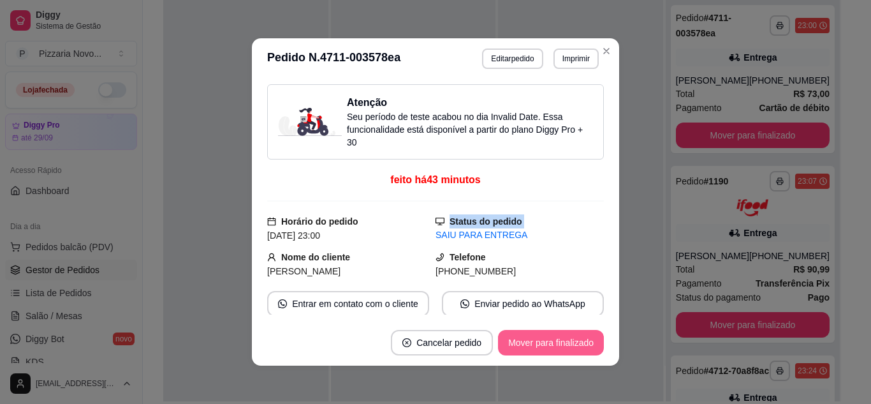
click at [569, 335] on button "Mover para finalizado" at bounding box center [551, 343] width 106 height 26
click at [224, 330] on div "**********" at bounding box center [435, 202] width 871 height 404
click at [601, 54] on icon "Close" at bounding box center [606, 51] width 10 height 10
click at [604, 49] on icon "Close" at bounding box center [606, 51] width 10 height 10
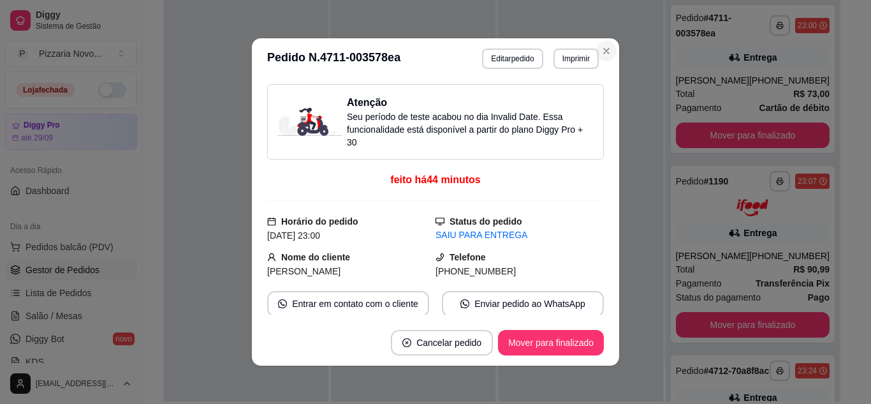
click at [604, 49] on icon "Close" at bounding box center [606, 51] width 10 height 10
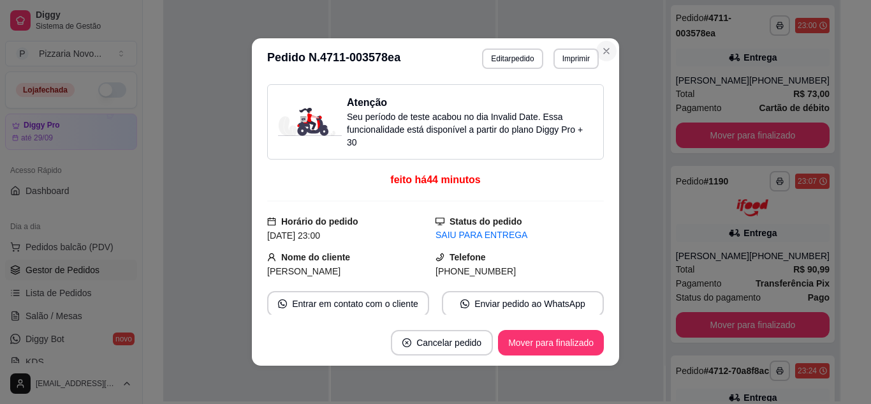
click at [606, 53] on icon "Close" at bounding box center [606, 51] width 10 height 10
click at [211, 328] on div "**********" at bounding box center [435, 202] width 871 height 404
